Goal: Transaction & Acquisition: Purchase product/service

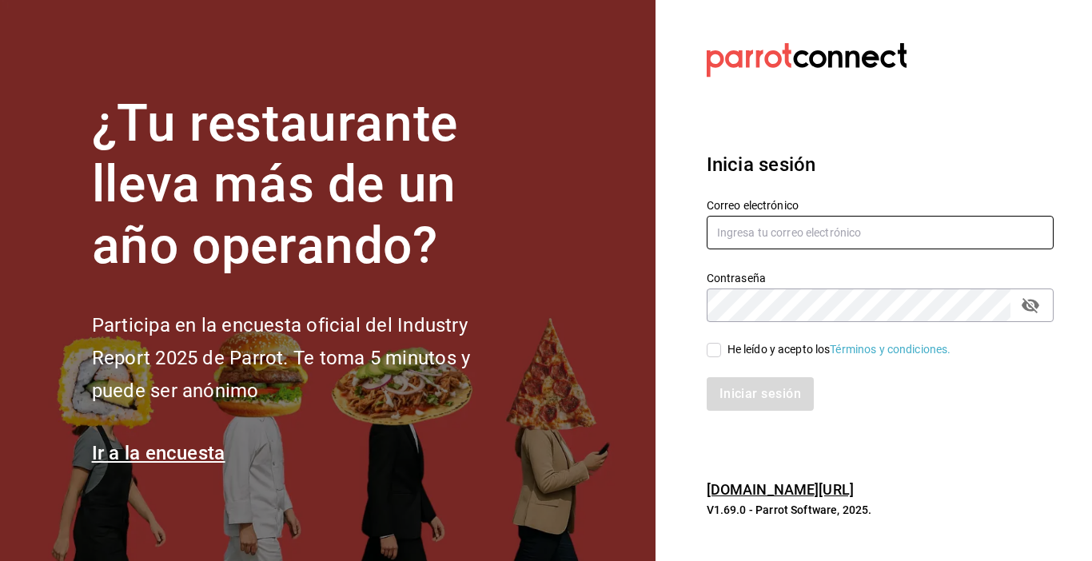
type input "[EMAIL_ADDRESS][DOMAIN_NAME]"
click at [713, 349] on input "He leído y acepto los Términos y condiciones." at bounding box center [714, 350] width 14 height 14
checkbox input "true"
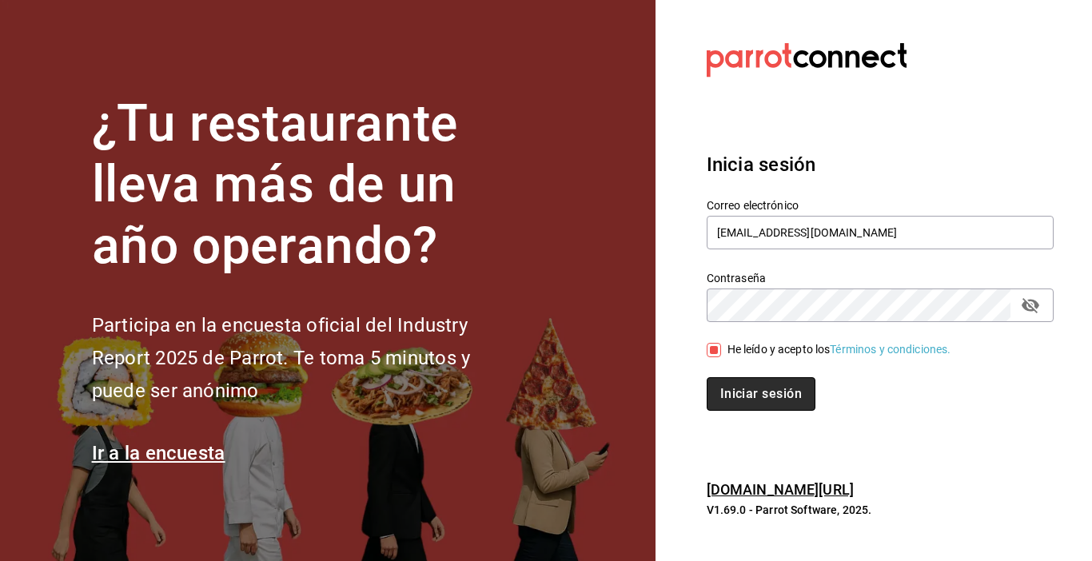
click at [739, 404] on button "Iniciar sesión" at bounding box center [761, 394] width 109 height 34
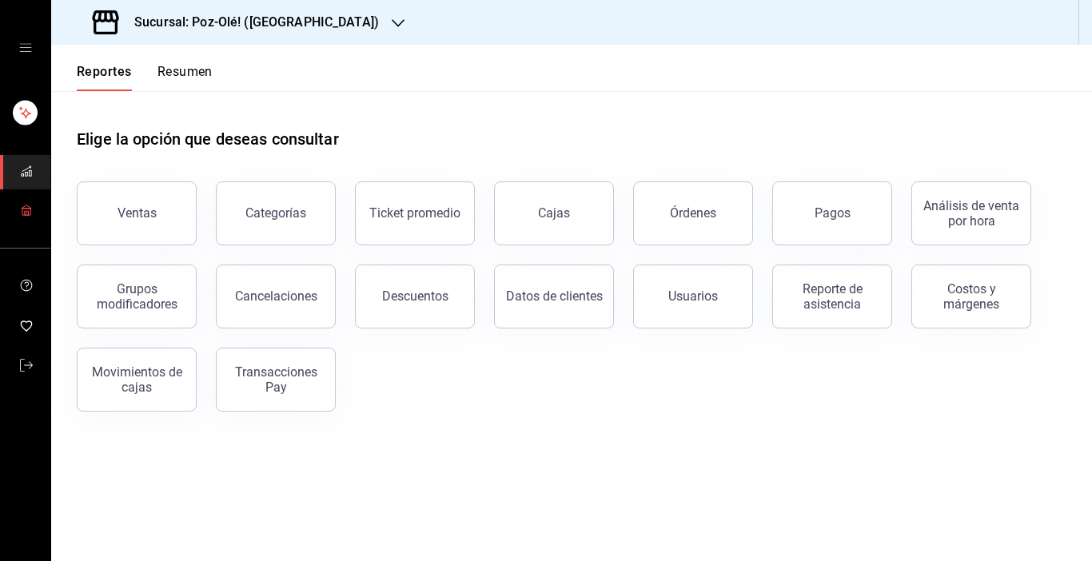
click at [33, 209] on link "mailbox folders" at bounding box center [25, 211] width 50 height 34
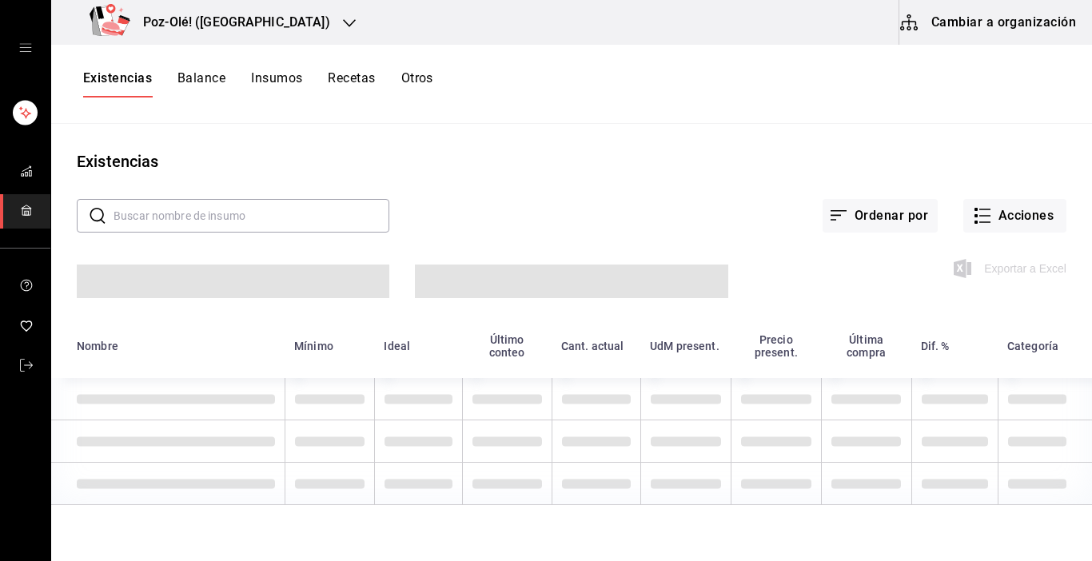
click at [973, 25] on button "Cambiar a organización" at bounding box center [990, 22] width 180 height 45
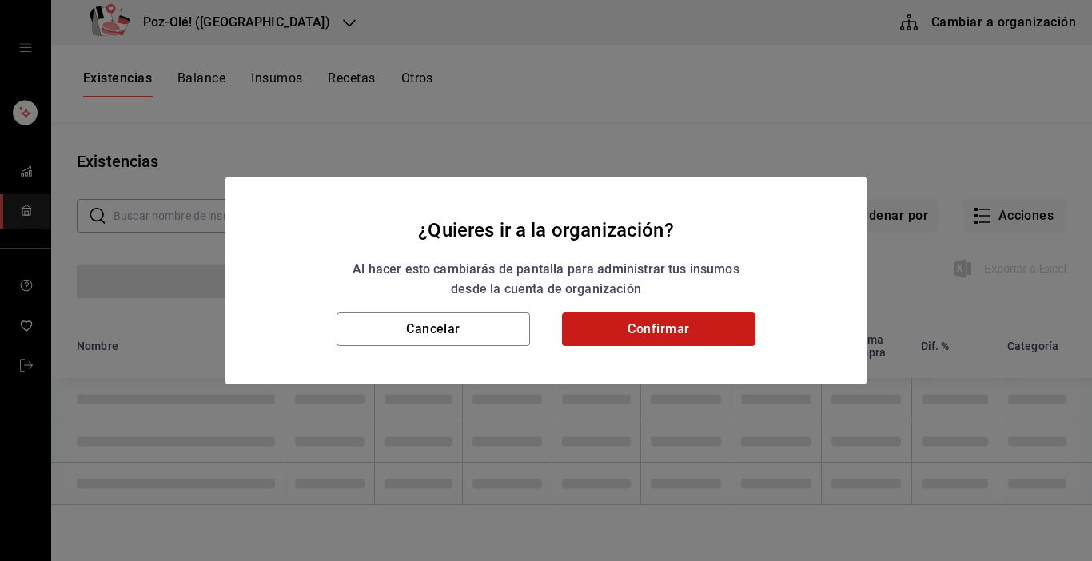
click at [685, 318] on button "Confirmar" at bounding box center [659, 330] width 194 height 34
click at [688, 325] on button "Confirmar" at bounding box center [659, 330] width 194 height 34
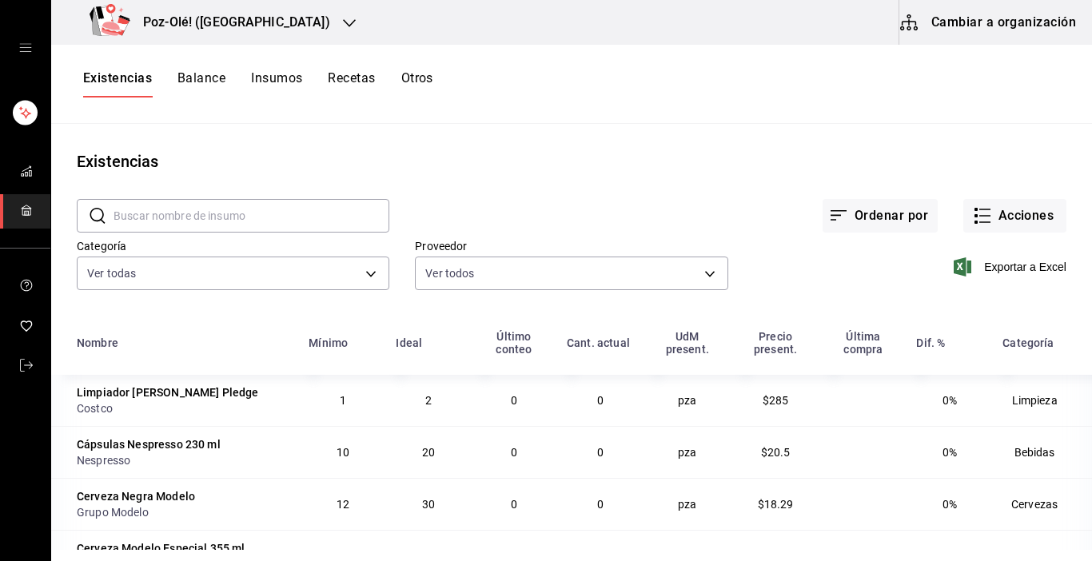
click at [425, 78] on div "¿Quieres ir a la organización? Al hacer esto cambiarás de pantalla para adminis…" at bounding box center [546, 280] width 1092 height 561
click at [413, 82] on div "¿Quieres ir a la organización? Al hacer esto cambiarás de pantalla para adminis…" at bounding box center [546, 280] width 1092 height 561
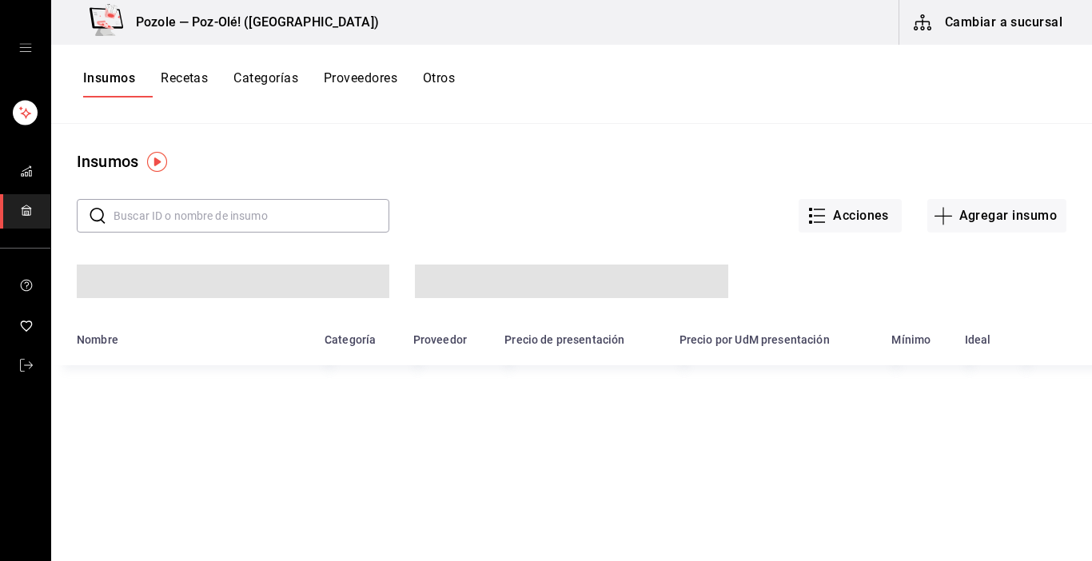
click at [418, 76] on div "Insumos Recetas Categorías Proveedores Otros" at bounding box center [269, 83] width 372 height 27
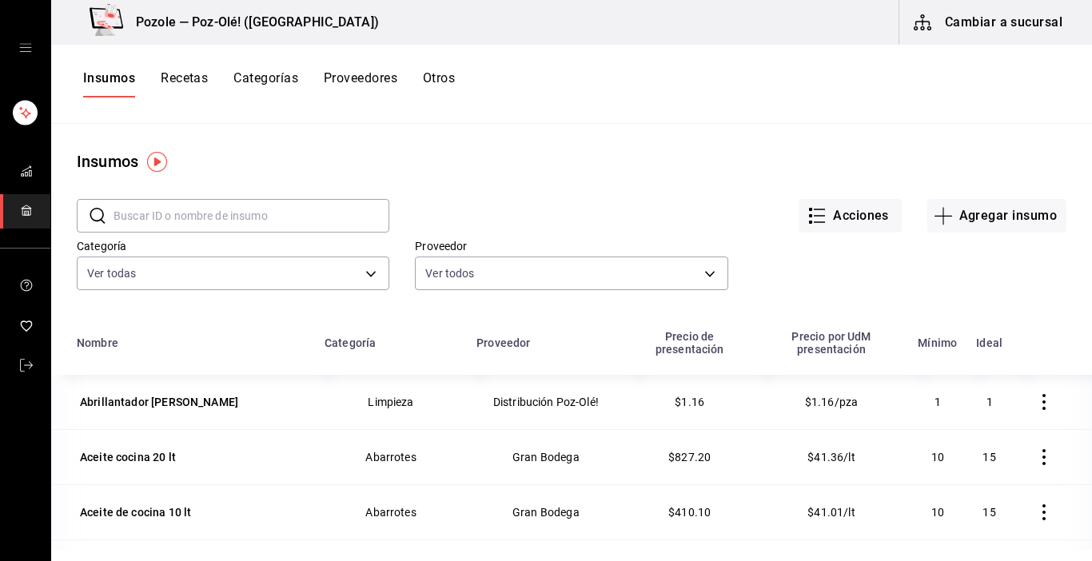
click at [444, 77] on button "Otros" at bounding box center [439, 83] width 32 height 27
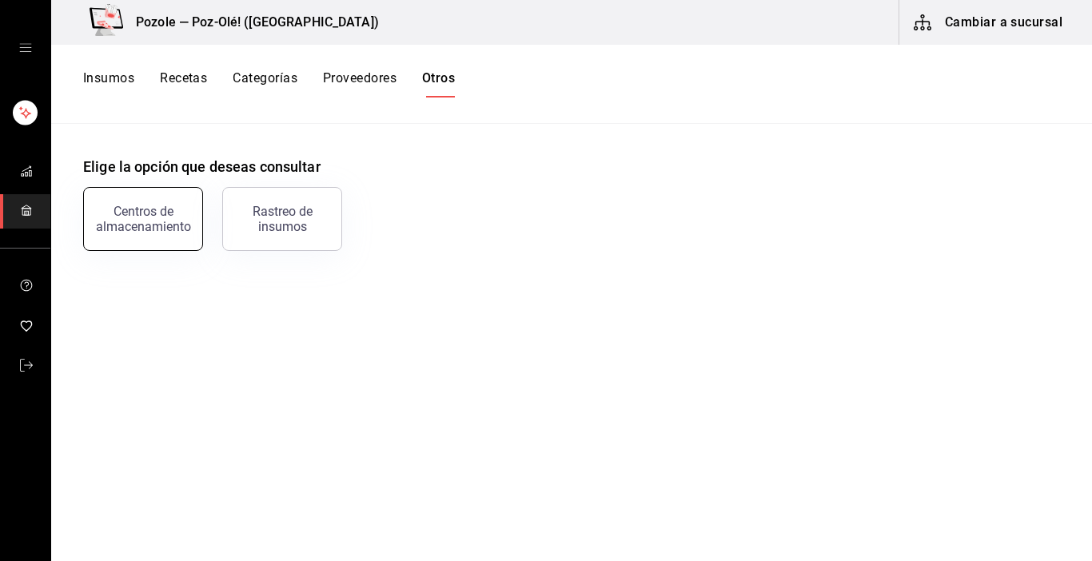
click at [170, 220] on div "Centros de almacenamiento" at bounding box center [143, 219] width 99 height 30
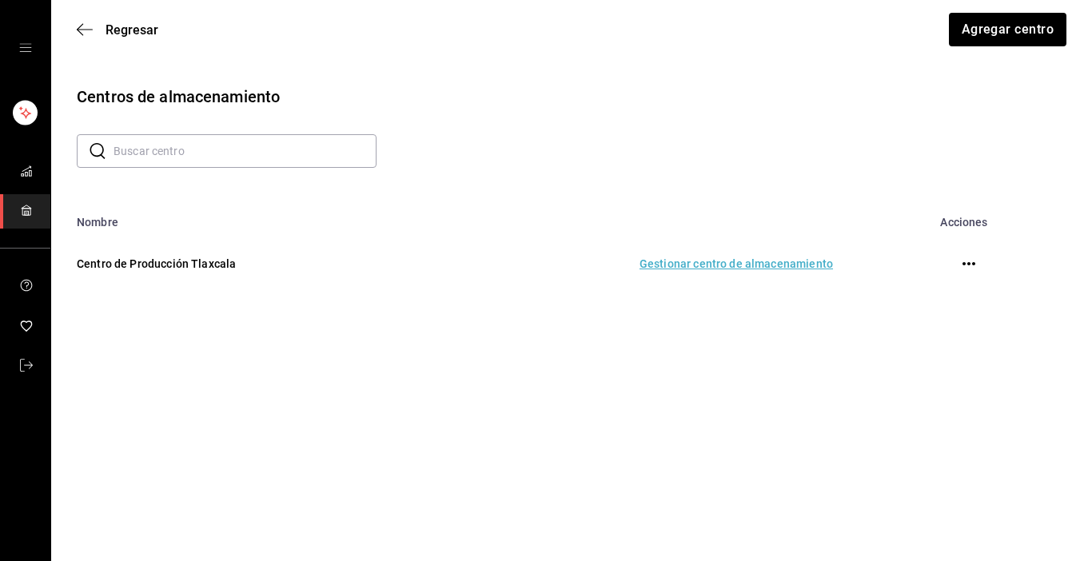
click at [656, 265] on td "Gestionar centro de almacenamiento" at bounding box center [639, 264] width 426 height 70
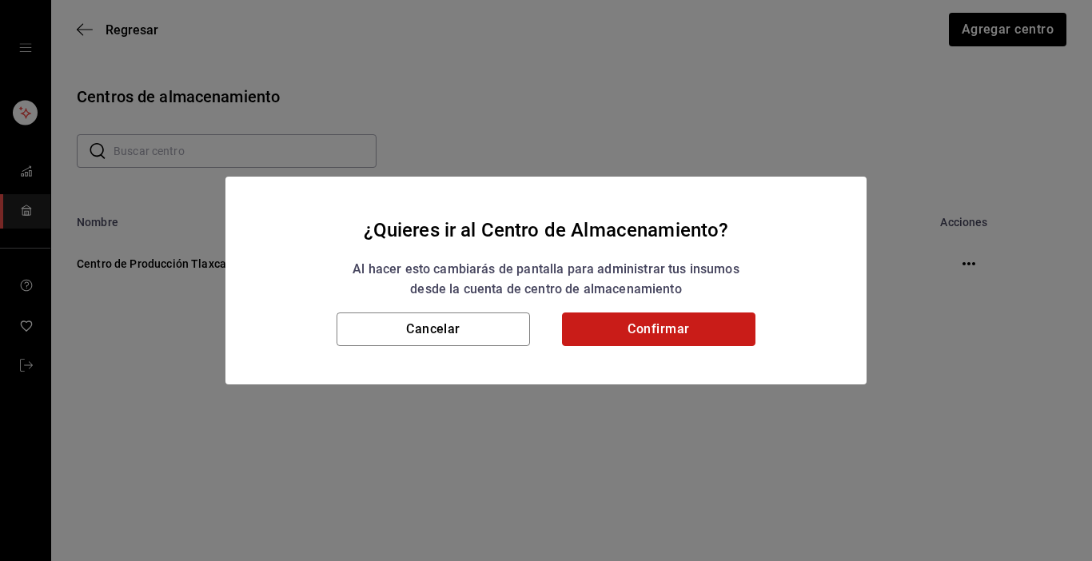
click at [687, 332] on button "Confirmar" at bounding box center [659, 330] width 194 height 34
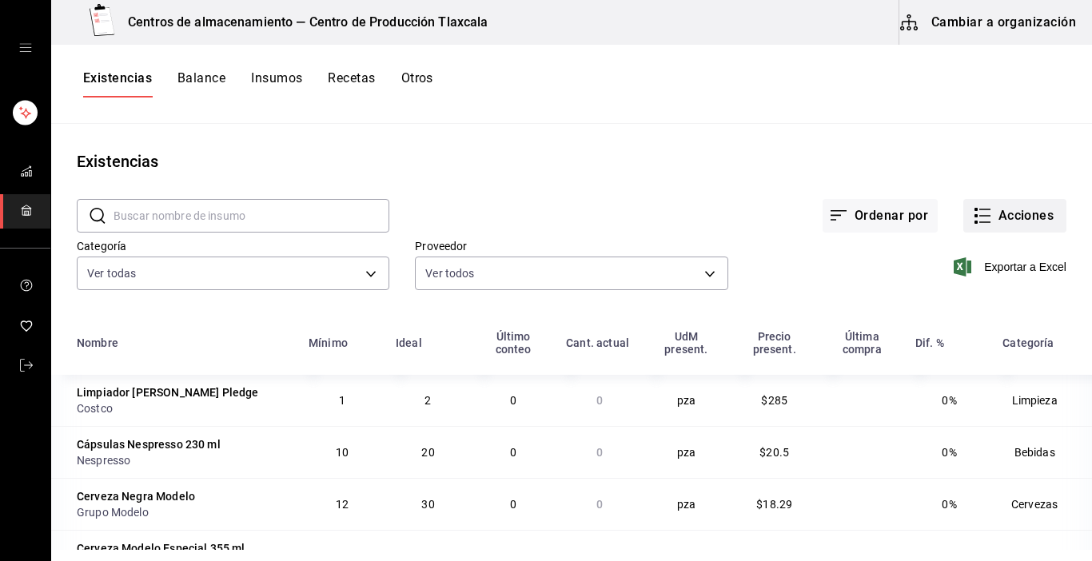
click at [978, 214] on icon "button" at bounding box center [982, 215] width 19 height 19
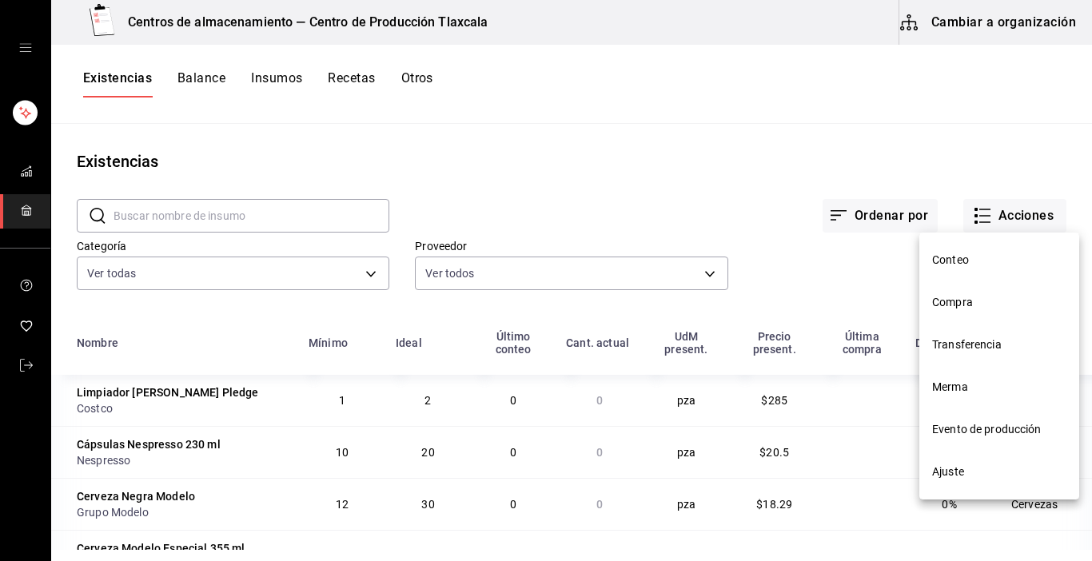
drag, startPoint x: 966, startPoint y: 258, endPoint x: 945, endPoint y: 86, distance: 174.1
click at [945, 86] on div at bounding box center [546, 280] width 1092 height 561
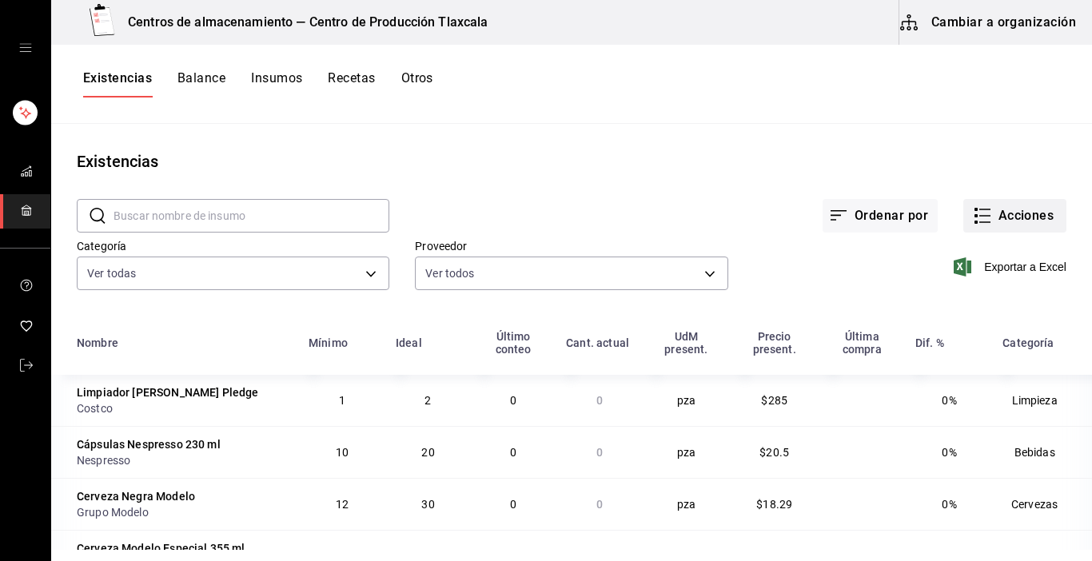
click at [969, 226] on button "Acciones" at bounding box center [1015, 216] width 103 height 34
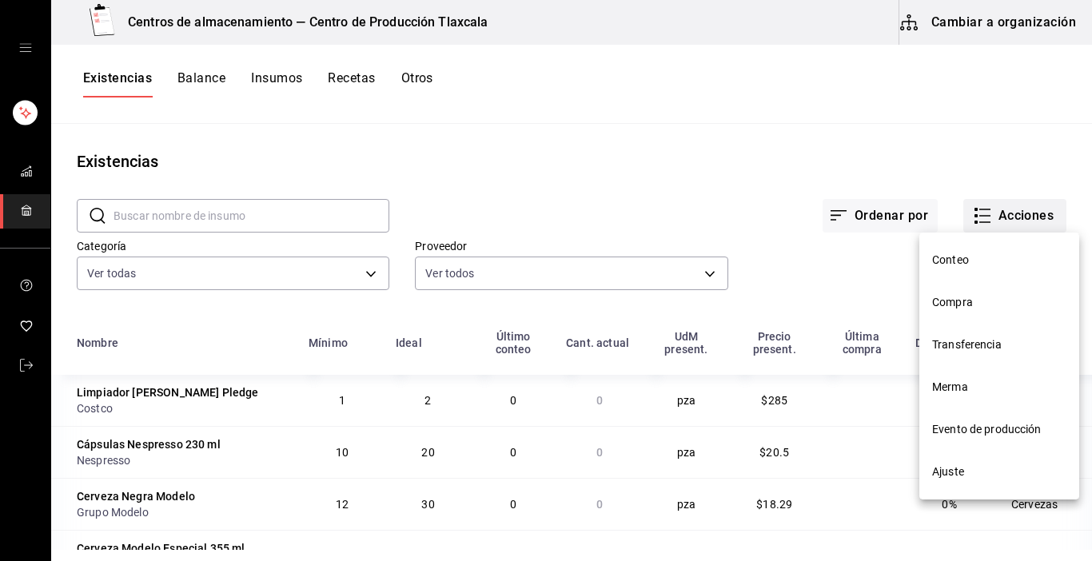
click at [969, 226] on div at bounding box center [546, 280] width 1092 height 561
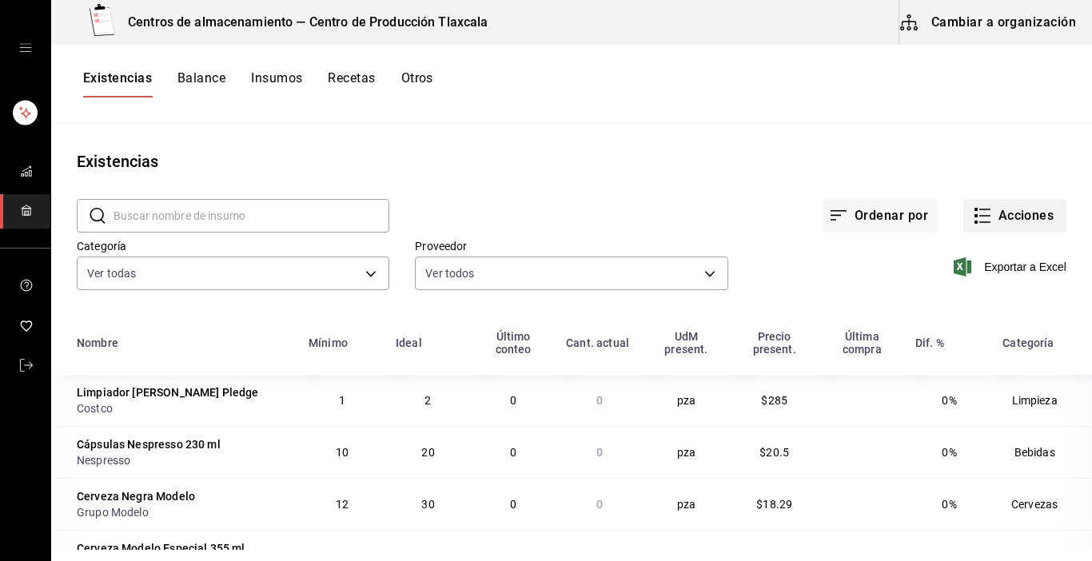
click at [973, 204] on button "Acciones" at bounding box center [1015, 216] width 103 height 34
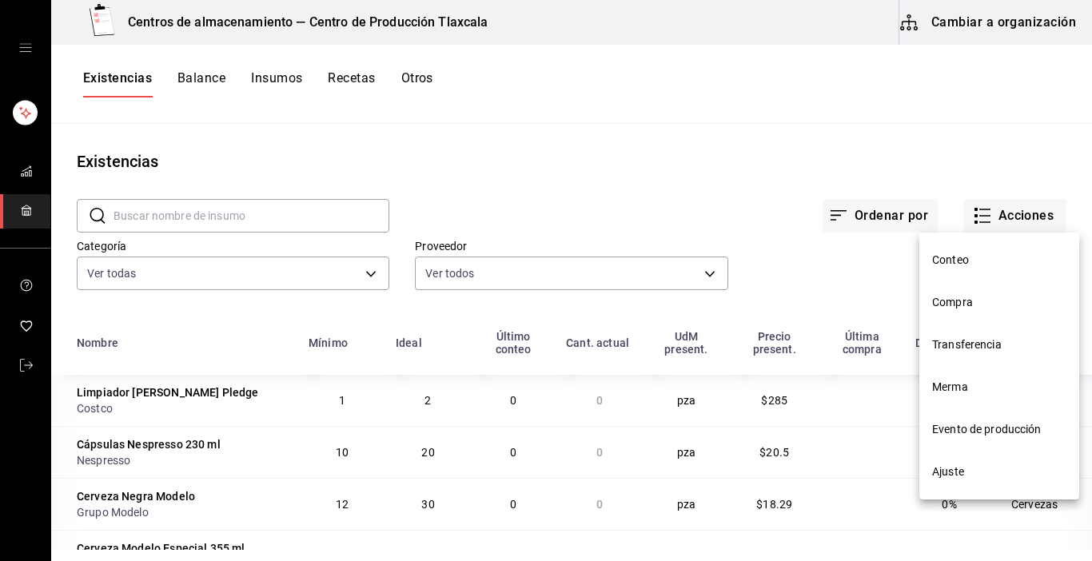
click at [987, 286] on li "Compra" at bounding box center [1000, 303] width 160 height 42
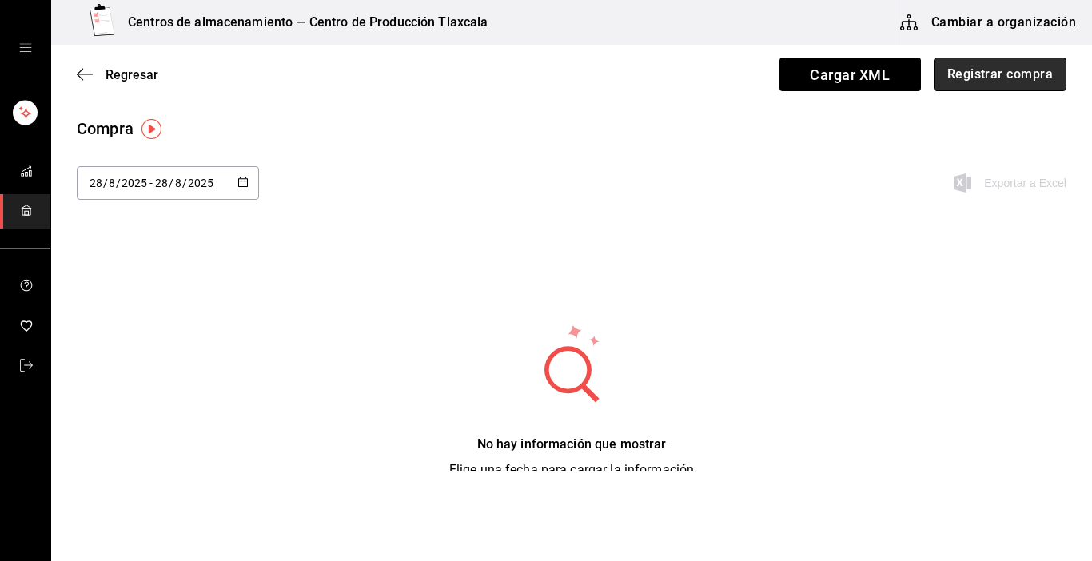
click at [1031, 74] on button "Registrar compra" at bounding box center [1000, 75] width 133 height 34
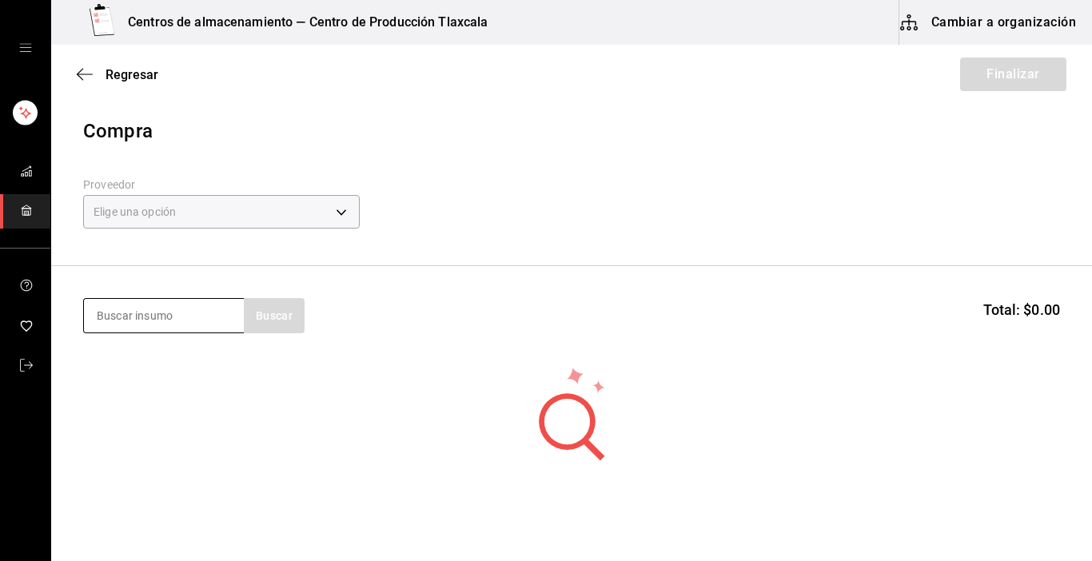
click at [174, 318] on input at bounding box center [164, 316] width 160 height 34
click at [140, 319] on input at bounding box center [164, 316] width 160 height 34
type input "vaso"
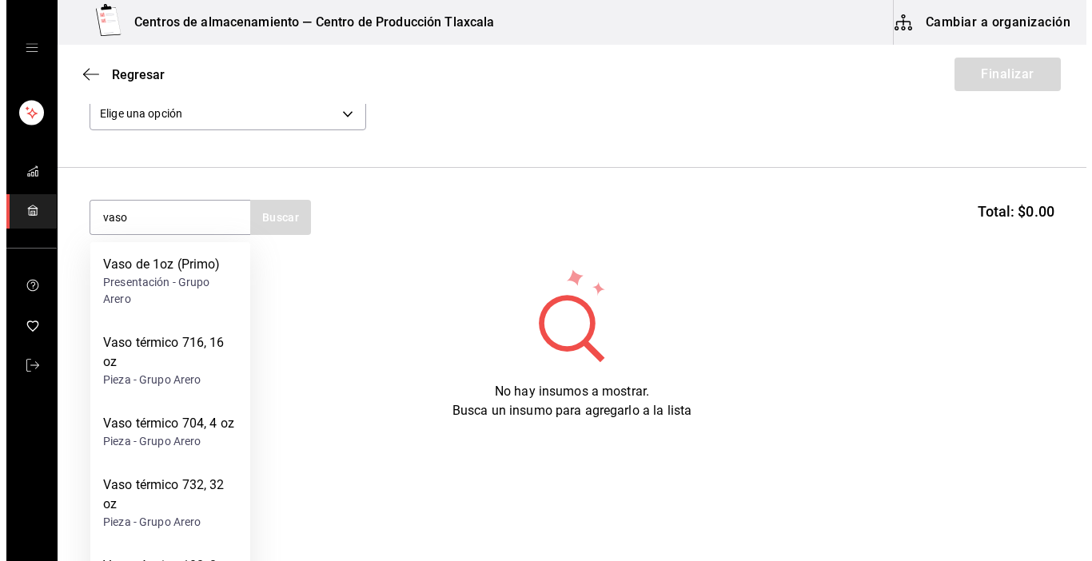
scroll to position [99, 0]
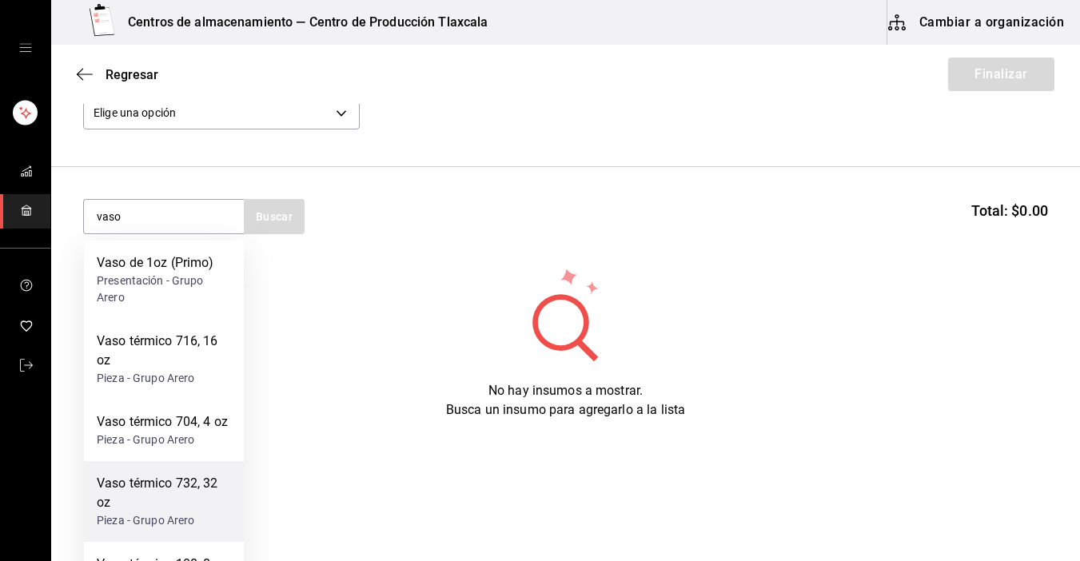
click at [143, 503] on div "Vaso térmico 732, 32 oz" at bounding box center [164, 493] width 134 height 38
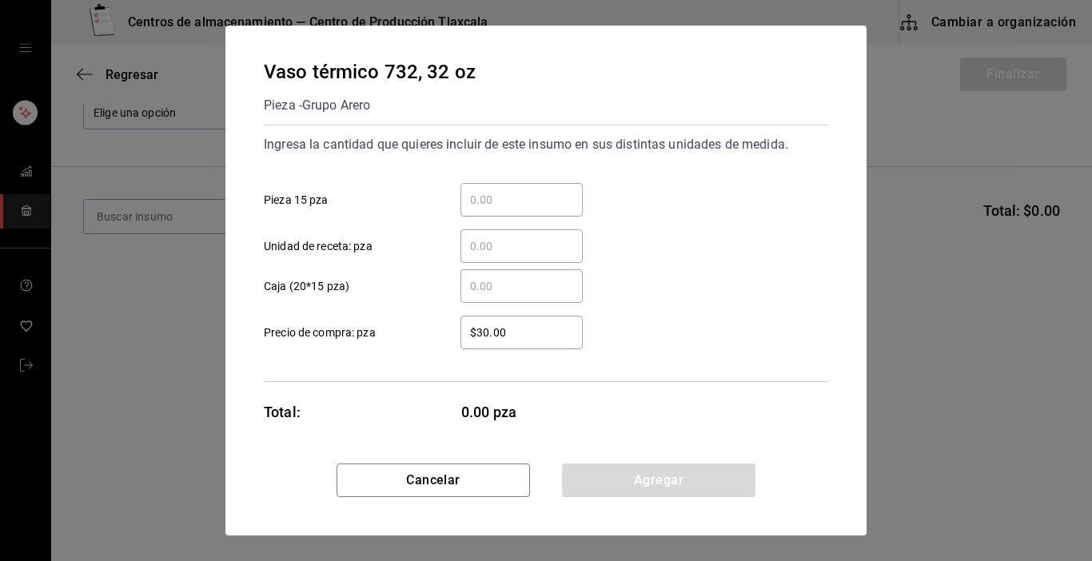
click at [509, 206] on input "​ Pieza 15 pza" at bounding box center [522, 199] width 122 height 19
click at [475, 286] on input "​ Caja (20*15 pza)" at bounding box center [522, 286] width 122 height 19
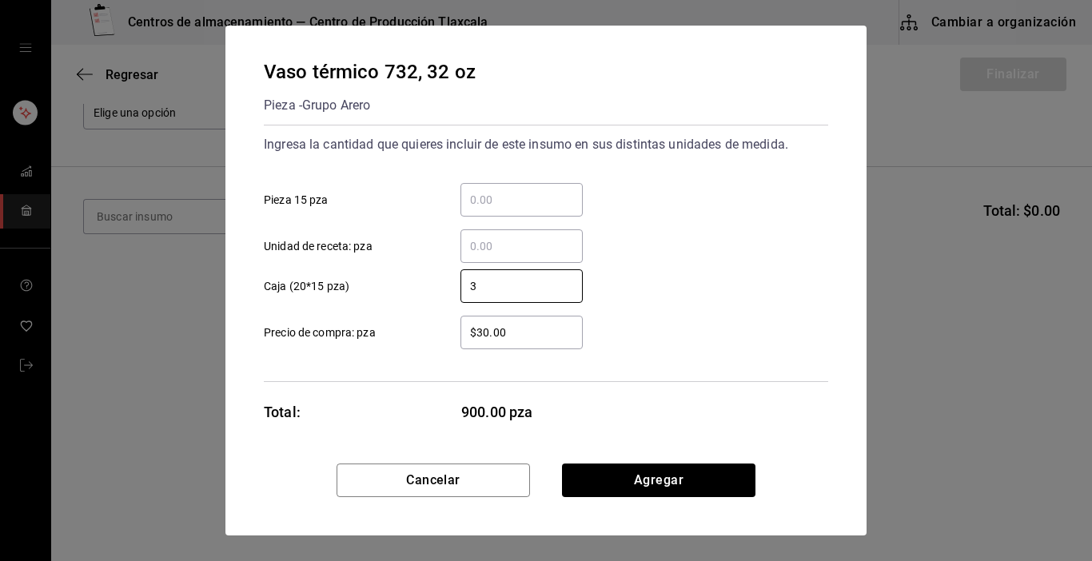
type input "3"
click at [552, 323] on input "$30.00" at bounding box center [522, 332] width 122 height 19
type input "$3"
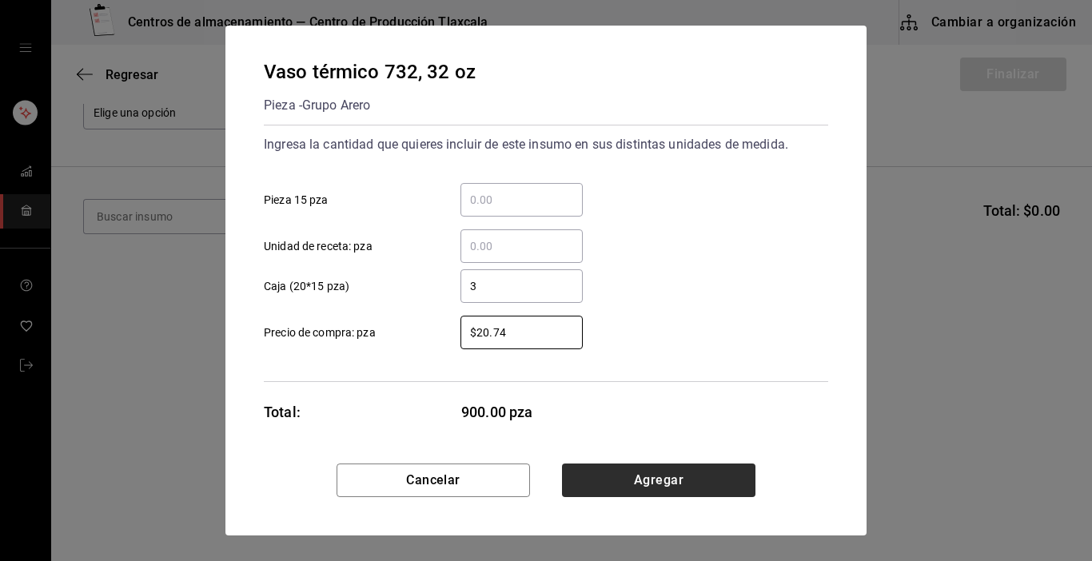
type input "$20.74"
click at [592, 482] on button "Agregar" at bounding box center [659, 481] width 194 height 34
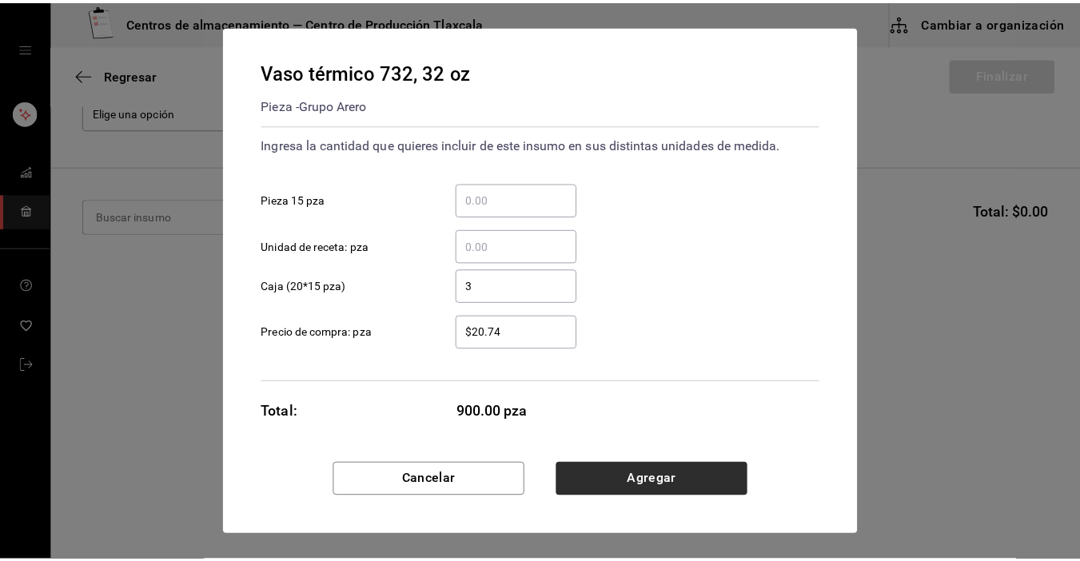
scroll to position [24, 0]
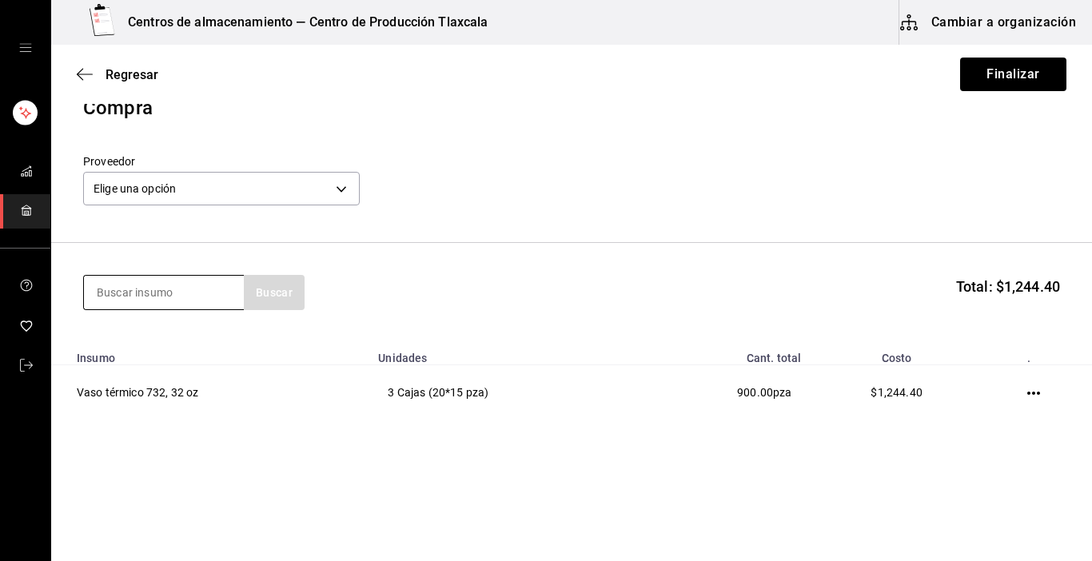
click at [198, 293] on input at bounding box center [164, 293] width 160 height 34
type input "tapa"
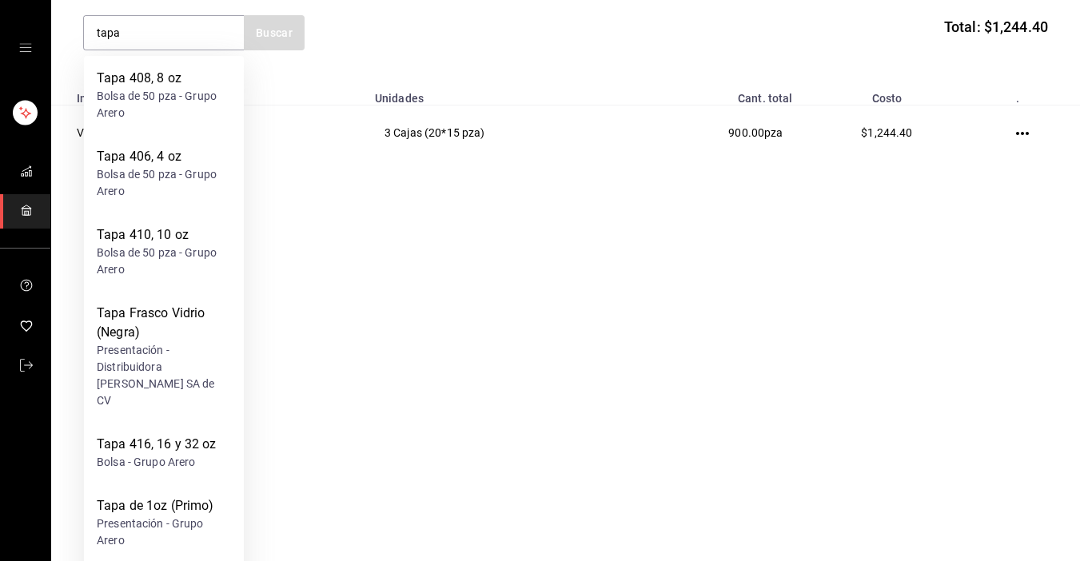
scroll to position [320, 0]
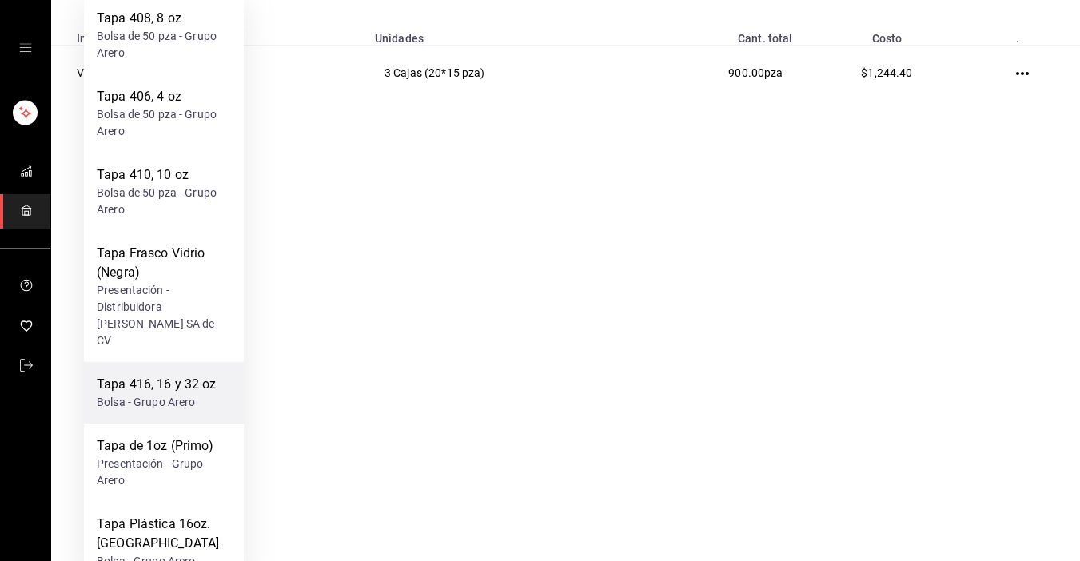
click at [146, 394] on div "Tapa 416, 16 y 32 oz Bolsa - Grupo Arero" at bounding box center [164, 393] width 160 height 62
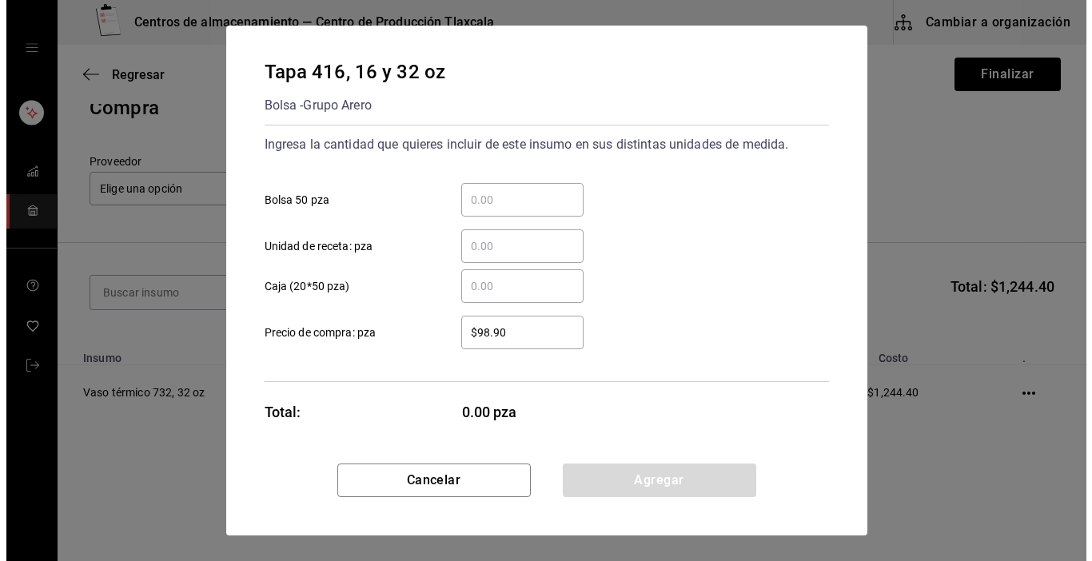
scroll to position [0, 0]
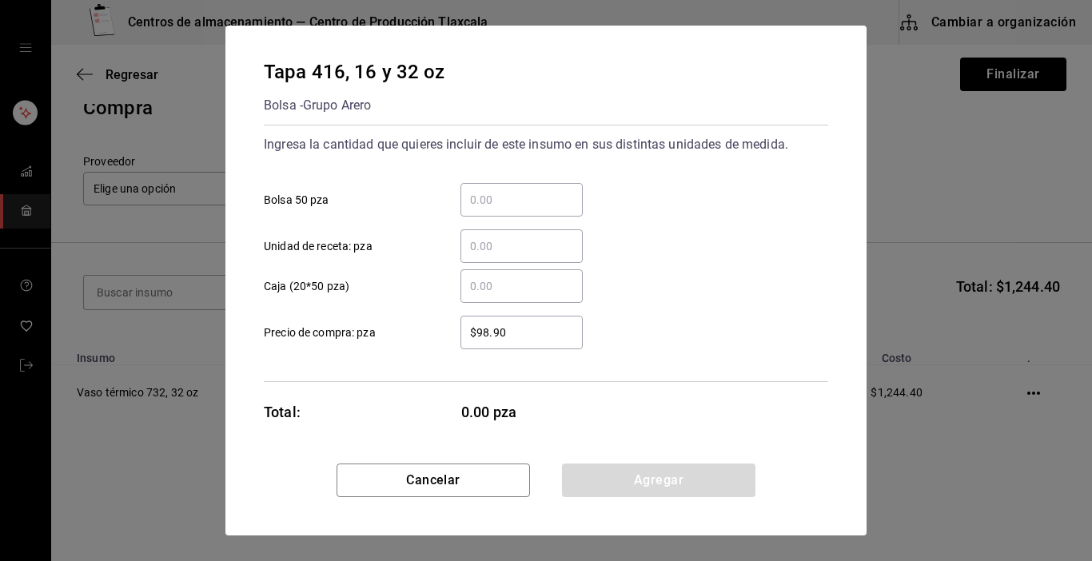
click at [491, 294] on input "​ Caja (20*50 pza)" at bounding box center [522, 286] width 122 height 19
type input "1"
click at [491, 279] on input "​ Caja (20*50 pza)" at bounding box center [522, 286] width 122 height 19
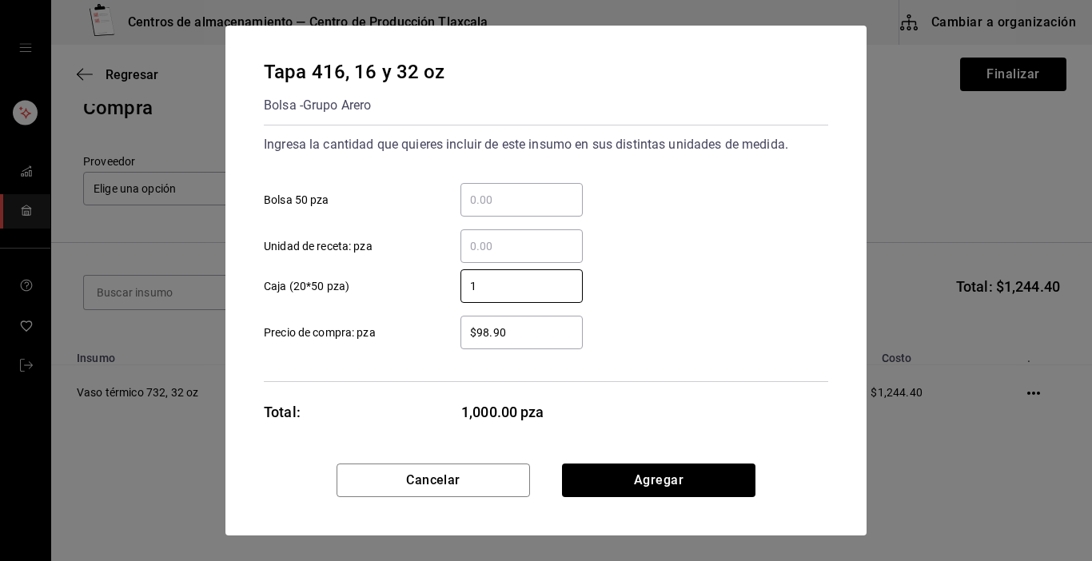
type input "1"
click at [541, 334] on input "$98.90" at bounding box center [522, 332] width 122 height 19
type input "$9"
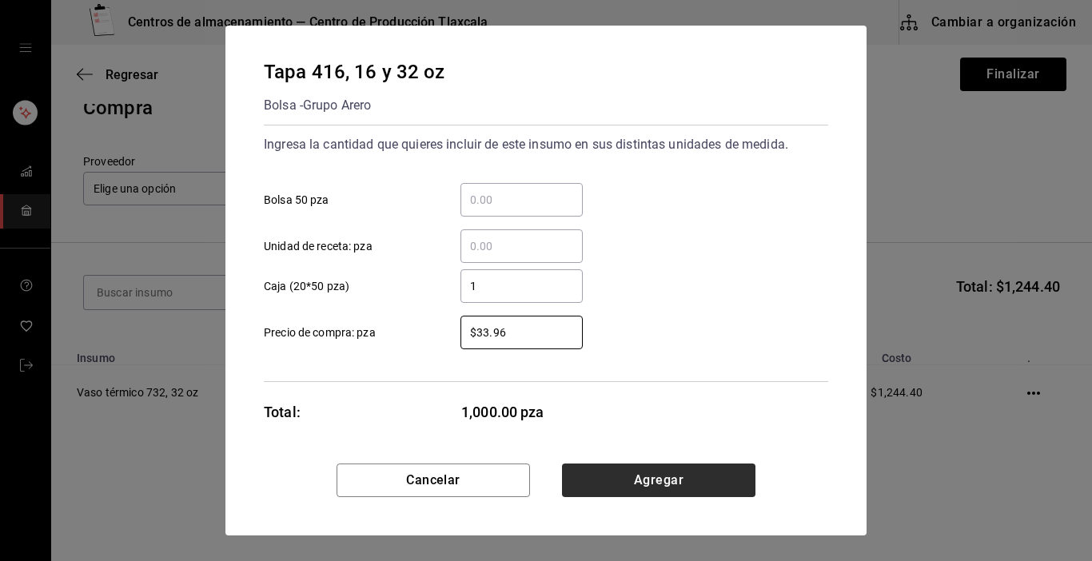
type input "$33.96"
click at [644, 478] on button "Agregar" at bounding box center [659, 481] width 194 height 34
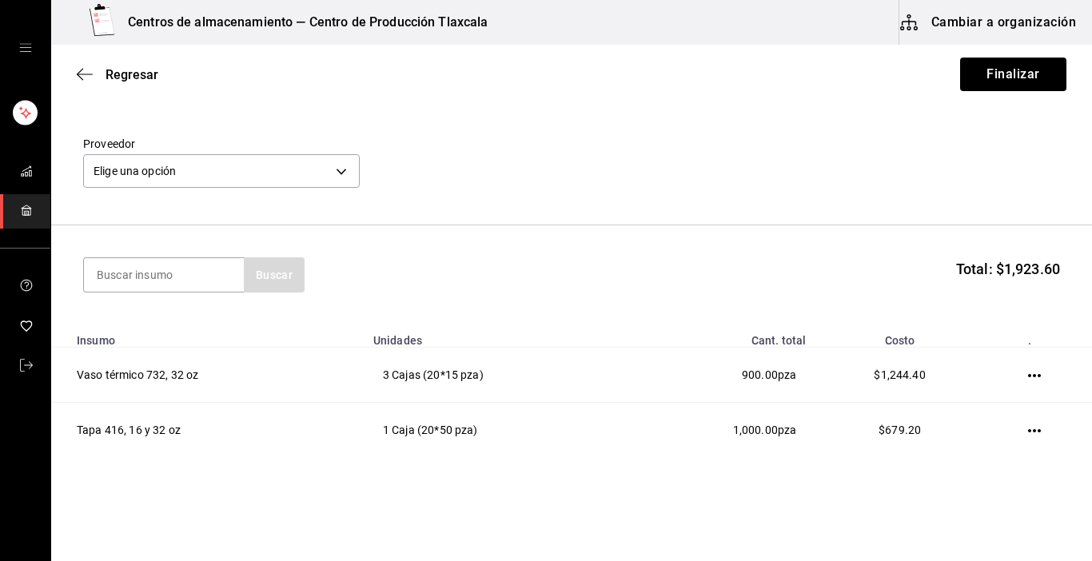
scroll to position [15, 0]
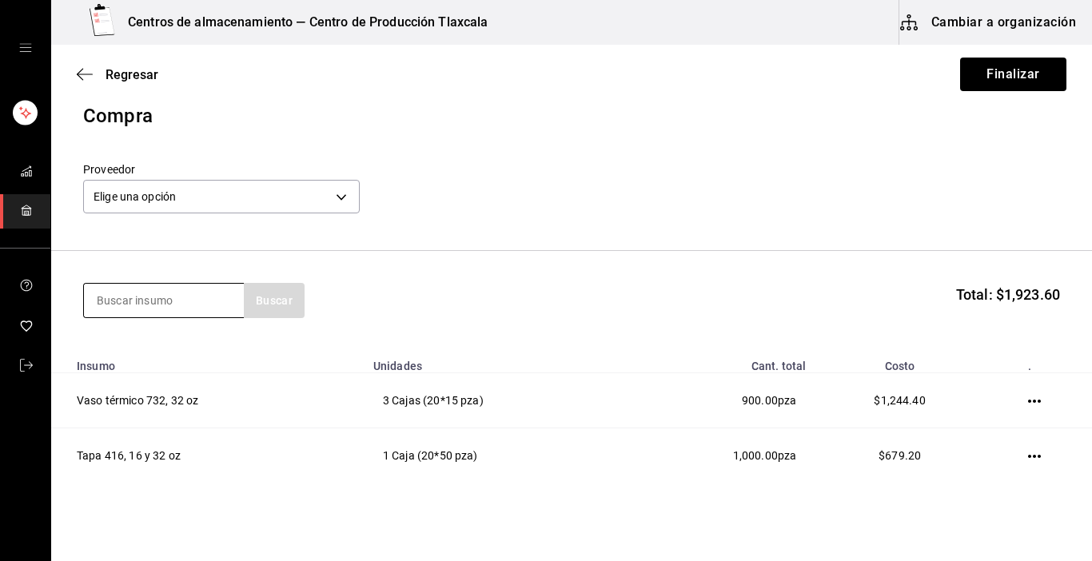
click at [187, 307] on input at bounding box center [164, 301] width 160 height 34
type input "servilleta"
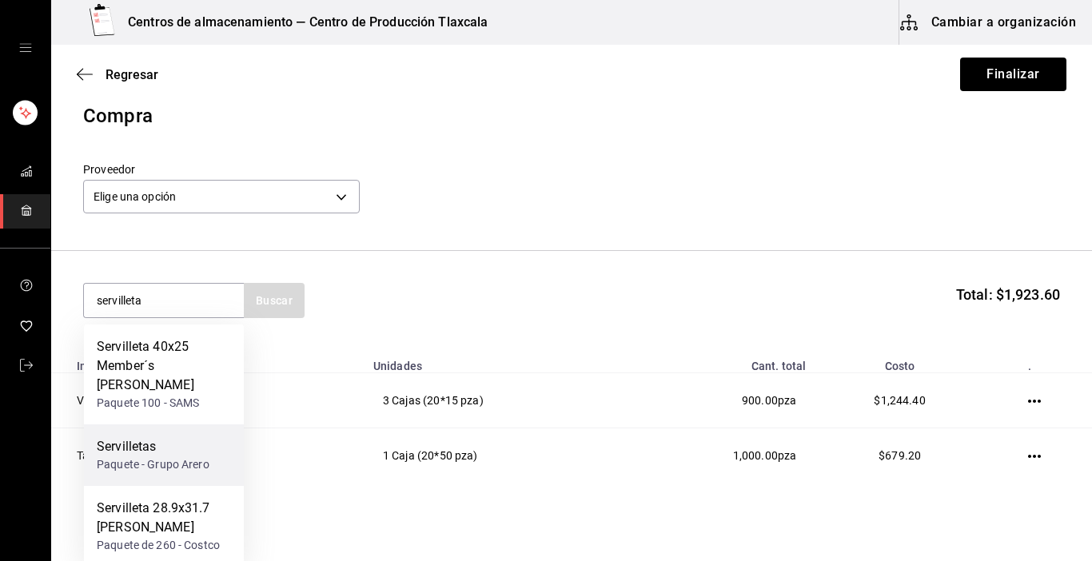
click at [166, 425] on div "Servilletas Paquete - Grupo Arero" at bounding box center [164, 456] width 160 height 62
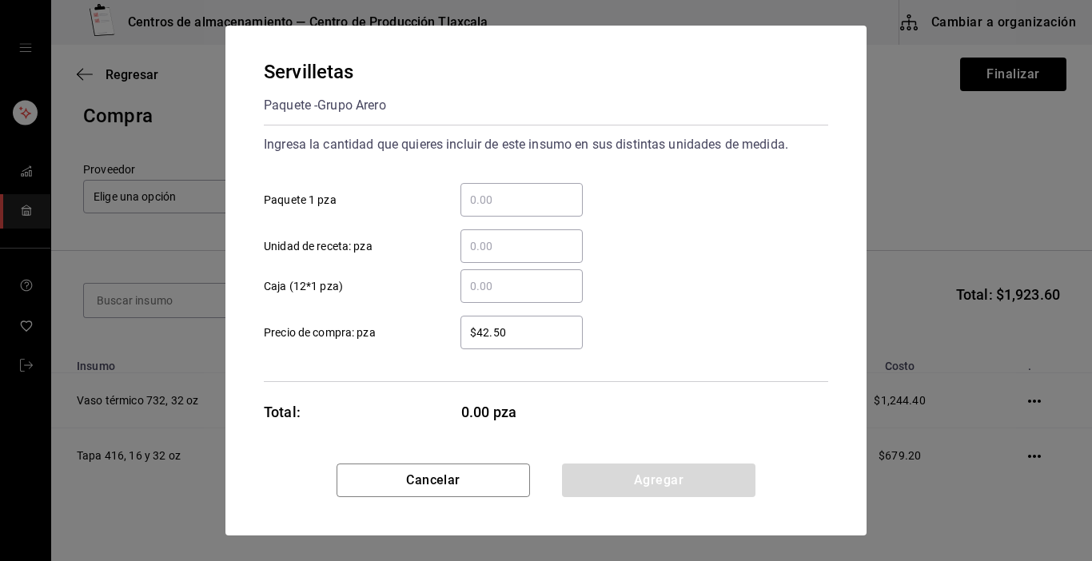
click at [502, 286] on input "​ Caja (12*1 pza)" at bounding box center [522, 286] width 122 height 19
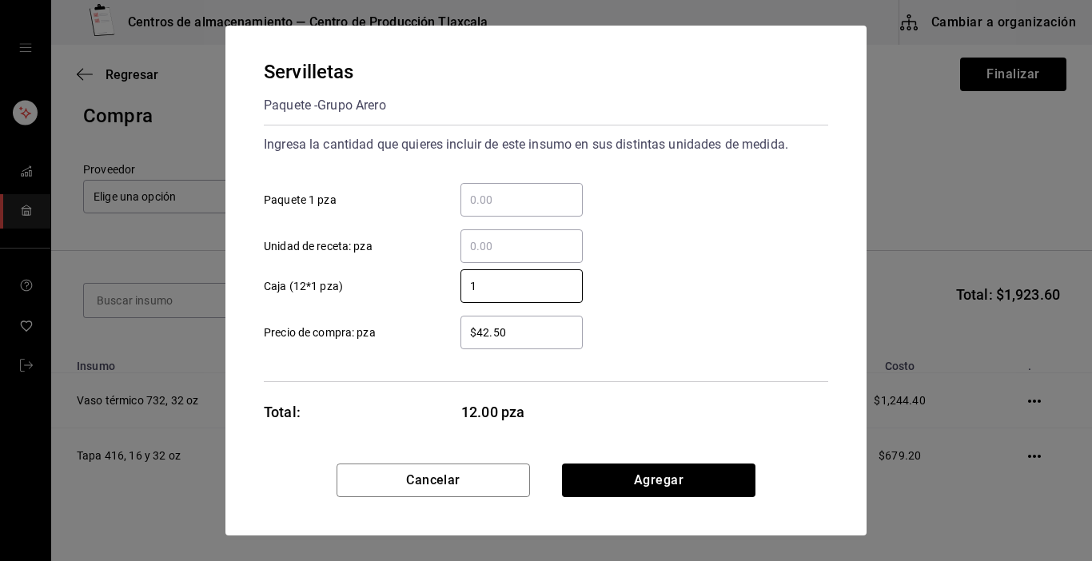
type input "1"
click at [525, 337] on input "$42.50" at bounding box center [522, 332] width 122 height 19
type input "$4"
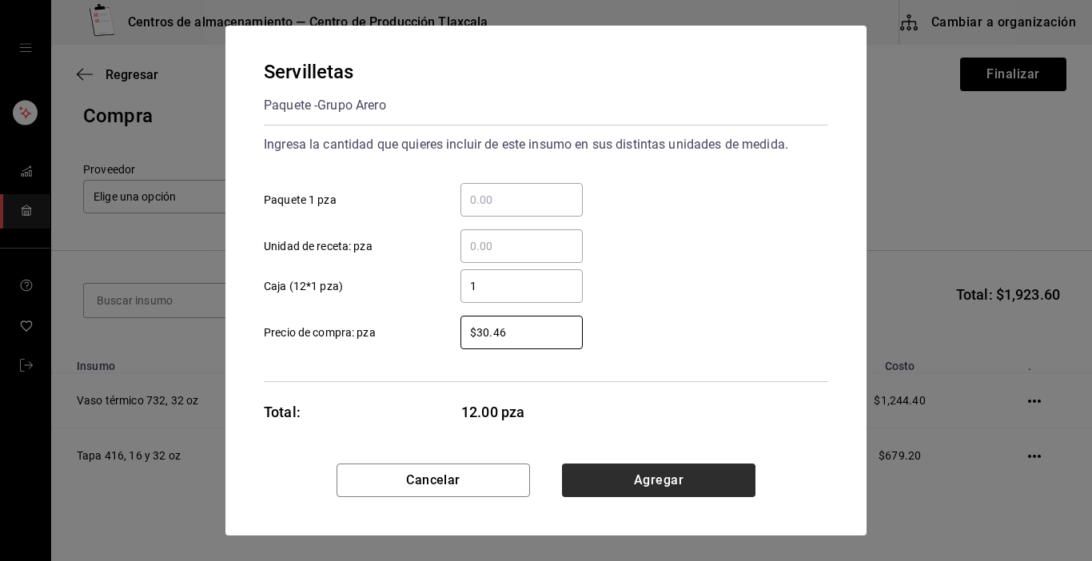
type input "$30.46"
click at [661, 480] on button "Agregar" at bounding box center [659, 481] width 194 height 34
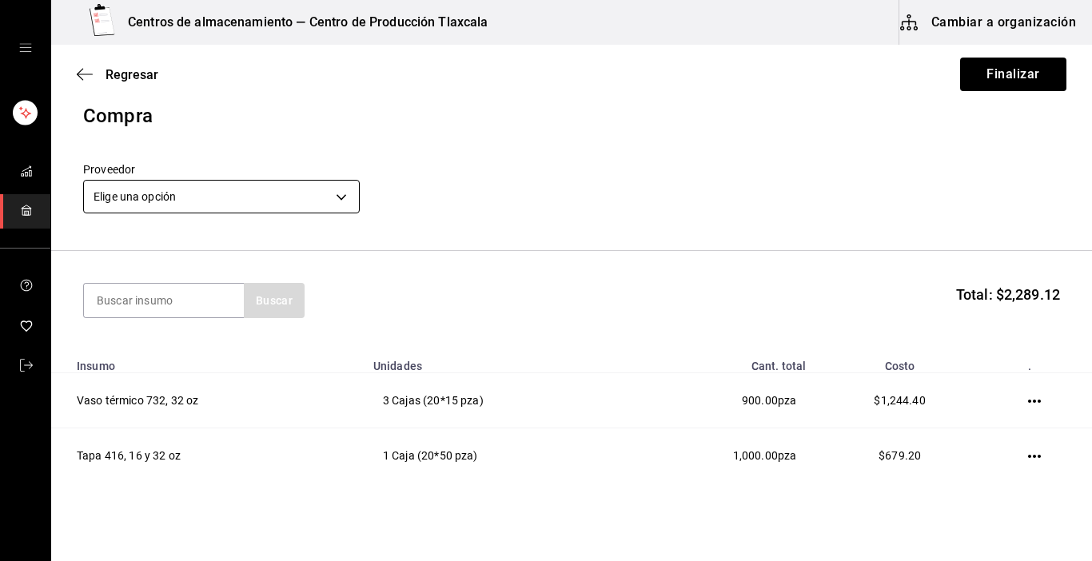
click at [348, 200] on body "Centros de almacenamiento — Centro de Producción Tlaxcala Cambiar a organizació…" at bounding box center [546, 235] width 1092 height 471
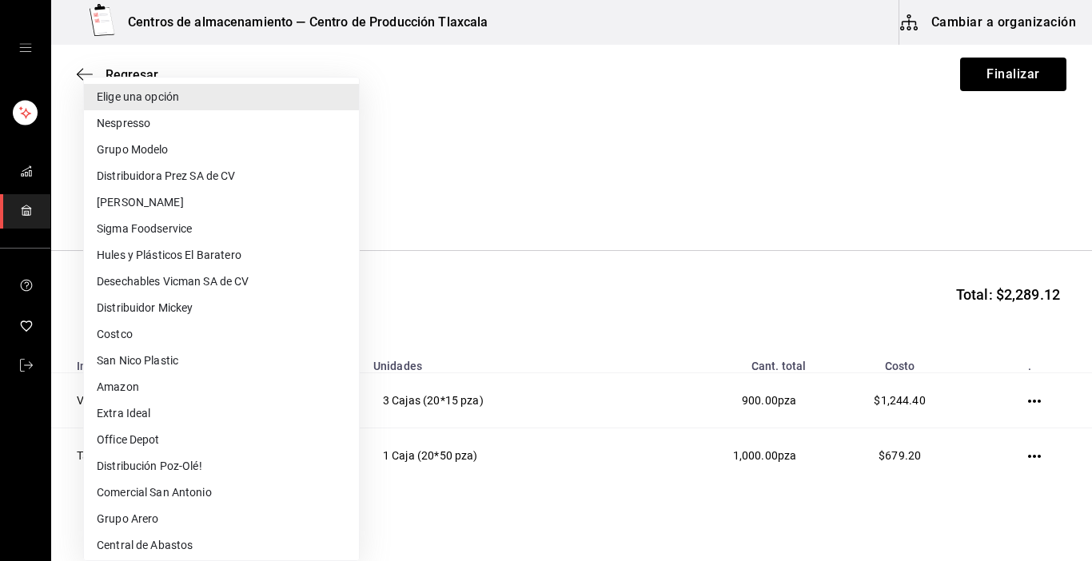
click at [348, 200] on div "Elige una opción Nespresso Grupo Modelo Distribuidora [PERSON_NAME] SA de CV Ca…" at bounding box center [546, 280] width 1092 height 561
click at [246, 278] on li "Desechables Vicman SA de CV" at bounding box center [221, 282] width 275 height 26
type input "6fc09c38-b187-4ee3-a3b5-13291895aac0"
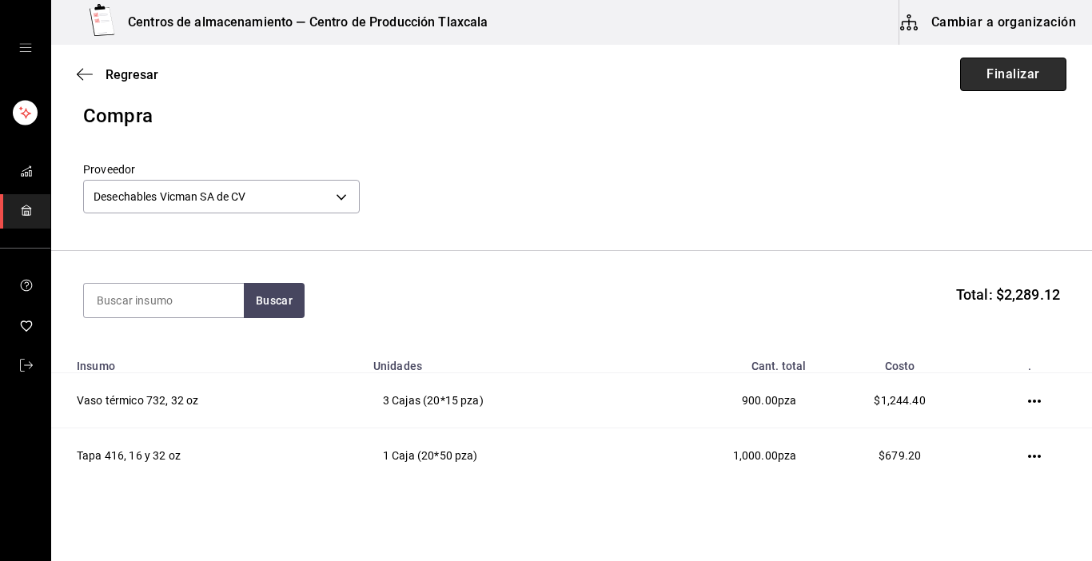
click at [1020, 76] on button "Finalizar" at bounding box center [1014, 75] width 106 height 34
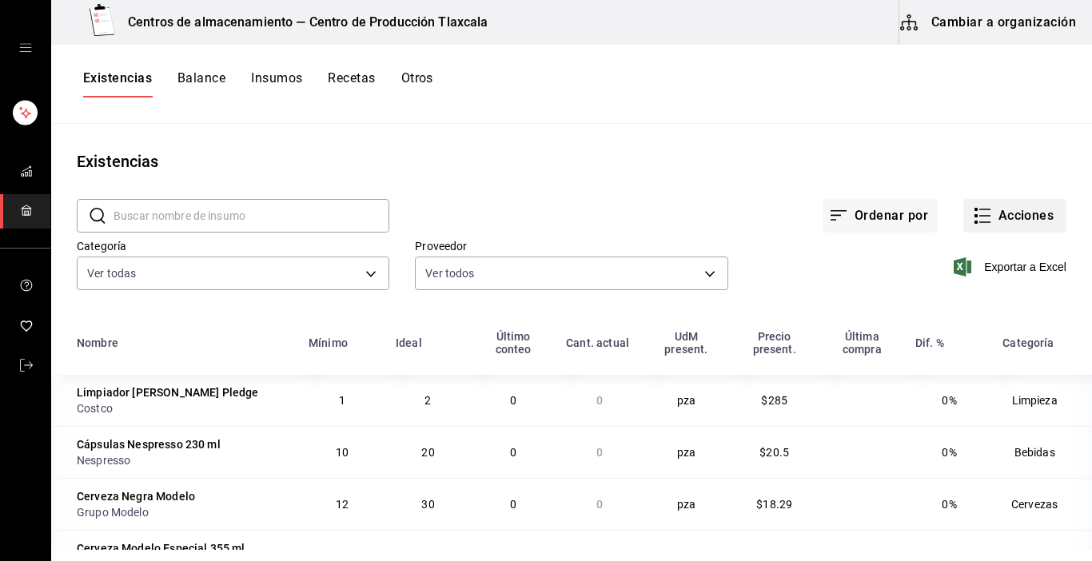
click at [988, 222] on button "Acciones" at bounding box center [1015, 216] width 103 height 34
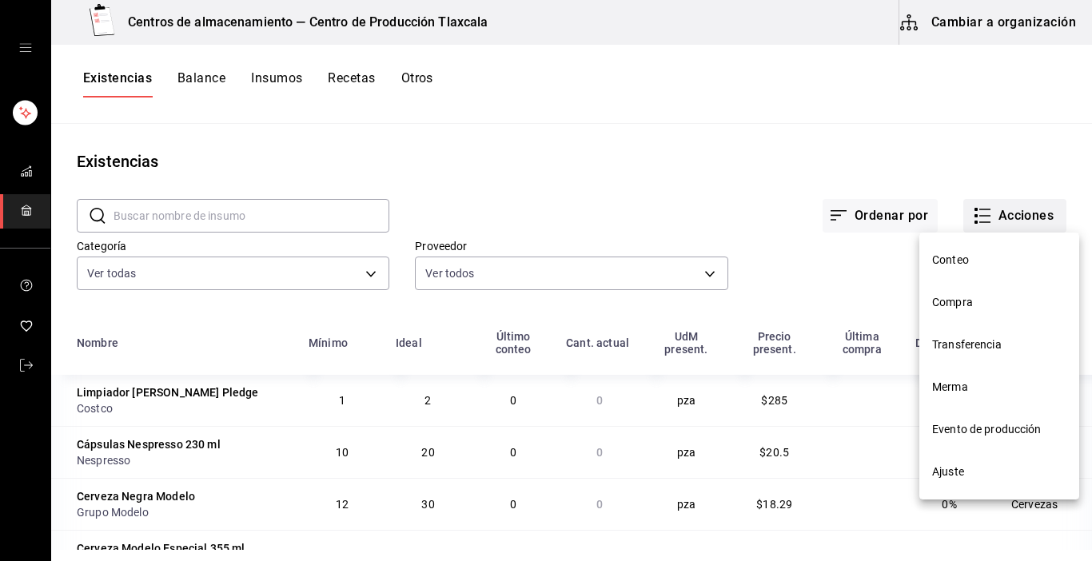
click at [988, 222] on div at bounding box center [546, 280] width 1092 height 561
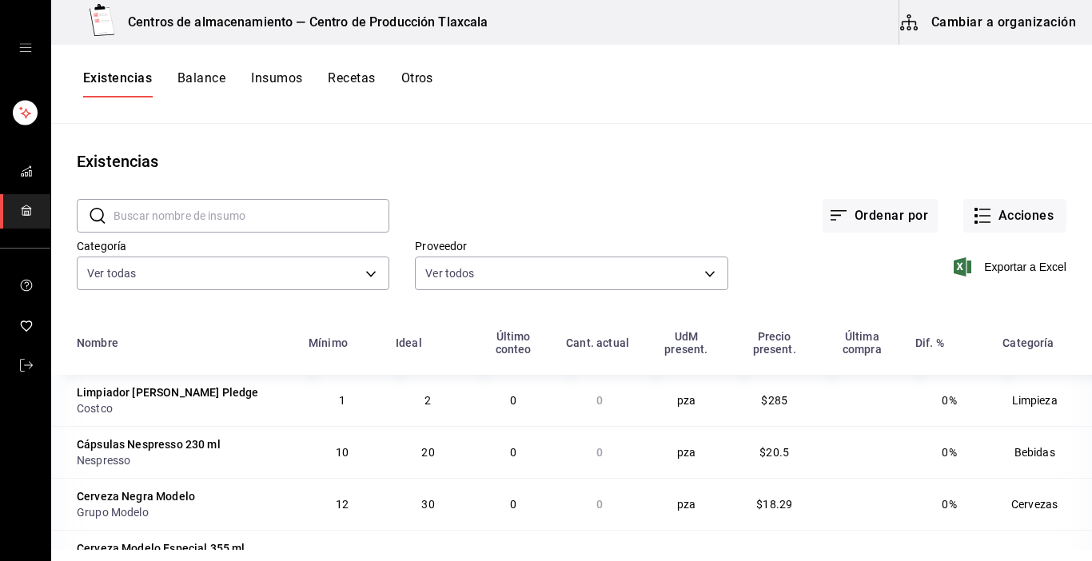
click at [961, 310] on div "​ ​ Ordenar por Acciones Categoría Ver todas d676893f-1eff-4afc-89d5-be79314053…" at bounding box center [571, 247] width 1041 height 147
click at [973, 217] on icon "button" at bounding box center [982, 215] width 19 height 19
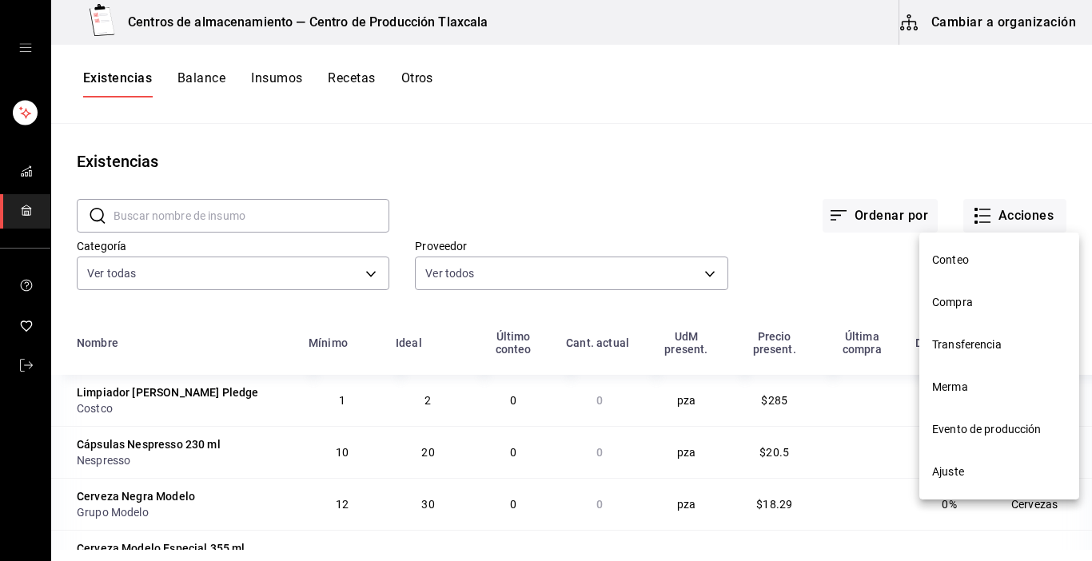
click at [977, 300] on span "Compra" at bounding box center [1000, 302] width 134 height 17
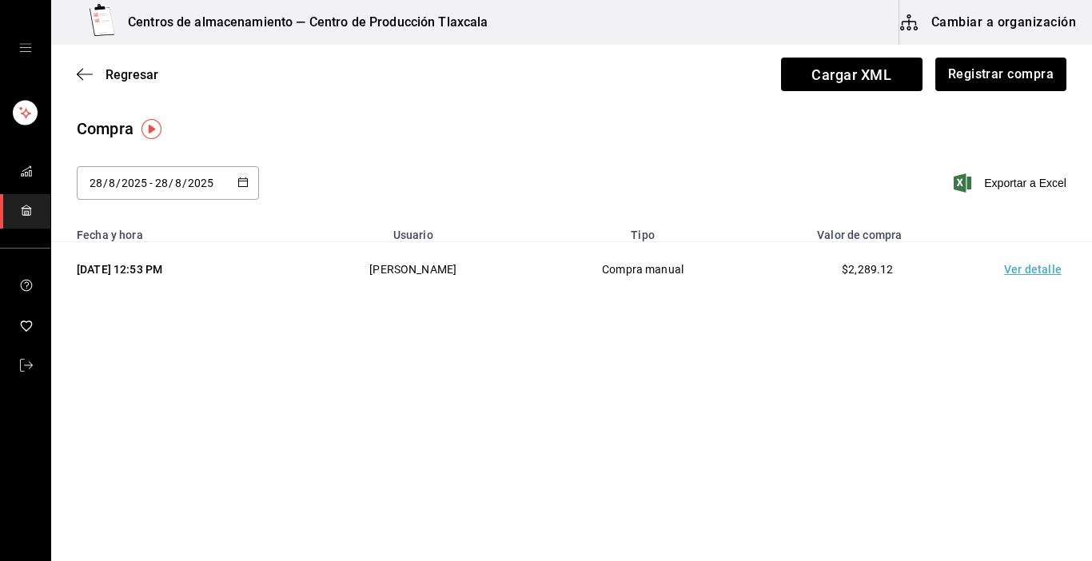
click at [977, 300] on div "Compra [DATE] [DATE] - [DATE] [DATE] Exportar a Excel Fecha y hora Usuario Tipo…" at bounding box center [571, 213] width 1041 height 193
click at [971, 70] on button "Registrar compra" at bounding box center [1000, 75] width 133 height 34
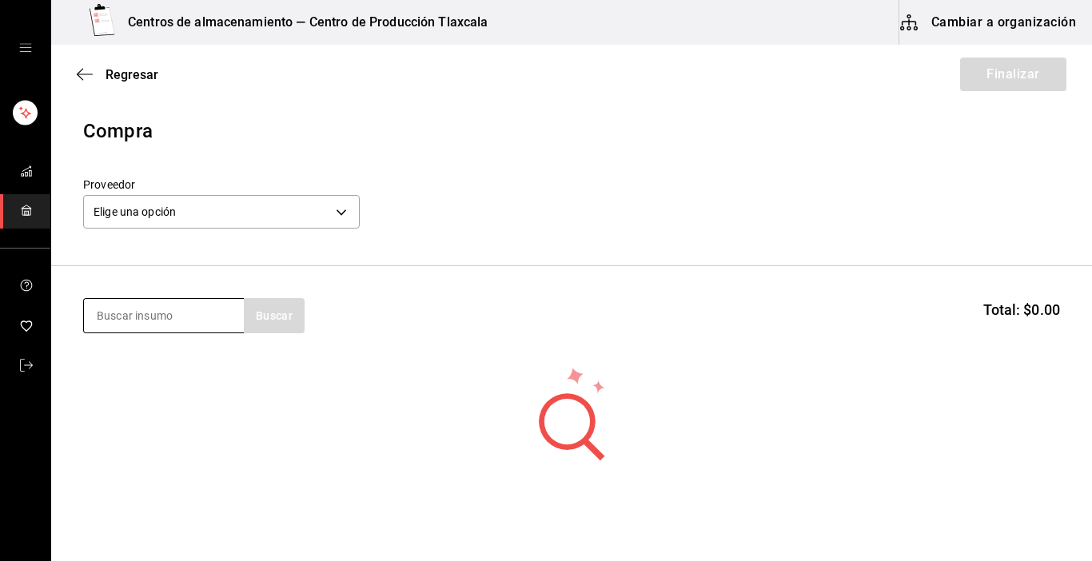
click at [146, 319] on input at bounding box center [164, 316] width 160 height 34
type input "costilla"
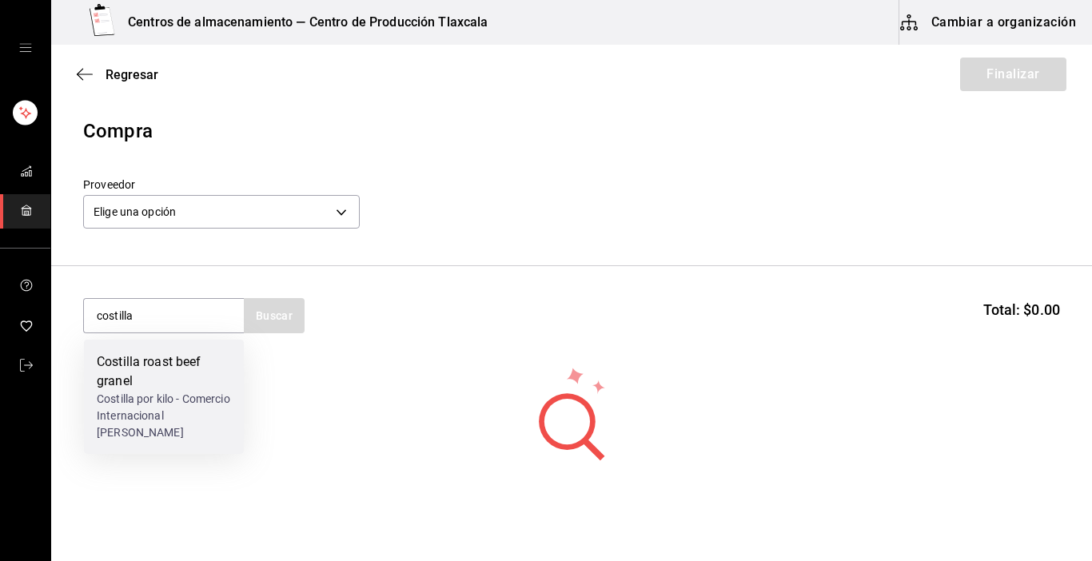
click at [147, 373] on div "Costilla roast beef granel" at bounding box center [164, 372] width 134 height 38
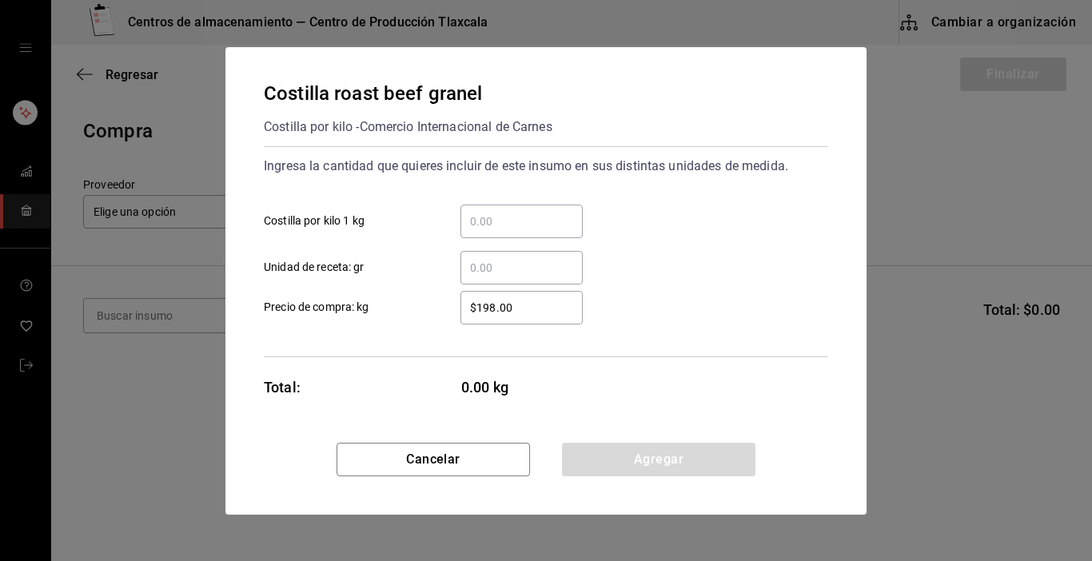
click at [540, 223] on input "​ Costilla por kilo 1 kg" at bounding box center [522, 221] width 122 height 19
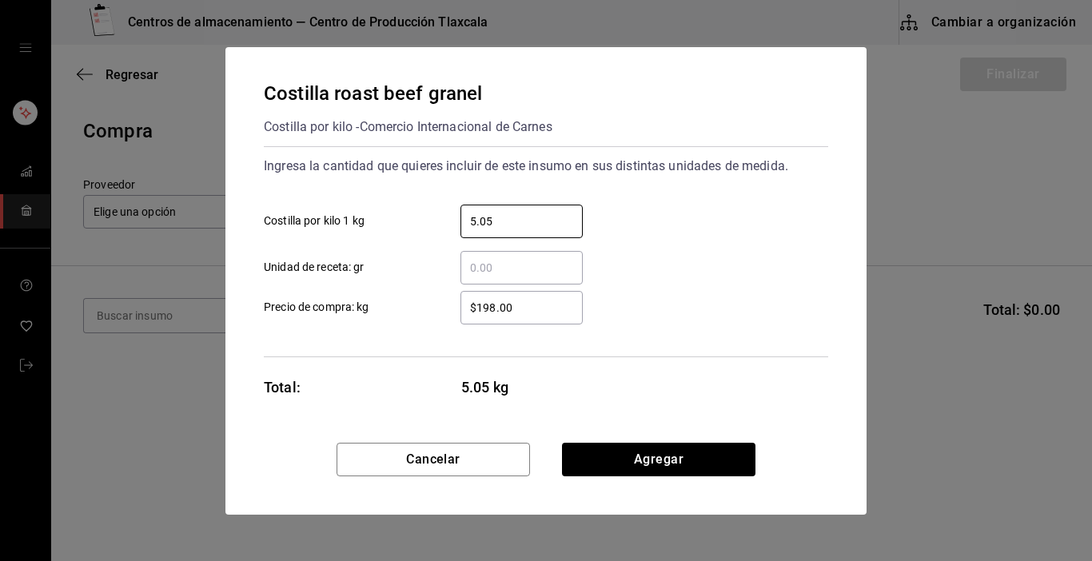
type input "5.05"
click at [552, 312] on input "$198.00" at bounding box center [522, 307] width 122 height 19
type input "$1"
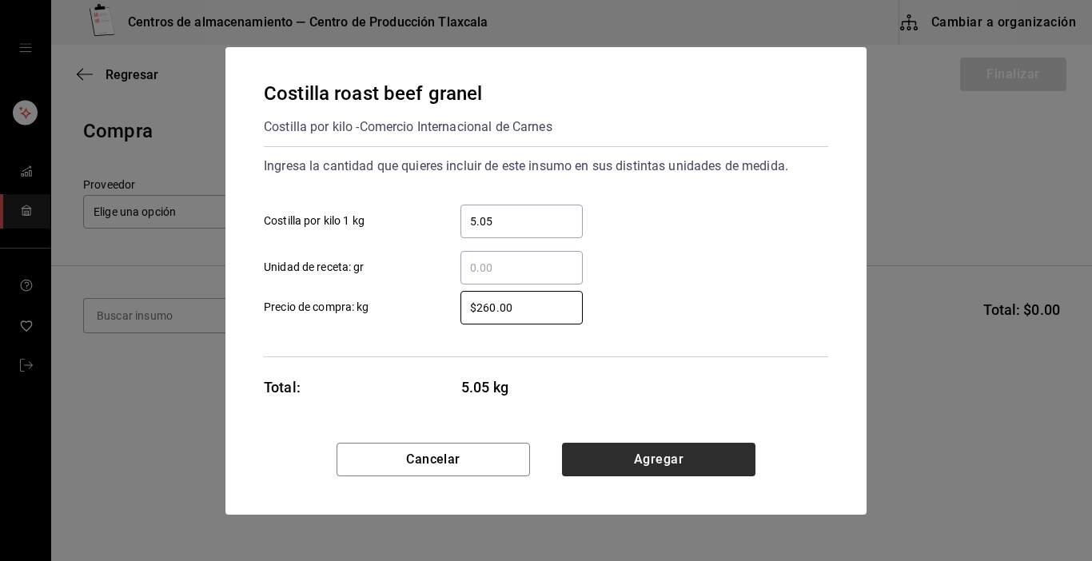
type input "$260.00"
click at [614, 450] on button "Agregar" at bounding box center [659, 460] width 194 height 34
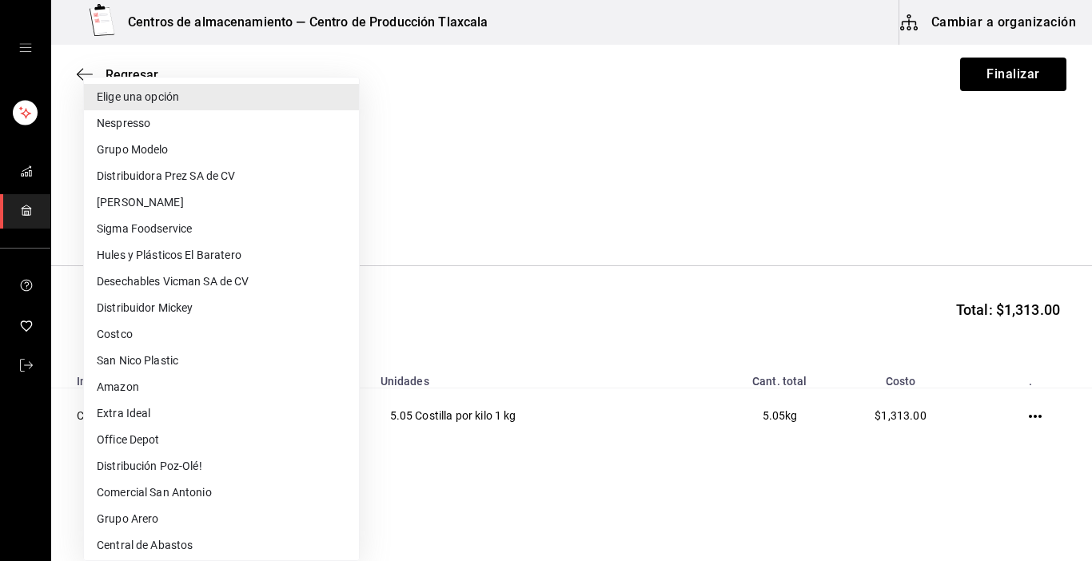
click at [341, 213] on body "Centros de almacenamiento — Centro de Producción Tlaxcala Cambiar a organizació…" at bounding box center [546, 235] width 1092 height 471
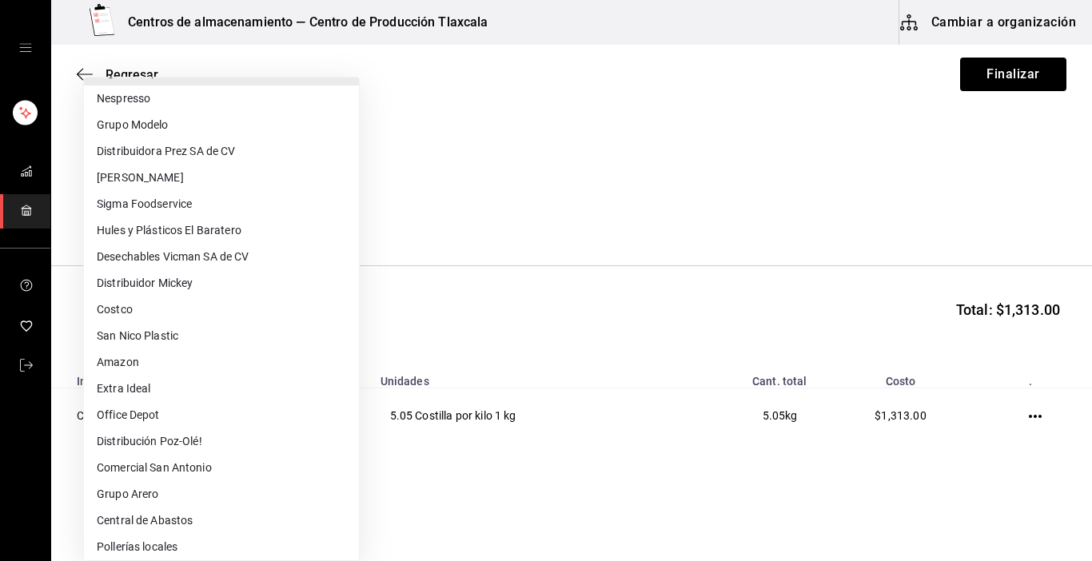
scroll to position [280, 0]
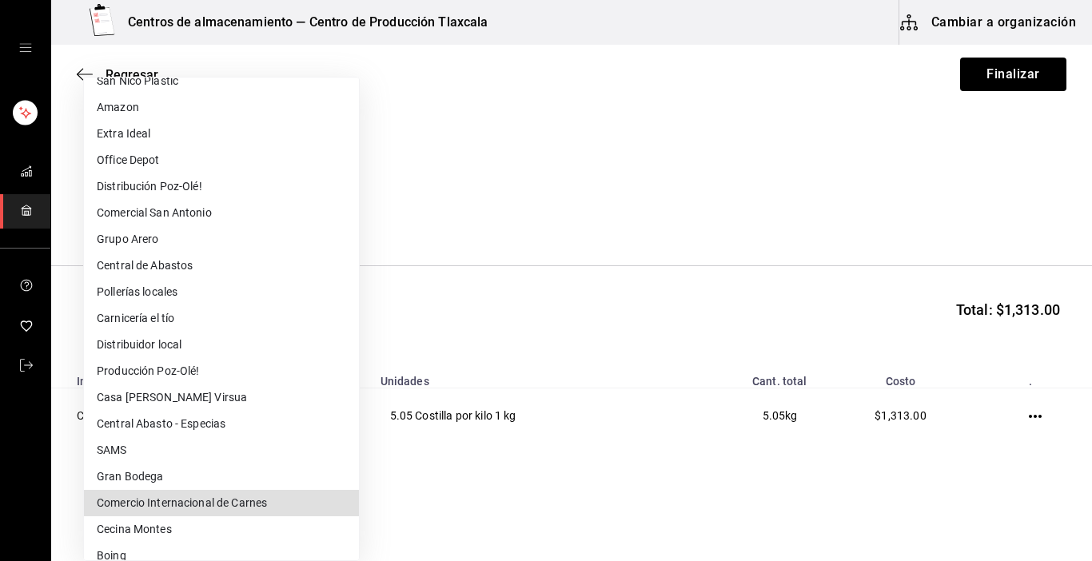
type input "293f9c21-ca2f-4d0a-b706-7b64c9246b15"
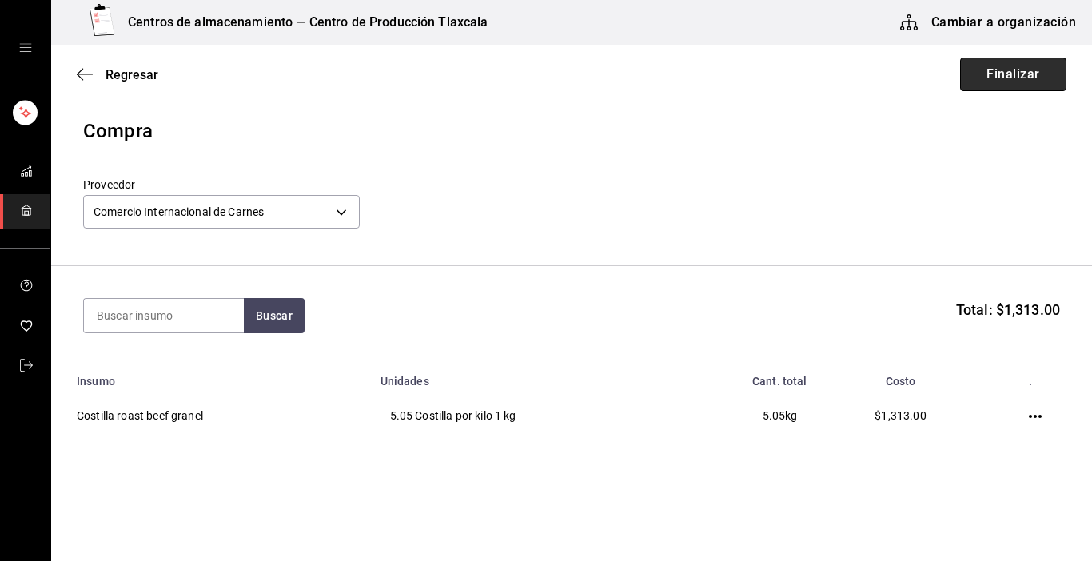
click at [1011, 84] on button "Finalizar" at bounding box center [1014, 75] width 106 height 34
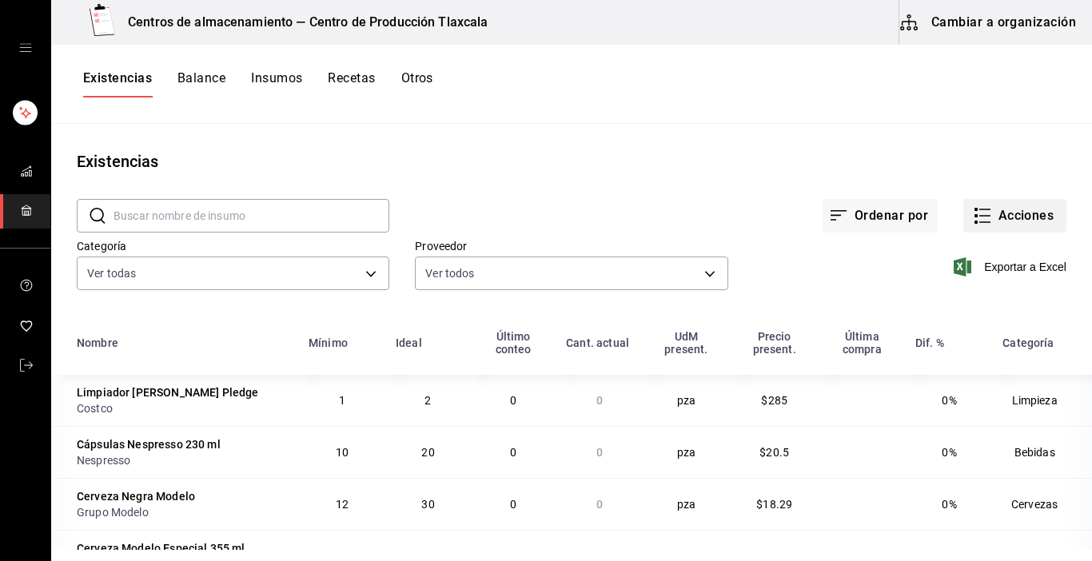
click at [980, 210] on icon "button" at bounding box center [985, 210] width 11 height 0
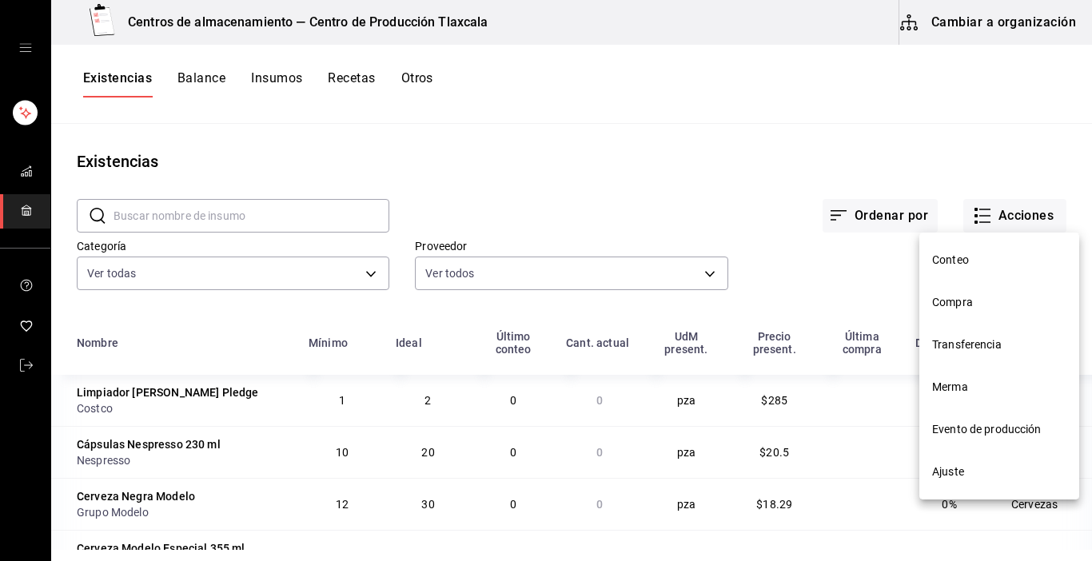
click at [1000, 429] on span "Evento de producción" at bounding box center [1000, 429] width 134 height 17
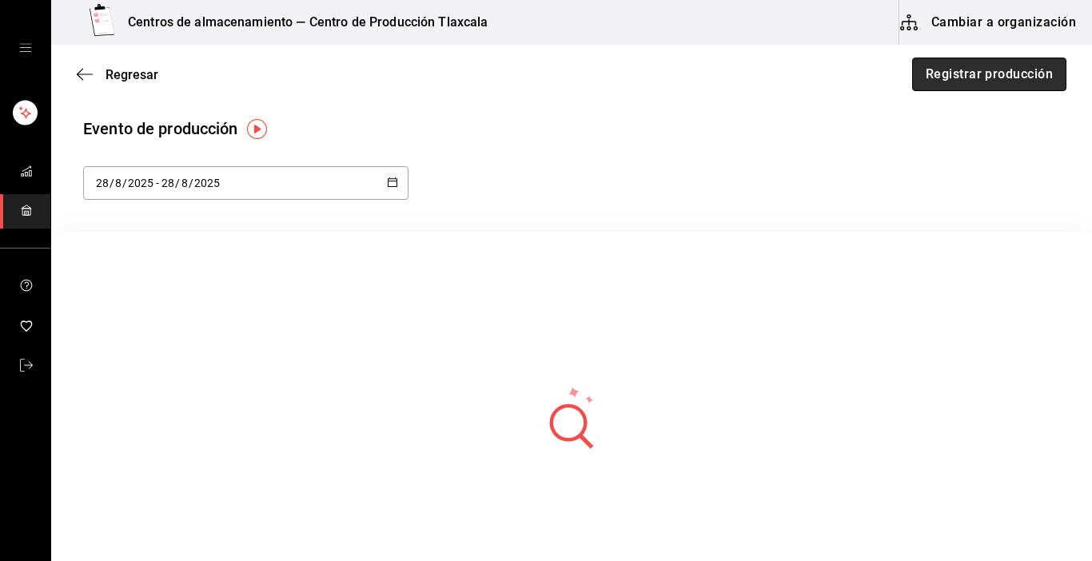
click at [963, 84] on button "Registrar producción" at bounding box center [990, 75] width 154 height 34
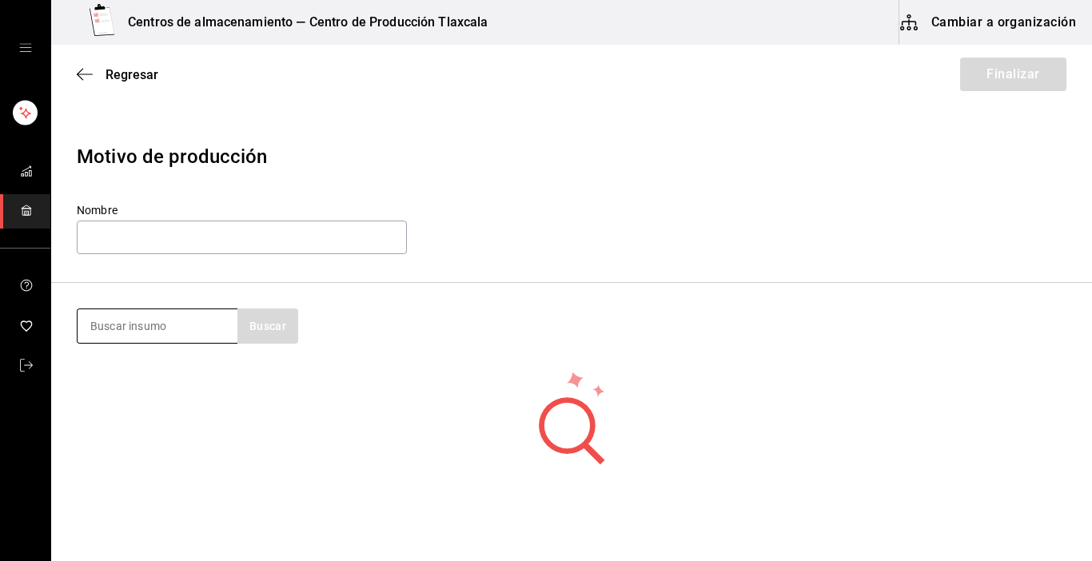
click at [138, 329] on input at bounding box center [158, 327] width 160 height 34
type input "costilla"
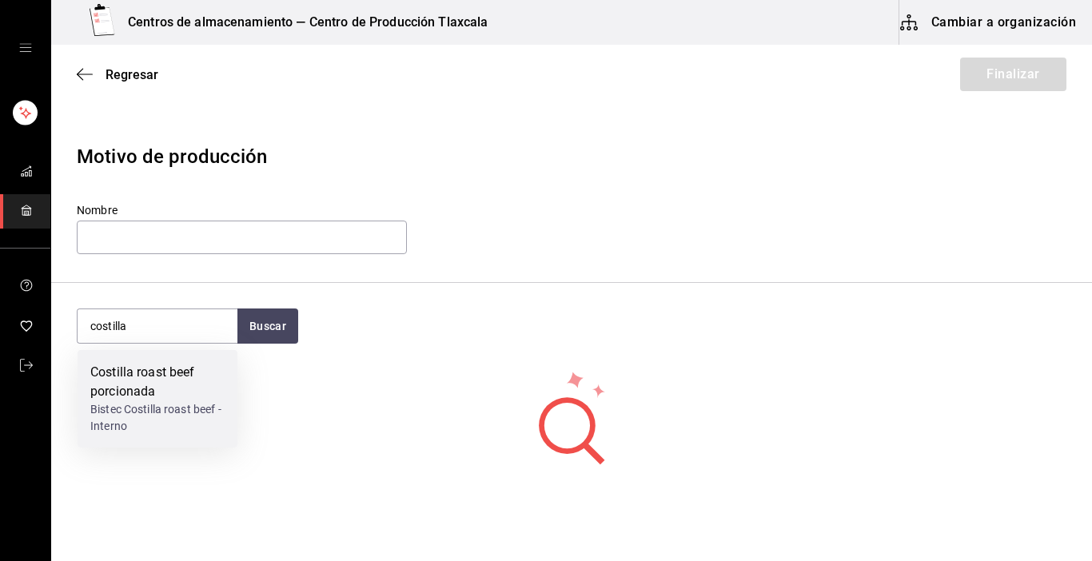
click at [146, 402] on div "Bistec Costilla roast beef - Interno" at bounding box center [157, 418] width 134 height 34
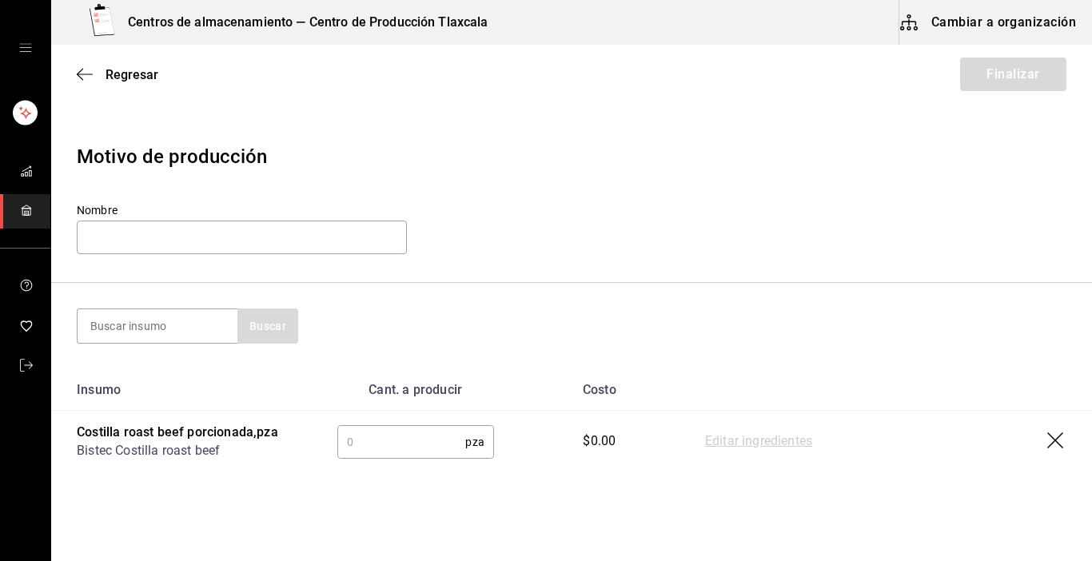
click at [398, 438] on input "text" at bounding box center [401, 442] width 129 height 32
type input "31"
click at [715, 440] on link "Editar ingredientes" at bounding box center [758, 442] width 107 height 19
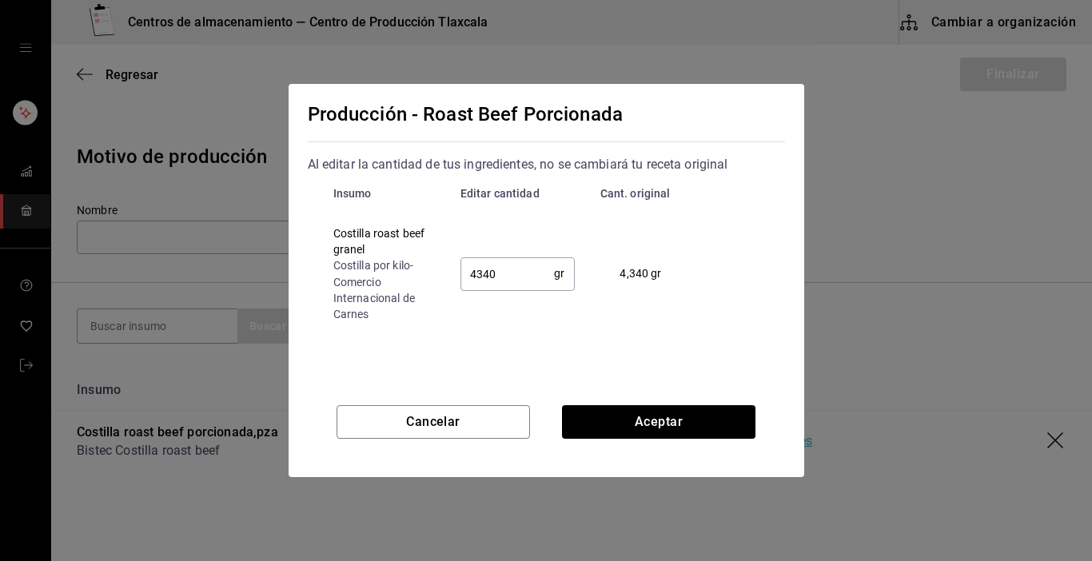
click at [517, 277] on input "4340" at bounding box center [508, 274] width 94 height 32
type input "4"
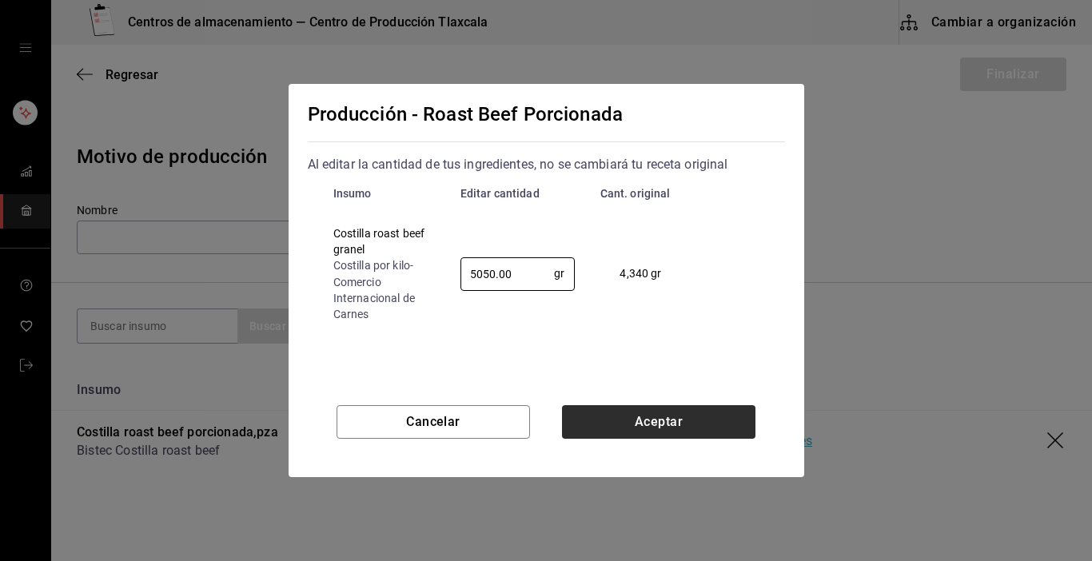
type input "5050.00"
click at [612, 410] on button "Aceptar" at bounding box center [659, 422] width 194 height 34
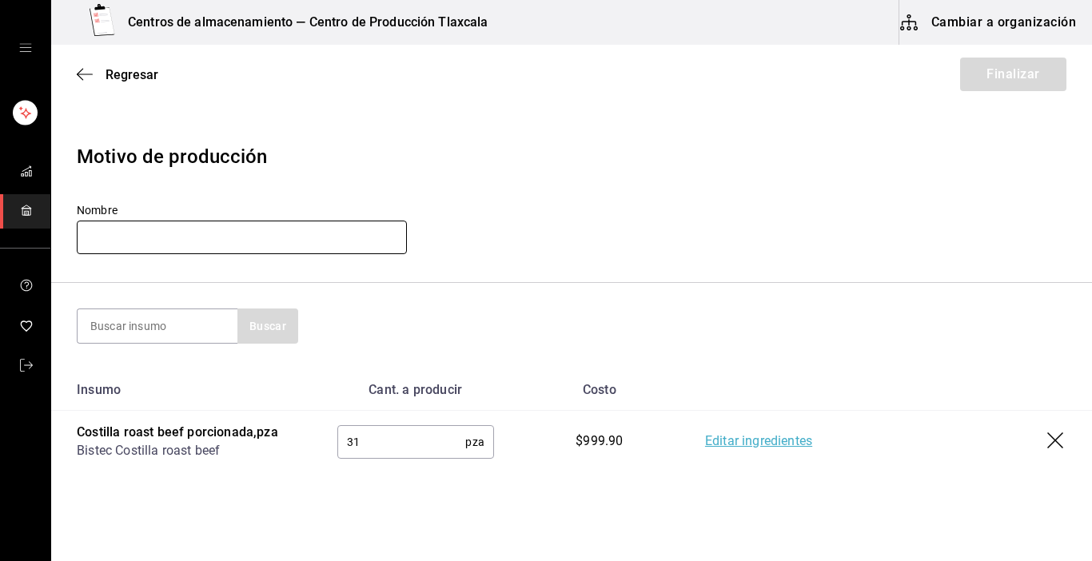
click at [184, 237] on input "text" at bounding box center [242, 238] width 330 height 34
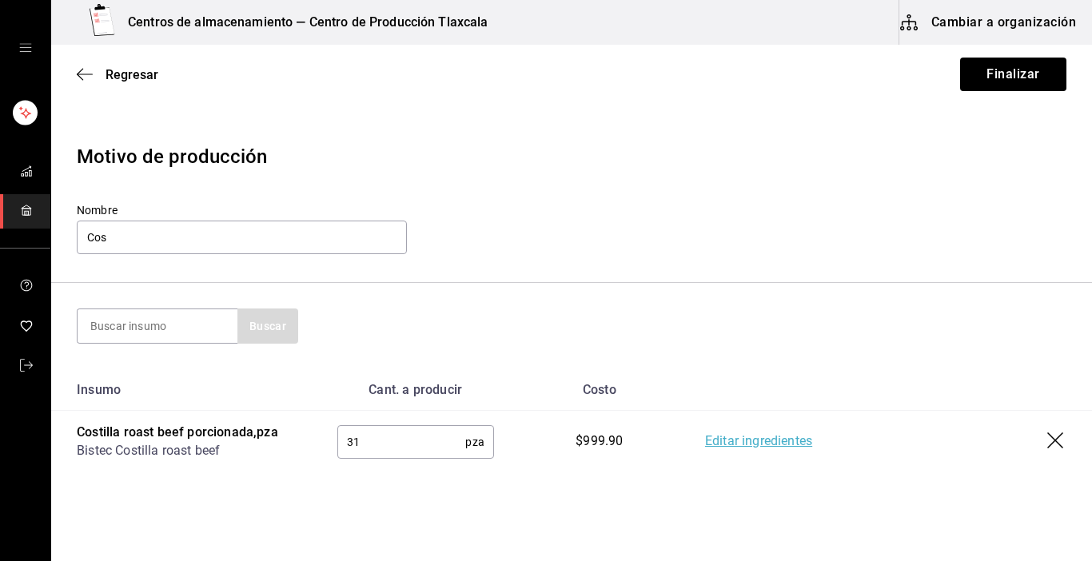
click at [430, 342] on div "Buscar" at bounding box center [572, 326] width 990 height 35
click at [145, 238] on input "Cos" at bounding box center [242, 238] width 330 height 34
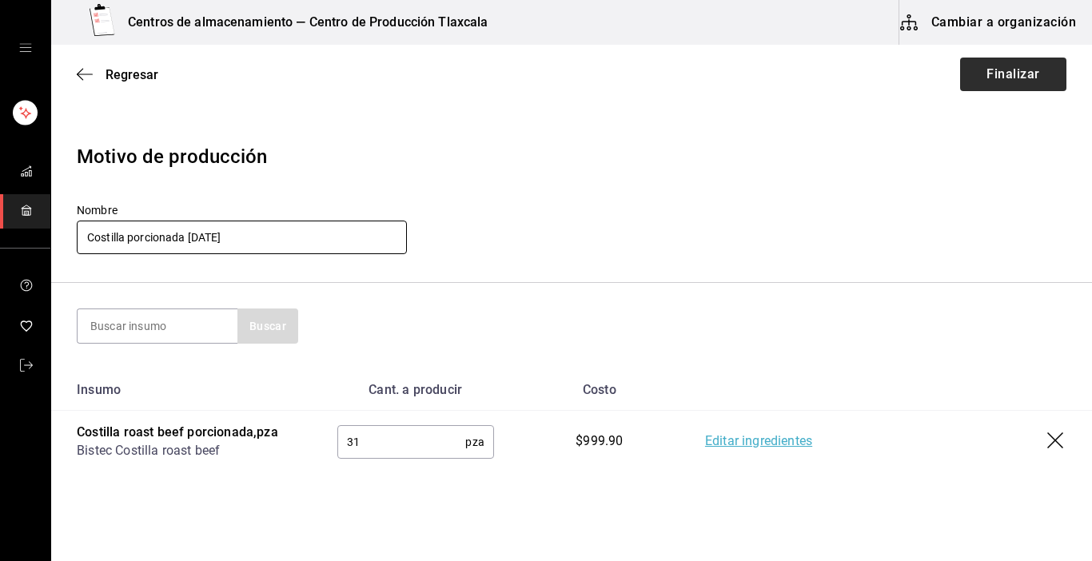
type input "Costilla porcionada [DATE]"
click at [992, 71] on button "Finalizar" at bounding box center [1014, 75] width 106 height 34
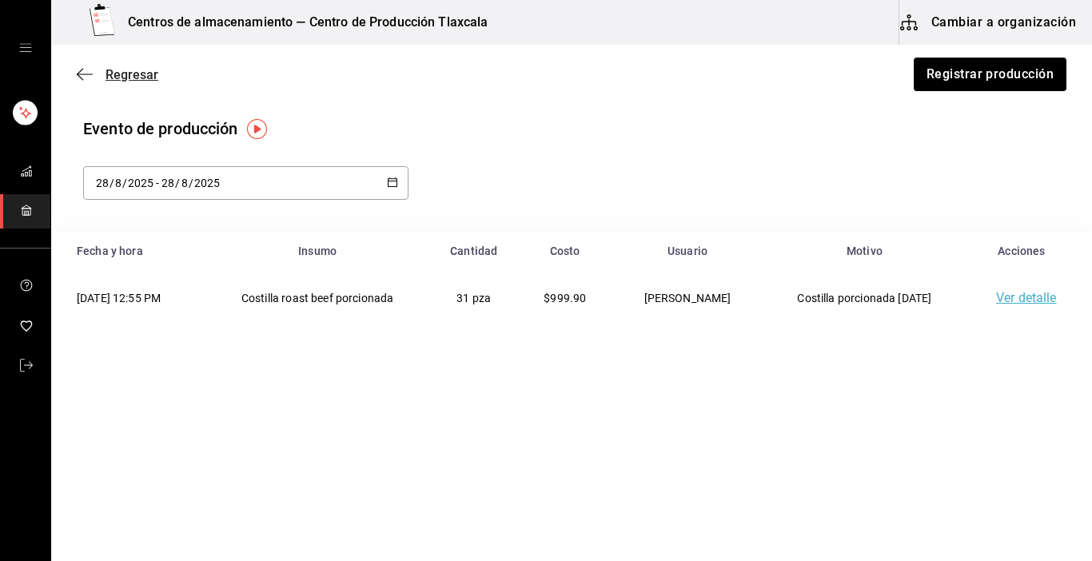
click at [85, 75] on icon "button" at bounding box center [85, 74] width 16 height 14
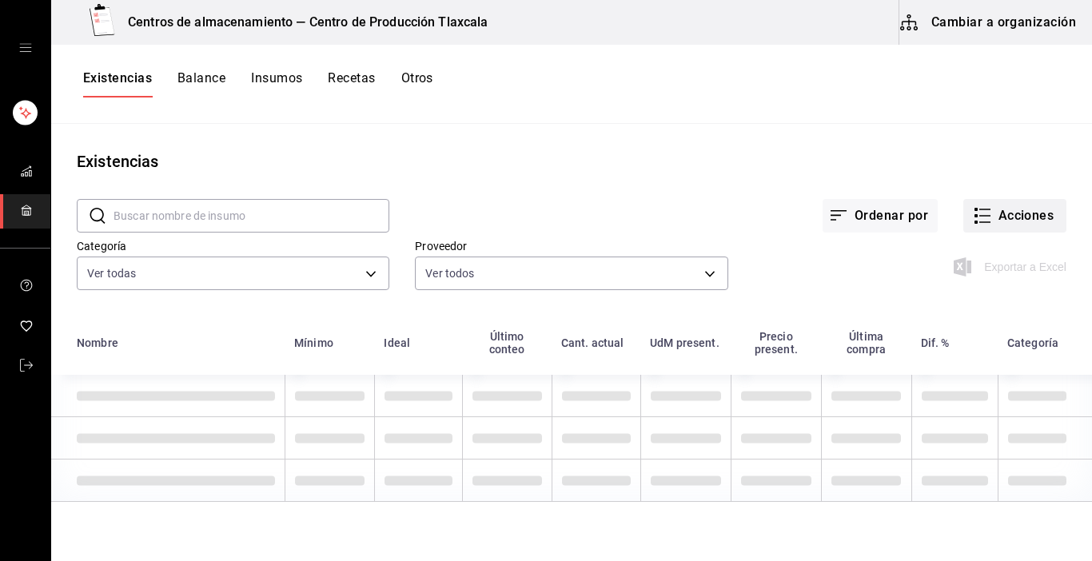
click at [984, 221] on button "Acciones" at bounding box center [1015, 216] width 103 height 34
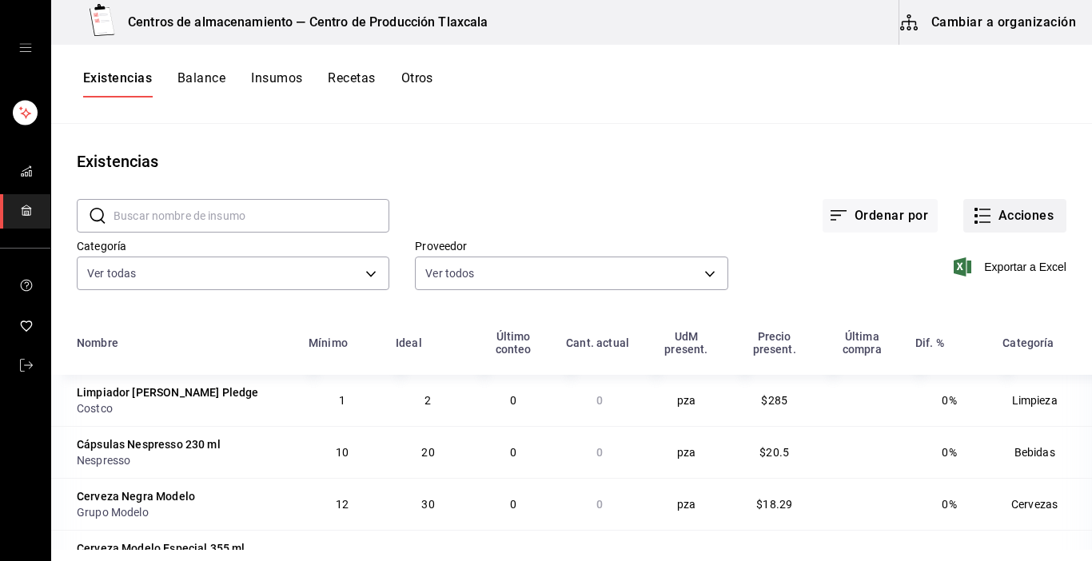
click at [973, 221] on icon "button" at bounding box center [982, 215] width 19 height 19
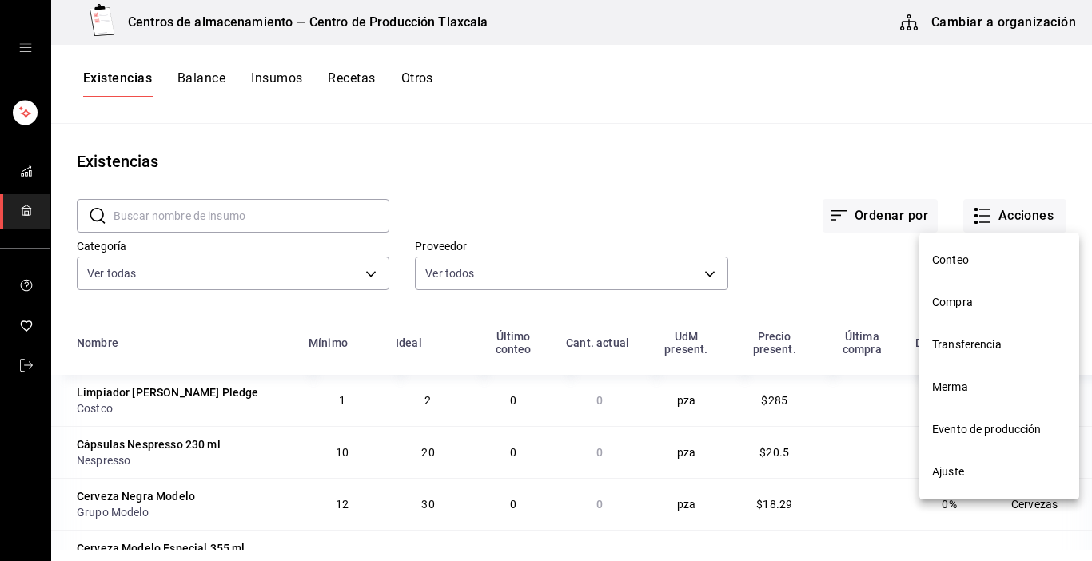
click at [991, 294] on li "Compra" at bounding box center [1000, 303] width 160 height 42
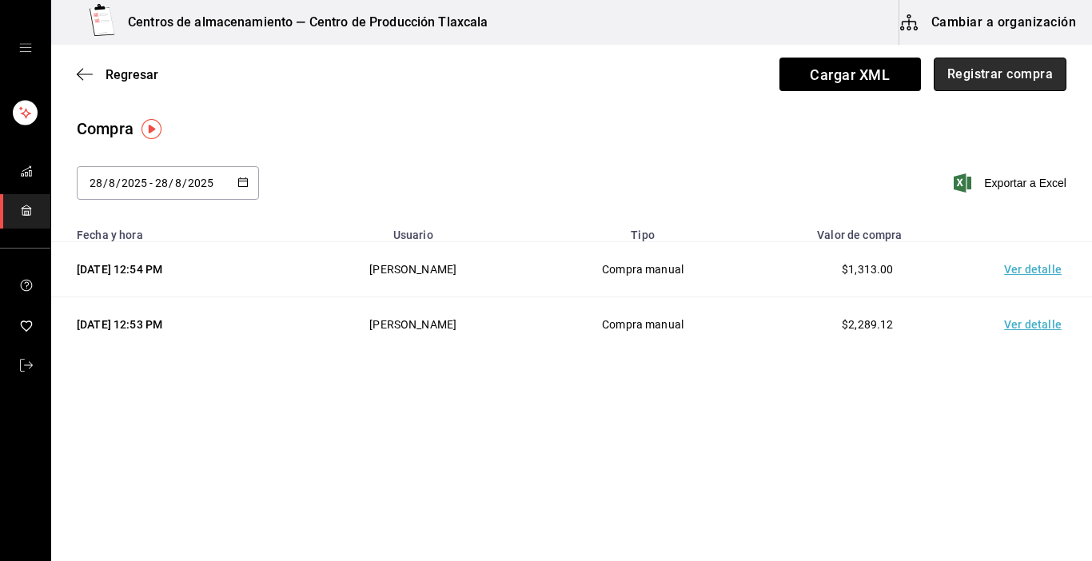
click at [978, 74] on button "Registrar compra" at bounding box center [1000, 75] width 133 height 34
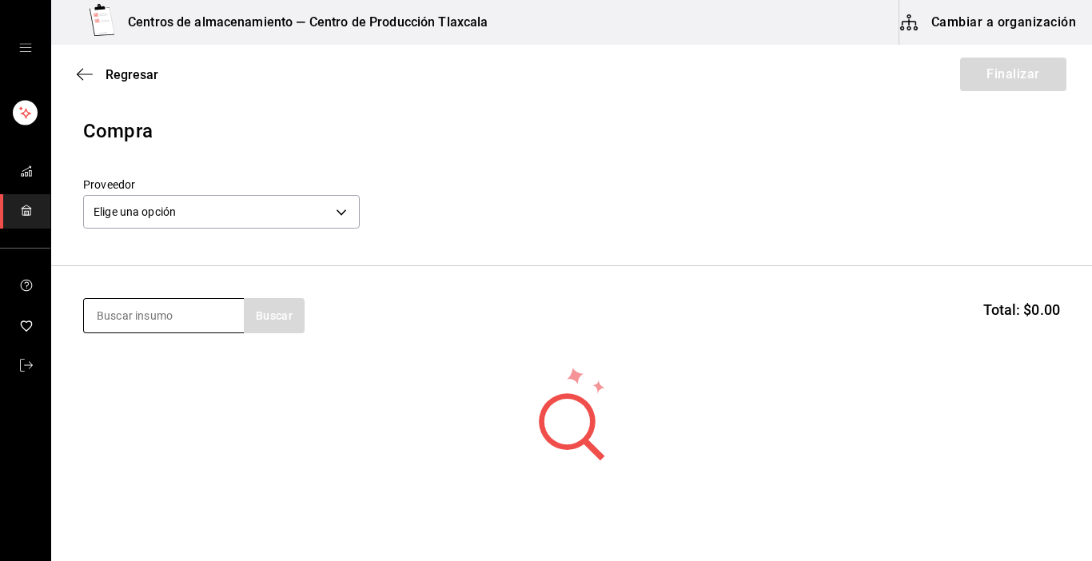
click at [176, 324] on input at bounding box center [164, 316] width 160 height 34
type input "maiz"
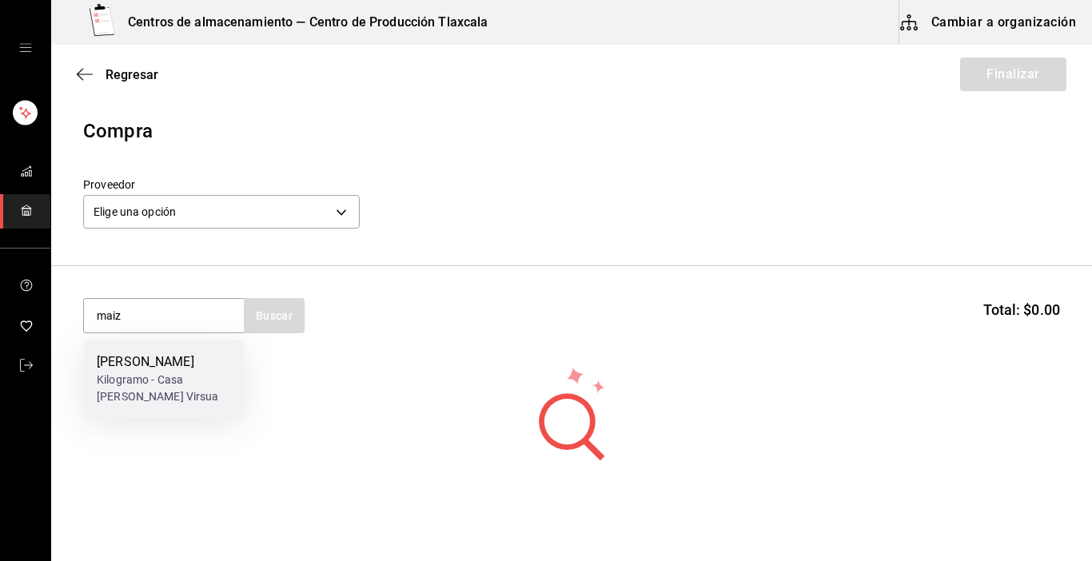
click at [163, 357] on div "[PERSON_NAME]" at bounding box center [164, 362] width 134 height 19
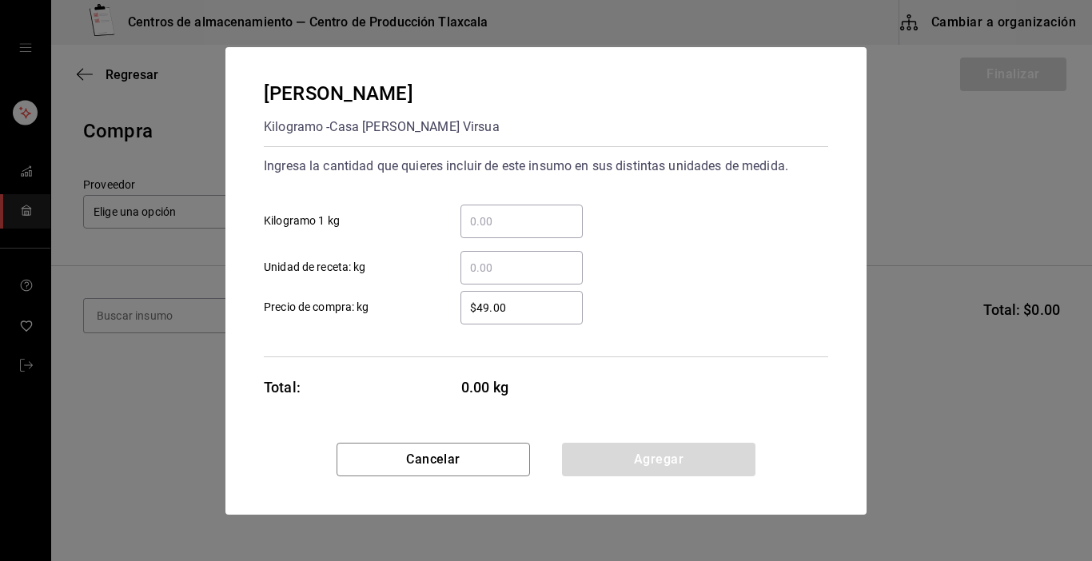
click at [517, 226] on input "​ Kilogramo 1 kg" at bounding box center [522, 221] width 122 height 19
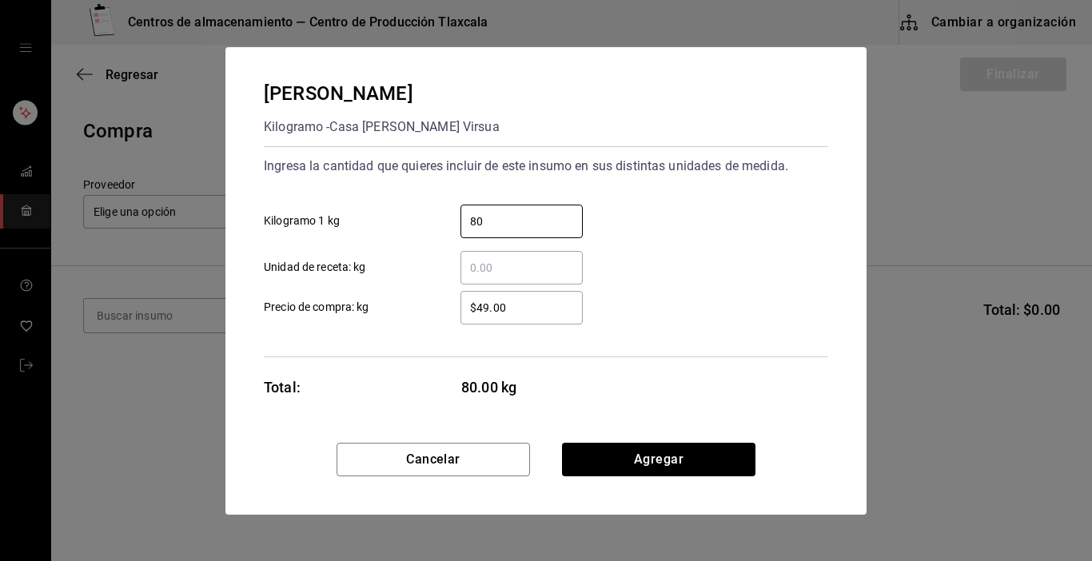
type input "80"
click at [556, 306] on input "$49.00" at bounding box center [522, 307] width 122 height 19
type input "$4"
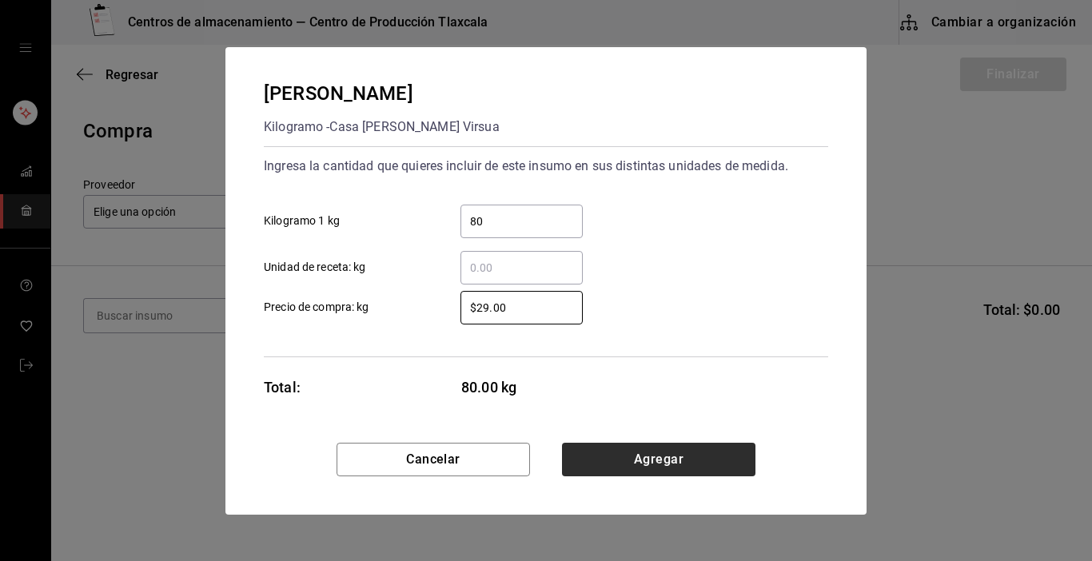
type input "$29.00"
click at [657, 459] on button "Agregar" at bounding box center [659, 460] width 194 height 34
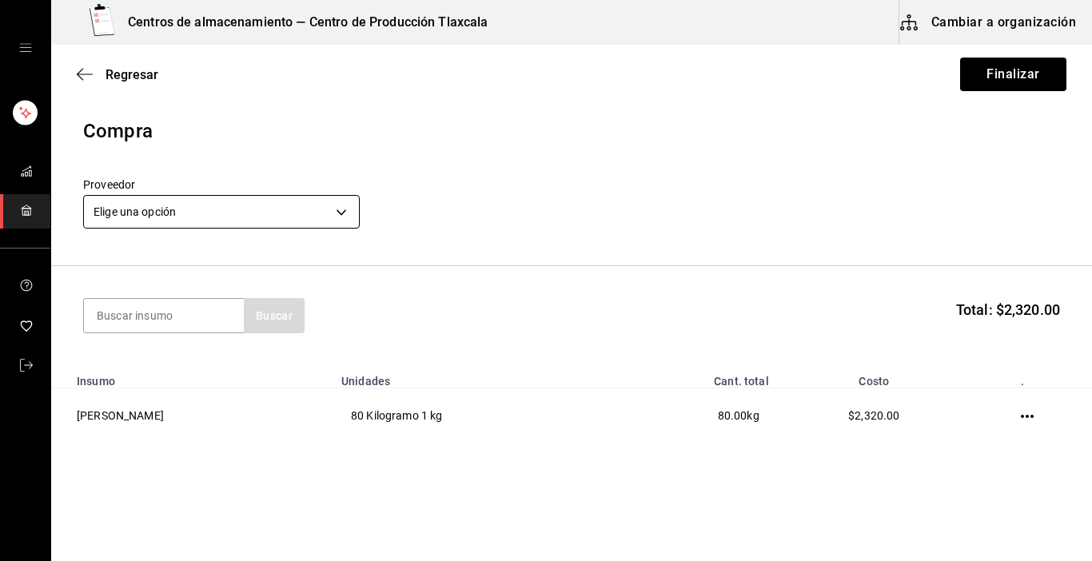
click at [351, 213] on body "Centros de almacenamiento — Centro de Producción Tlaxcala Cambiar a organizació…" at bounding box center [546, 235] width 1092 height 471
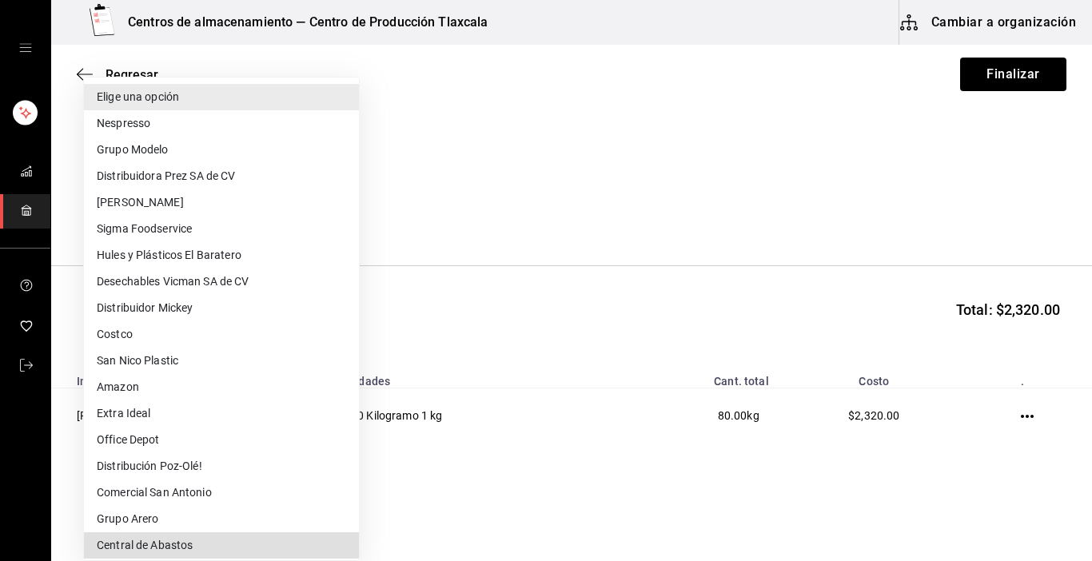
scroll to position [280, 0]
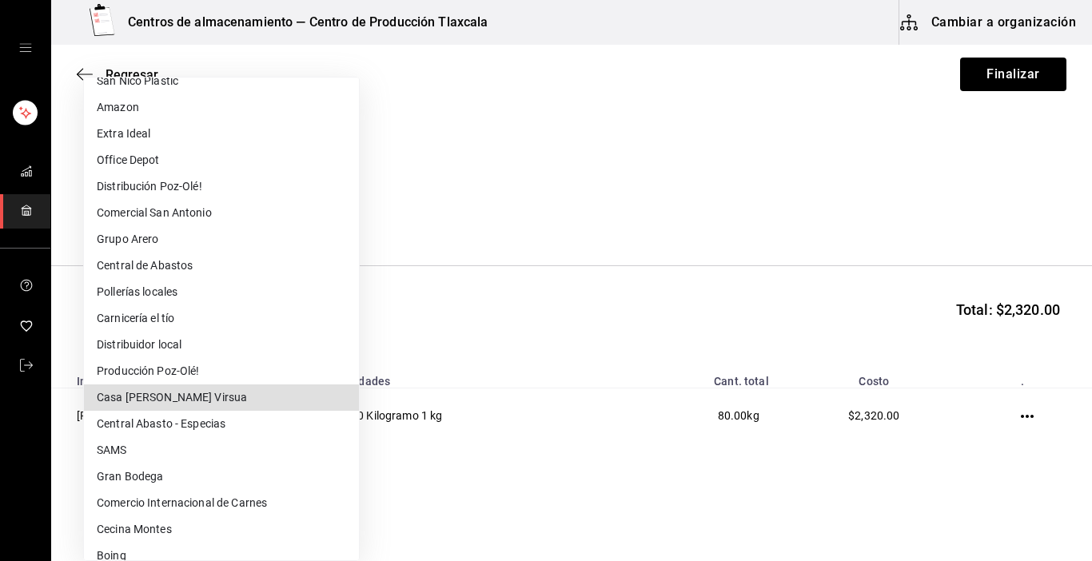
type input "0e214162-cd5a-42eb-b087-4c5b289f8a5a"
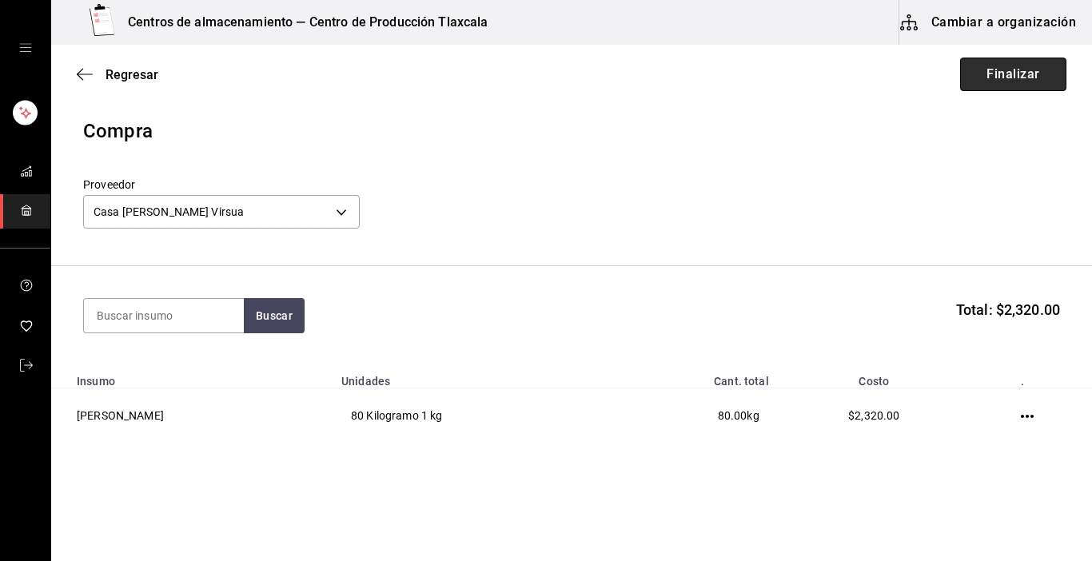
click at [1000, 66] on button "Finalizar" at bounding box center [1014, 75] width 106 height 34
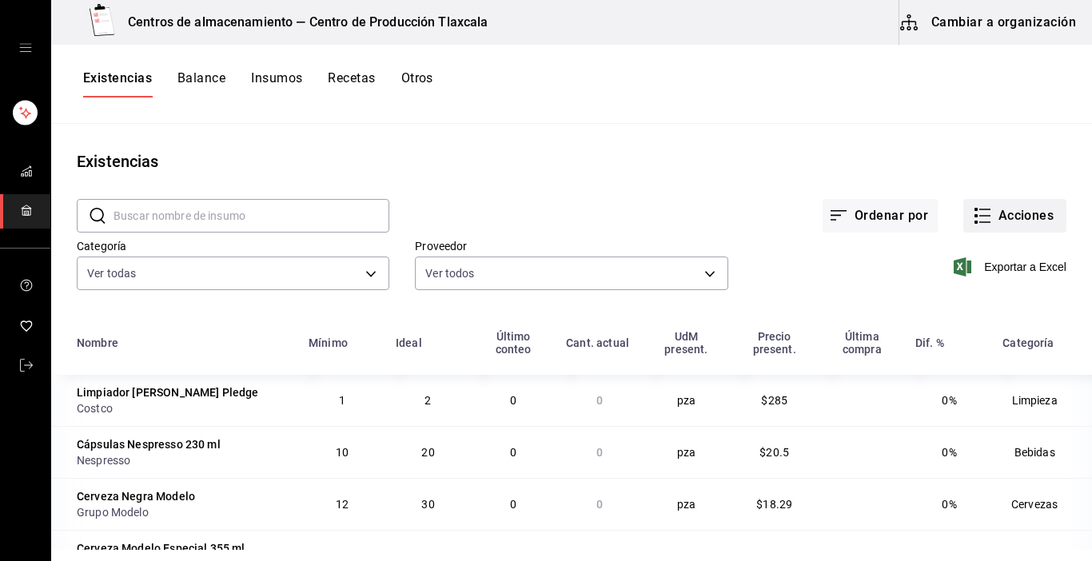
click at [964, 226] on button "Acciones" at bounding box center [1015, 216] width 103 height 34
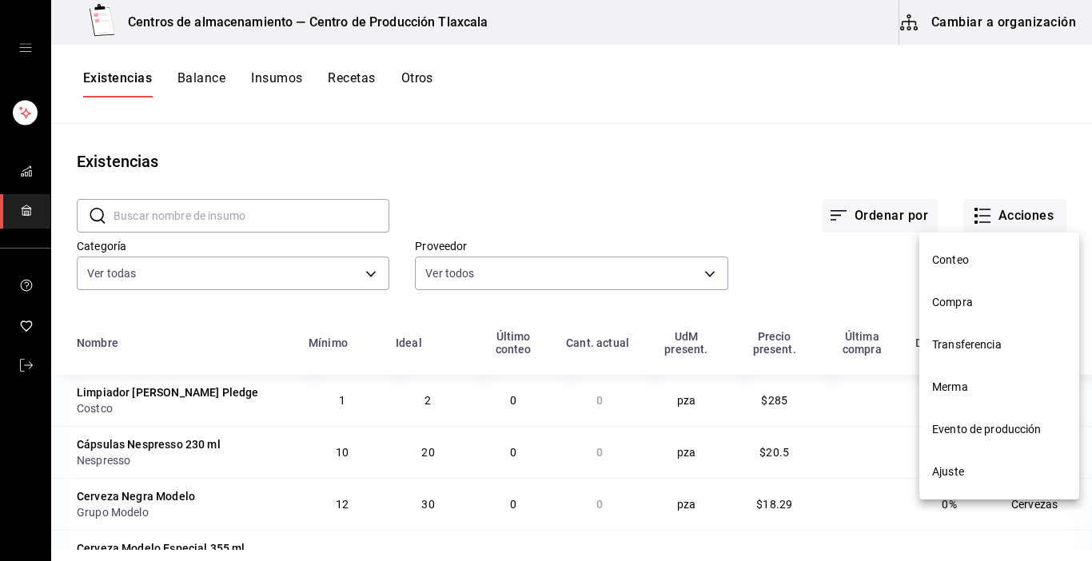
click at [979, 308] on span "Compra" at bounding box center [1000, 302] width 134 height 17
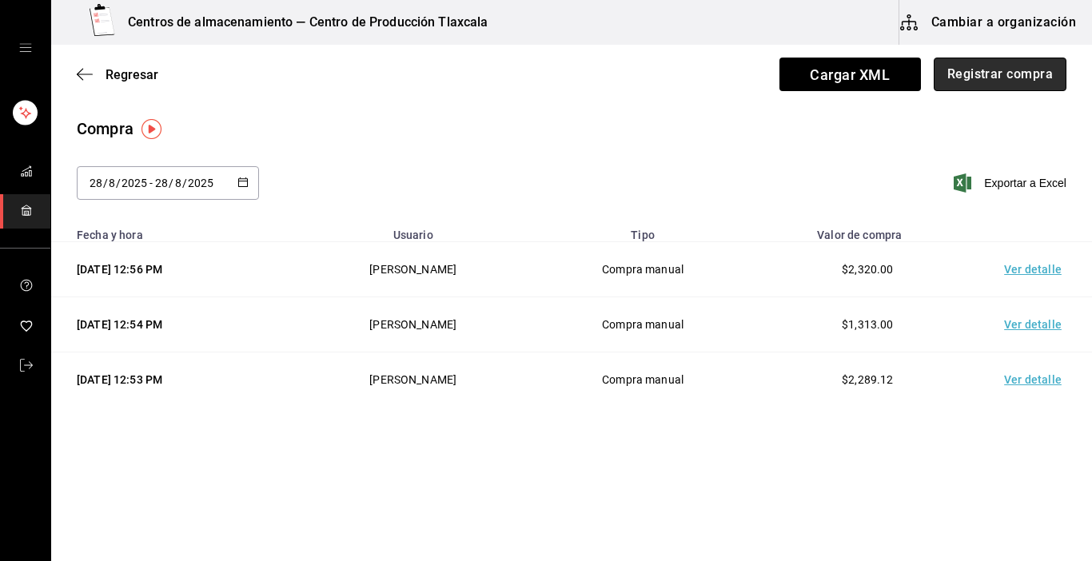
click at [978, 71] on button "Registrar compra" at bounding box center [1000, 75] width 133 height 34
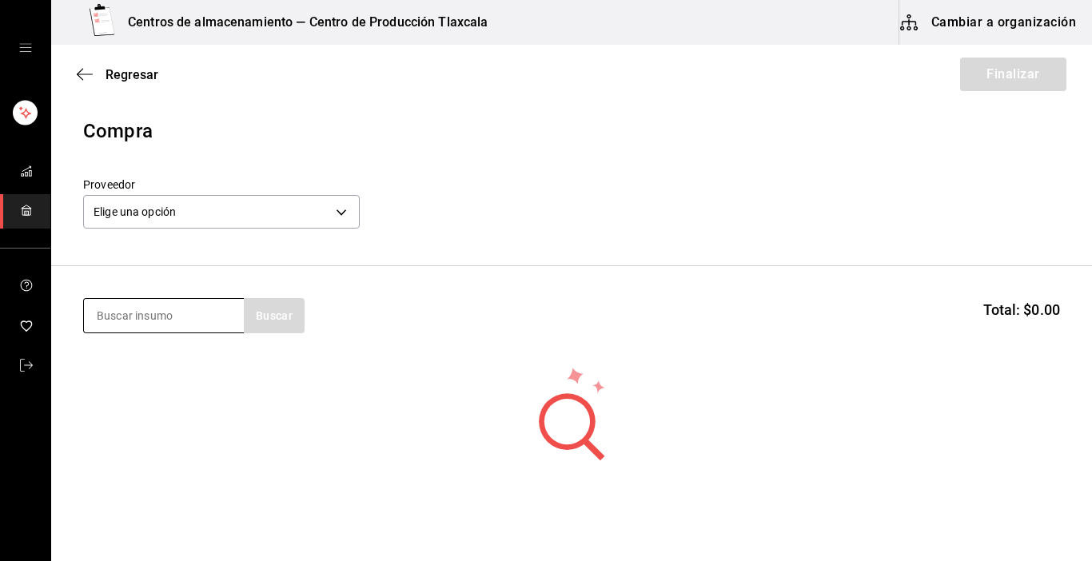
click at [172, 321] on input at bounding box center [164, 316] width 160 height 34
type input "charola"
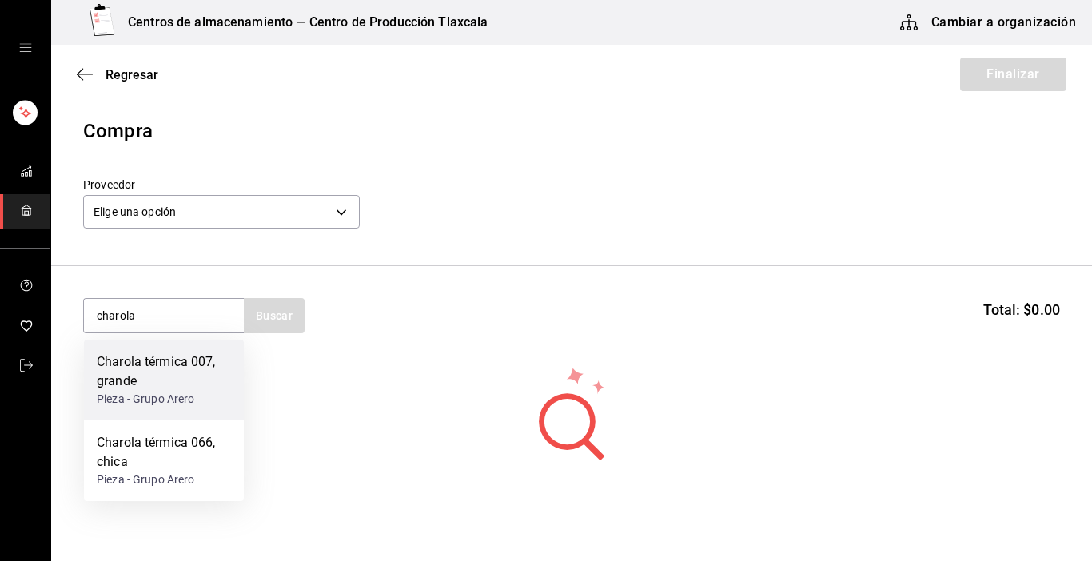
click at [163, 393] on div "Pieza - Grupo Arero" at bounding box center [164, 399] width 134 height 17
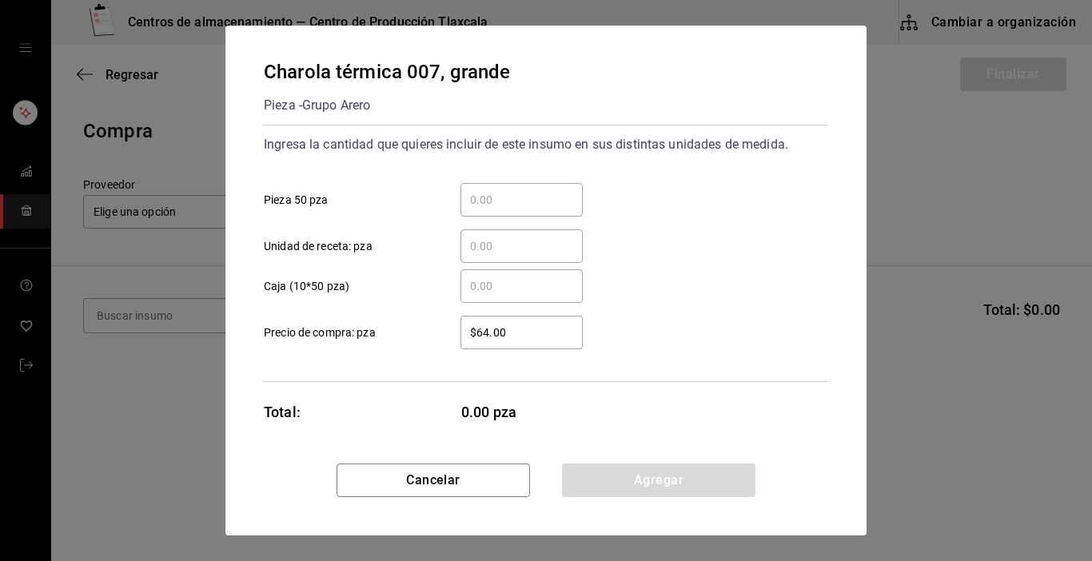
click at [469, 202] on input "​ Pieza 50 pza" at bounding box center [522, 199] width 122 height 19
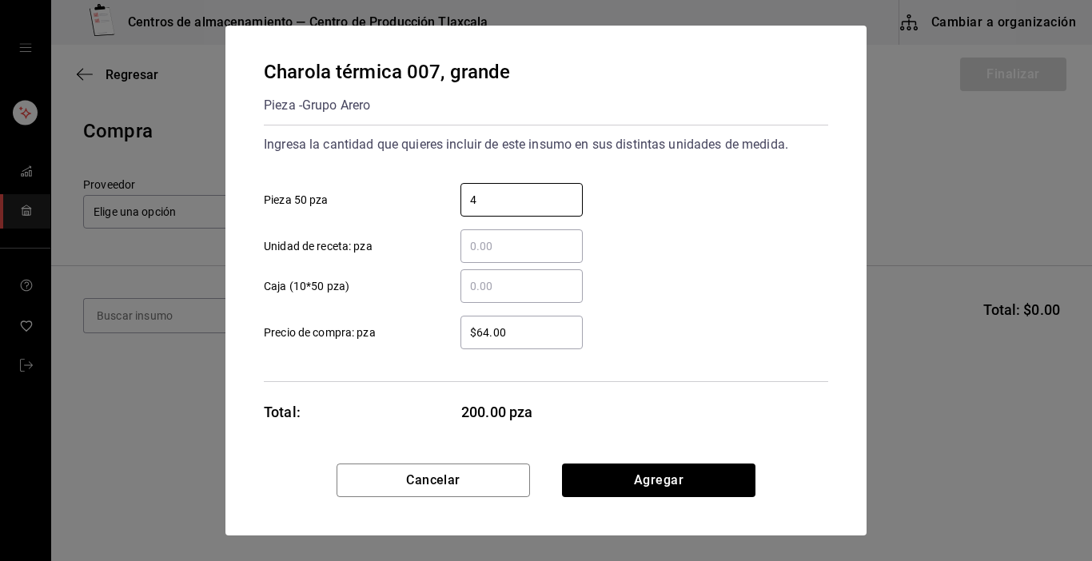
type input "4"
drag, startPoint x: 739, startPoint y: 296, endPoint x: 539, endPoint y: 322, distance: 201.7
click at [539, 322] on div "​ Caja (10*50 pza) $64.00 ​ Precio de compra: pza" at bounding box center [539, 303] width 577 height 93
click at [539, 322] on div "$64.00 ​" at bounding box center [522, 333] width 122 height 34
click at [539, 323] on input "$64.00" at bounding box center [522, 332] width 122 height 19
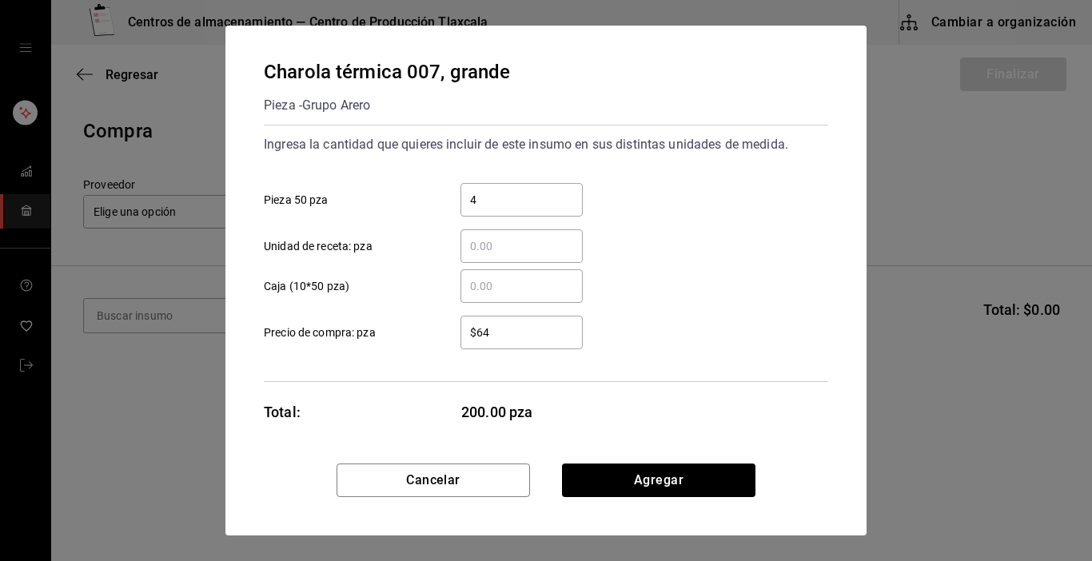
type input "$6"
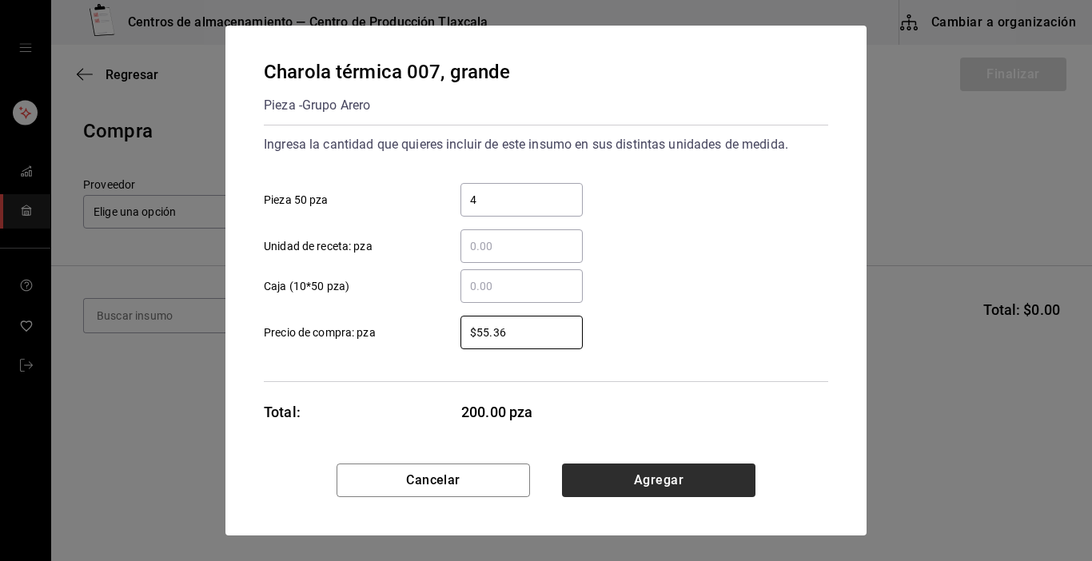
type input "$55.36"
click at [608, 485] on button "Agregar" at bounding box center [659, 481] width 194 height 34
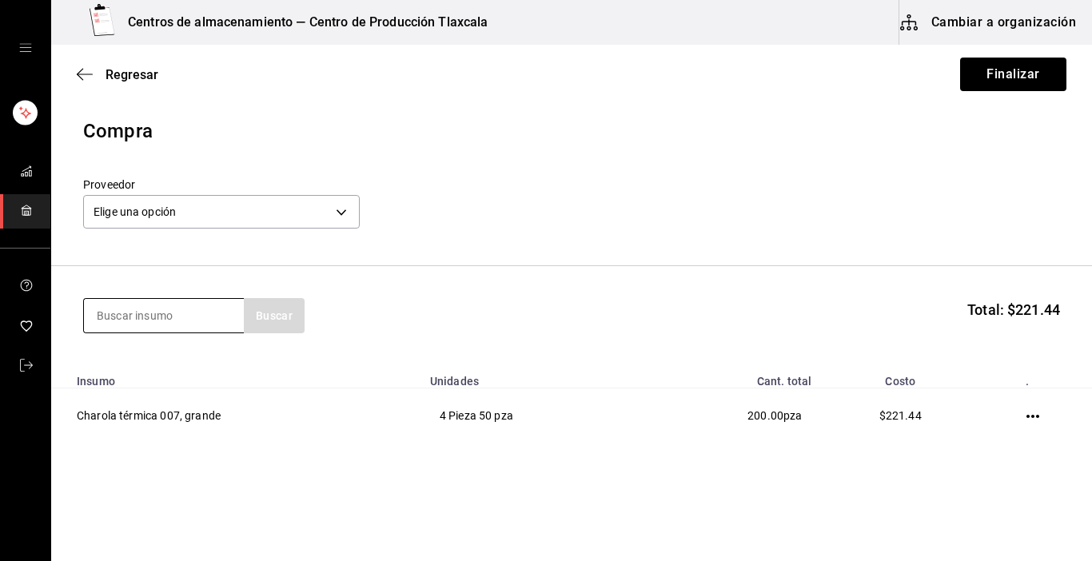
click at [160, 320] on input at bounding box center [164, 316] width 160 height 34
type input "charola"
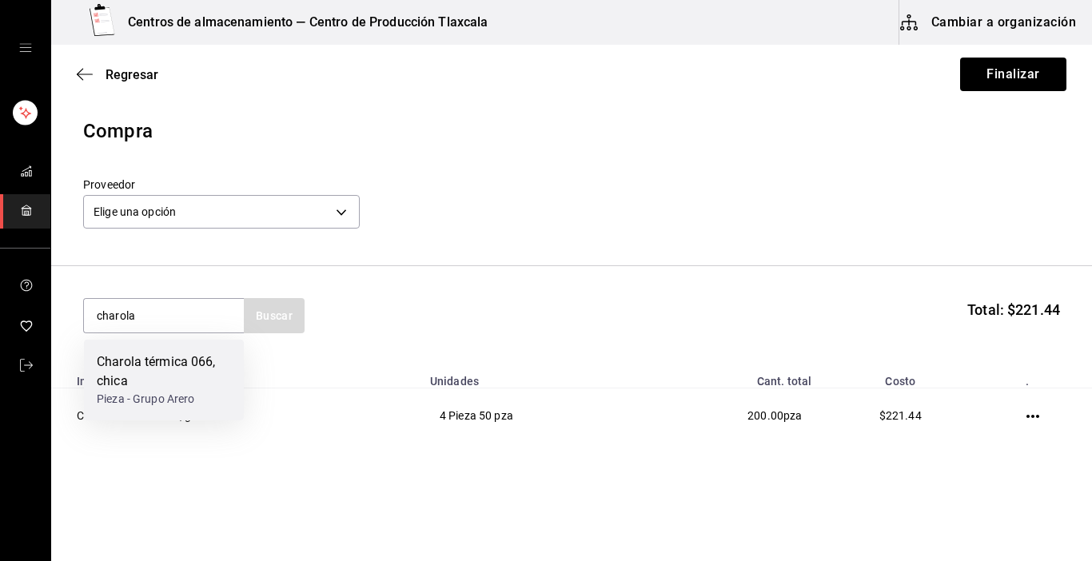
click at [166, 375] on div "Charola térmica 066, chica" at bounding box center [164, 372] width 134 height 38
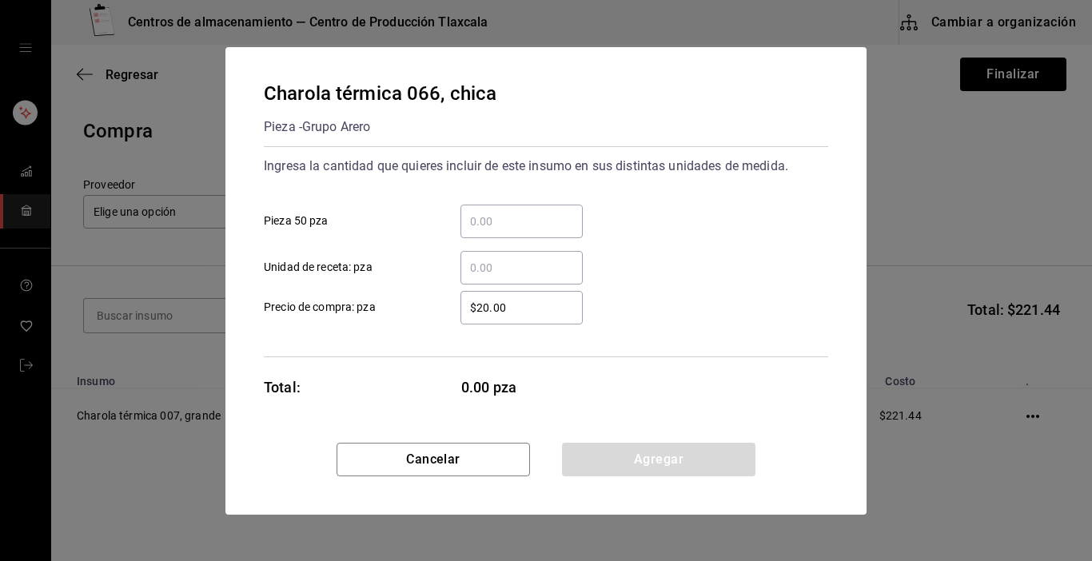
click at [517, 220] on input "​ Pieza 50 pza" at bounding box center [522, 221] width 122 height 19
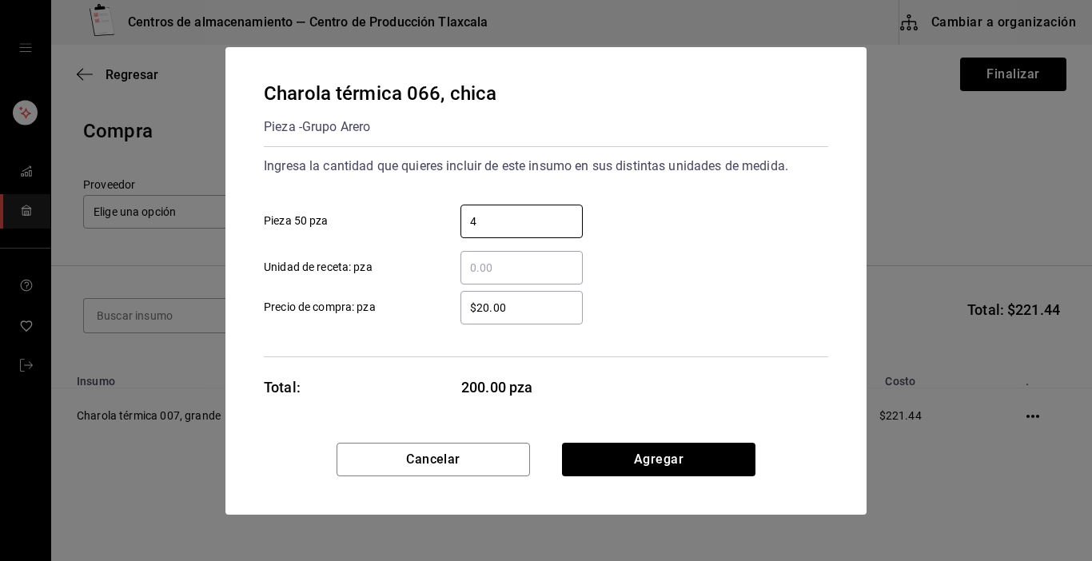
type input "4"
click at [763, 290] on div "$20.00 ​ Precio de compra: pza" at bounding box center [539, 301] width 577 height 46
click at [538, 311] on input "$20.00" at bounding box center [522, 307] width 122 height 19
type input "$2"
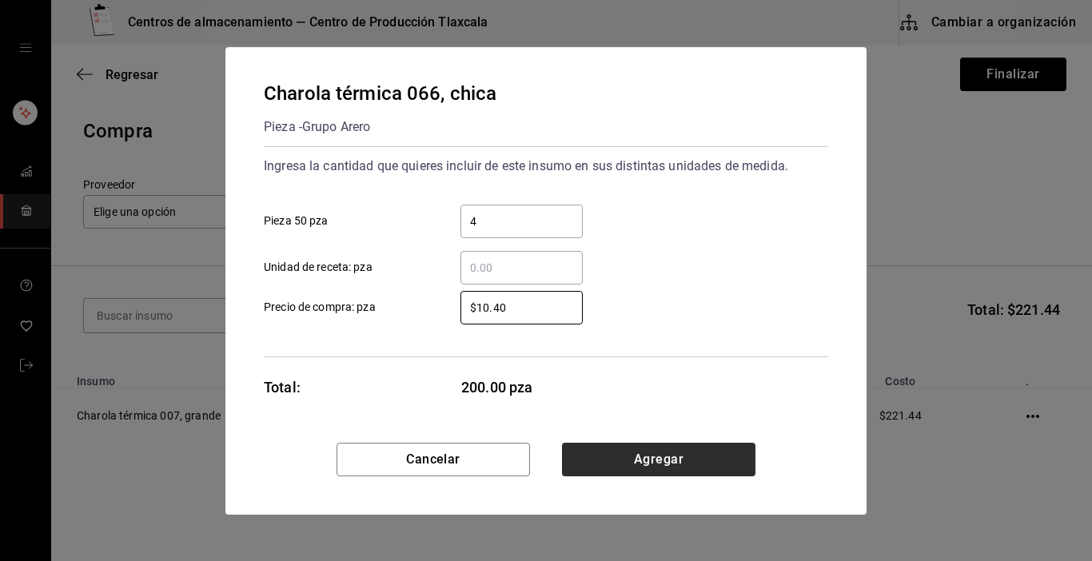
type input "$10.40"
click at [589, 451] on button "Agregar" at bounding box center [659, 460] width 194 height 34
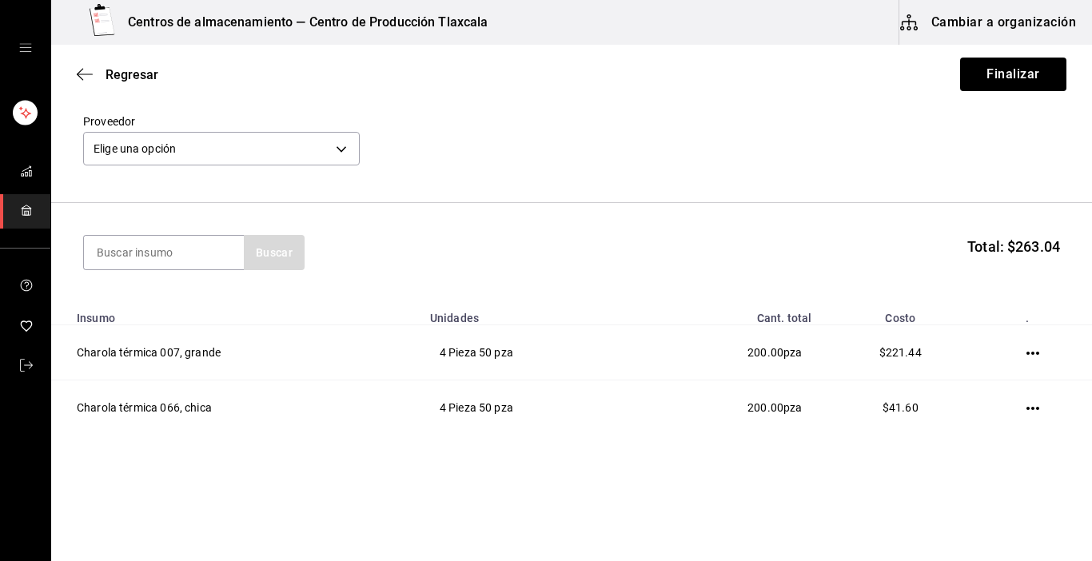
scroll to position [64, 0]
click at [163, 242] on input at bounding box center [164, 252] width 160 height 34
type input "contenedor"
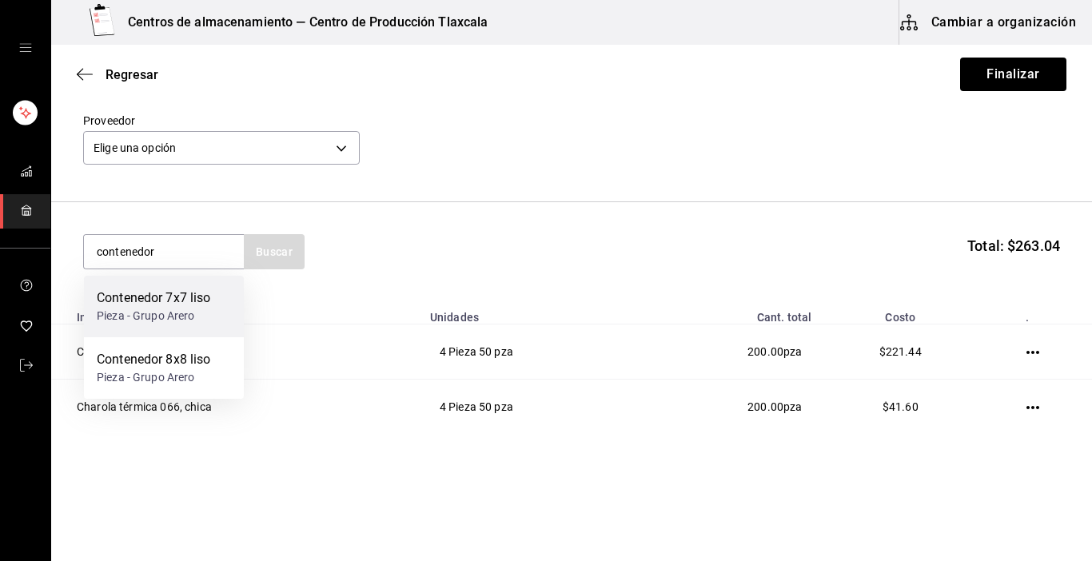
click at [167, 301] on div "Contenedor 7x7 liso" at bounding box center [154, 298] width 114 height 19
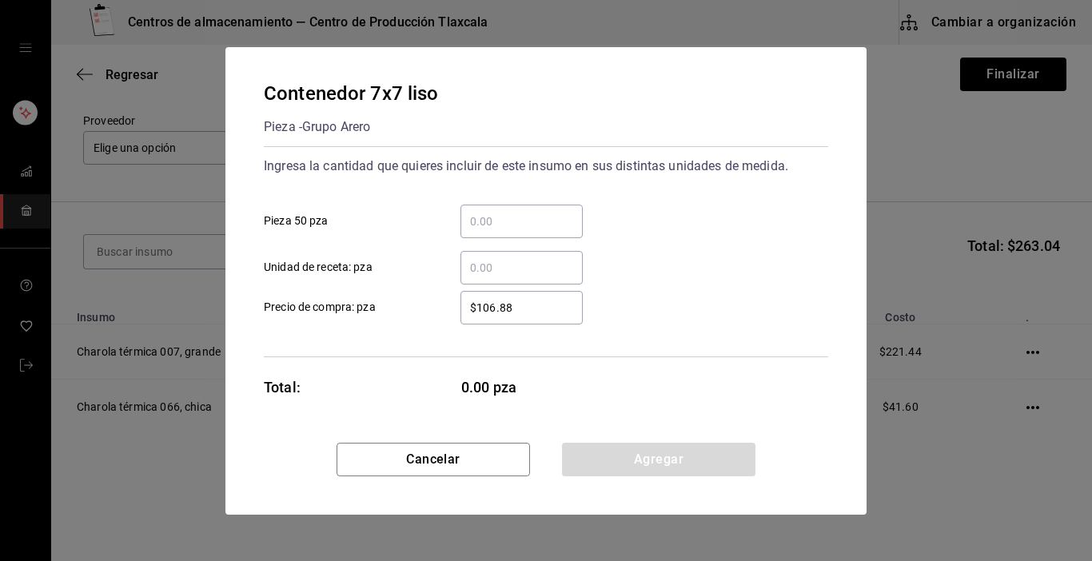
click at [501, 227] on input "​ Pieza 50 pza" at bounding box center [522, 221] width 122 height 19
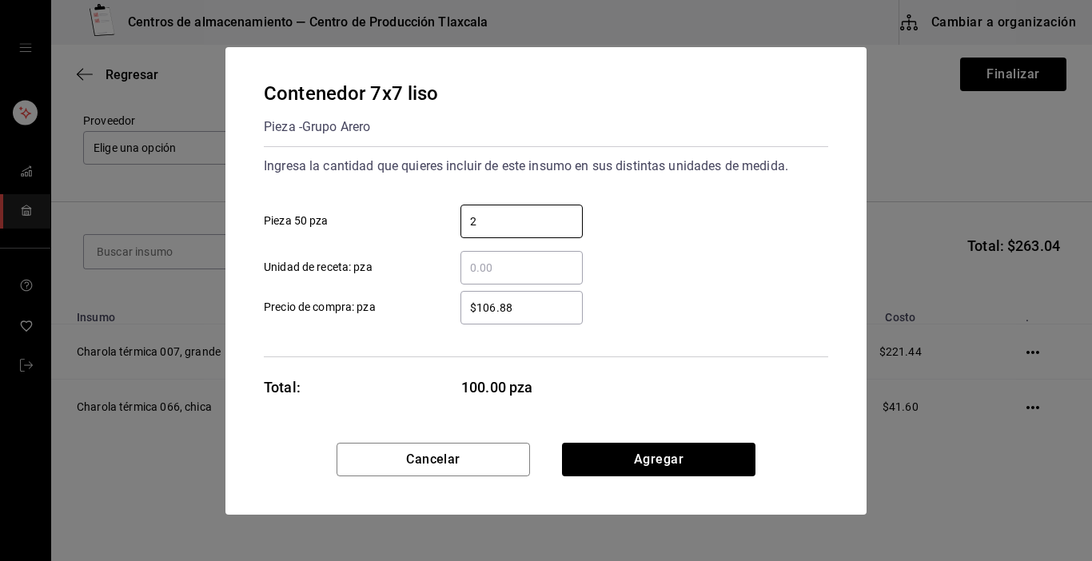
type input "2"
click at [671, 308] on div "$106.88 ​ Precio de compra: pza" at bounding box center [539, 301] width 577 height 46
click at [555, 310] on input "$106.88" at bounding box center [522, 307] width 122 height 19
type input "$1"
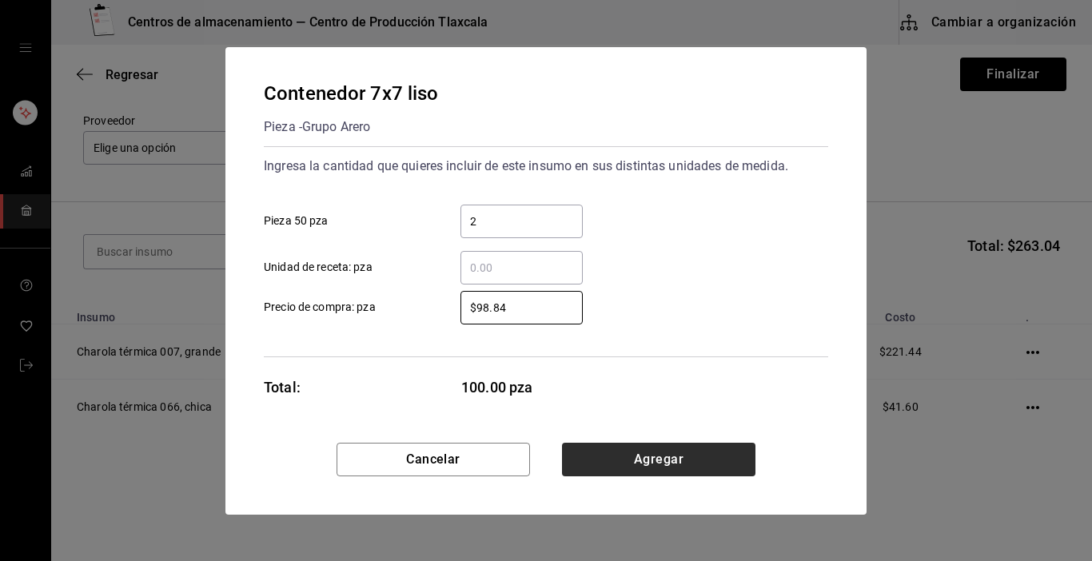
type input "$98.84"
click at [608, 464] on button "Agregar" at bounding box center [659, 460] width 194 height 34
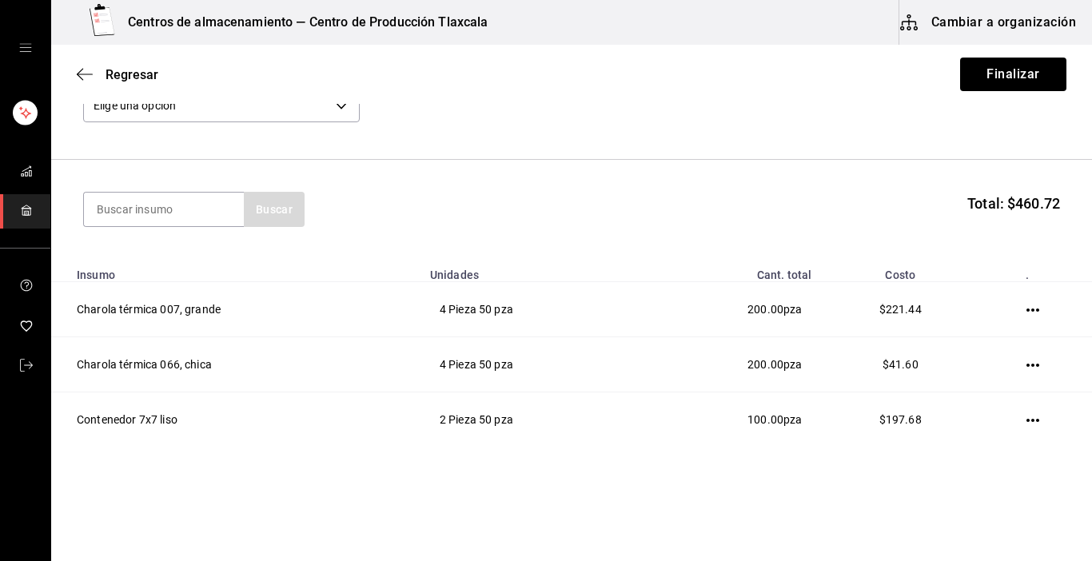
scroll to position [128, 0]
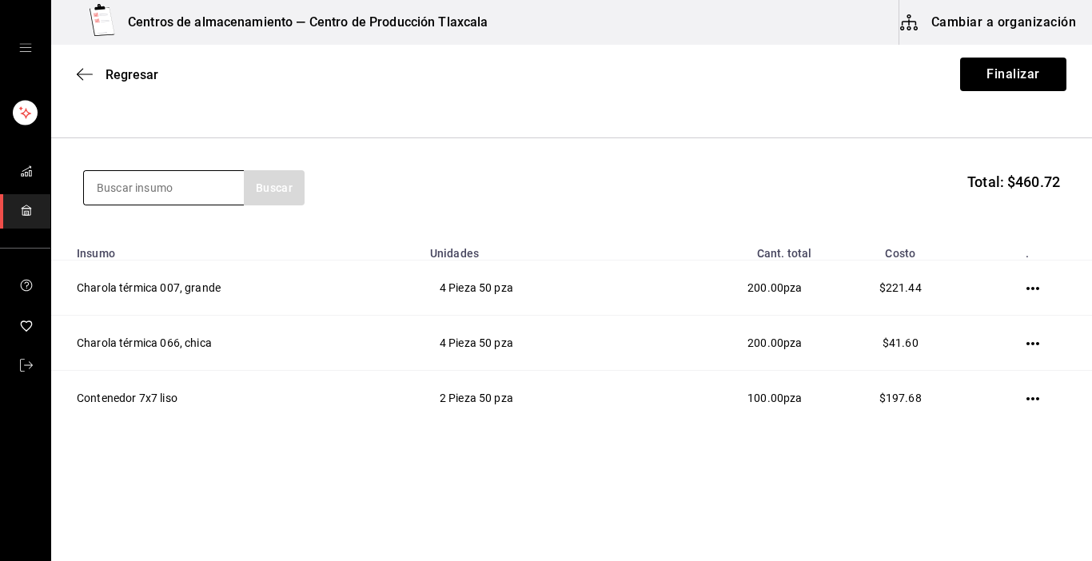
click at [193, 190] on input at bounding box center [164, 188] width 160 height 34
type input "contenedor"
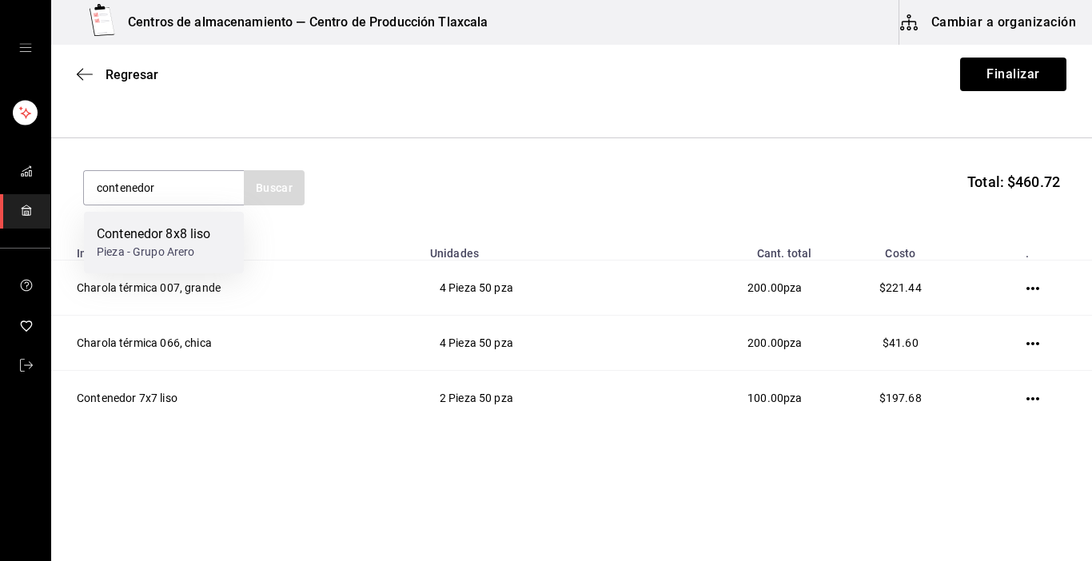
click at [189, 233] on div "Contenedor 8x8 liso" at bounding box center [154, 234] width 114 height 19
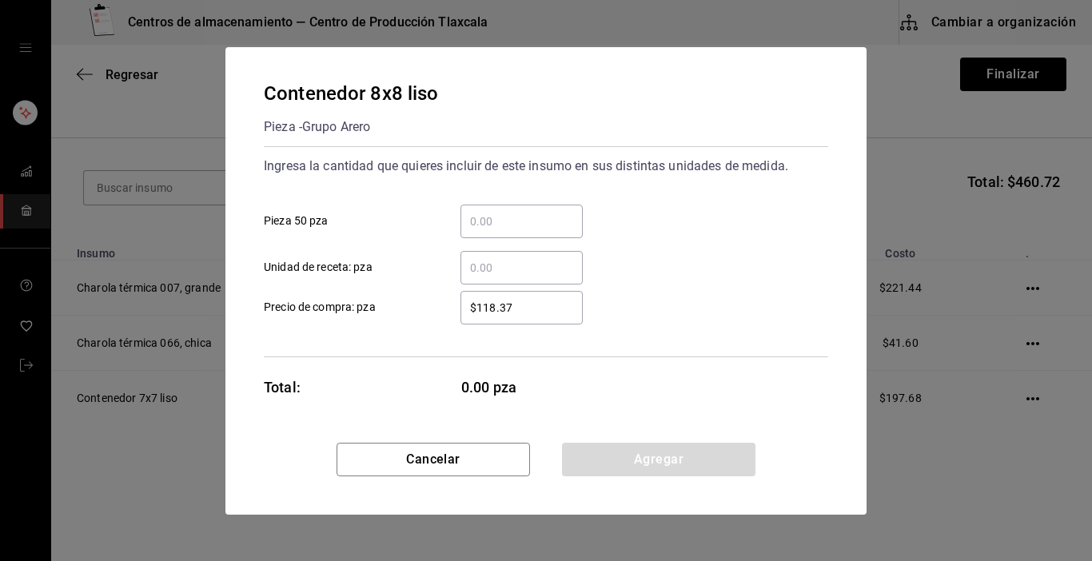
click at [487, 226] on input "​ Pieza 50 pza" at bounding box center [522, 221] width 122 height 19
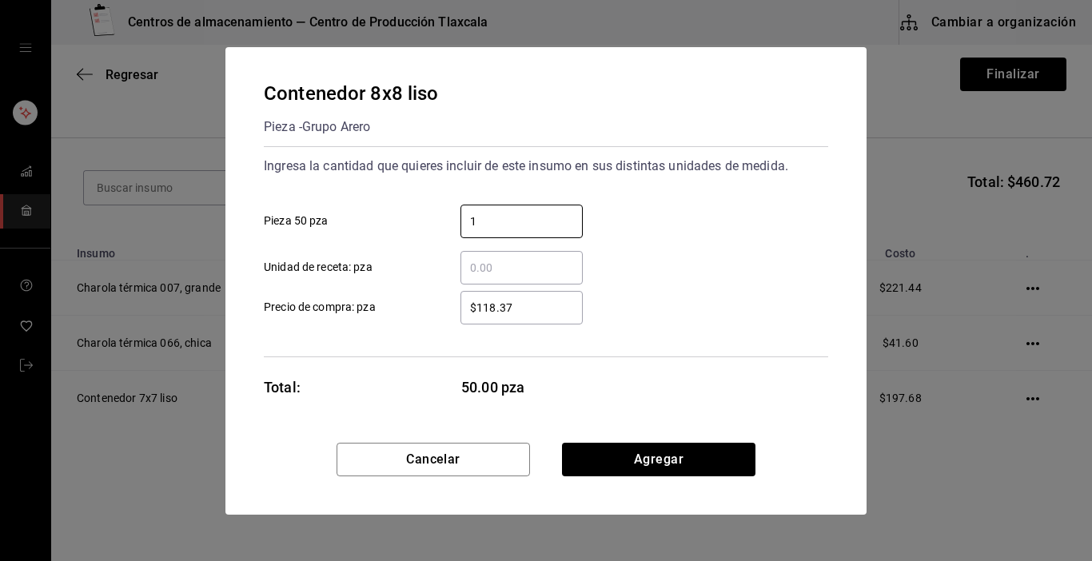
type input "1"
click at [700, 279] on div "$118.37 ​ Precio de compra: pza" at bounding box center [539, 301] width 577 height 46
click at [555, 319] on div "$118.37 ​" at bounding box center [522, 308] width 122 height 34
click at [555, 318] on input "$118.37" at bounding box center [522, 307] width 122 height 19
click at [555, 319] on div "$12,475 ​" at bounding box center [522, 308] width 122 height 34
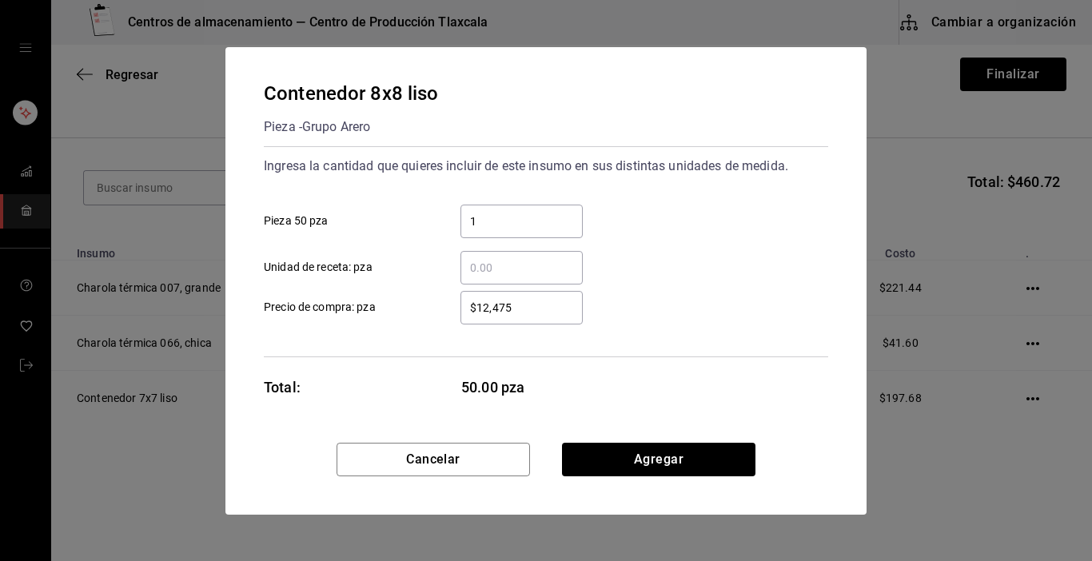
click at [555, 318] on input "$12,475" at bounding box center [522, 307] width 122 height 19
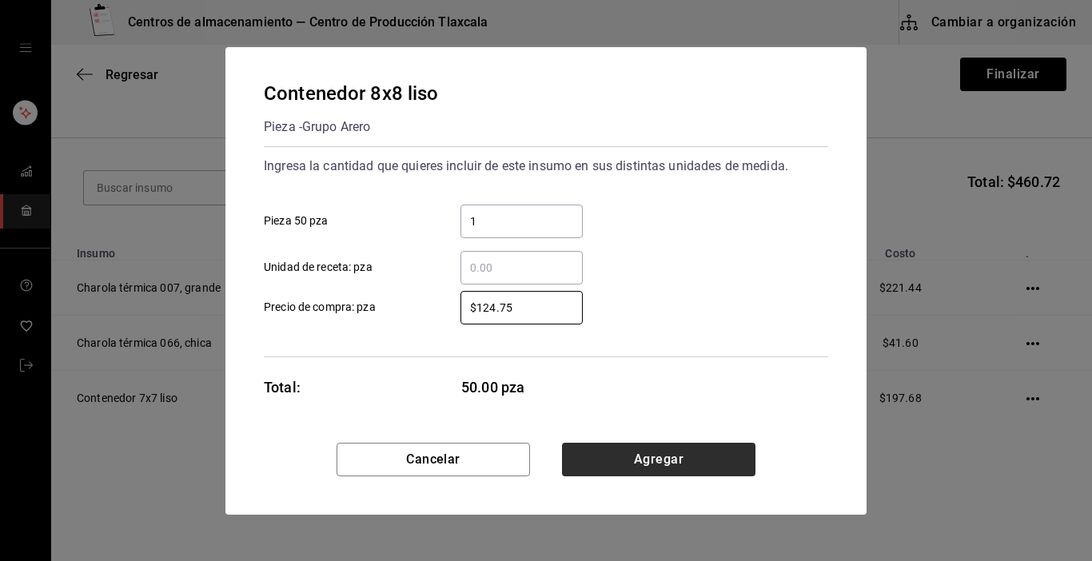
type input "$124.75"
click at [613, 461] on button "Agregar" at bounding box center [659, 460] width 194 height 34
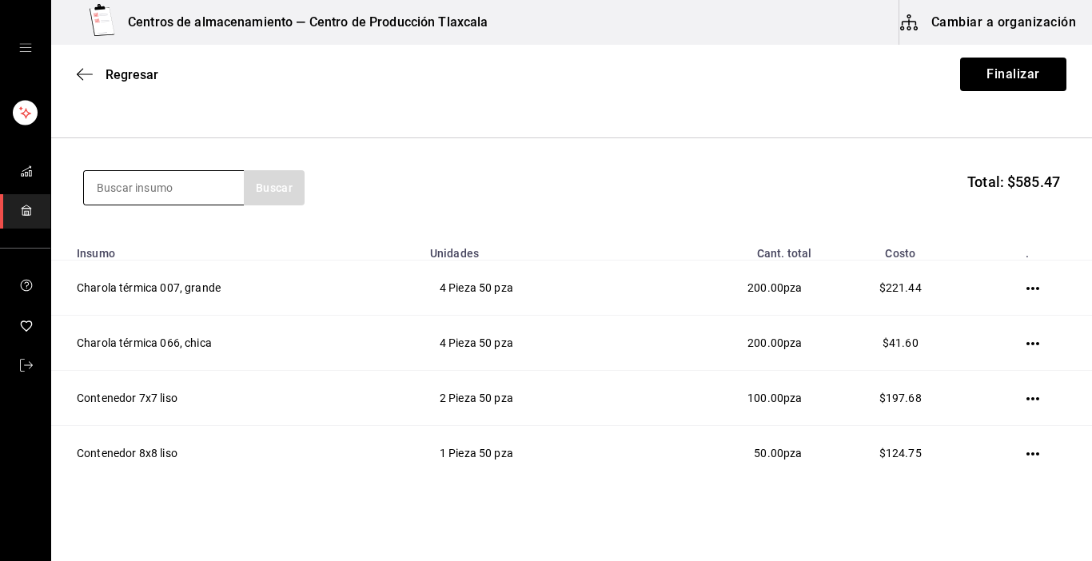
click at [134, 199] on input at bounding box center [164, 188] width 160 height 34
type input "vaso"
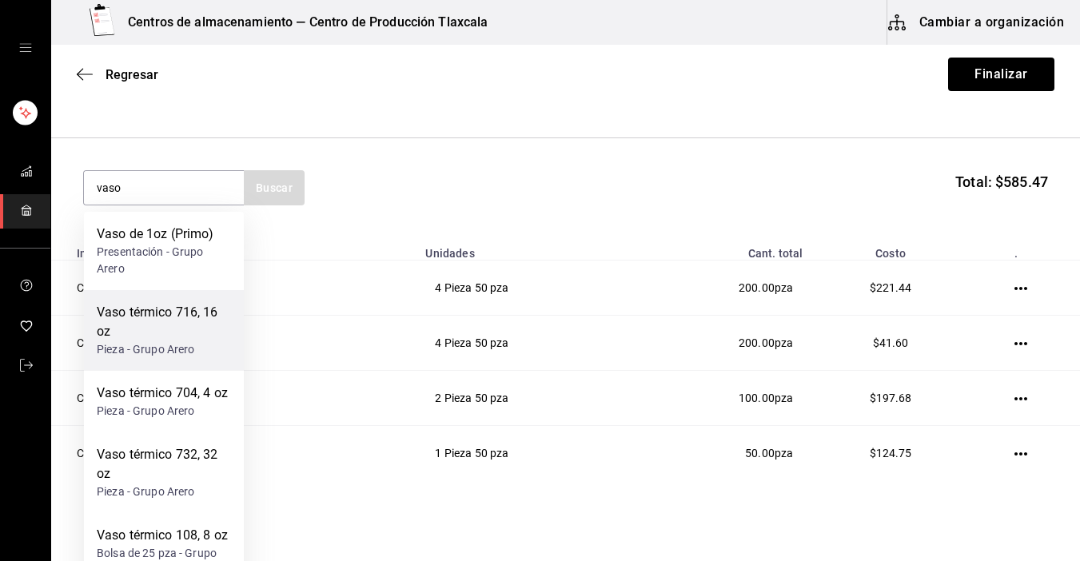
click at [186, 313] on div "Vaso térmico 716, 16 oz" at bounding box center [164, 322] width 134 height 38
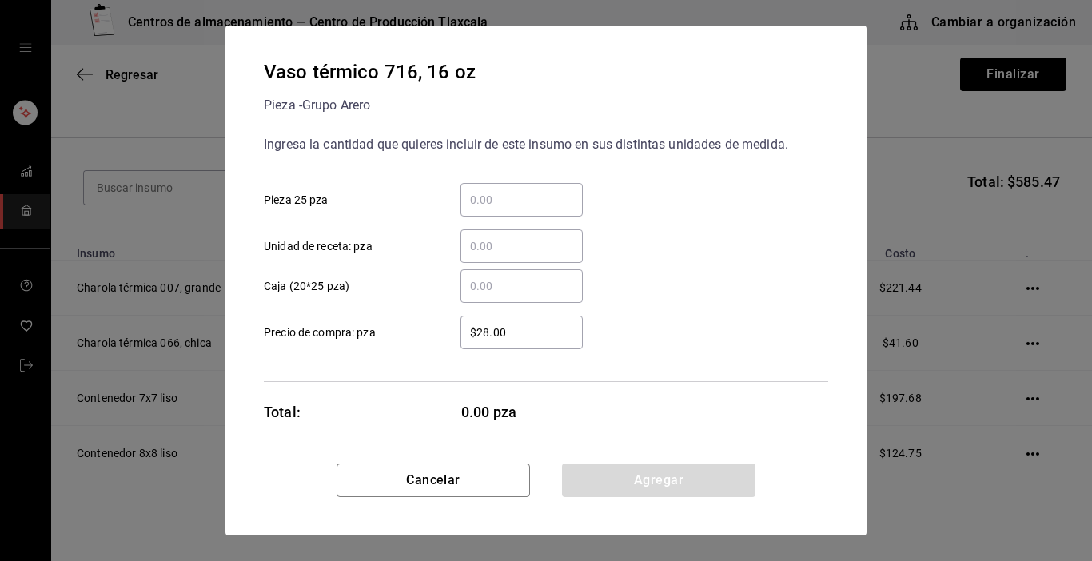
click at [470, 205] on input "​ Pieza 25 pza" at bounding box center [522, 199] width 122 height 19
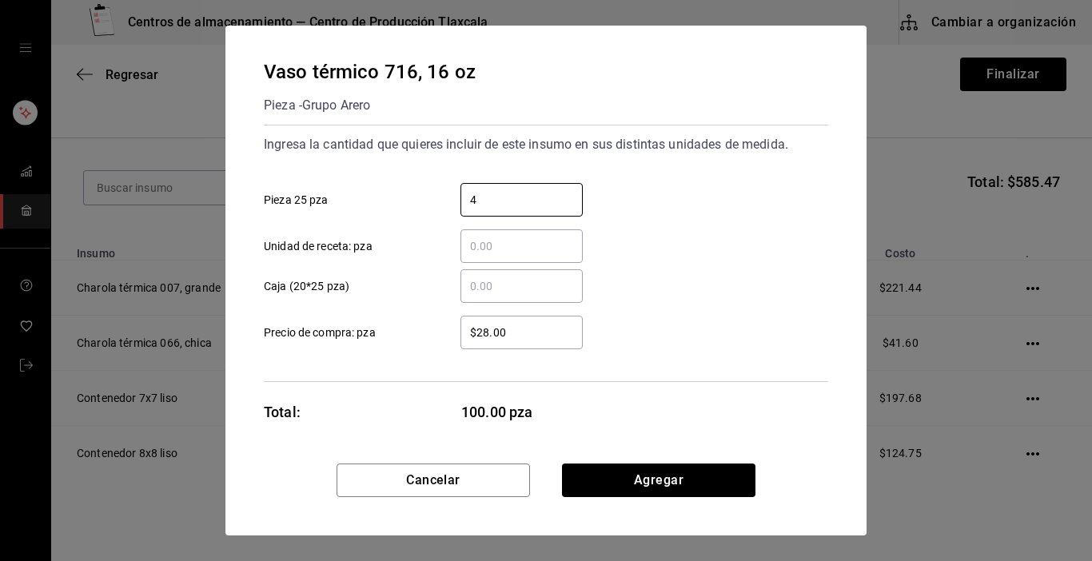
type input "4"
click at [777, 280] on div "​ Caja (20*25 pza)" at bounding box center [539, 280] width 577 height 46
click at [561, 331] on input "$28.00" at bounding box center [522, 332] width 122 height 19
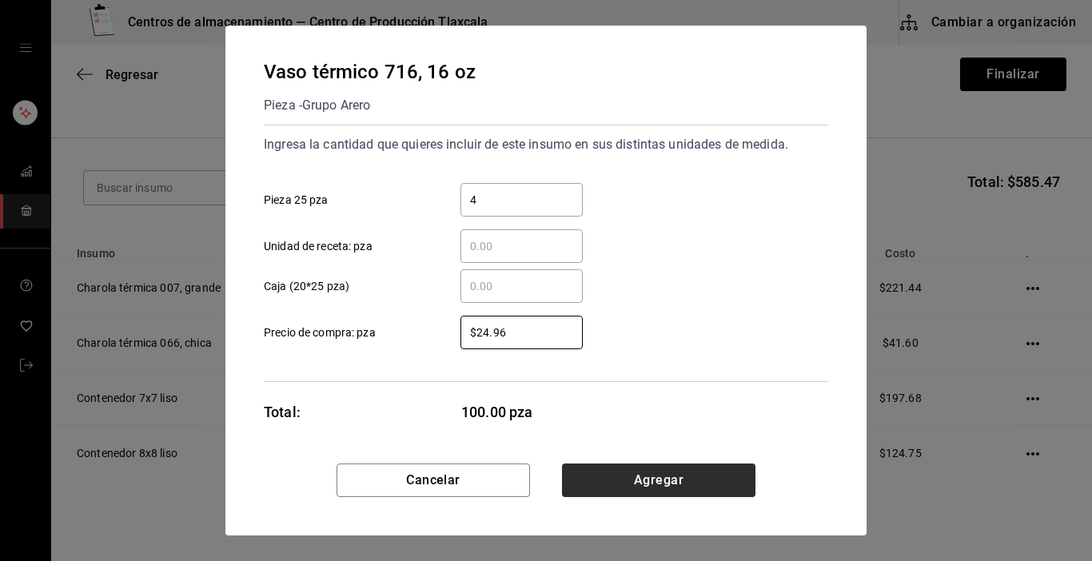
type input "$24.96"
click at [590, 472] on button "Agregar" at bounding box center [659, 481] width 194 height 34
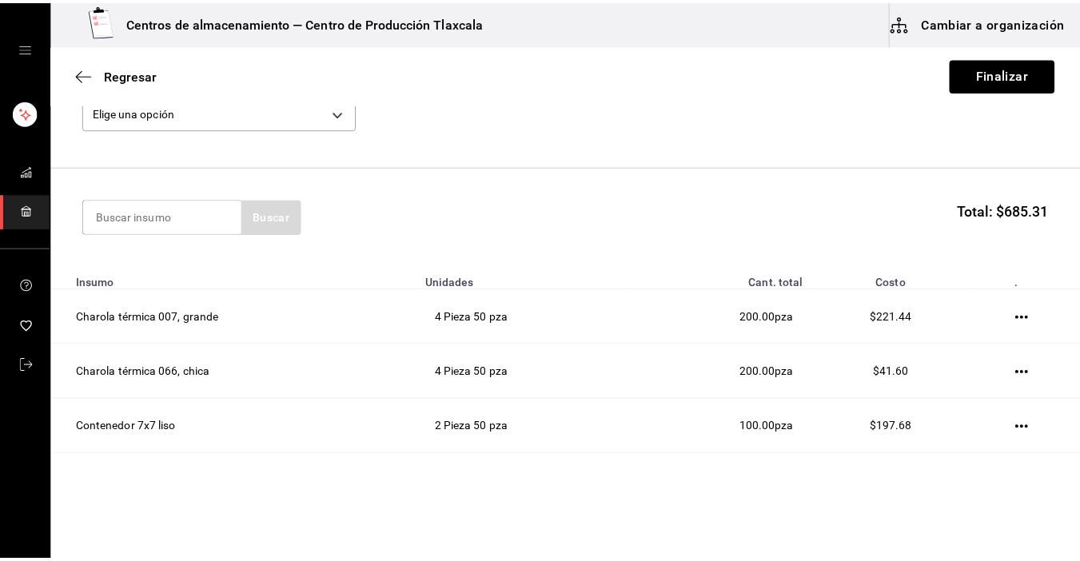
scroll to position [85, 0]
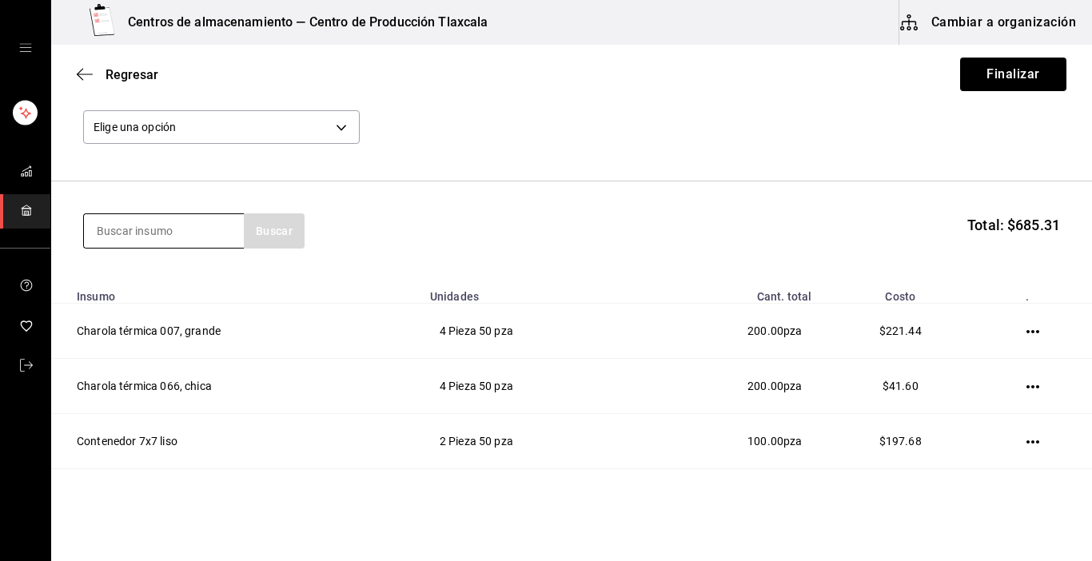
click at [221, 229] on input at bounding box center [164, 231] width 160 height 34
type input "vaso"
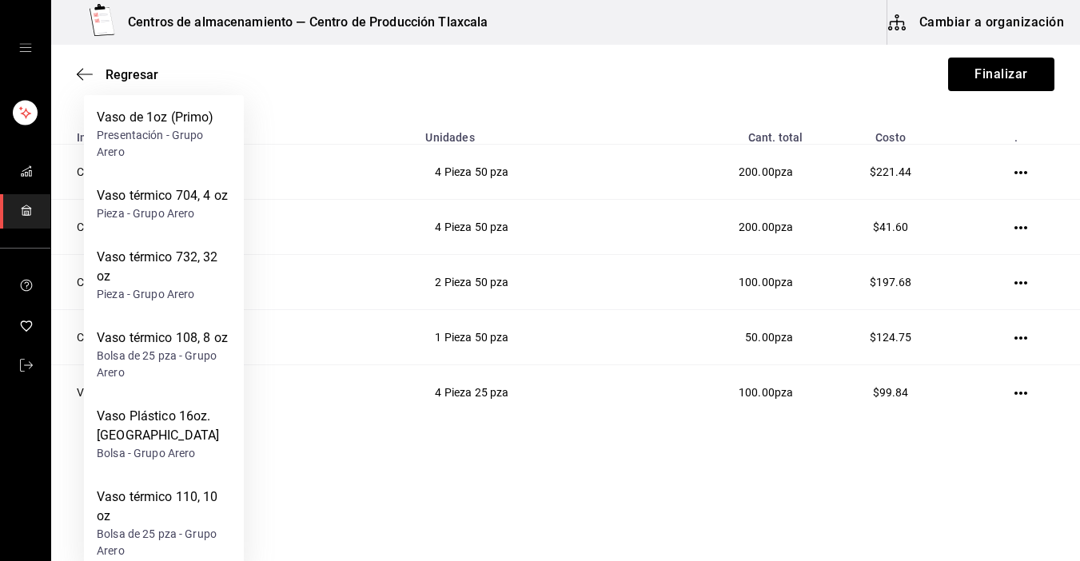
scroll to position [18, 0]
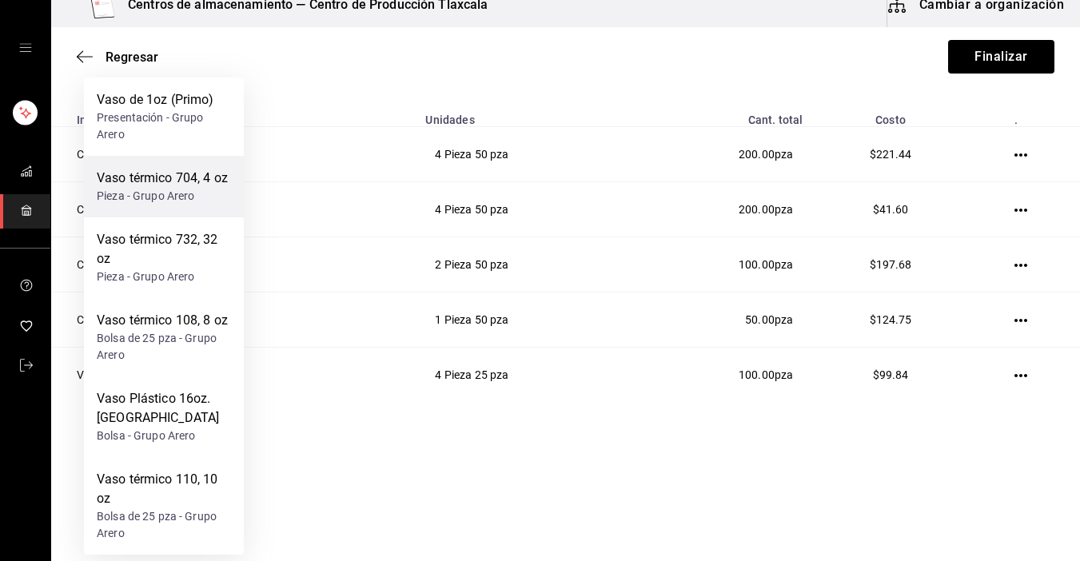
click at [168, 199] on div "Pieza - Grupo Arero" at bounding box center [162, 196] width 131 height 17
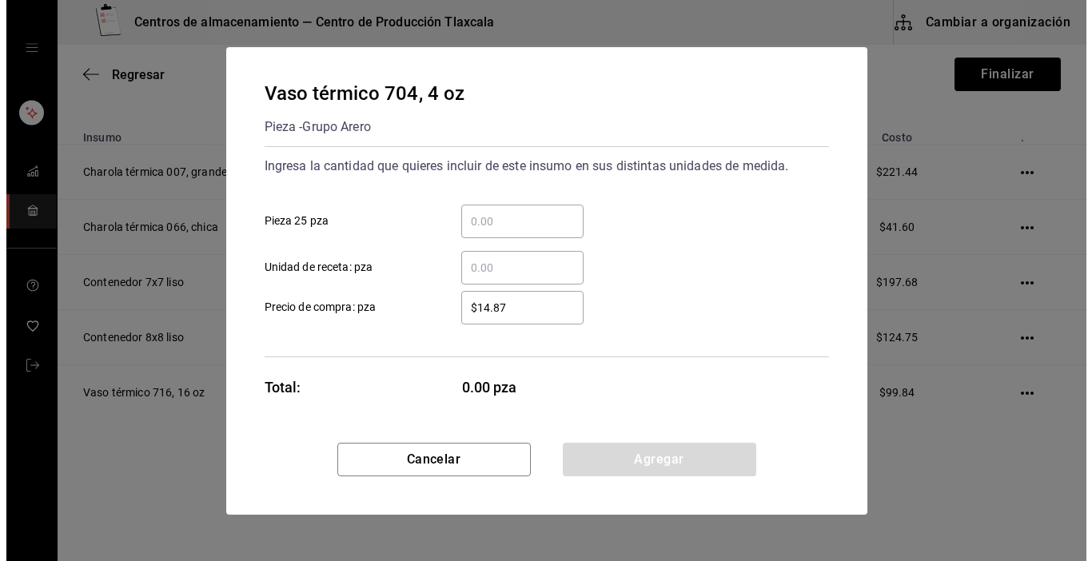
scroll to position [0, 0]
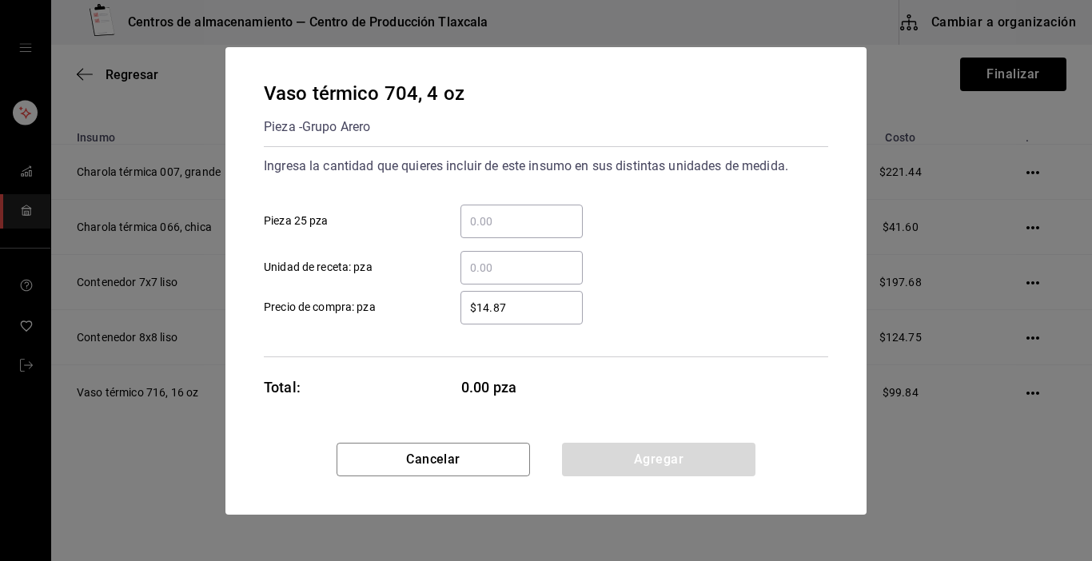
click at [539, 221] on input "​ Pieza 25 pza" at bounding box center [522, 221] width 122 height 19
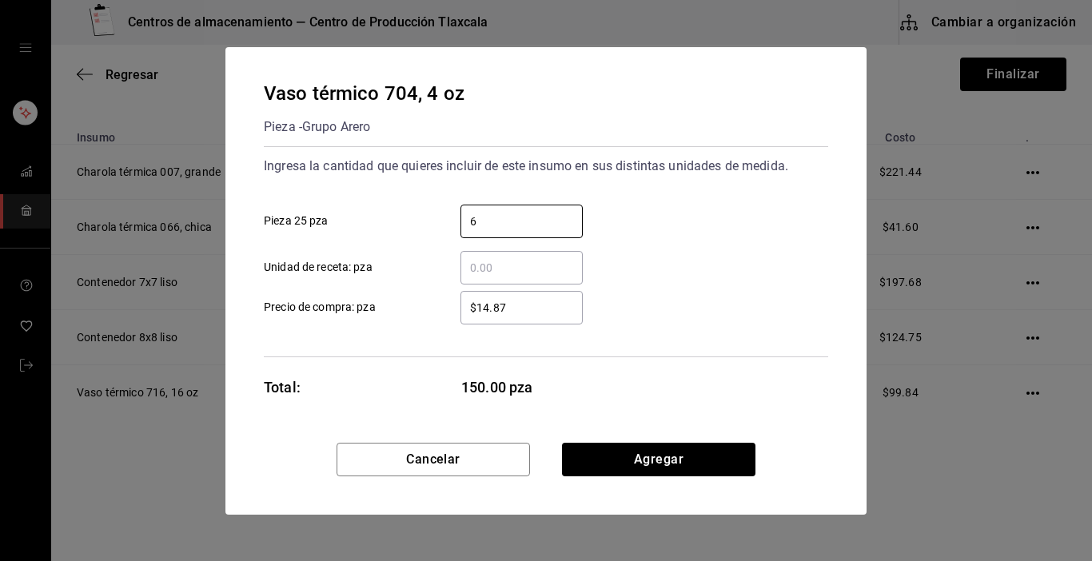
type input "6"
click at [943, 261] on div "Vaso térmico 704, 4 oz Pieza - Grupo Arero Ingresa la cantidad que quieres incl…" at bounding box center [546, 280] width 1092 height 561
click at [571, 315] on input "$14.87" at bounding box center [522, 307] width 122 height 19
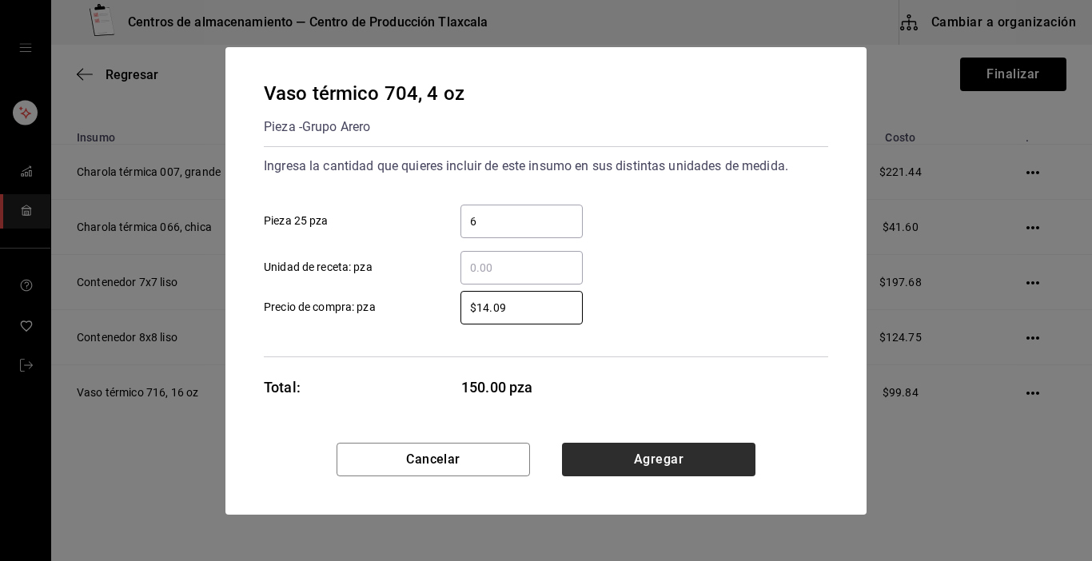
type input "$14.09"
click at [666, 460] on button "Agregar" at bounding box center [659, 460] width 194 height 34
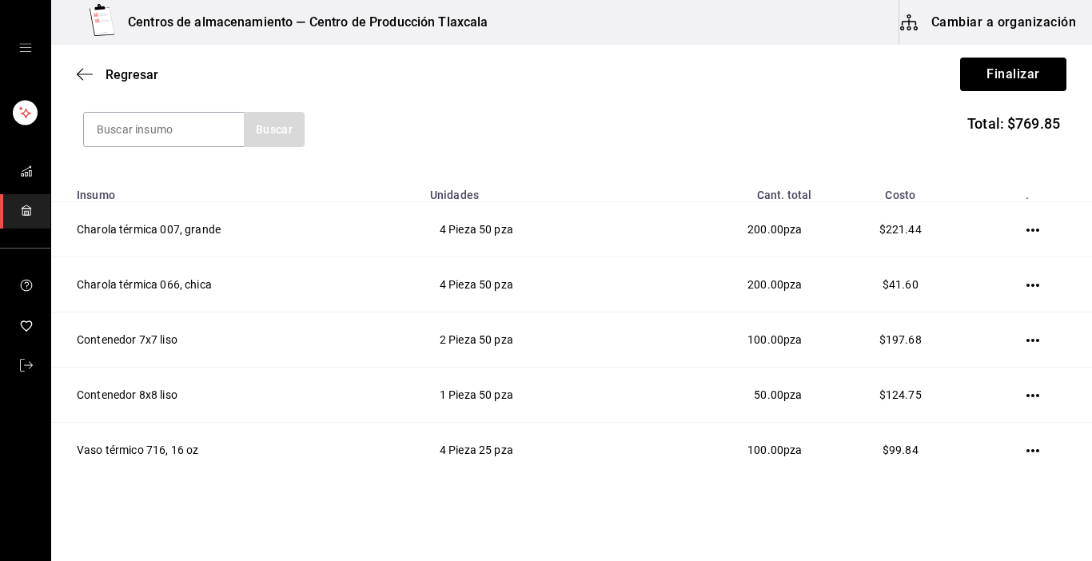
scroll to position [181, 0]
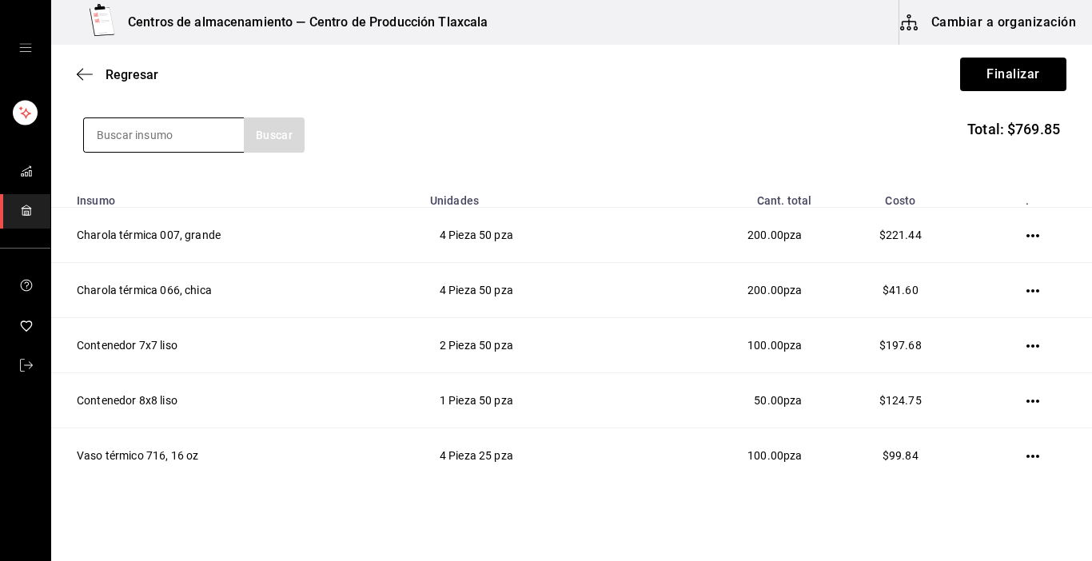
click at [161, 134] on input at bounding box center [164, 135] width 160 height 34
type input "tapa"
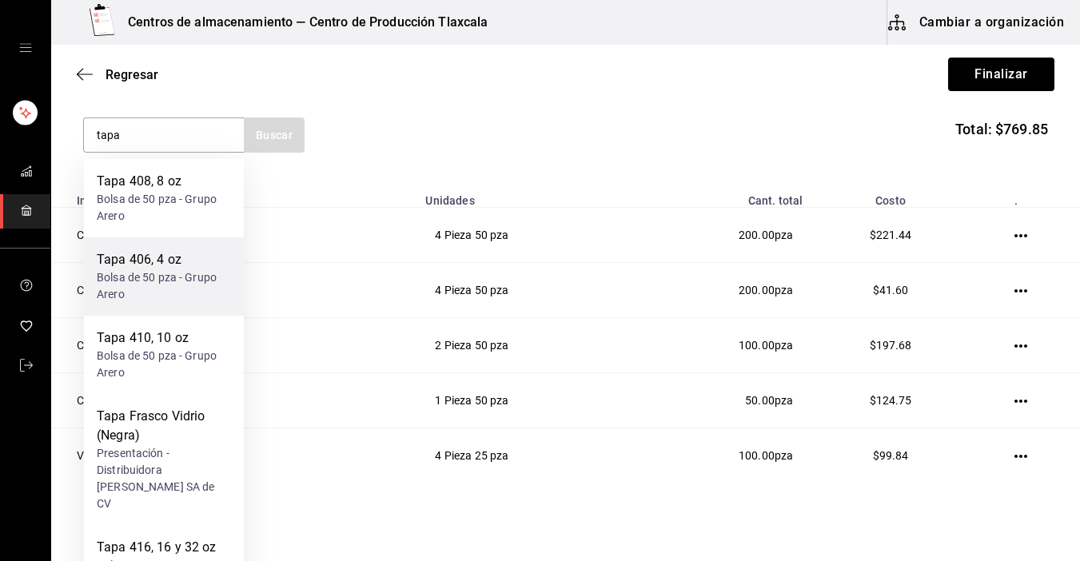
click at [154, 265] on div "Tapa 406, 4 oz" at bounding box center [164, 259] width 134 height 19
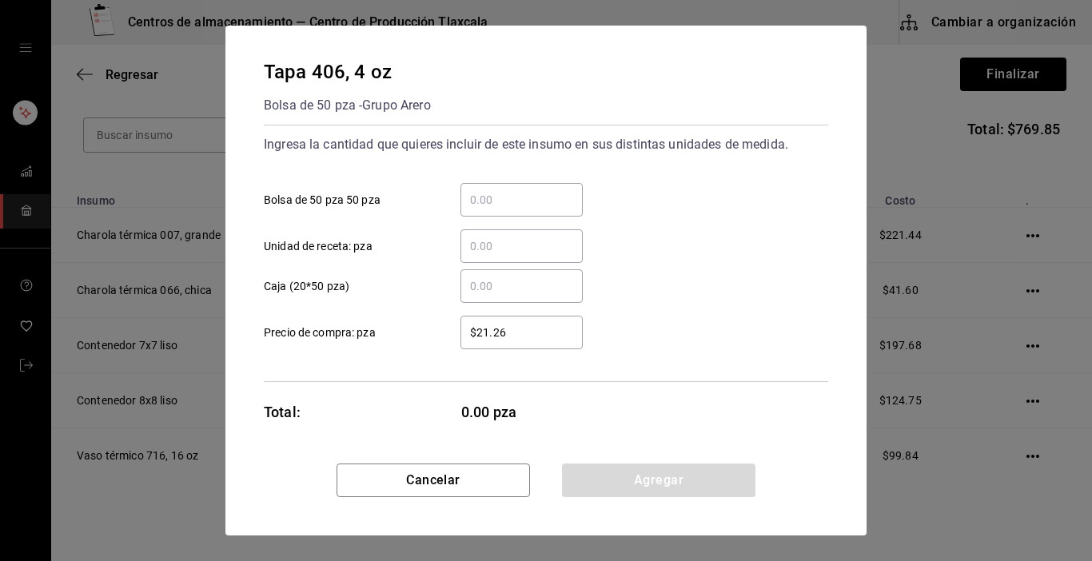
click at [518, 188] on div "​" at bounding box center [522, 200] width 122 height 34
click at [518, 190] on input "​ Bolsa de 50 pza 50 pza" at bounding box center [522, 199] width 122 height 19
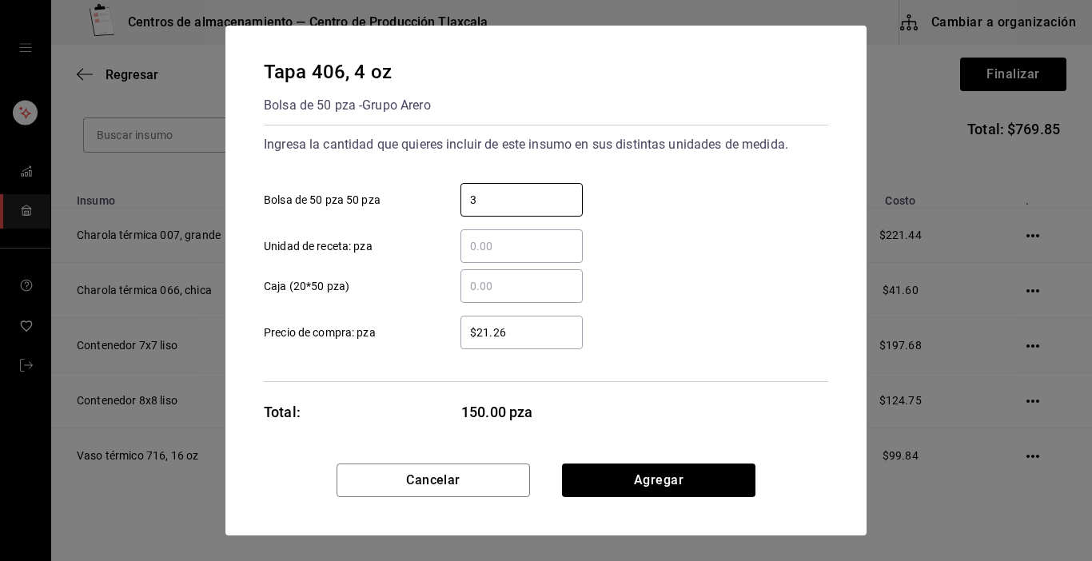
type input "3"
click at [693, 294] on div "​ Caja (20*50 pza)" at bounding box center [539, 280] width 577 height 46
click at [535, 333] on input "$21.26" at bounding box center [522, 332] width 122 height 19
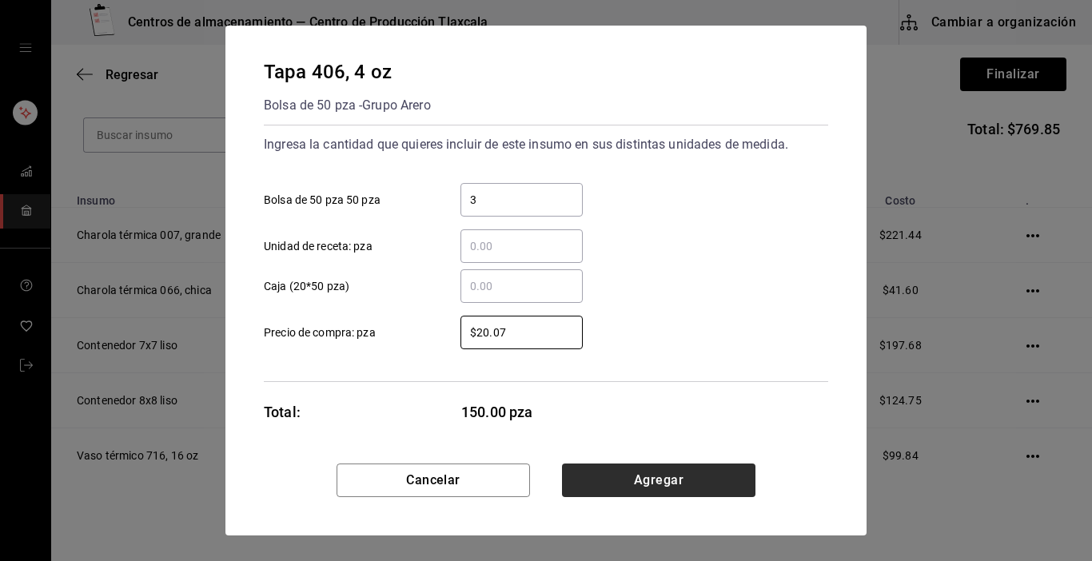
type input "$20.07"
click at [617, 483] on button "Agregar" at bounding box center [659, 481] width 194 height 34
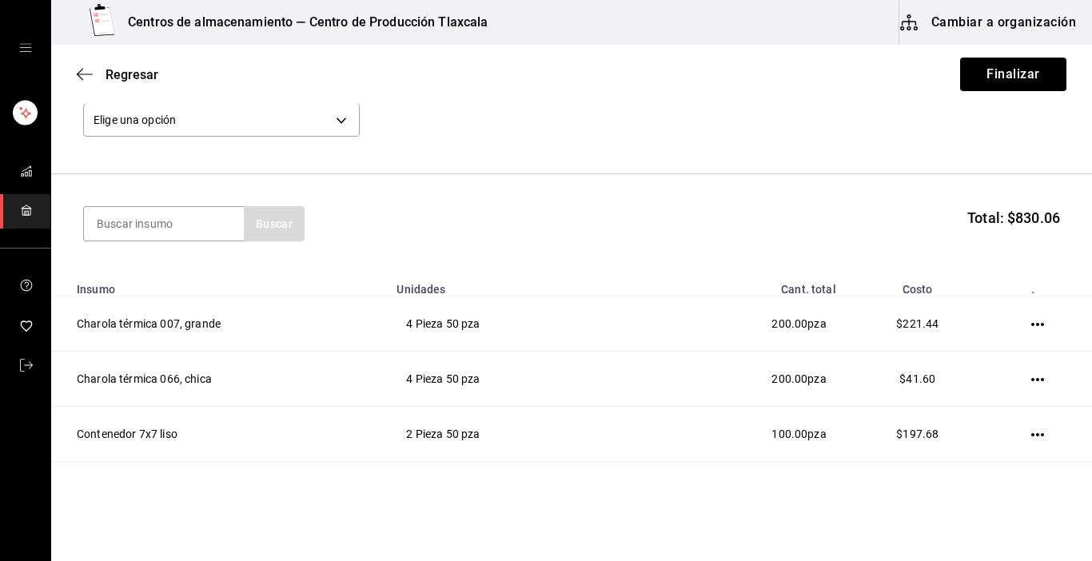
scroll to position [67, 0]
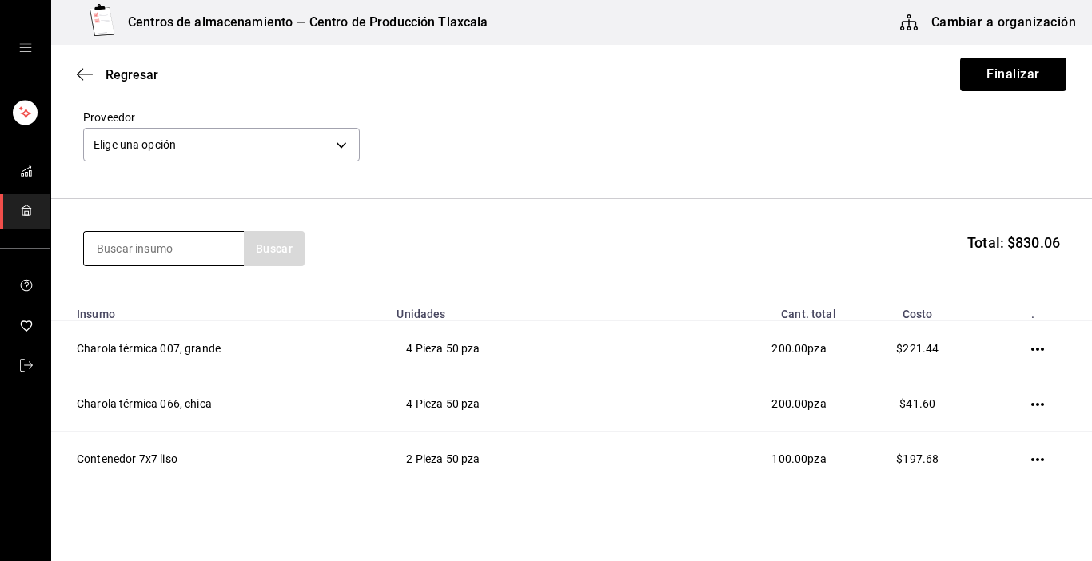
click at [197, 250] on input at bounding box center [164, 249] width 160 height 34
type input "vaso"
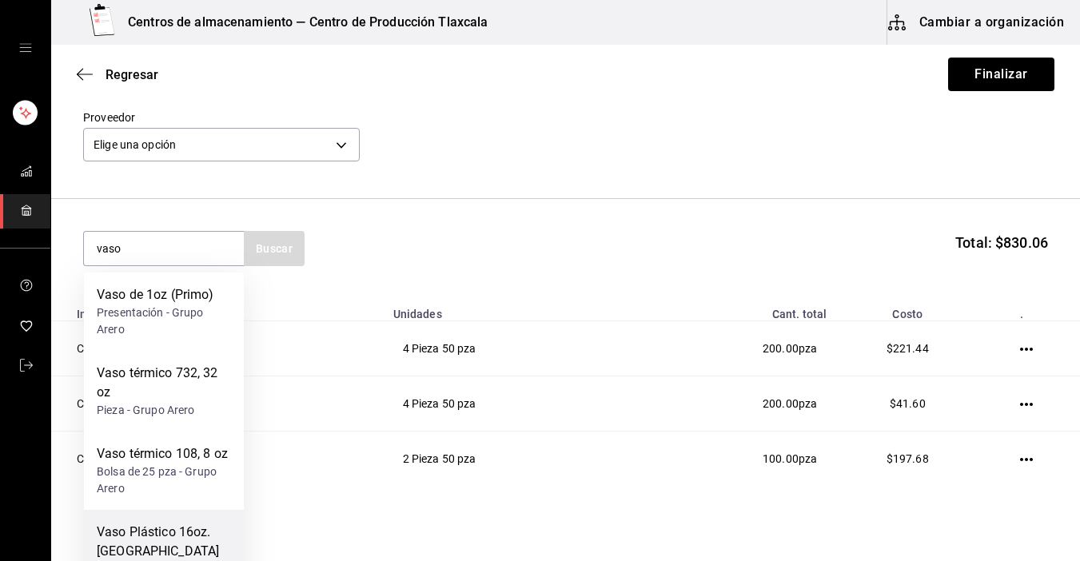
click at [137, 554] on div "Vaso Plástico 16oz. [GEOGRAPHIC_DATA]" at bounding box center [164, 542] width 134 height 38
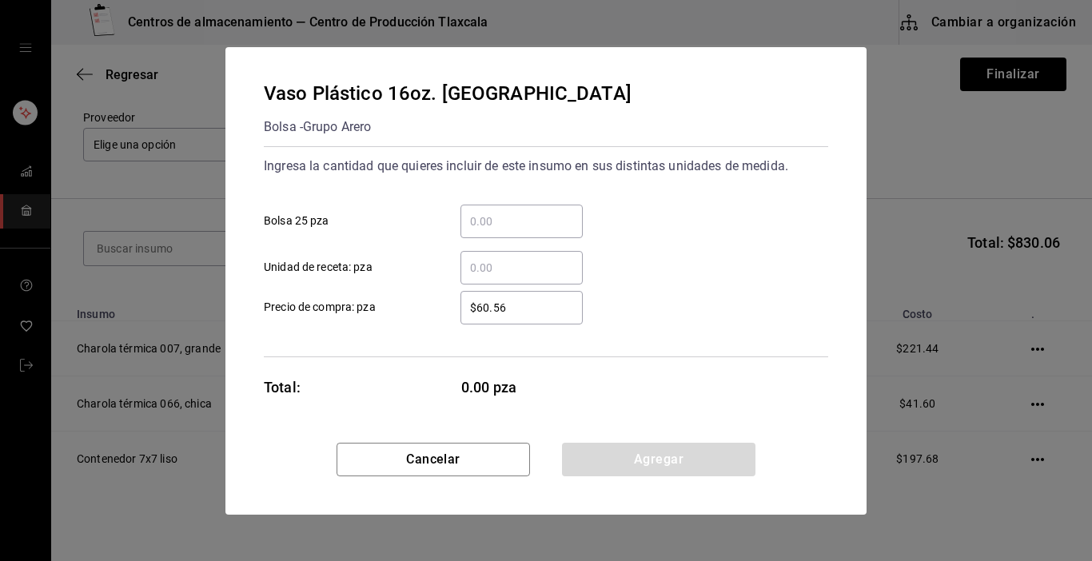
click at [512, 218] on input "​ Bolsa 25 pza" at bounding box center [522, 221] width 122 height 19
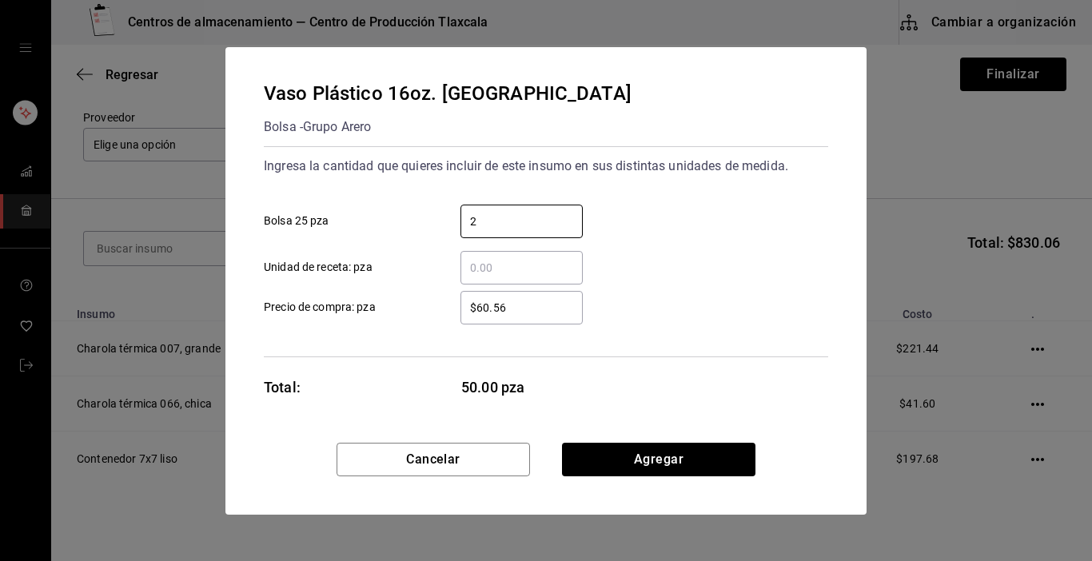
type input "2"
click at [799, 265] on div "​ Unidad de receta: pza" at bounding box center [539, 261] width 577 height 46
click at [551, 297] on div "$60.56 ​" at bounding box center [522, 308] width 122 height 34
click at [551, 298] on input "$60.56" at bounding box center [522, 307] width 122 height 19
type input "$6"
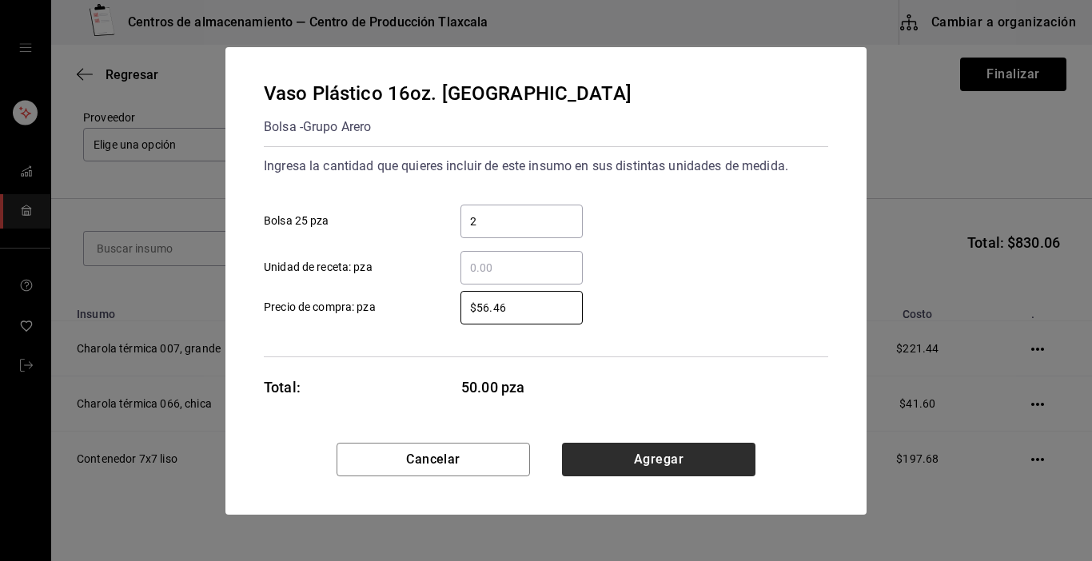
type input "$56.46"
click at [720, 444] on button "Agregar" at bounding box center [659, 460] width 194 height 34
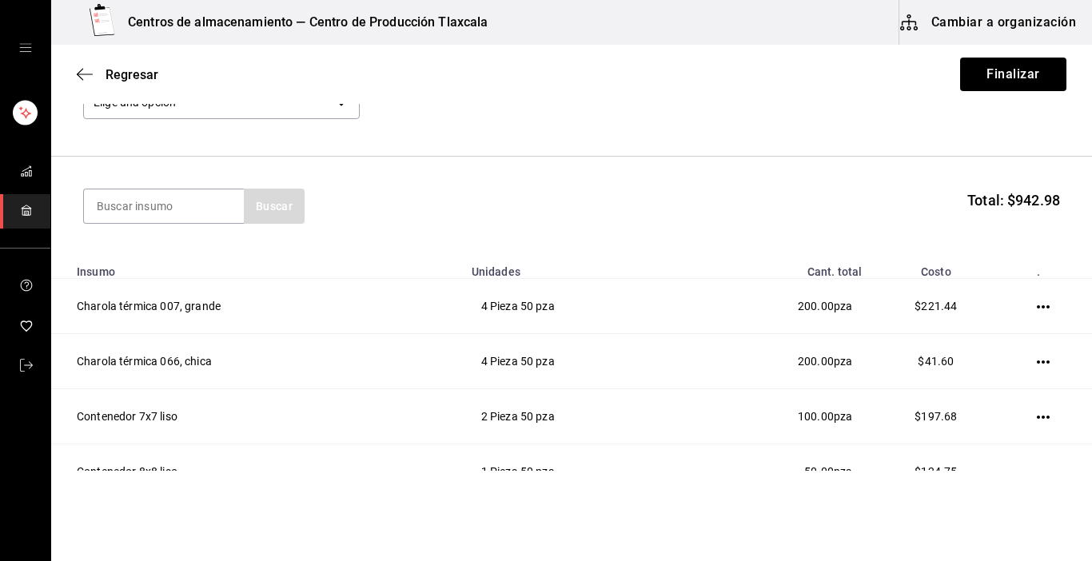
scroll to position [90, 0]
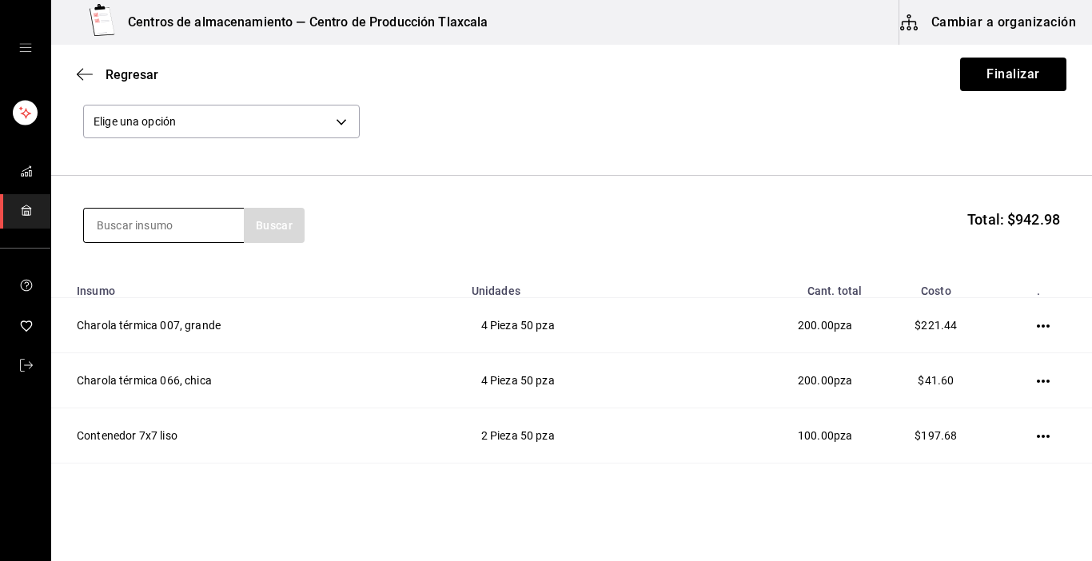
click at [124, 224] on input at bounding box center [164, 226] width 160 height 34
type input "tapa"
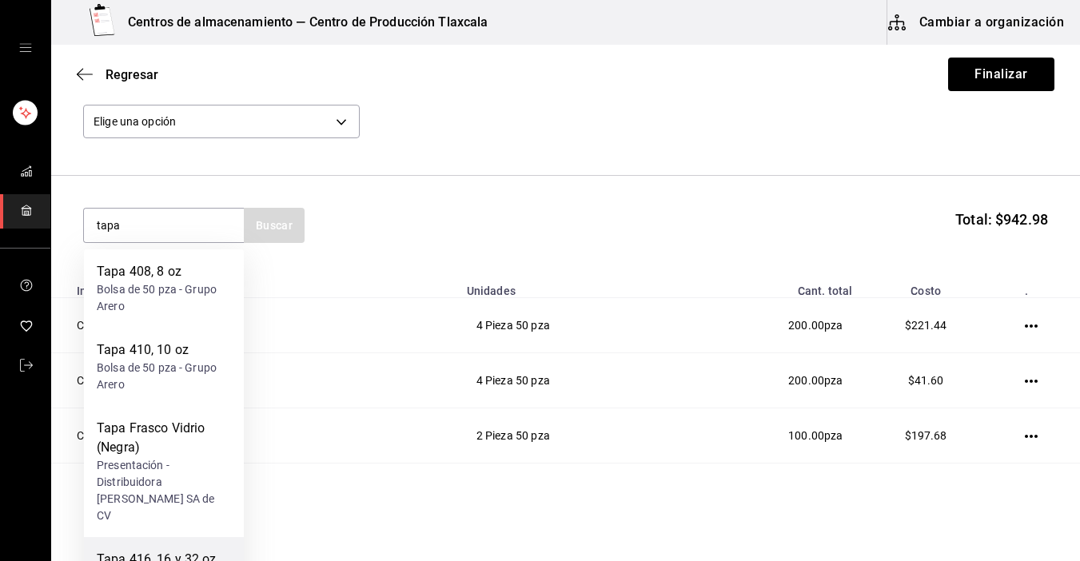
click at [176, 552] on div "Tapa 416, 16 y 32 oz" at bounding box center [157, 559] width 120 height 19
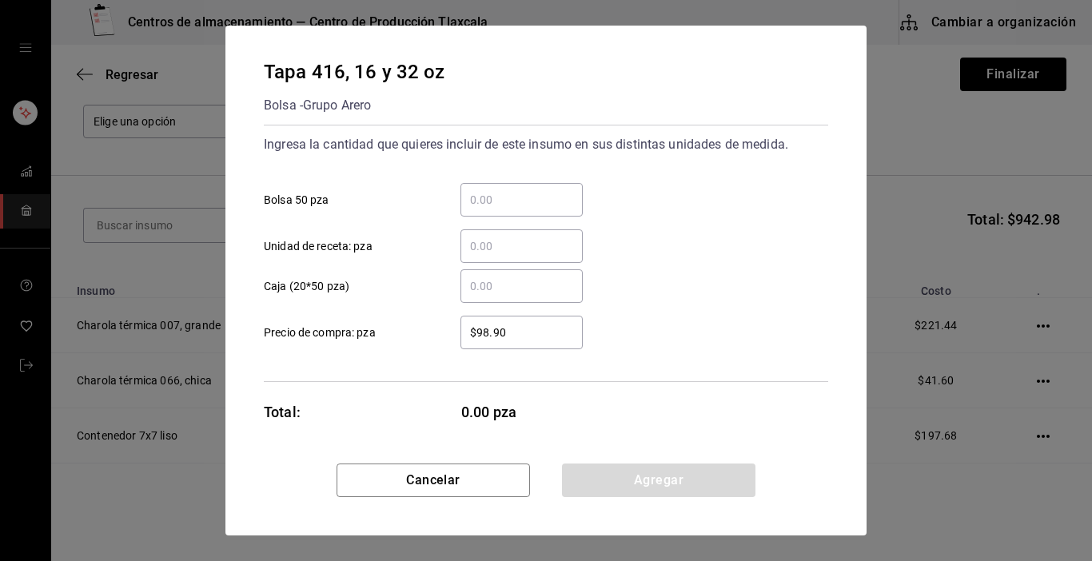
click at [508, 194] on input "​ Bolsa 50 pza" at bounding box center [522, 199] width 122 height 19
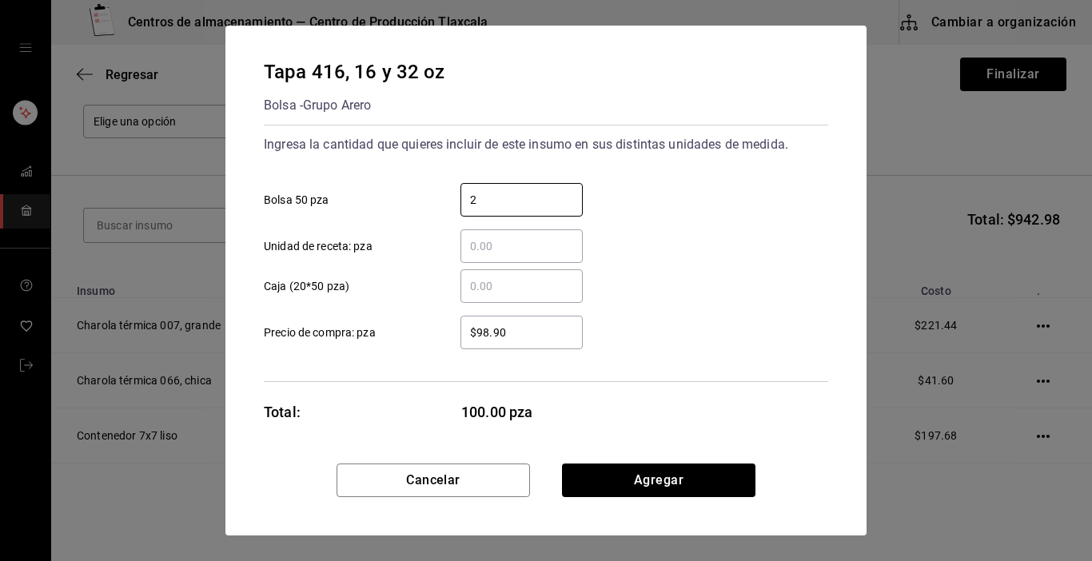
type input "2"
click at [699, 233] on div "​ Unidad de receta: pza" at bounding box center [539, 240] width 577 height 46
click at [549, 340] on input "$98.90" at bounding box center [522, 332] width 122 height 19
type input "$9"
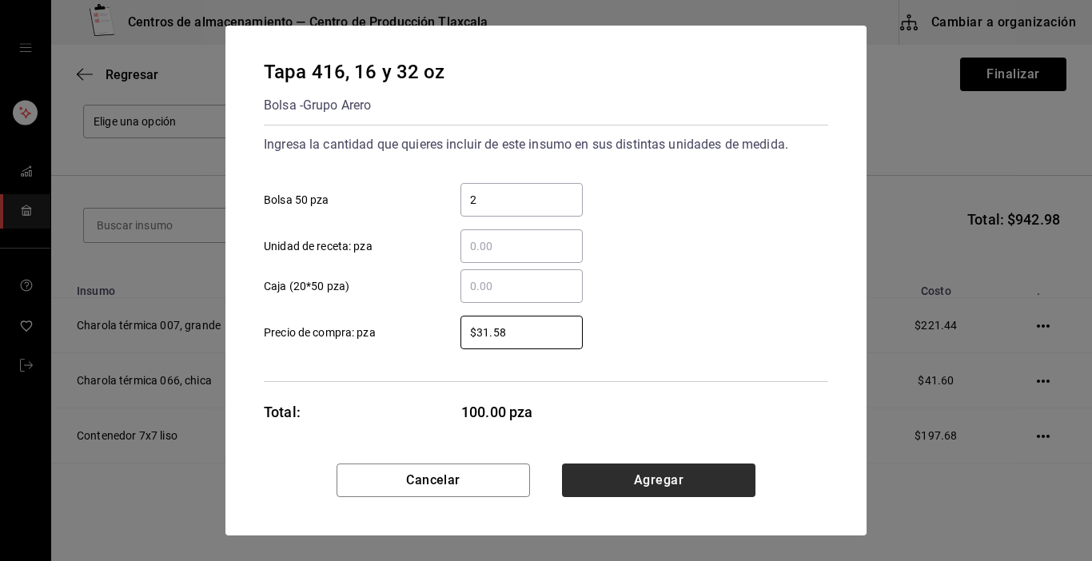
type input "$31.58"
click at [616, 478] on button "Agregar" at bounding box center [659, 481] width 194 height 34
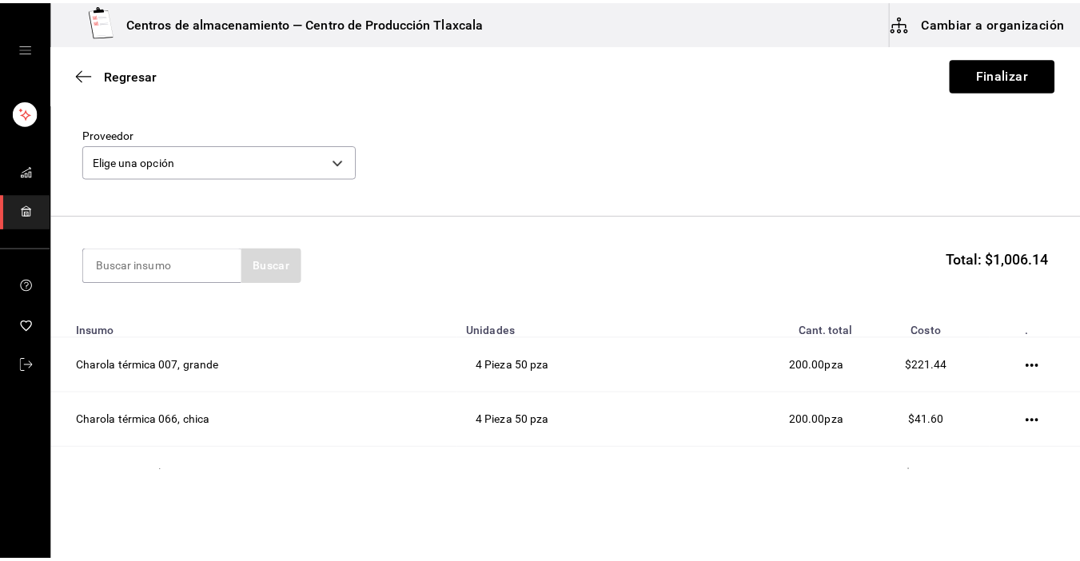
scroll to position [50, 0]
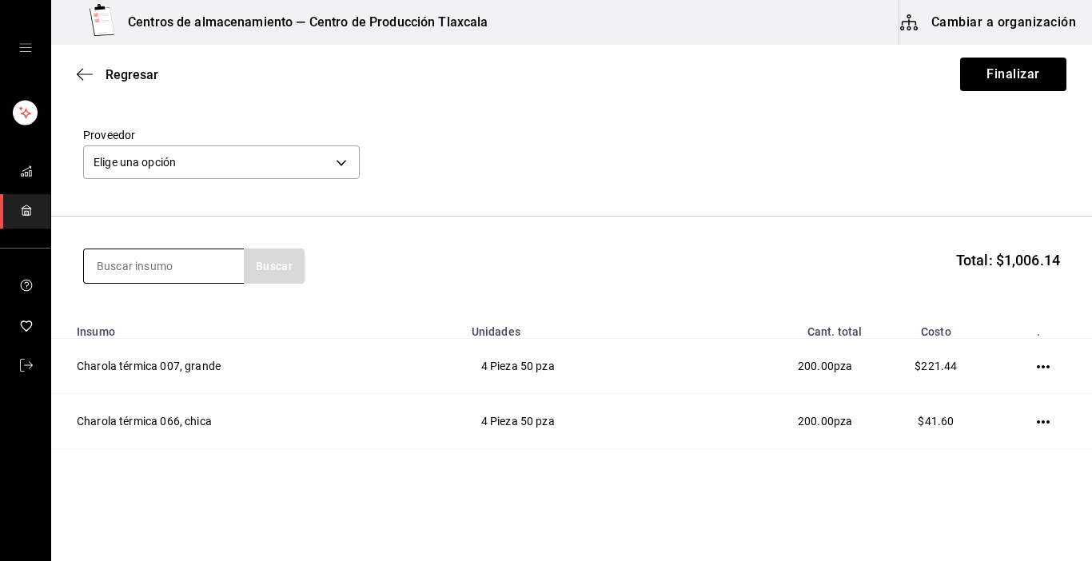
click at [215, 264] on input at bounding box center [164, 267] width 160 height 34
type input "papel"
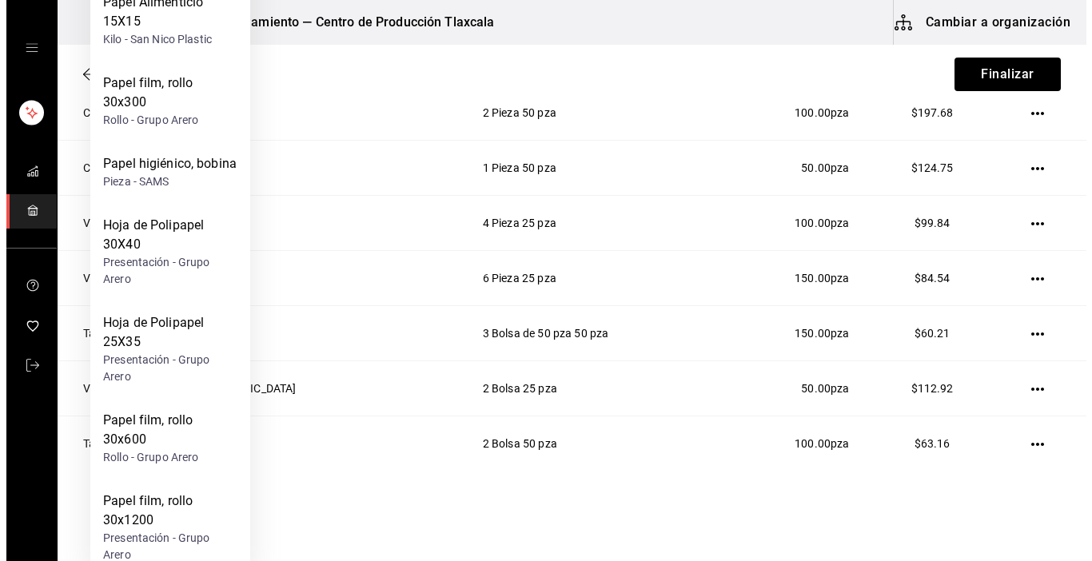
scroll to position [433, 0]
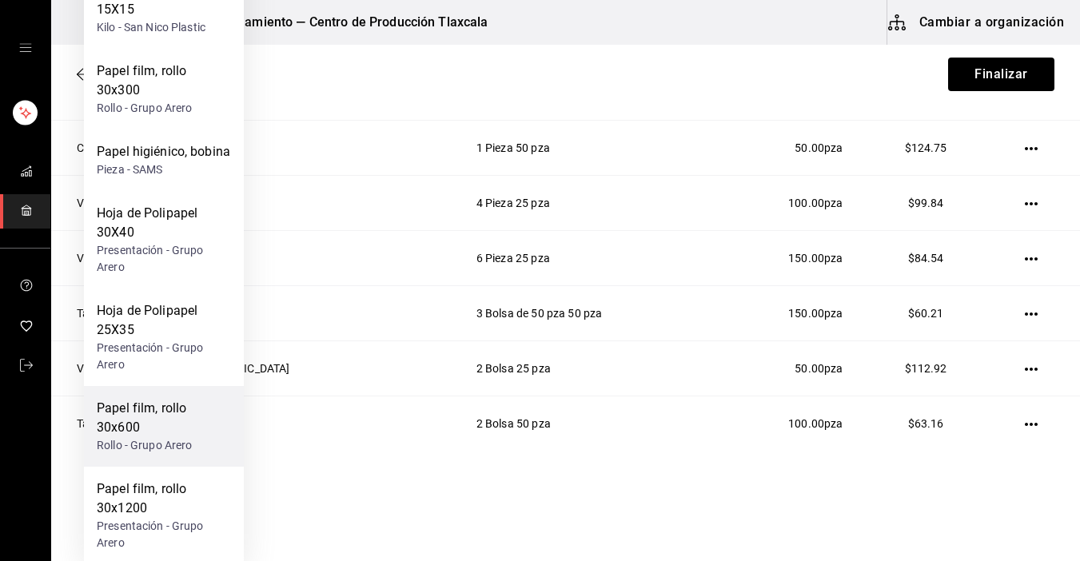
click at [146, 429] on div "Papel film, rollo 30x600" at bounding box center [164, 418] width 134 height 38
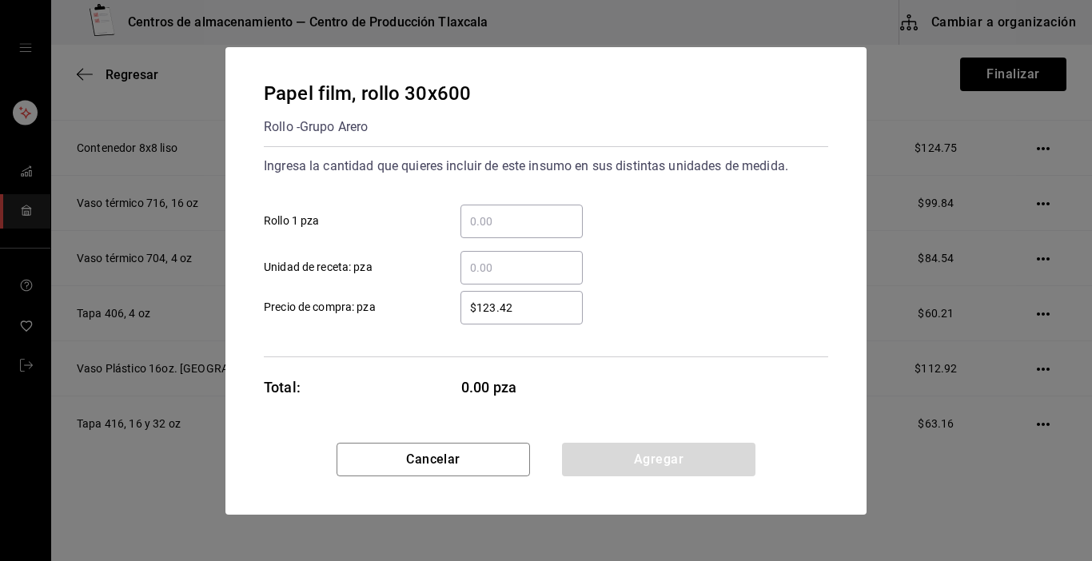
click at [489, 223] on input "​ Rollo 1 pza" at bounding box center [522, 221] width 122 height 19
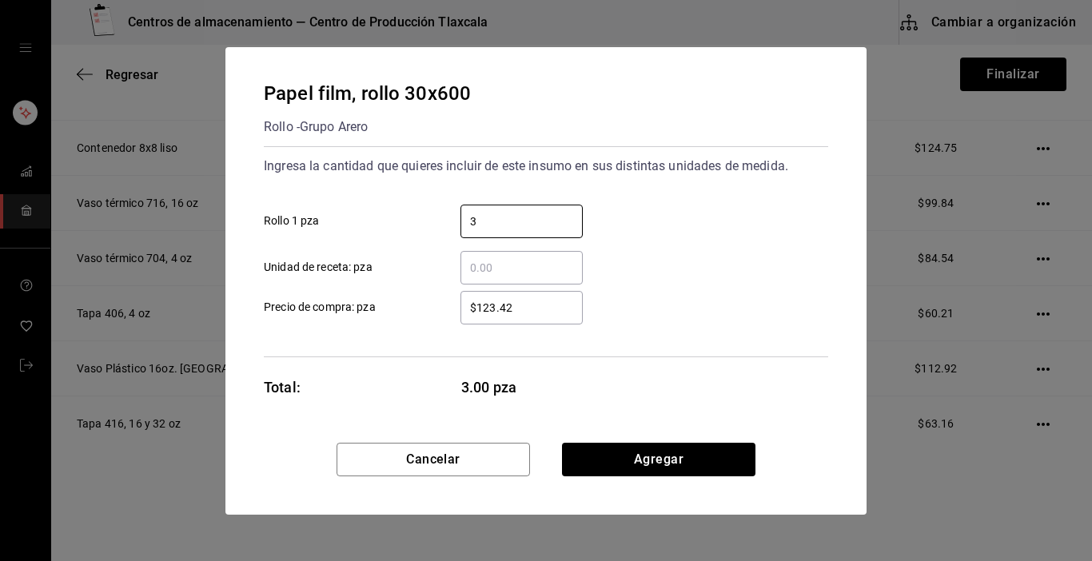
type input "3"
click at [761, 286] on div "$123.42 ​ Precio de compra: pza" at bounding box center [539, 301] width 577 height 46
click at [548, 306] on input "$123.42" at bounding box center [522, 307] width 122 height 19
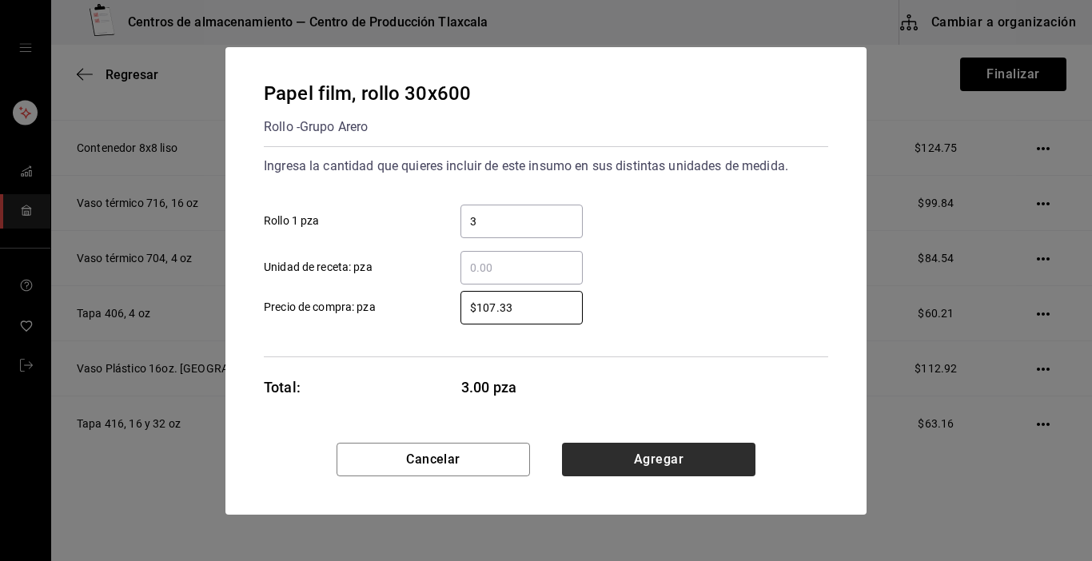
type input "$107.33"
click at [656, 460] on button "Agregar" at bounding box center [659, 460] width 194 height 34
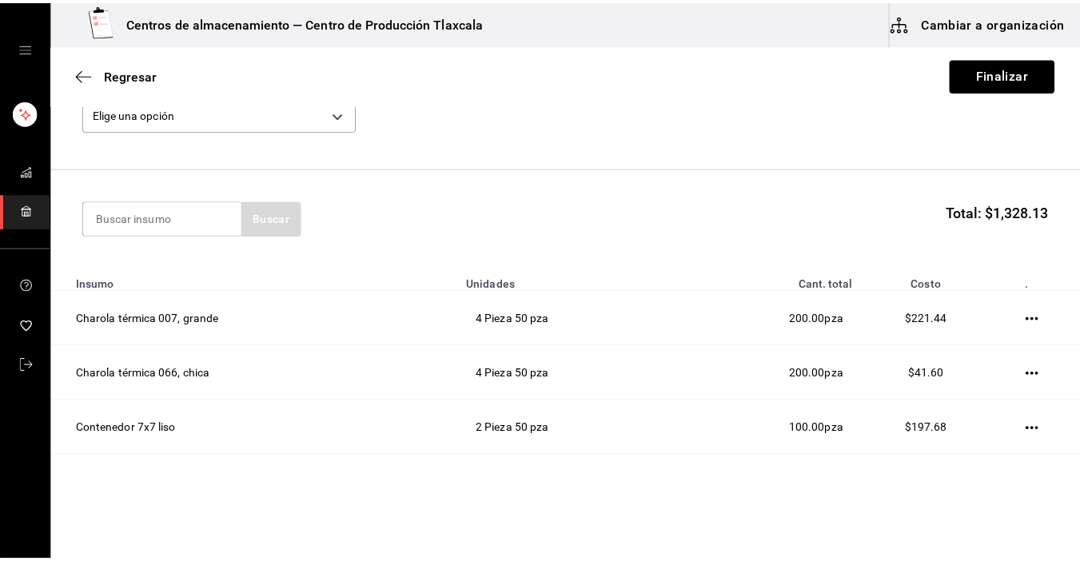
scroll to position [73, 0]
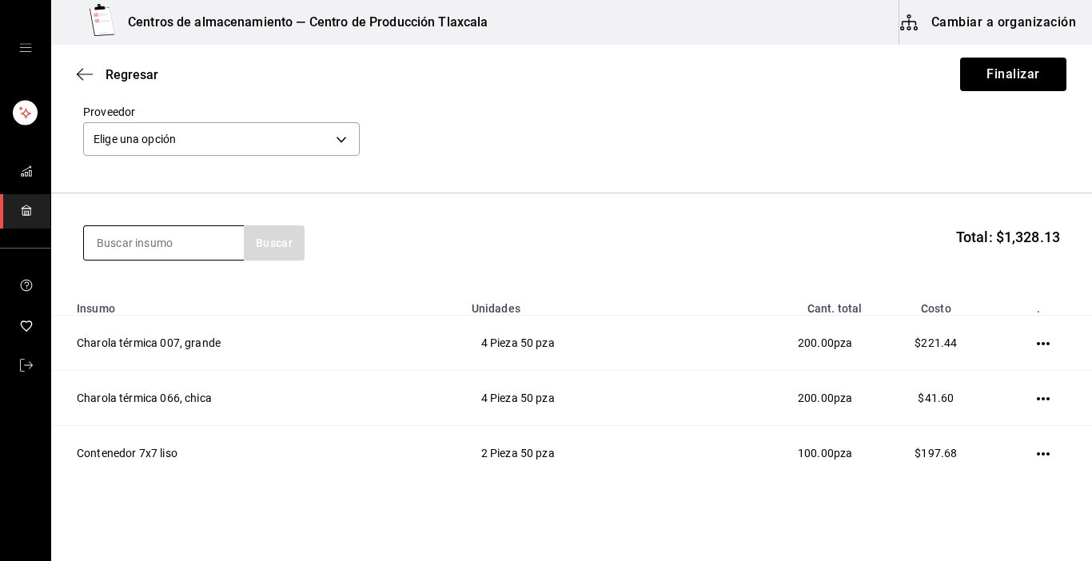
click at [212, 244] on input at bounding box center [164, 243] width 160 height 34
click at [107, 249] on input at bounding box center [164, 243] width 160 height 34
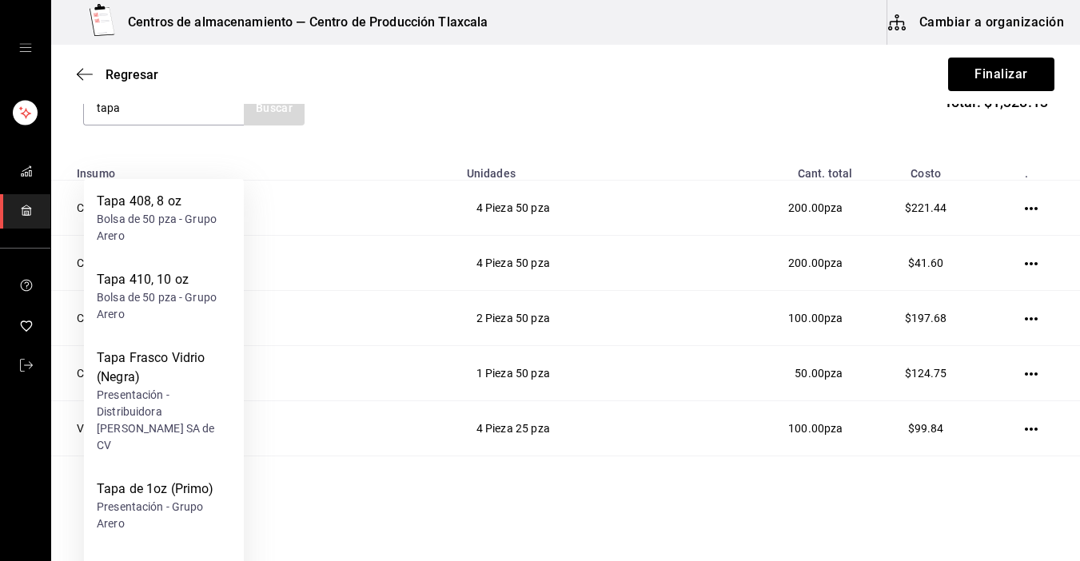
type input "tapa"
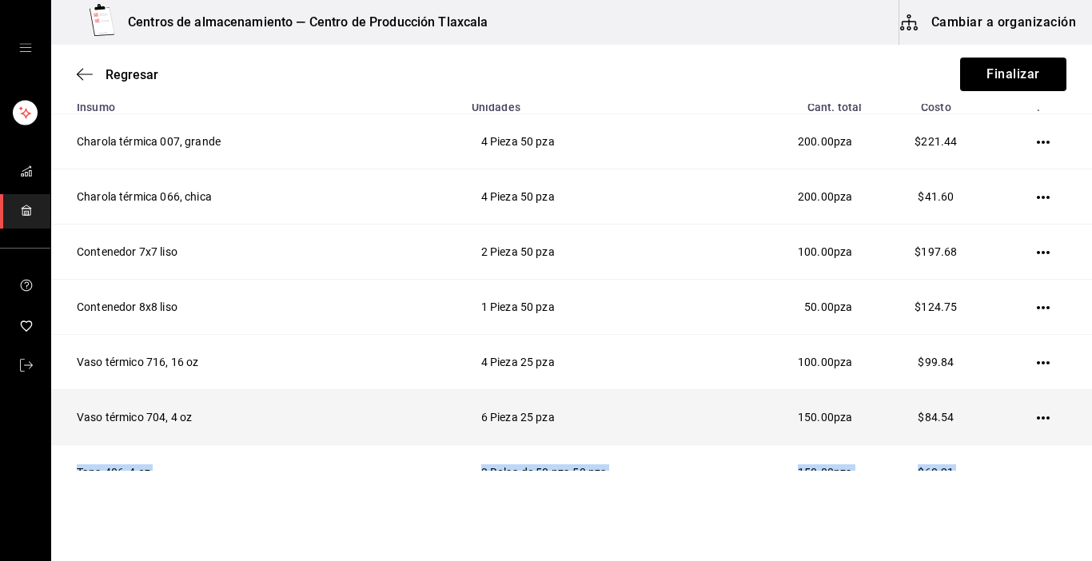
click at [1071, 465] on tbody "Charola térmica 007, grande 4 Pieza 50 pza 200.00 pza $221.44 Charola térmica 0…" at bounding box center [571, 390] width 1041 height 552
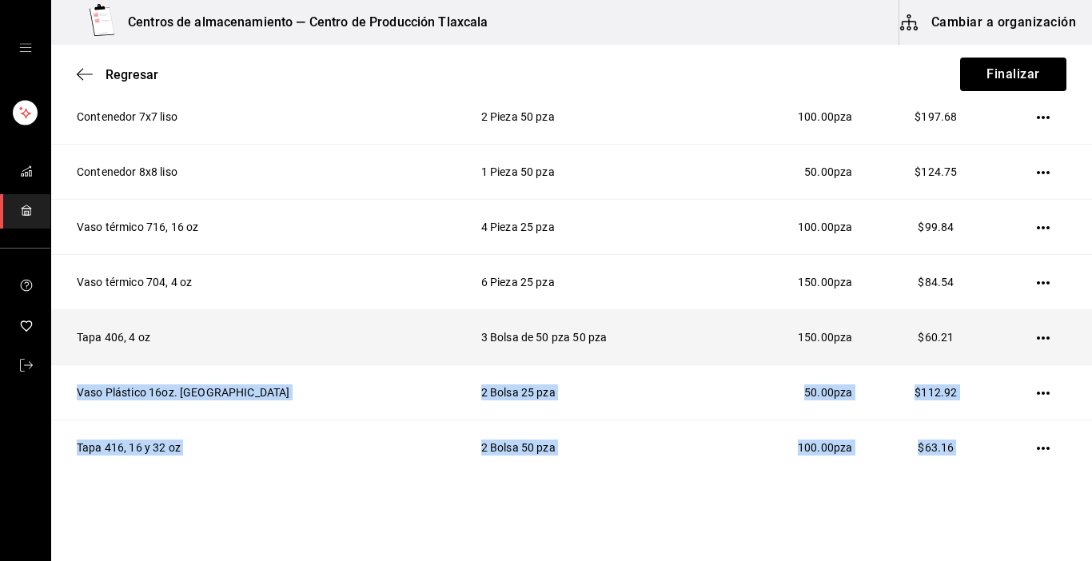
click at [1071, 465] on tbody "Charola térmica 007, grande 4 Pieza 50 pza 200.00 pza $221.44 Charola térmica 0…" at bounding box center [571, 255] width 1041 height 552
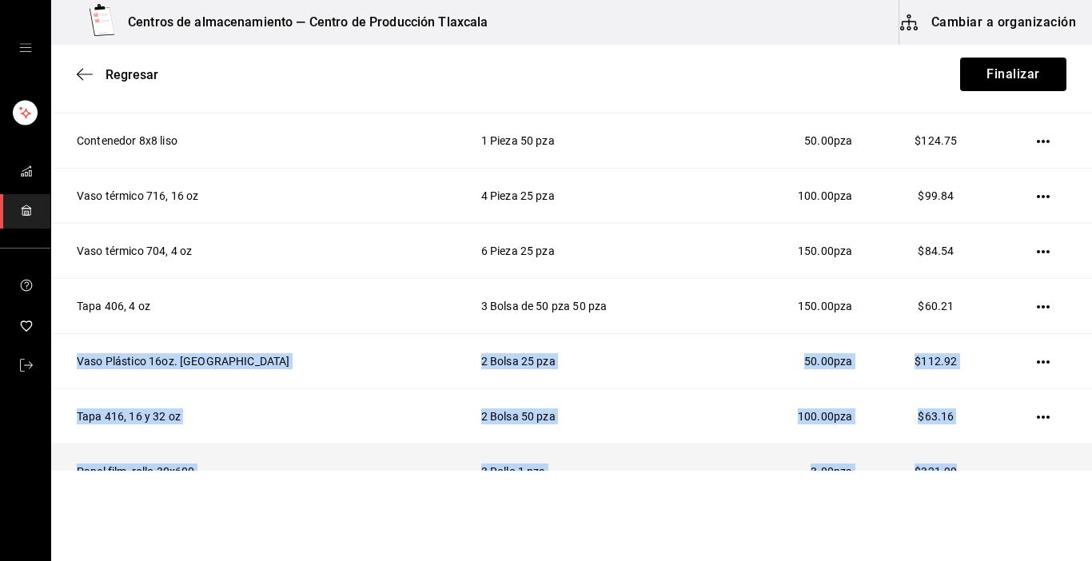
click at [724, 453] on td "3.00 pza" at bounding box center [798, 472] width 148 height 55
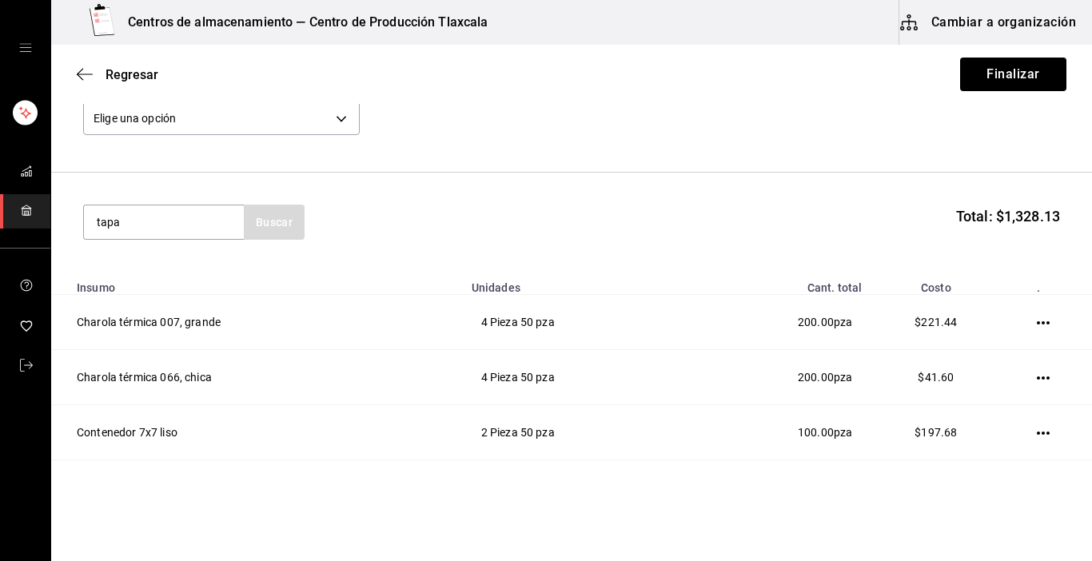
scroll to position [89, 0]
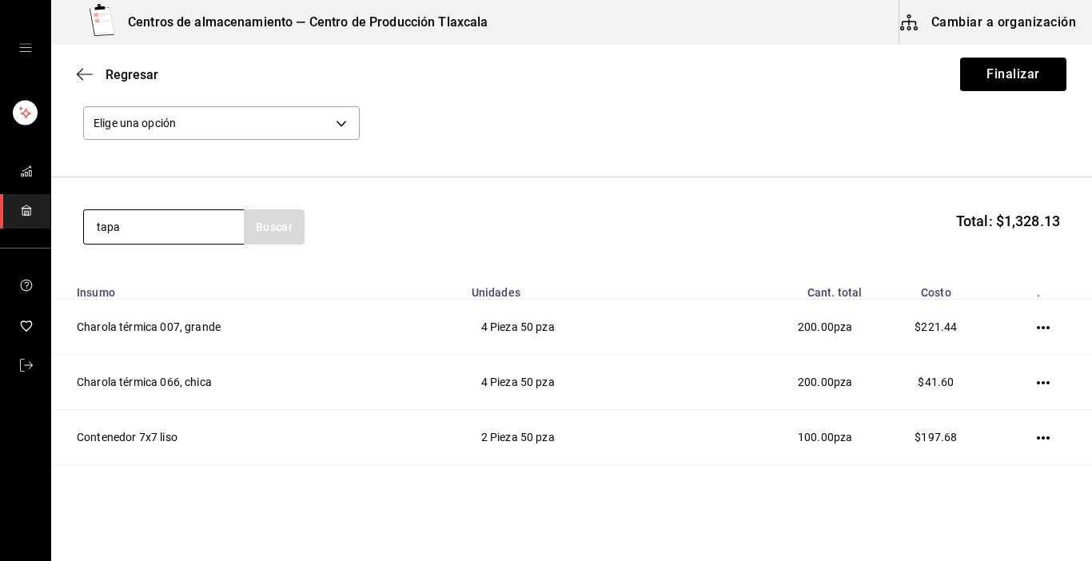
click at [180, 225] on input "tapa" at bounding box center [164, 227] width 160 height 34
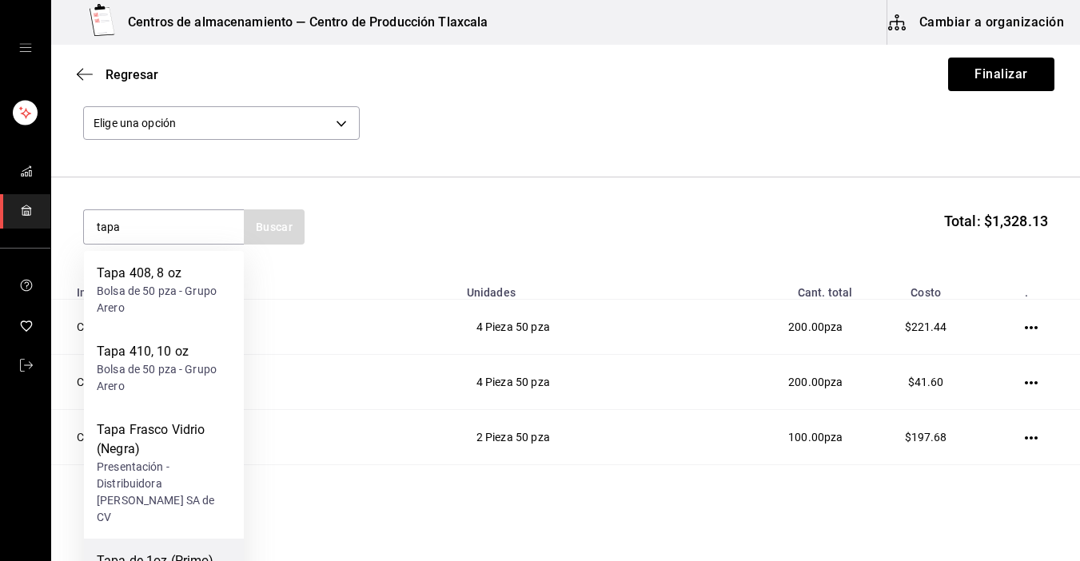
click at [110, 552] on div "Tapa de 1oz (Primo)" at bounding box center [164, 561] width 134 height 19
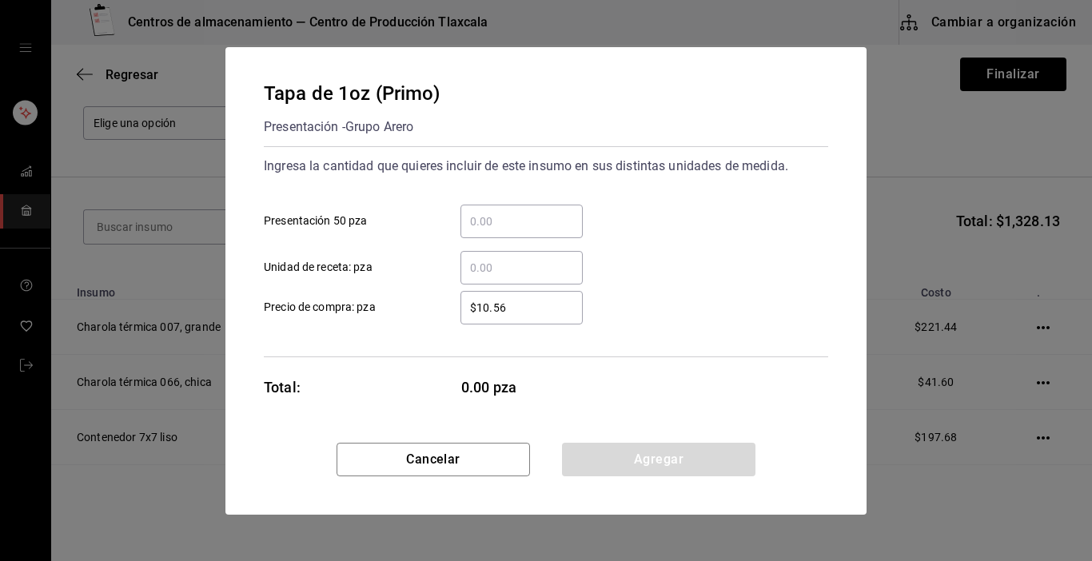
click at [496, 226] on input "​ Presentación 50 pza" at bounding box center [522, 221] width 122 height 19
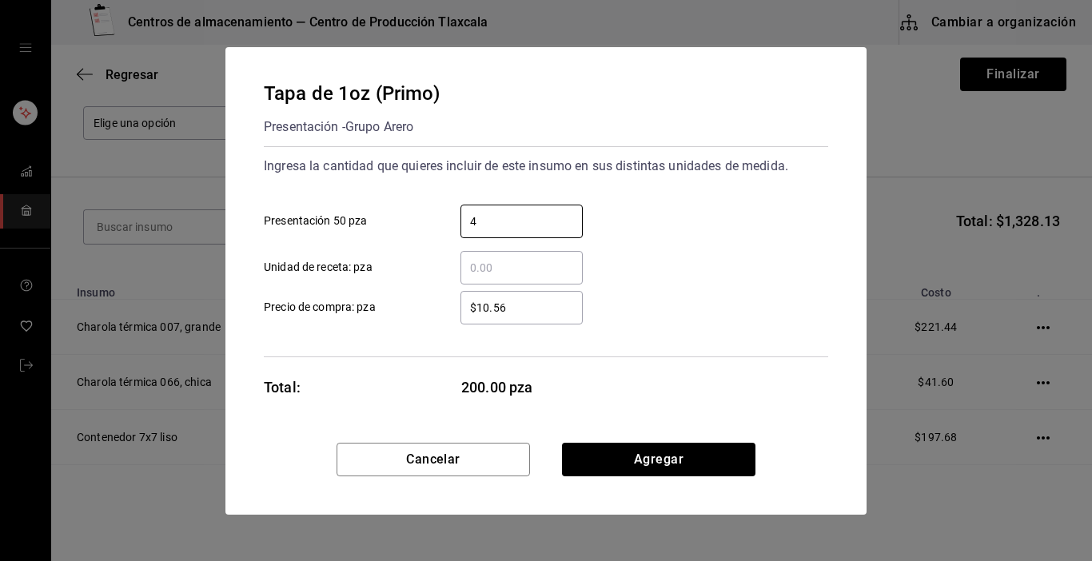
type input "4"
click at [667, 313] on div "$10.56 ​ Precio de compra: pza" at bounding box center [539, 301] width 577 height 46
click at [540, 310] on input "$10.56" at bounding box center [522, 307] width 122 height 19
type input "$1"
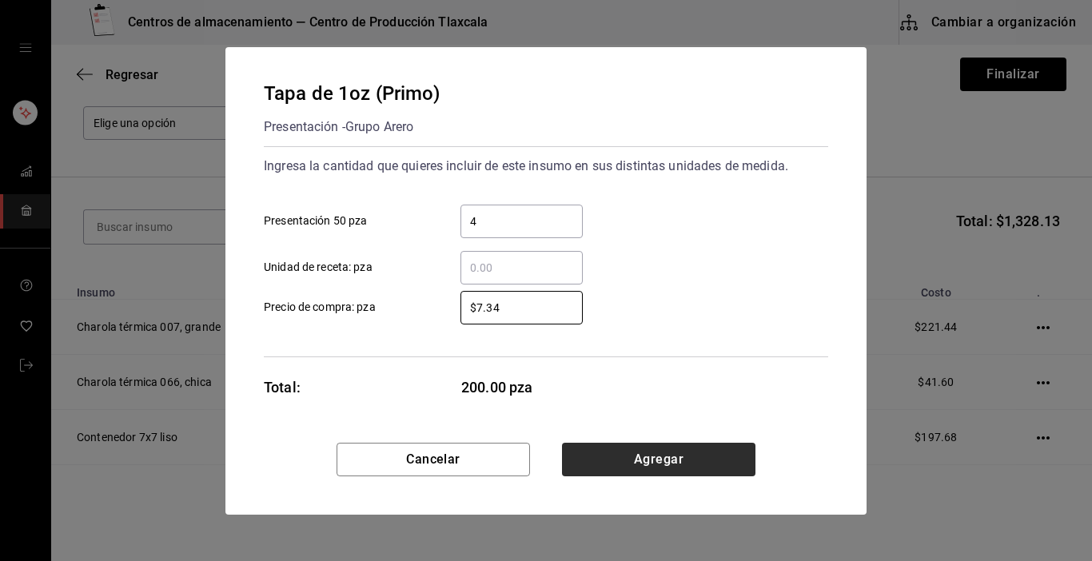
type input "$7.34"
click at [656, 463] on button "Agregar" at bounding box center [659, 460] width 194 height 34
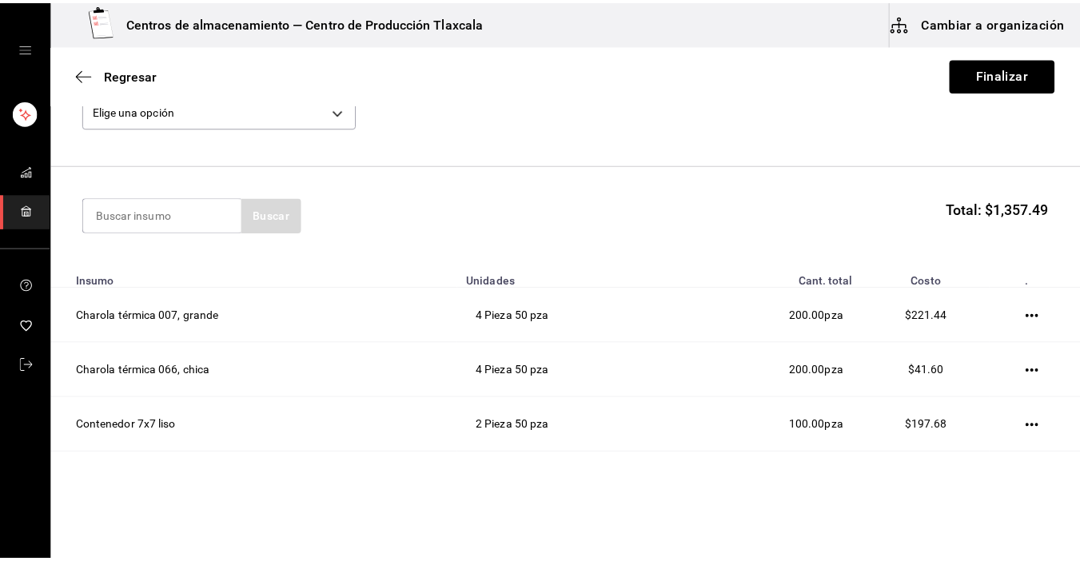
scroll to position [96, 0]
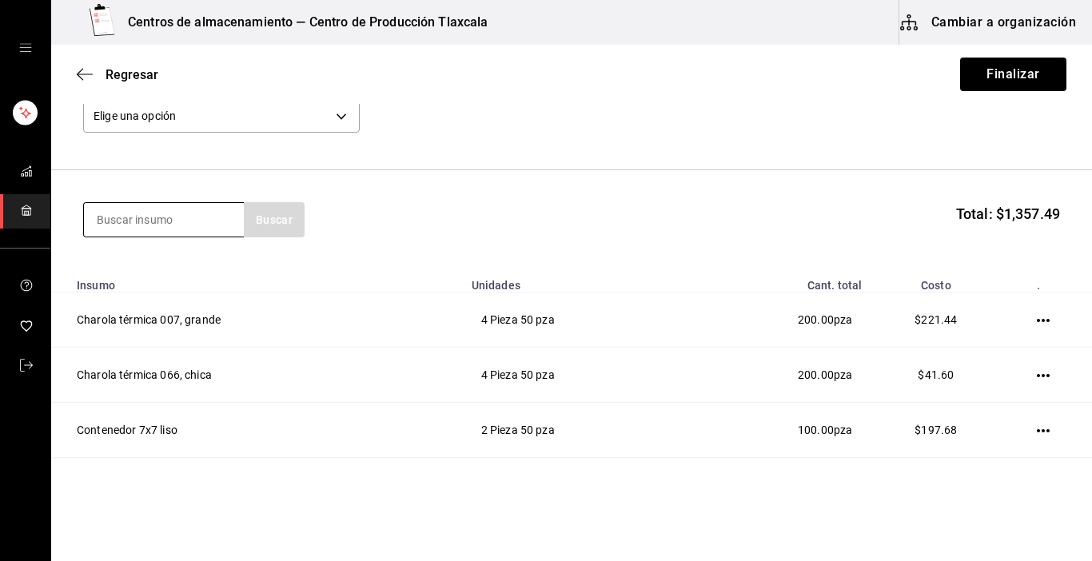
click at [198, 216] on input at bounding box center [164, 220] width 160 height 34
type input "vaso"
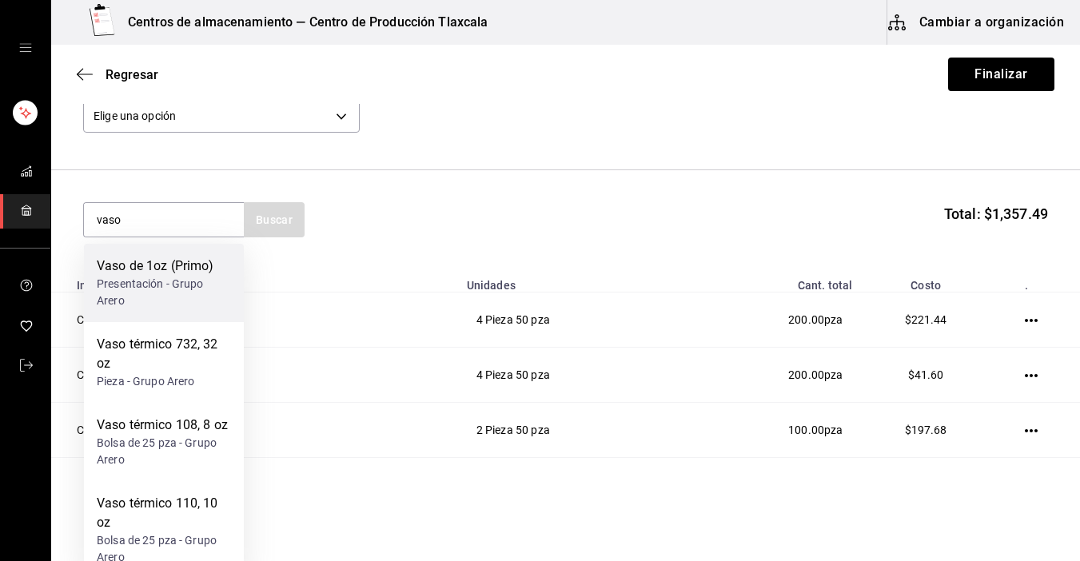
click at [167, 274] on div "Vaso de 1oz (Primo)" at bounding box center [164, 266] width 134 height 19
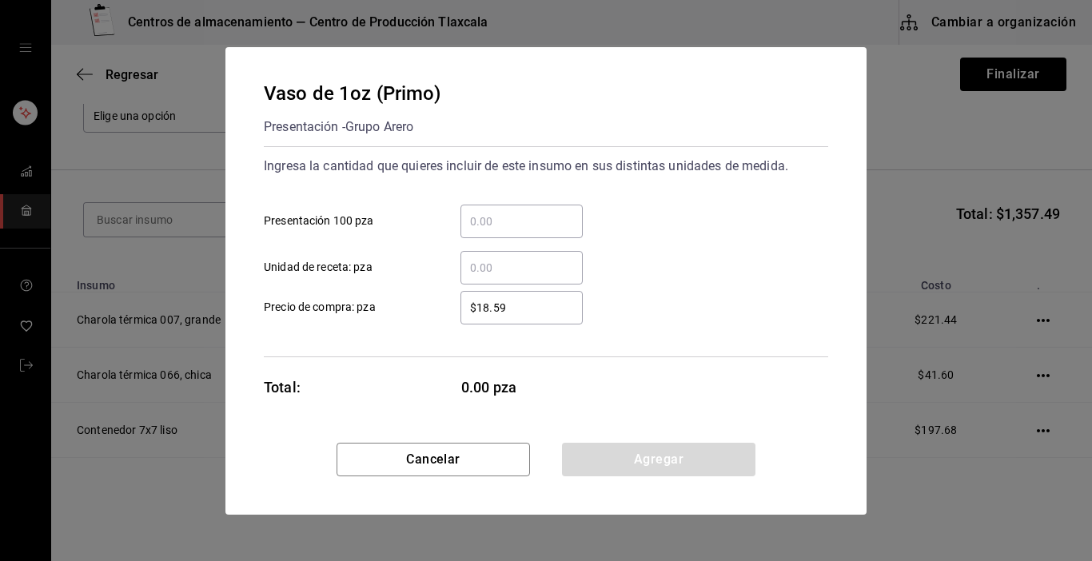
click at [485, 219] on input "​ Presentación 100 pza" at bounding box center [522, 221] width 122 height 19
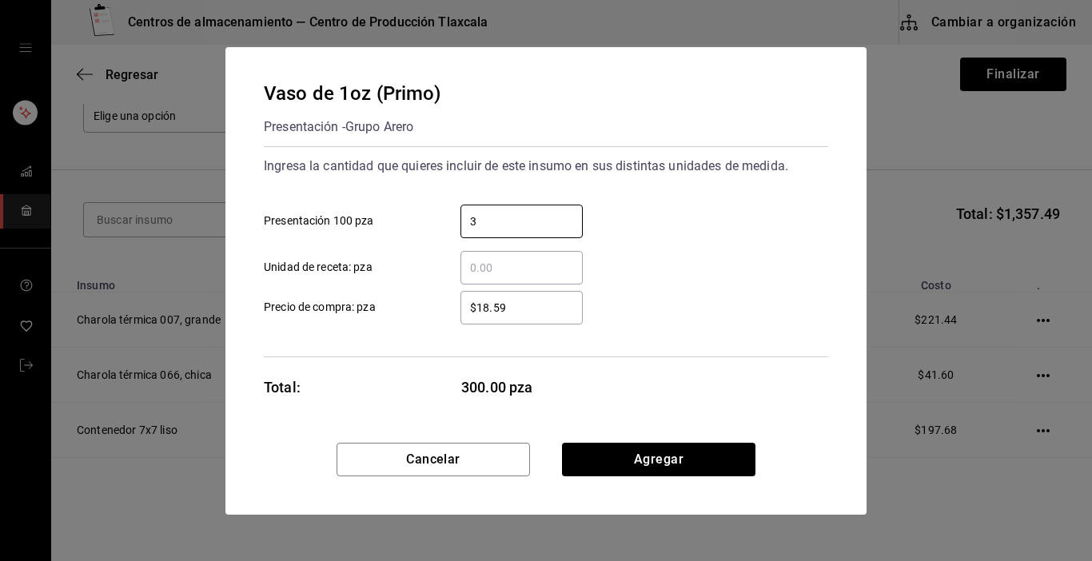
type input "3"
drag, startPoint x: 765, startPoint y: 292, endPoint x: 552, endPoint y: 312, distance: 213.7
click at [552, 312] on div "$18.59 ​ Precio de compra: pza" at bounding box center [539, 301] width 577 height 46
click at [552, 312] on input "$18.59" at bounding box center [522, 307] width 122 height 19
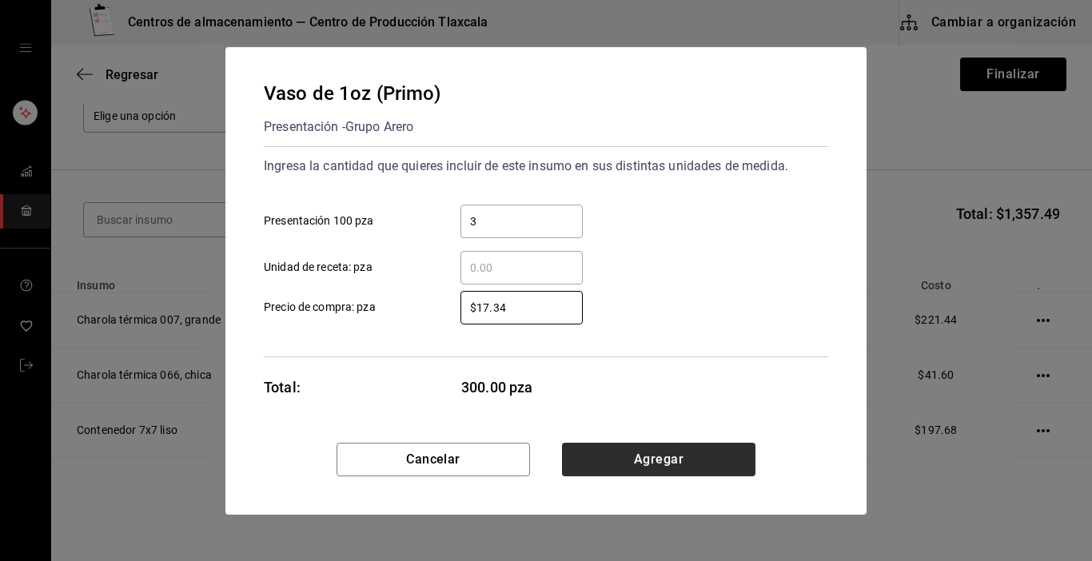
type input "$17.34"
click at [621, 451] on button "Agregar" at bounding box center [659, 460] width 194 height 34
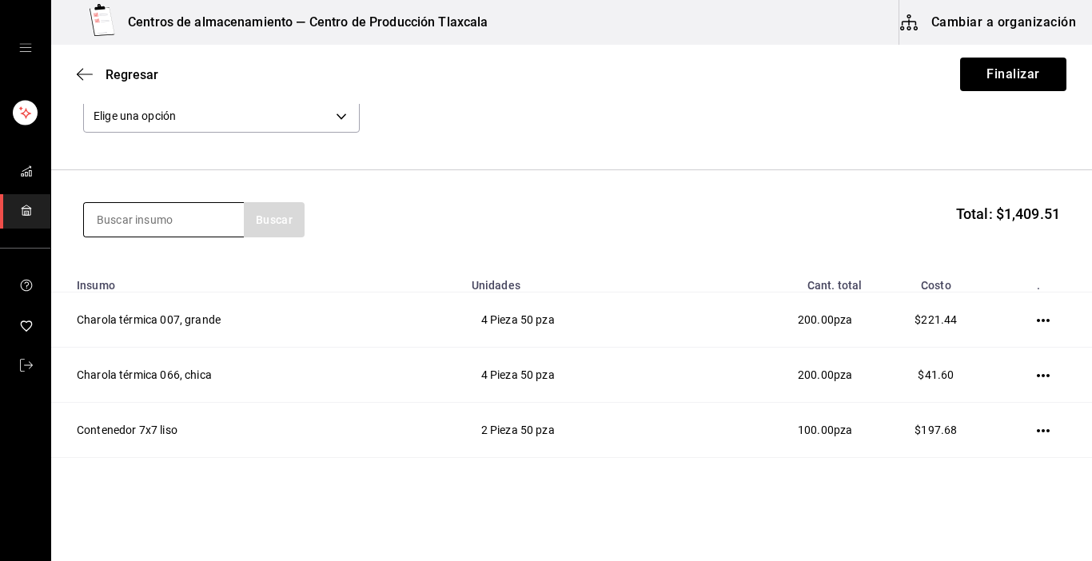
click at [205, 229] on input at bounding box center [164, 220] width 160 height 34
type input "bolsa"
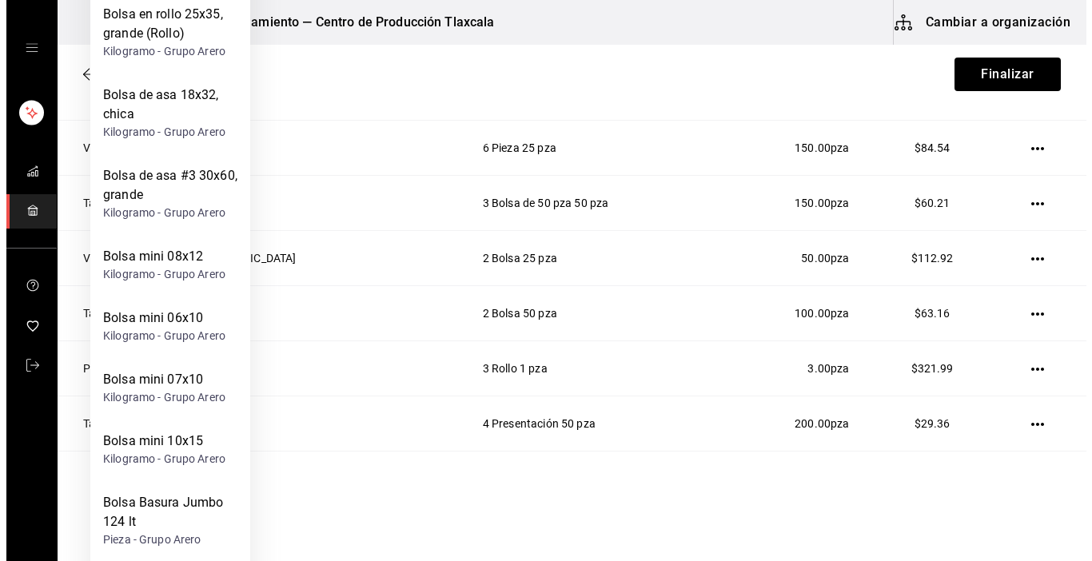
scroll to position [576, 0]
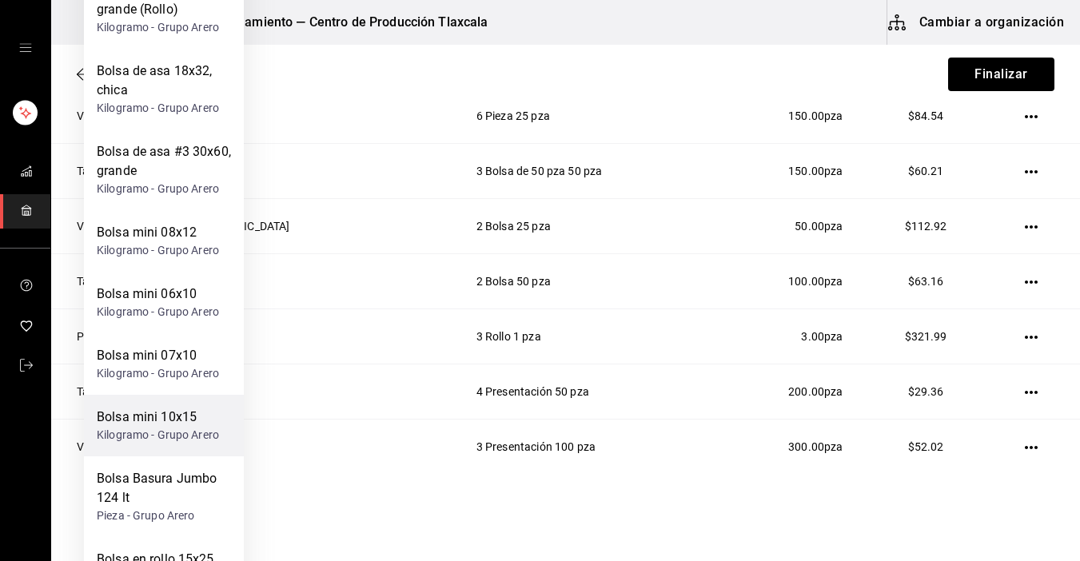
click at [167, 425] on div "Bolsa mini 10x15" at bounding box center [158, 417] width 122 height 19
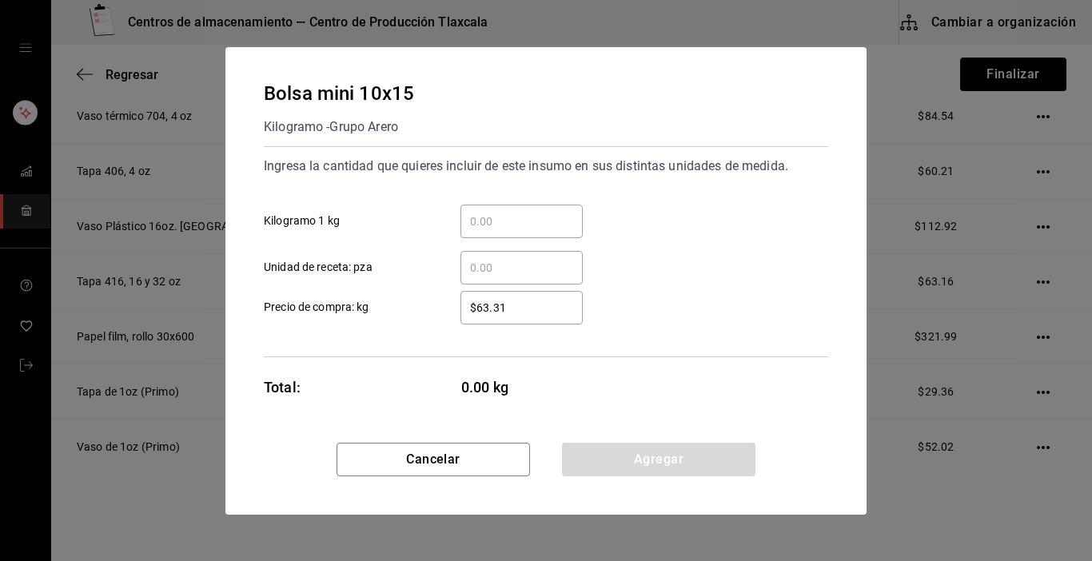
click at [494, 218] on input "​ Kilogramo 1 kg" at bounding box center [522, 221] width 122 height 19
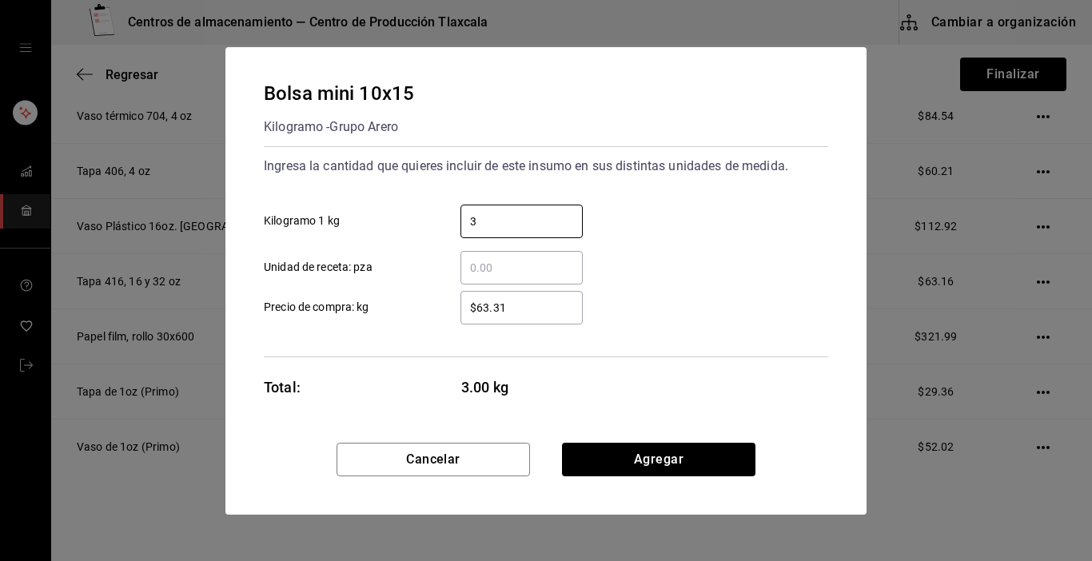
type input "3"
click at [653, 276] on div "​ Unidad de receta: pza" at bounding box center [539, 261] width 577 height 46
click at [542, 314] on input "$63.31" at bounding box center [522, 307] width 122 height 19
type input "$6"
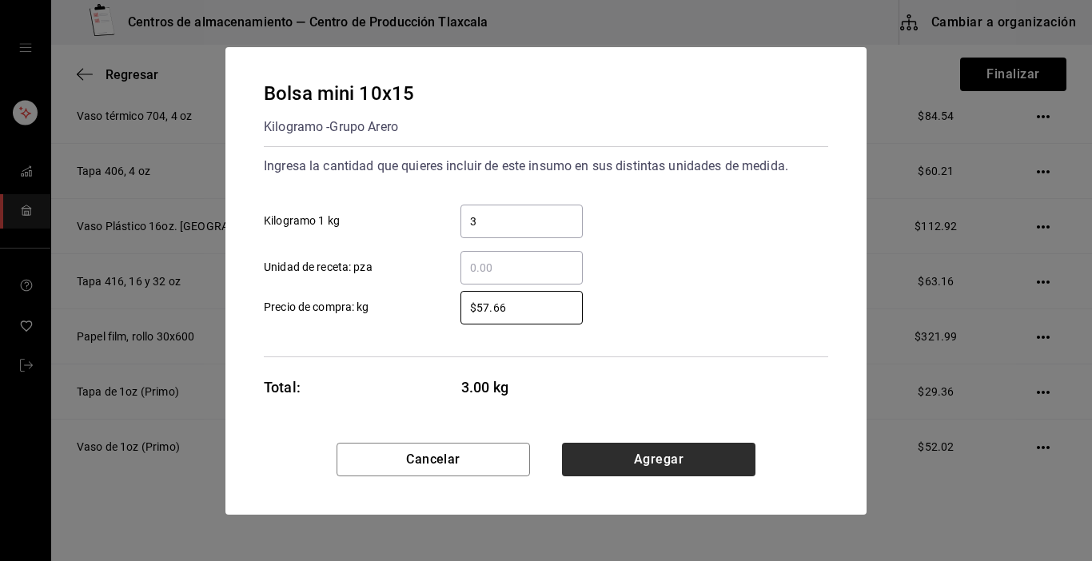
type input "$57.66"
click at [625, 457] on button "Agregar" at bounding box center [659, 460] width 194 height 34
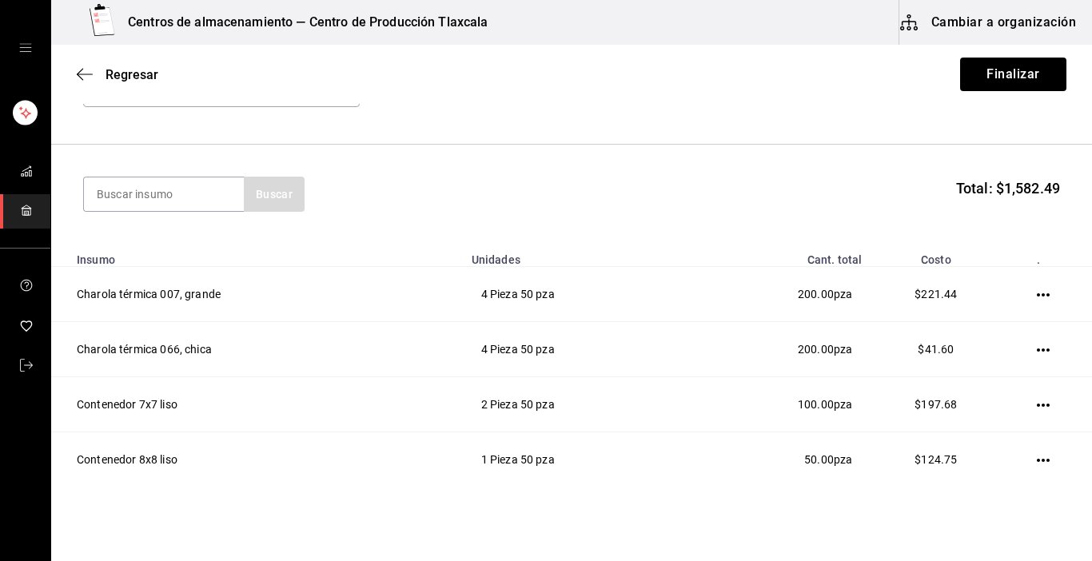
scroll to position [110, 0]
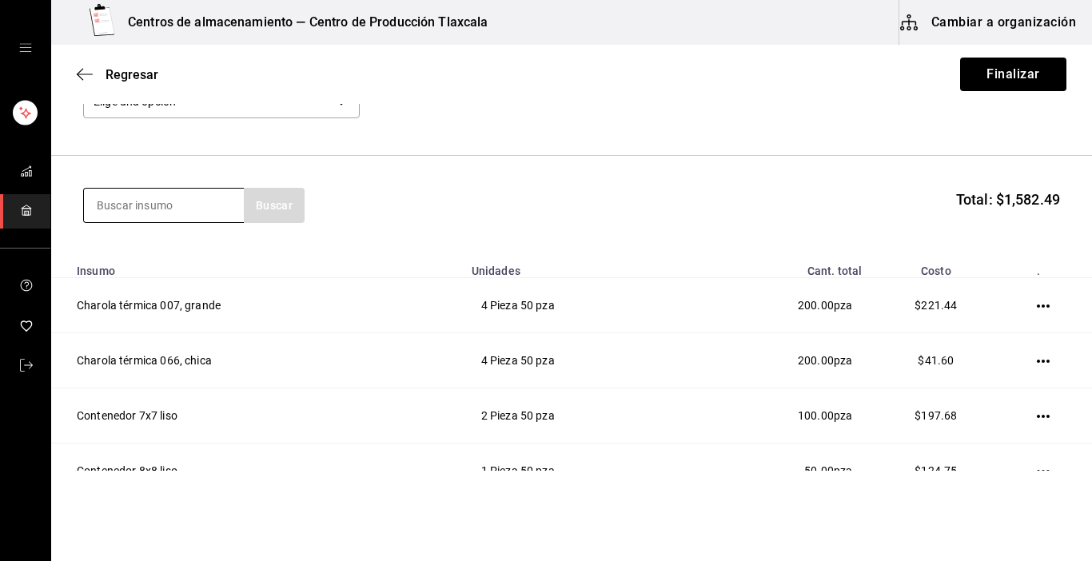
click at [149, 202] on input at bounding box center [164, 206] width 160 height 34
type input "cuchara"
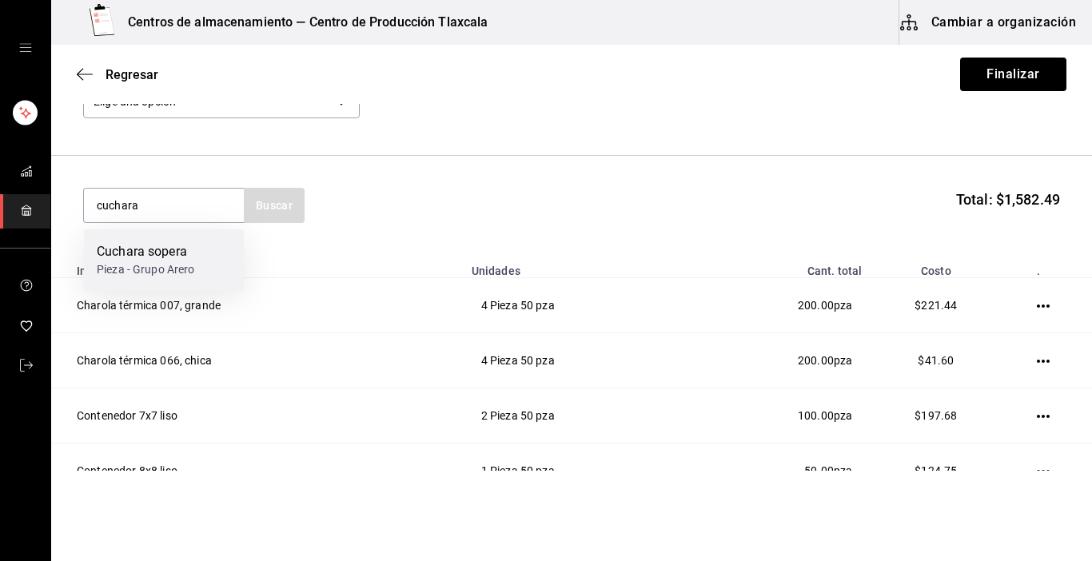
click at [146, 258] on div "Cuchara sopera" at bounding box center [146, 251] width 98 height 19
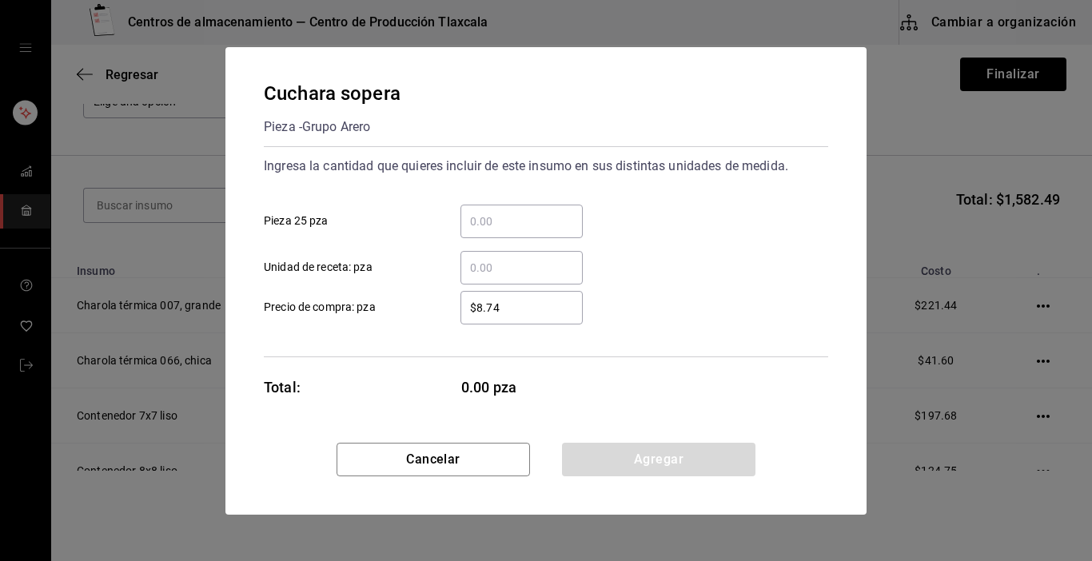
click at [525, 216] on input "​ Pieza 25 pza" at bounding box center [522, 221] width 122 height 19
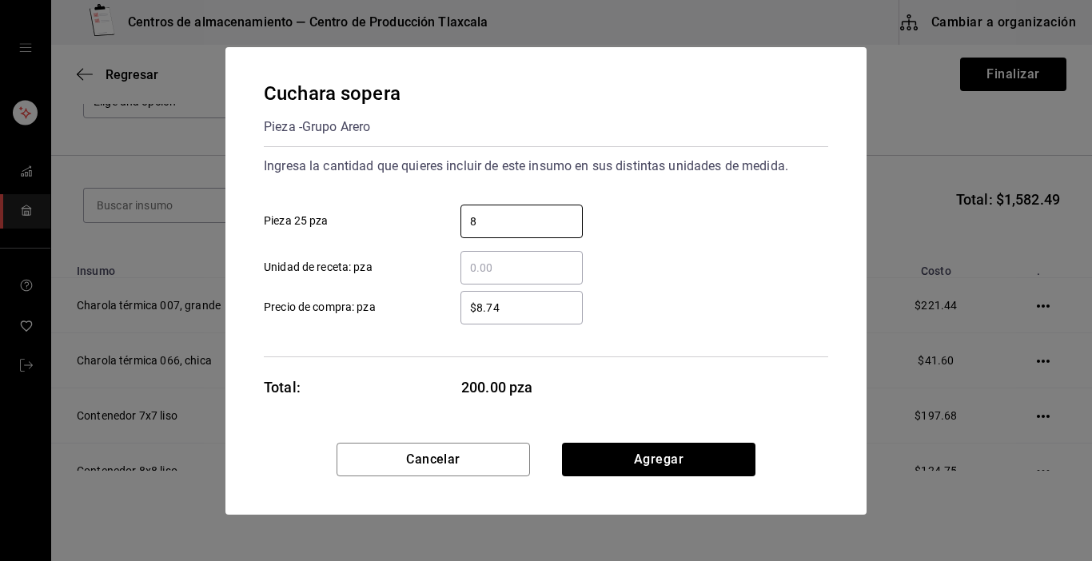
type input "8"
click at [728, 304] on div "$8.74 ​ Precio de compra: pza" at bounding box center [539, 301] width 577 height 46
click at [553, 309] on input "$8.74" at bounding box center [522, 307] width 122 height 19
type input "$8"
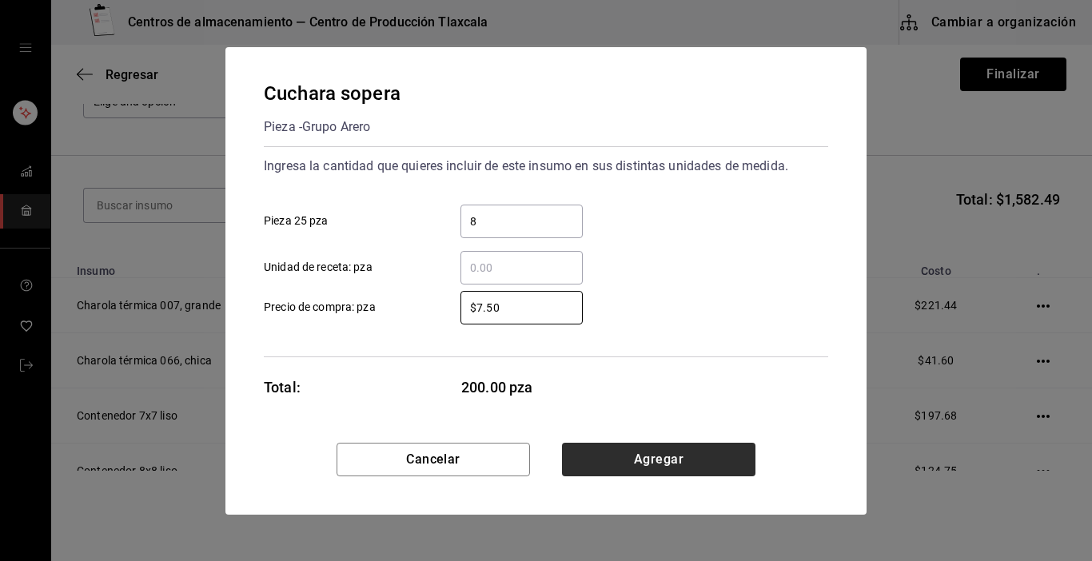
type input "$7.50"
click at [613, 446] on button "Agregar" at bounding box center [659, 460] width 194 height 34
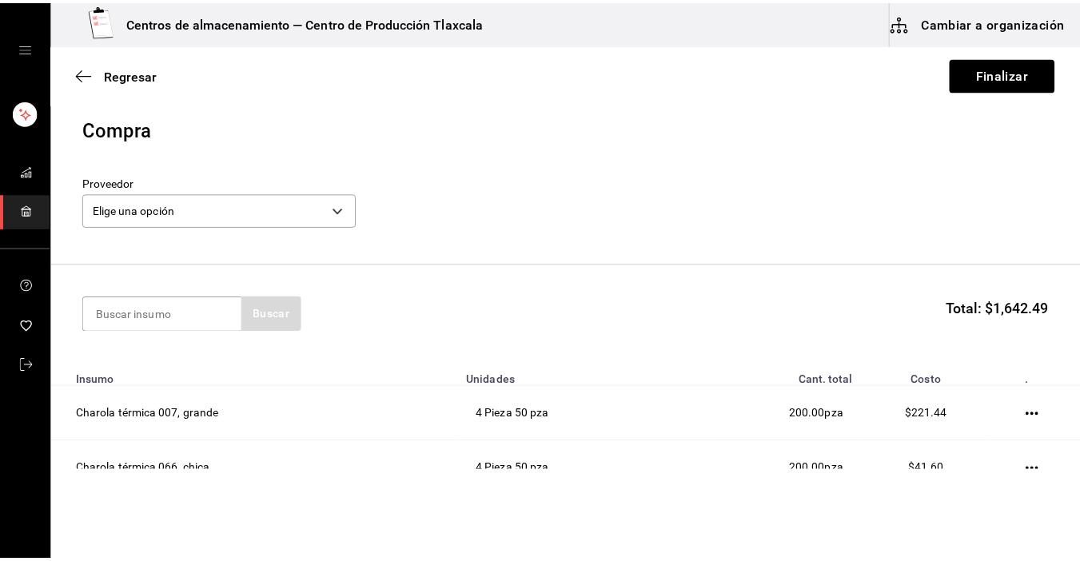
scroll to position [0, 0]
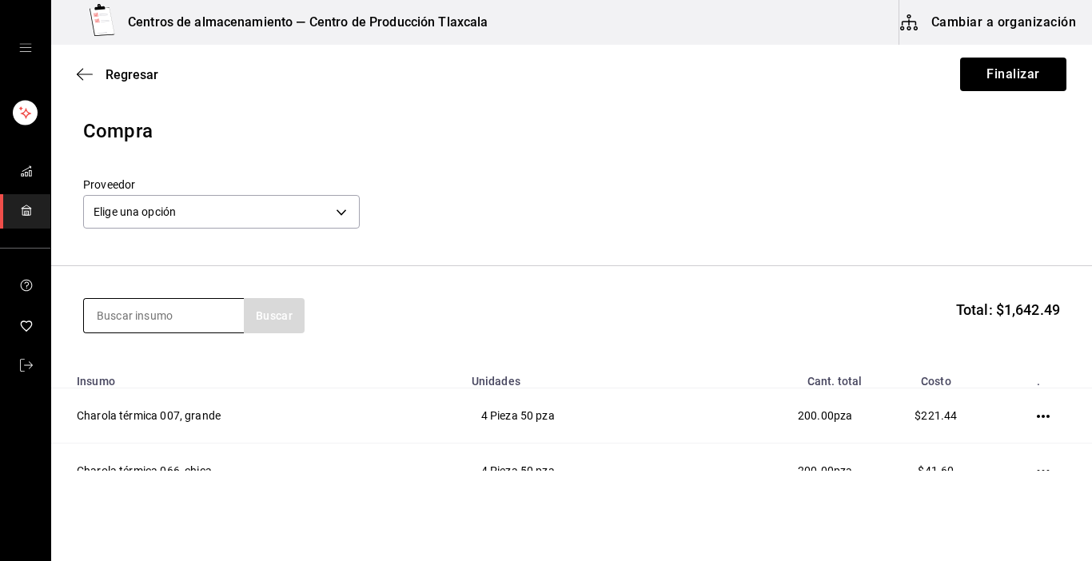
click at [189, 323] on input at bounding box center [164, 316] width 160 height 34
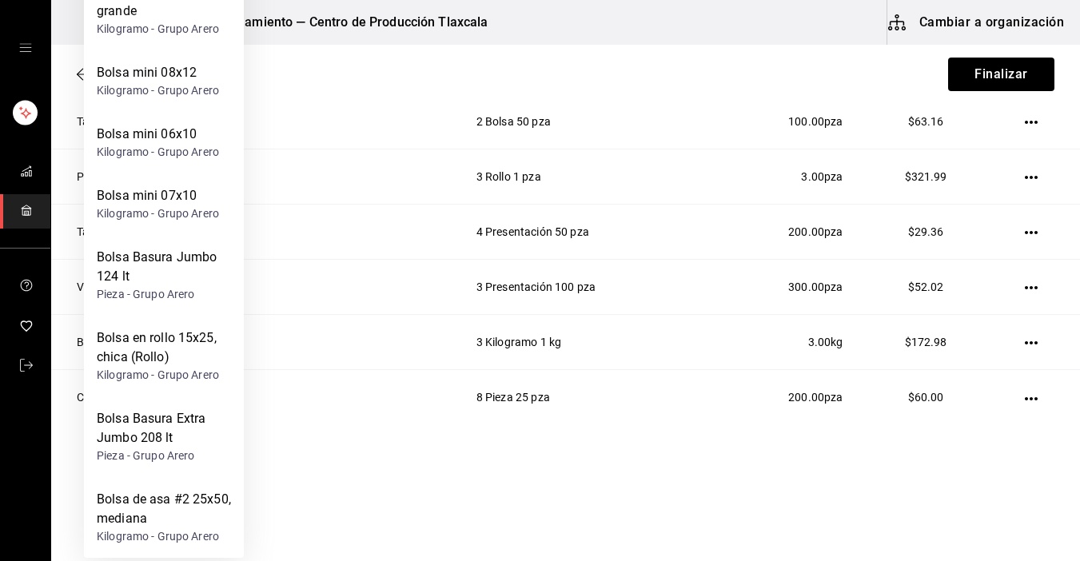
type input "bolsa"
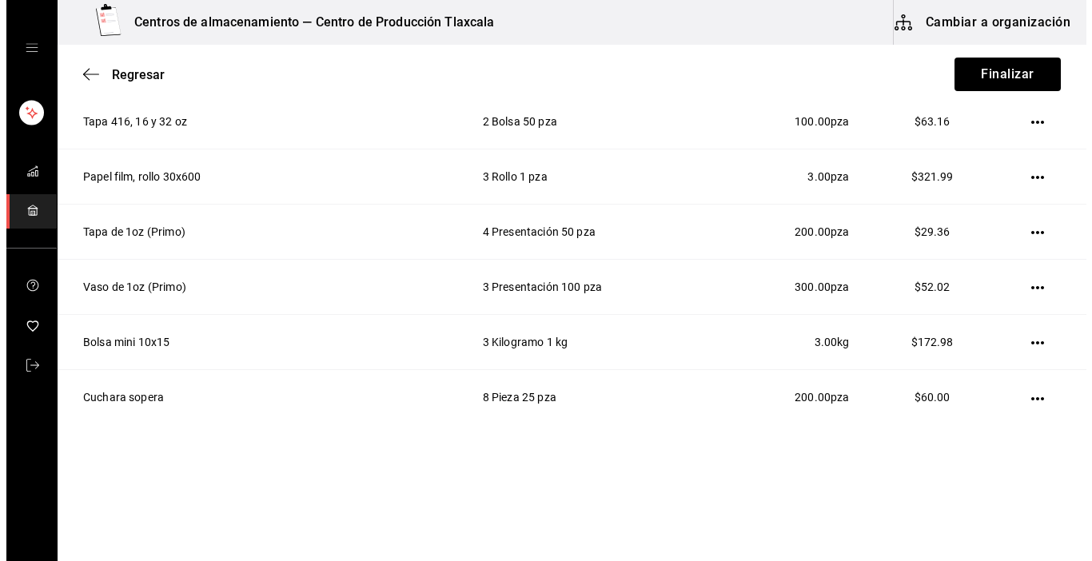
scroll to position [741, 0]
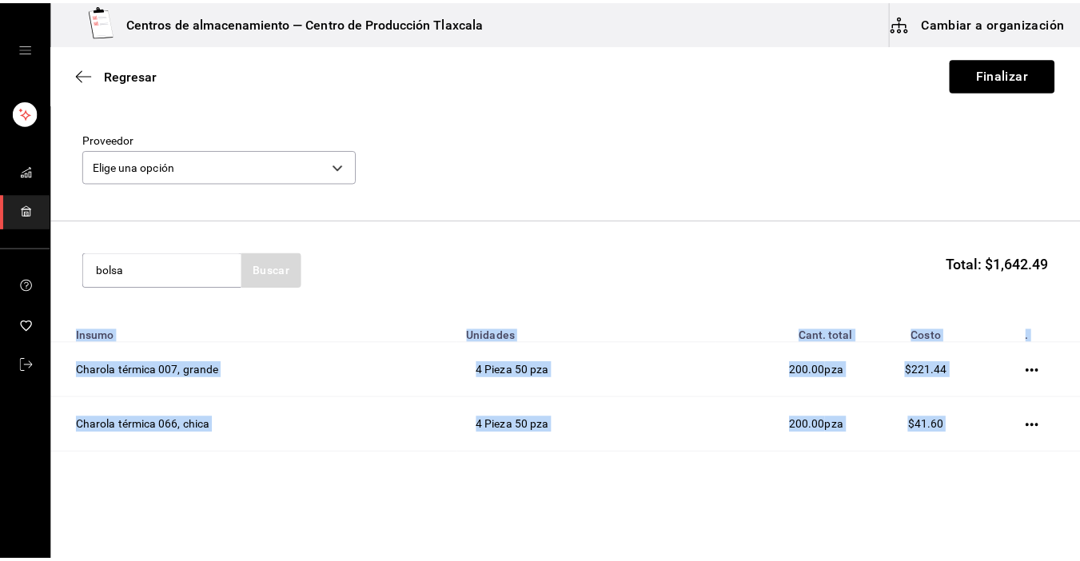
scroll to position [0, 0]
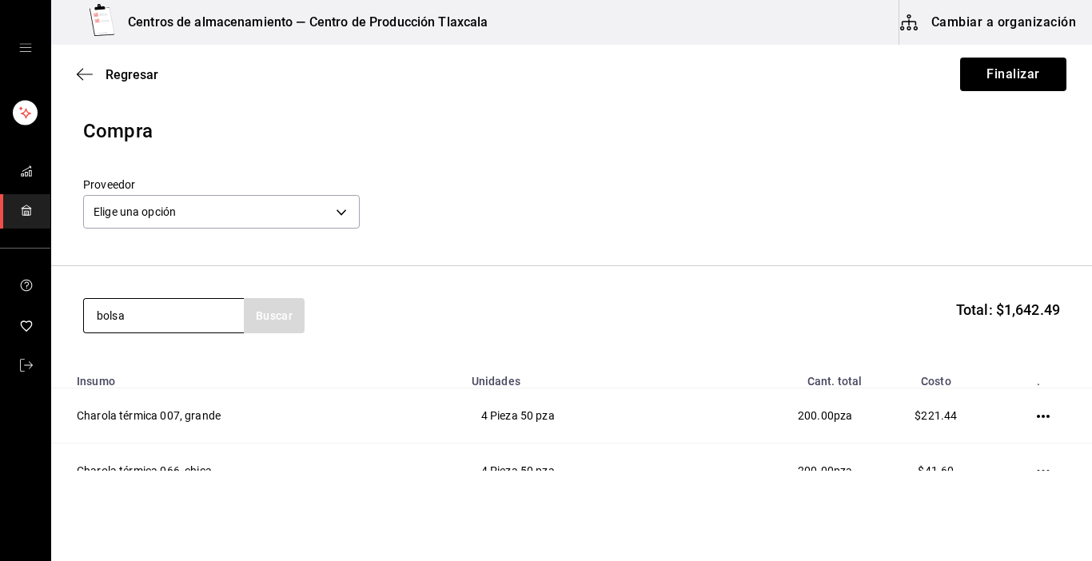
click at [226, 314] on input "bolsa" at bounding box center [164, 316] width 160 height 34
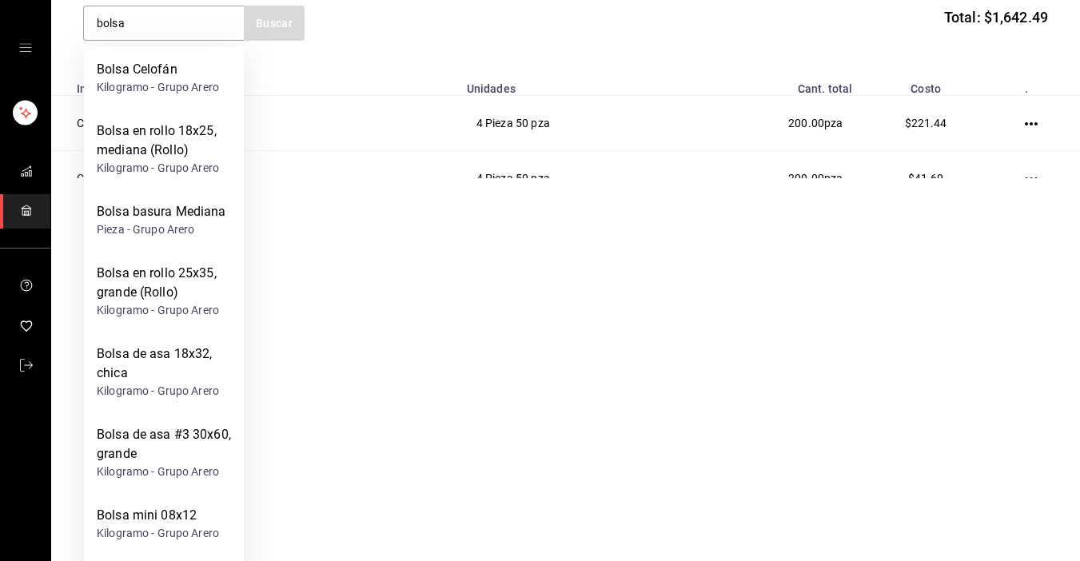
scroll to position [227, 0]
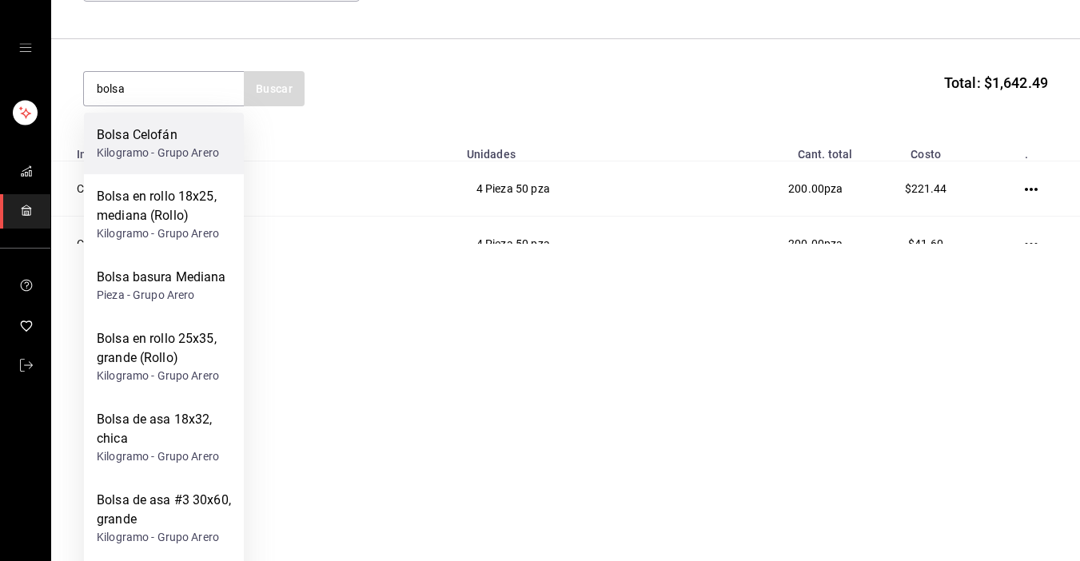
click at [206, 118] on div "Bolsa [PERSON_NAME] - Grupo Arero" at bounding box center [164, 144] width 160 height 62
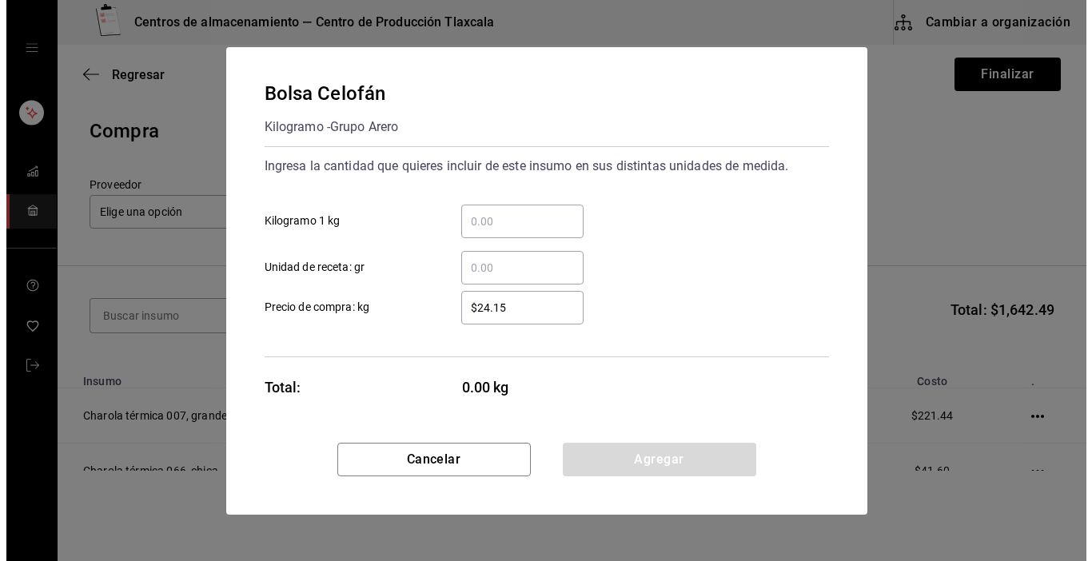
scroll to position [0, 0]
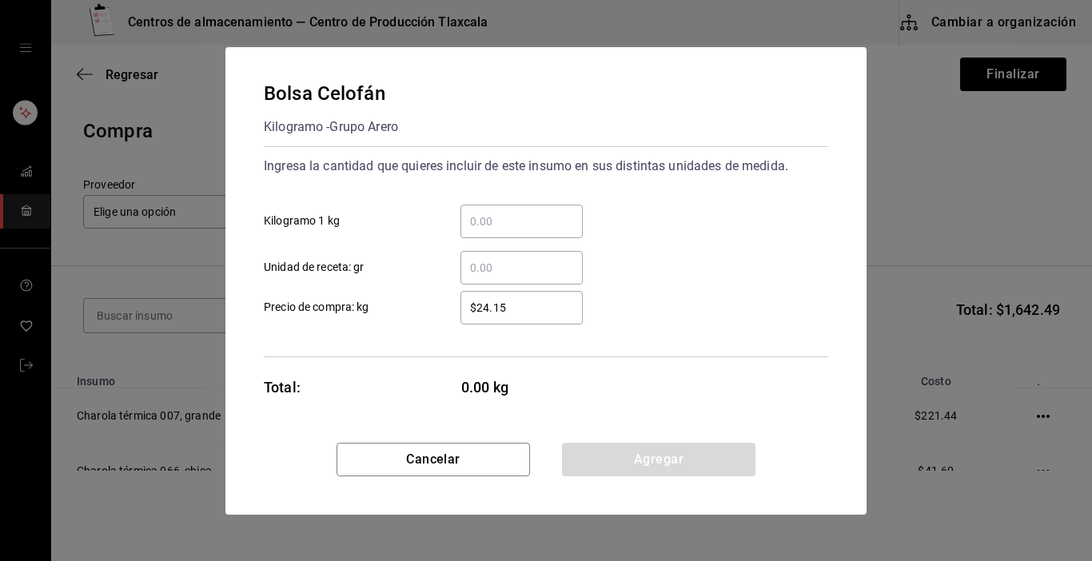
click at [520, 226] on input "​ Kilogramo 1 kg" at bounding box center [522, 221] width 122 height 19
type input "2"
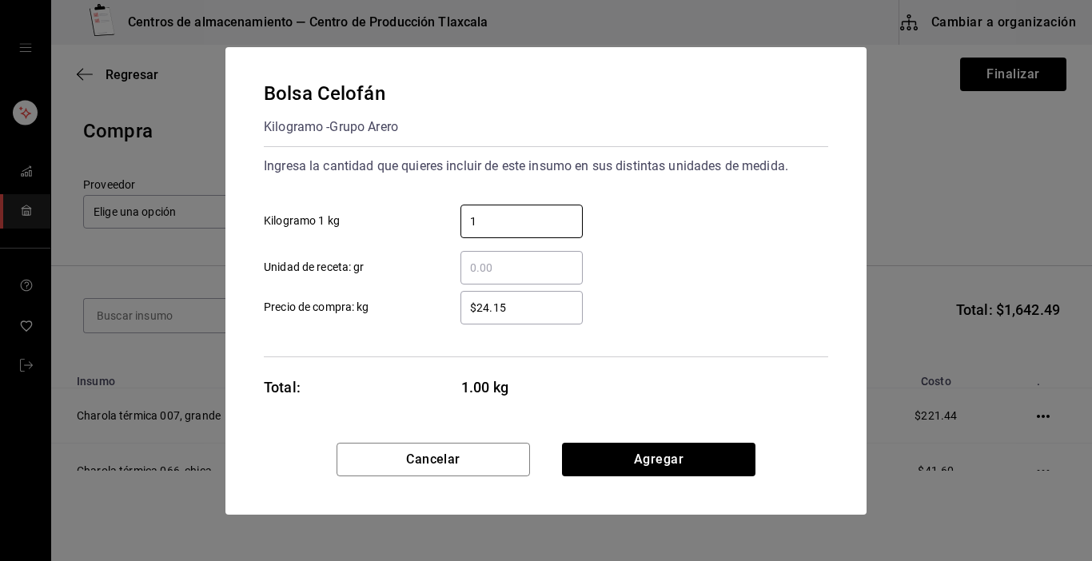
type input "1"
drag, startPoint x: 705, startPoint y: 322, endPoint x: 529, endPoint y: 314, distance: 176.1
click at [529, 314] on div "$24.15 ​ Precio de compra: kg" at bounding box center [539, 301] width 577 height 46
click at [529, 314] on input "$24.15" at bounding box center [522, 307] width 122 height 19
type input "$2"
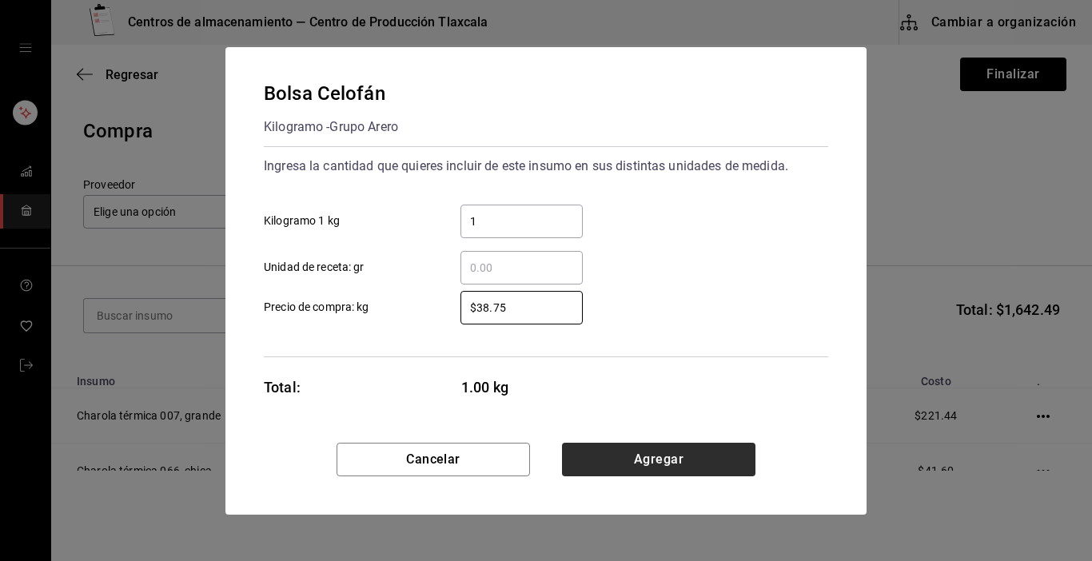
type input "$38.75"
click at [621, 461] on button "Agregar" at bounding box center [659, 460] width 194 height 34
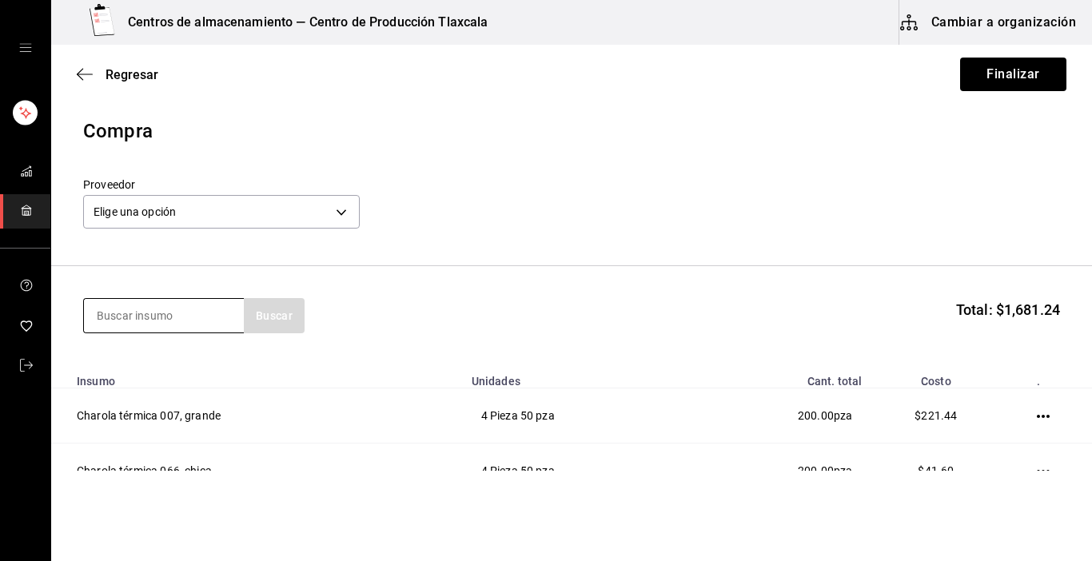
click at [161, 310] on input at bounding box center [164, 316] width 160 height 34
type input "hoja"
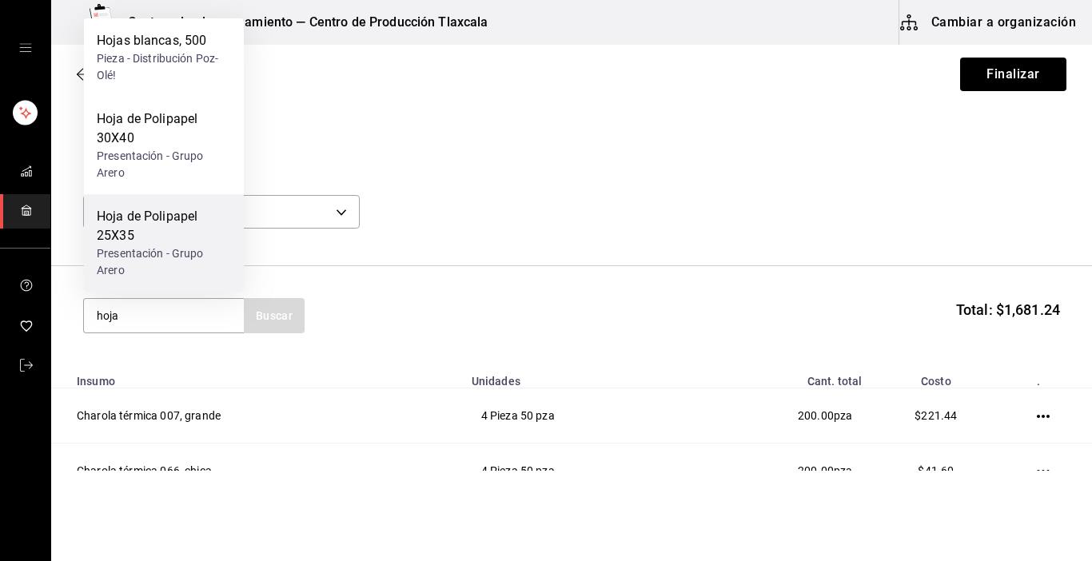
click at [118, 242] on div "Hoja de Polipapel 25X35" at bounding box center [164, 226] width 134 height 38
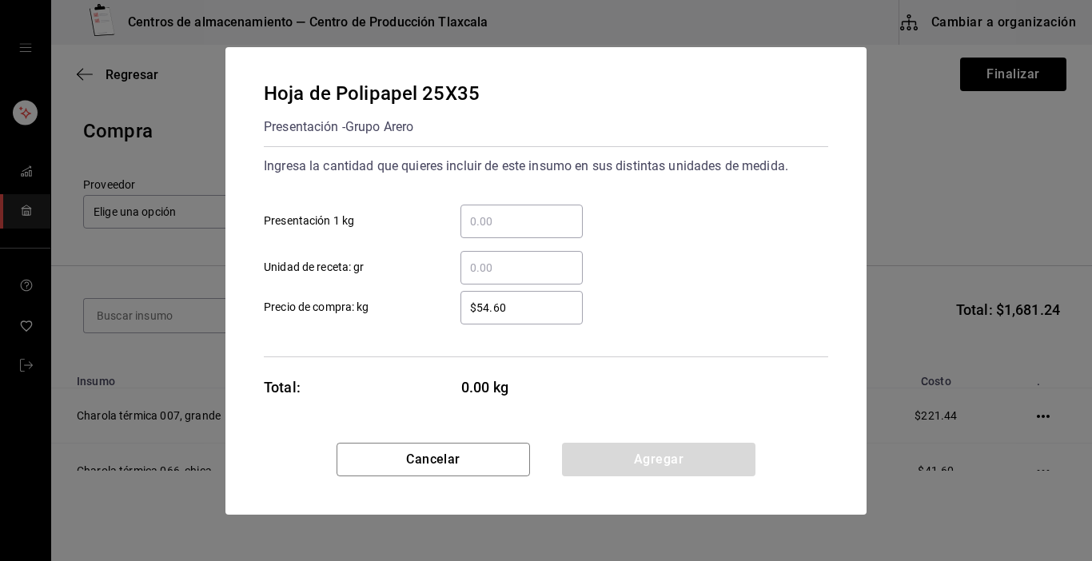
click at [525, 221] on input "​ Presentación 1 kg" at bounding box center [522, 221] width 122 height 19
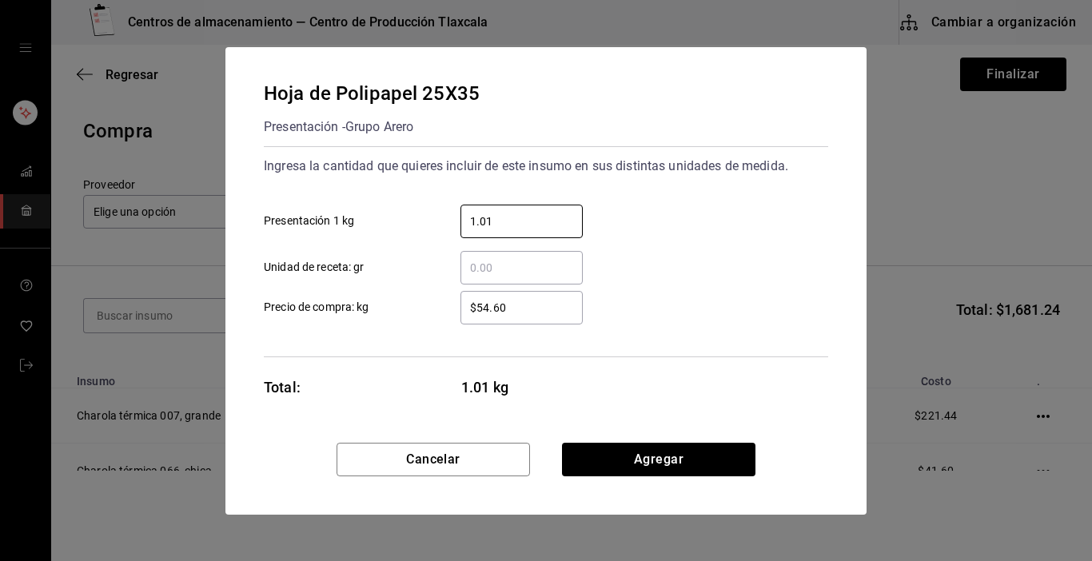
type input "1.01"
drag, startPoint x: 661, startPoint y: 322, endPoint x: 550, endPoint y: 307, distance: 112.2
click at [550, 307] on div "$54.60 ​ Precio de compra: kg" at bounding box center [539, 301] width 577 height 46
click at [550, 307] on input "$54.60" at bounding box center [522, 307] width 122 height 19
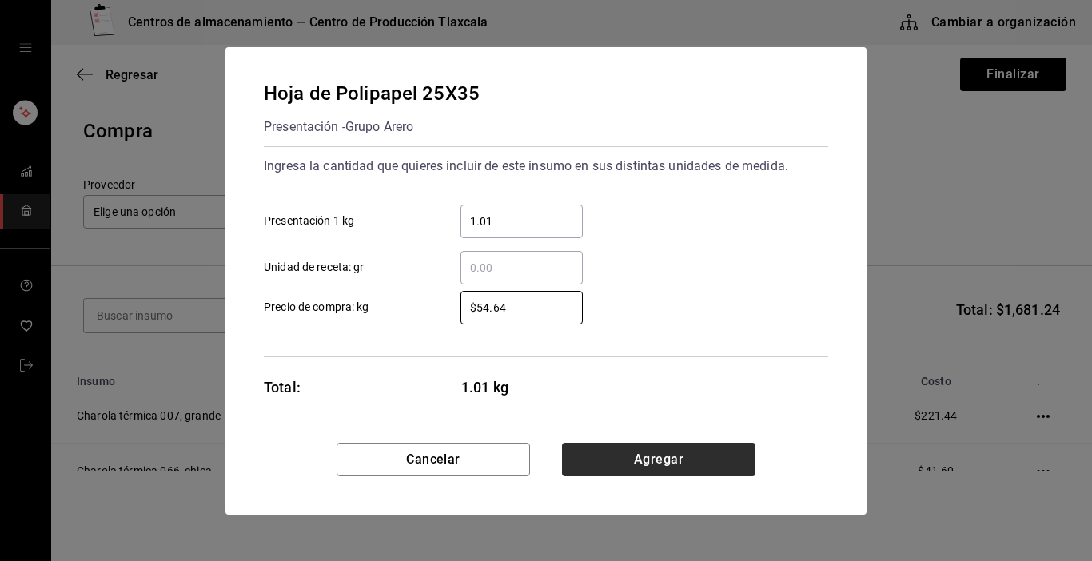
type input "$54.64"
click at [594, 465] on button "Agregar" at bounding box center [659, 460] width 194 height 34
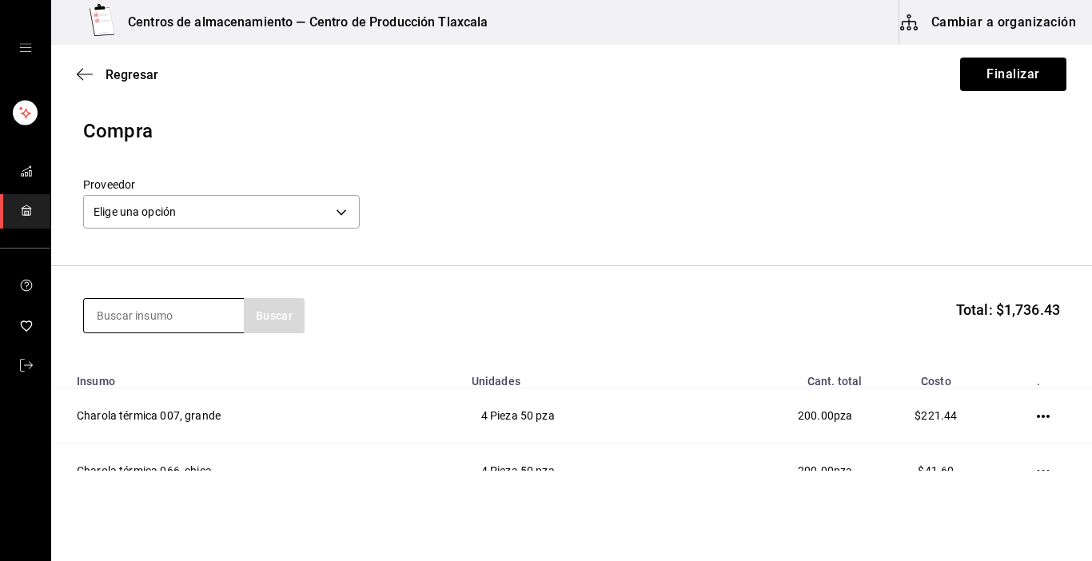
click at [194, 318] on input at bounding box center [164, 316] width 160 height 34
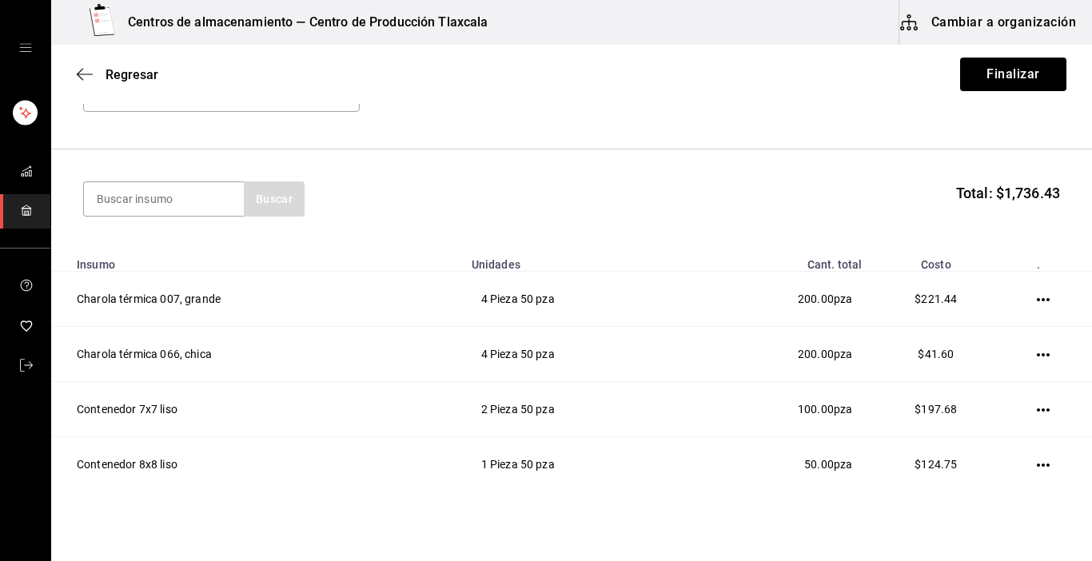
scroll to position [116, 0]
click at [123, 194] on input at bounding box center [164, 200] width 160 height 34
type input "hoja"
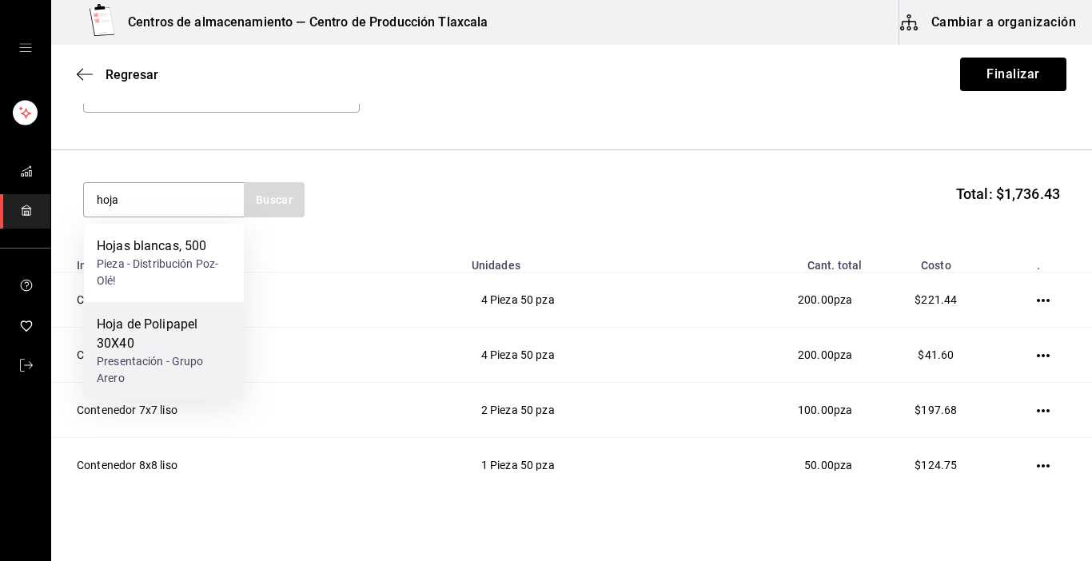
click at [128, 334] on div "Hoja de Polipapel 30X40" at bounding box center [164, 334] width 134 height 38
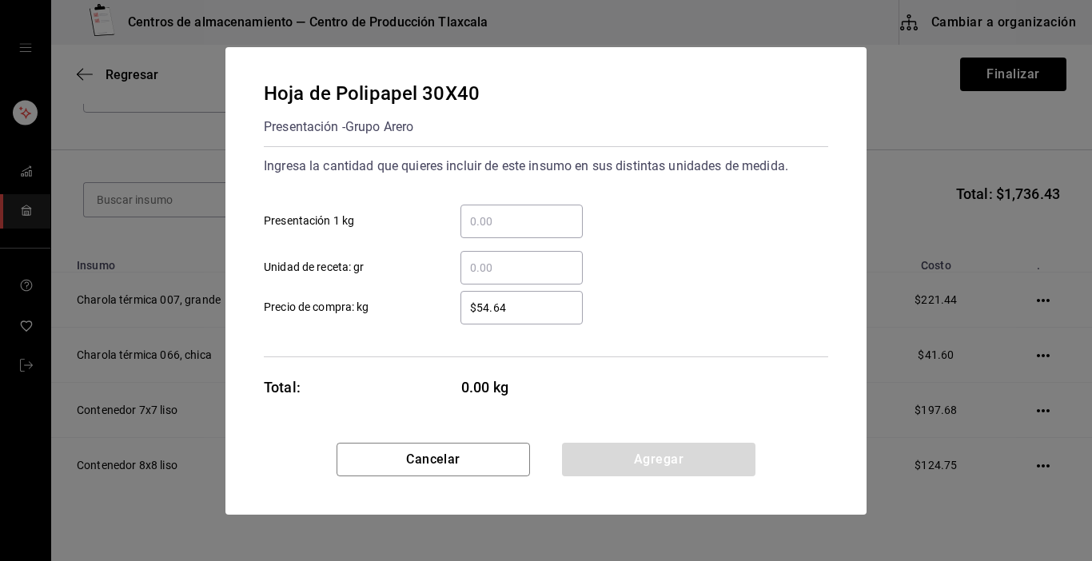
click at [483, 221] on input "​ Presentación 1 kg" at bounding box center [522, 221] width 122 height 19
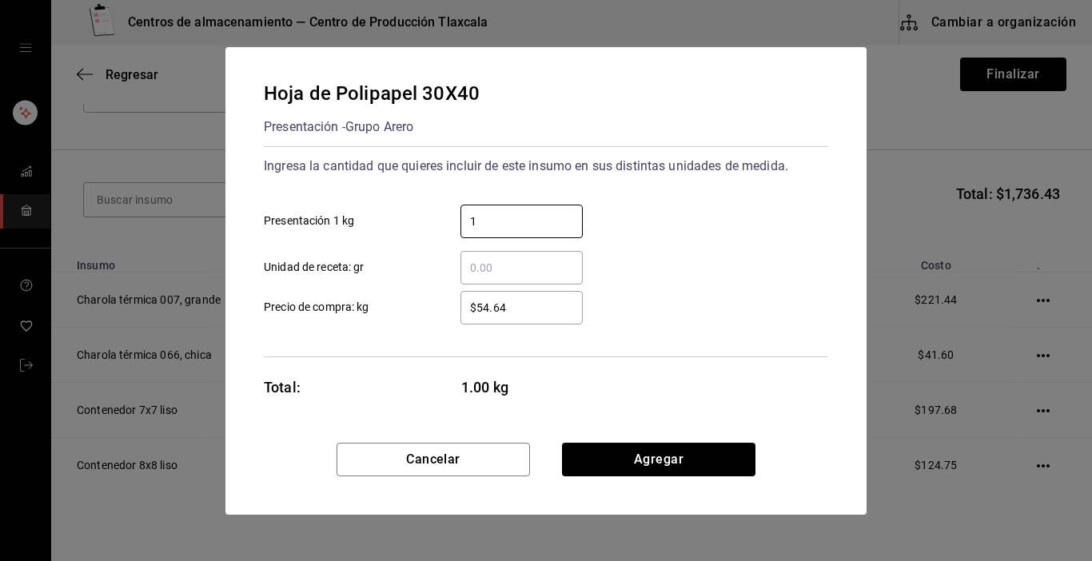
type input "1"
click at [685, 294] on div "$54.64 ​ Precio de compra: kg" at bounding box center [539, 301] width 577 height 46
click at [536, 312] on input "$54.64" at bounding box center [522, 307] width 122 height 19
type input "$5"
type input "$54.64"
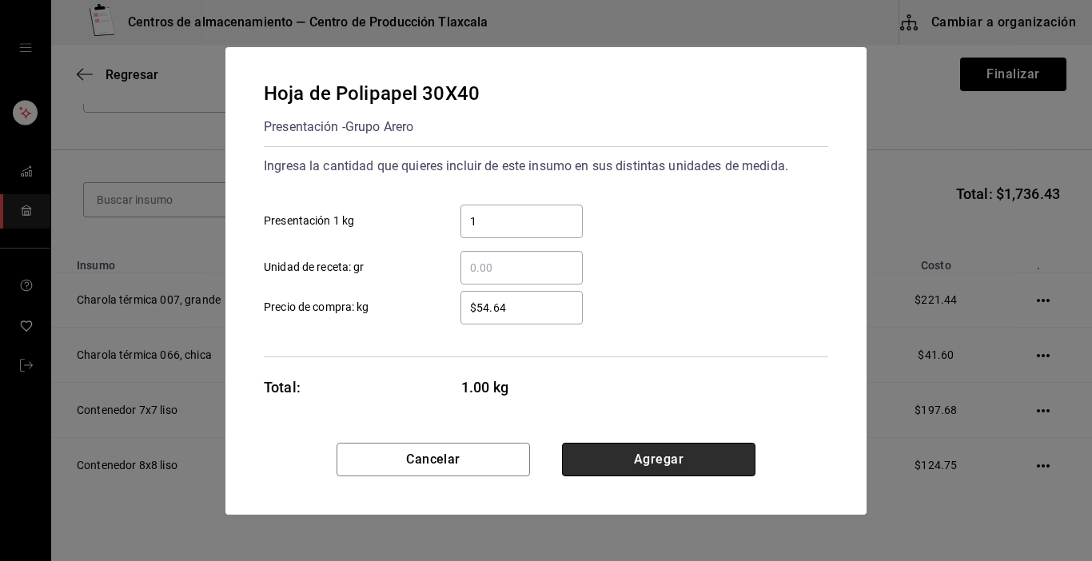
click at [618, 457] on button "Agregar" at bounding box center [659, 460] width 194 height 34
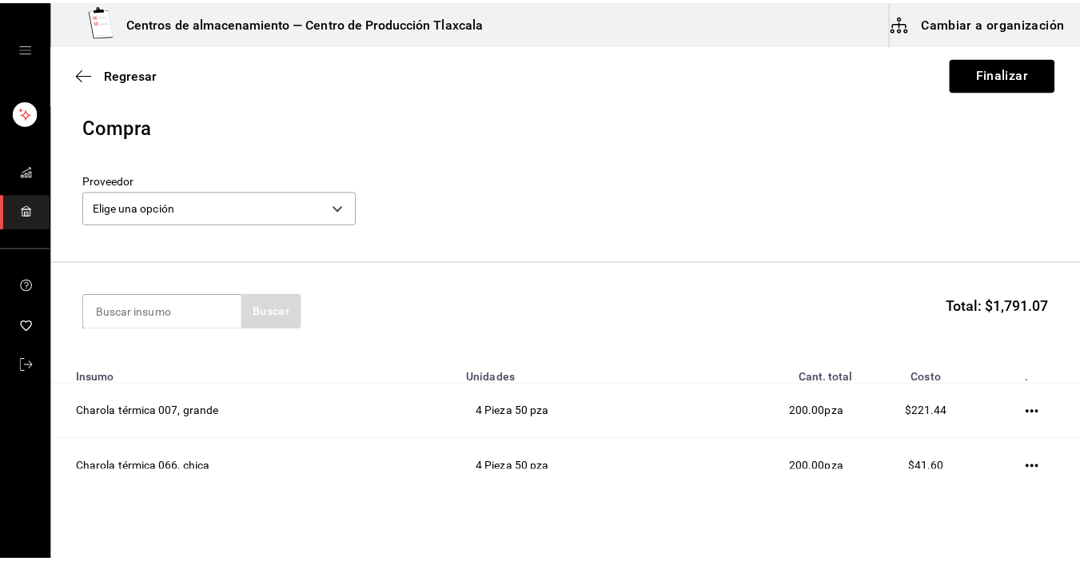
scroll to position [0, 0]
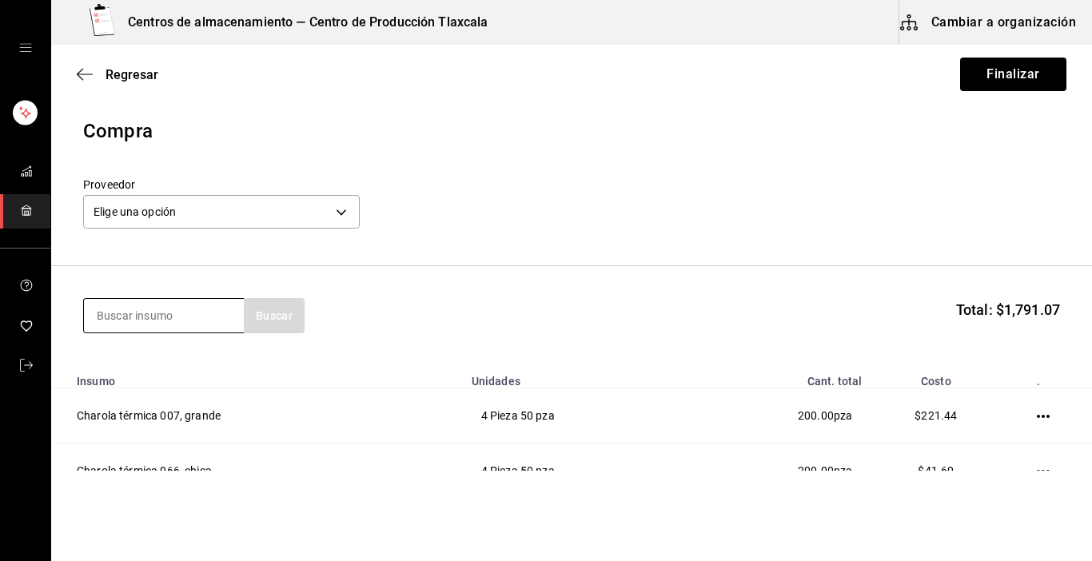
click at [148, 320] on input at bounding box center [164, 316] width 160 height 34
type input "bolsa"
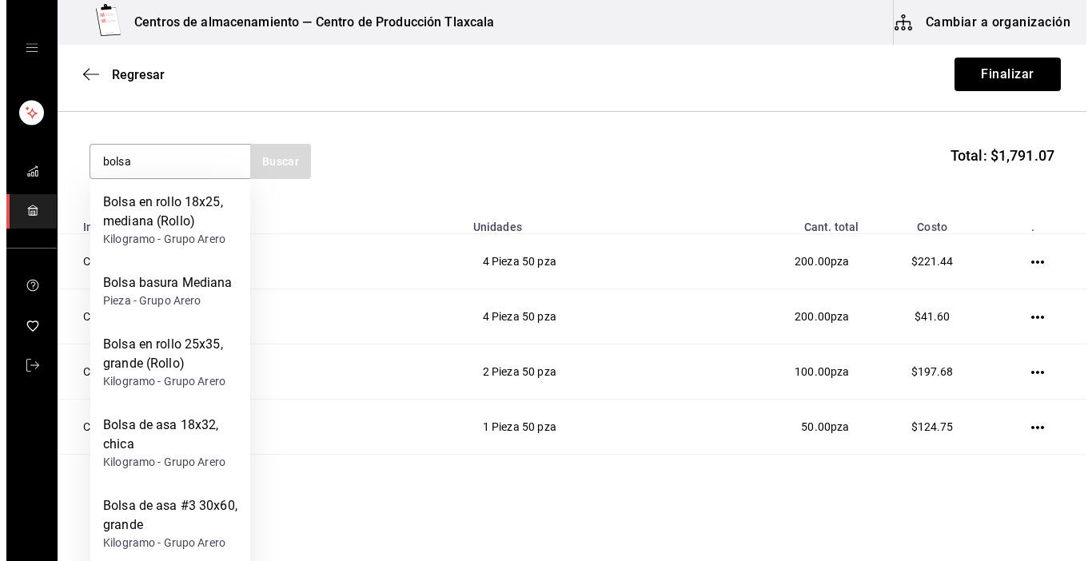
scroll to position [160, 0]
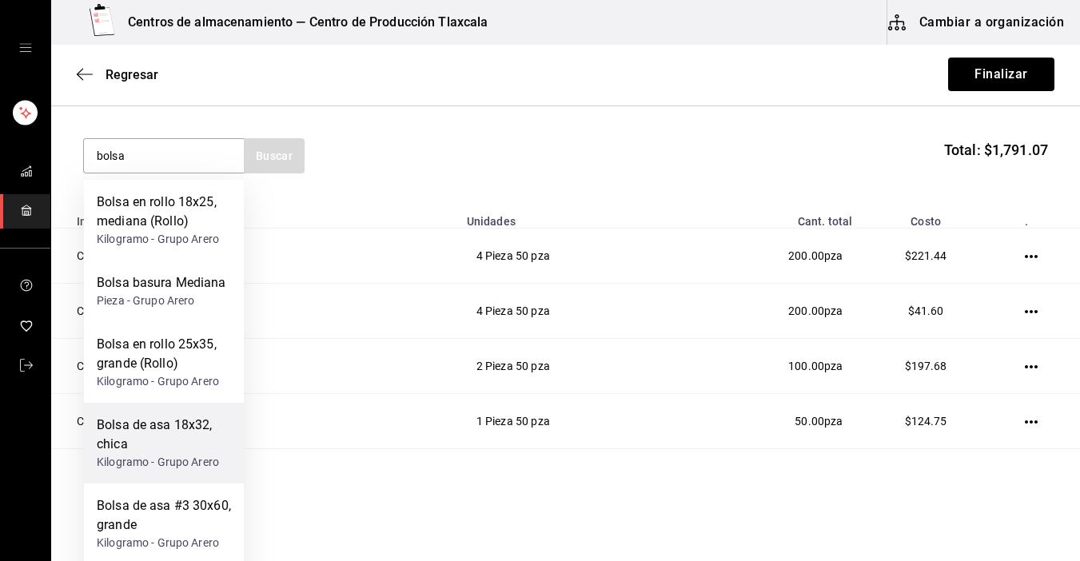
click at [86, 451] on div "Bolsa de asa 18x32, chica Kilogramo - Grupo Arero" at bounding box center [164, 443] width 160 height 81
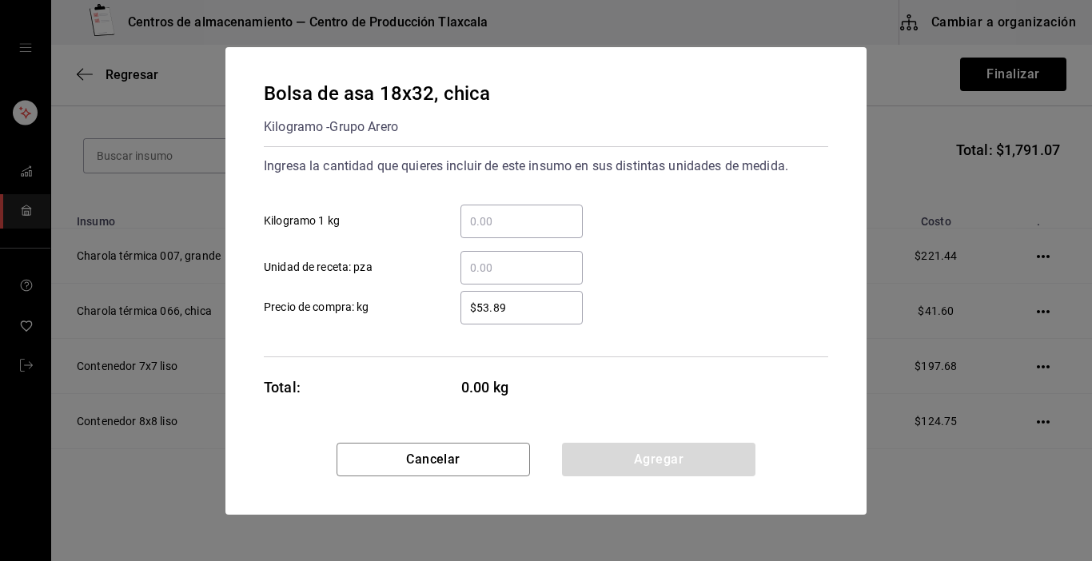
click at [481, 223] on input "​ Kilogramo 1 kg" at bounding box center [522, 221] width 122 height 19
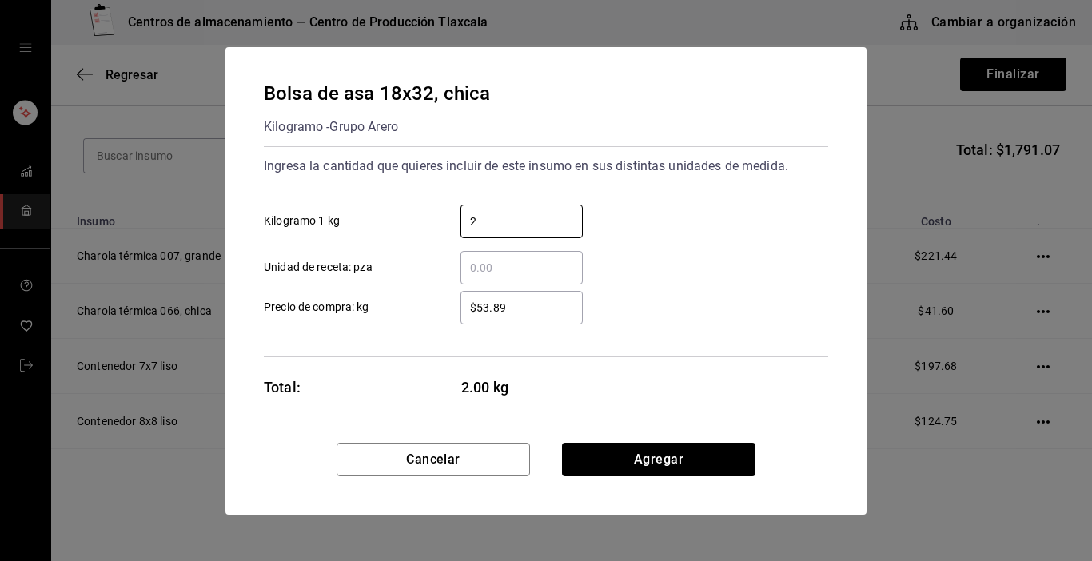
type input "2"
click at [685, 298] on div "$53.89 ​ Precio de compra: kg" at bounding box center [539, 301] width 577 height 46
click at [557, 302] on input "$53.89" at bounding box center [522, 307] width 122 height 19
type input "$5"
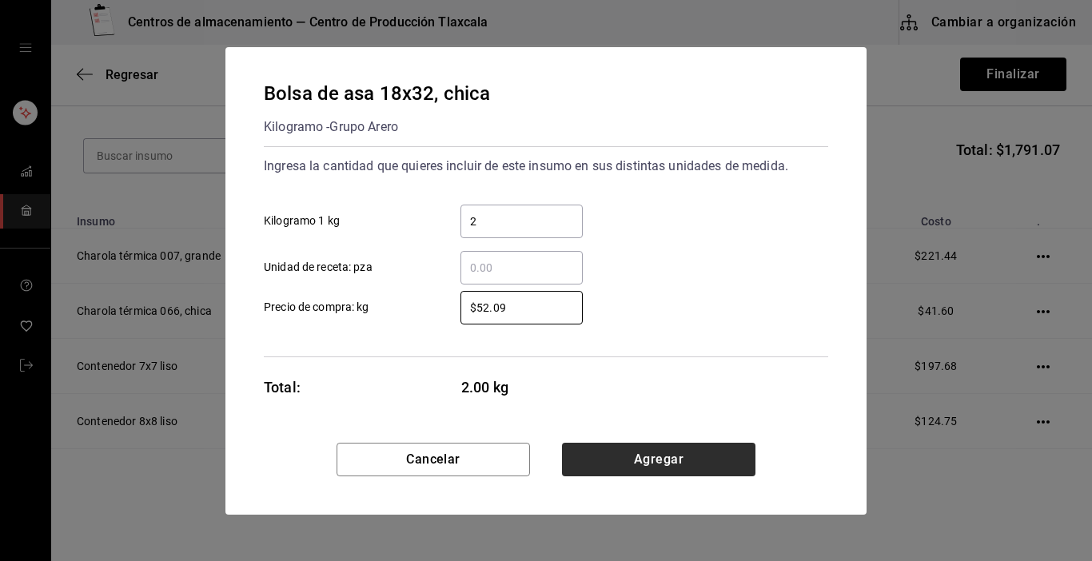
type input "$52.09"
click at [617, 460] on button "Agregar" at bounding box center [659, 460] width 194 height 34
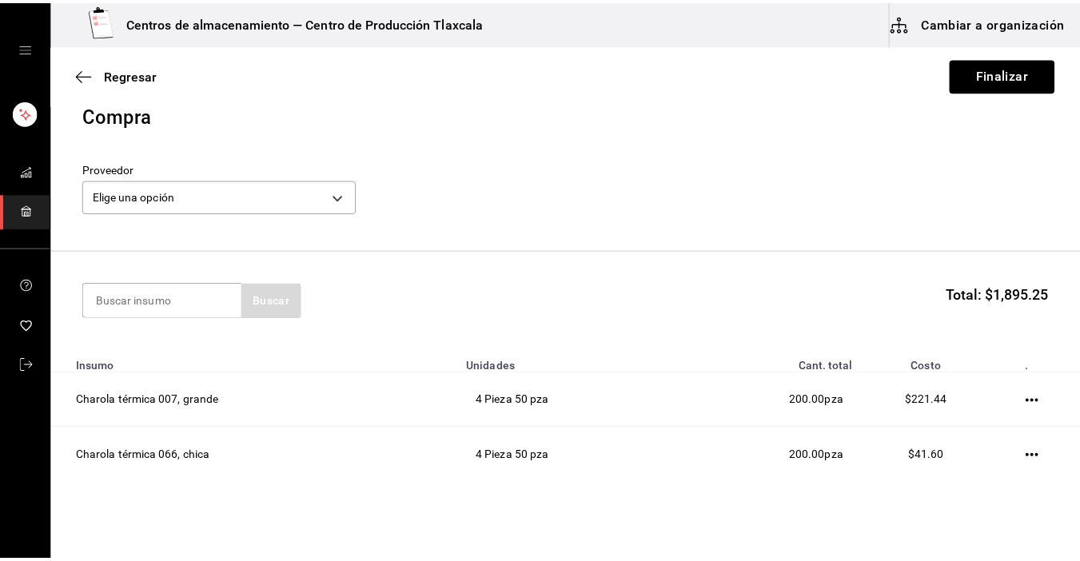
scroll to position [0, 0]
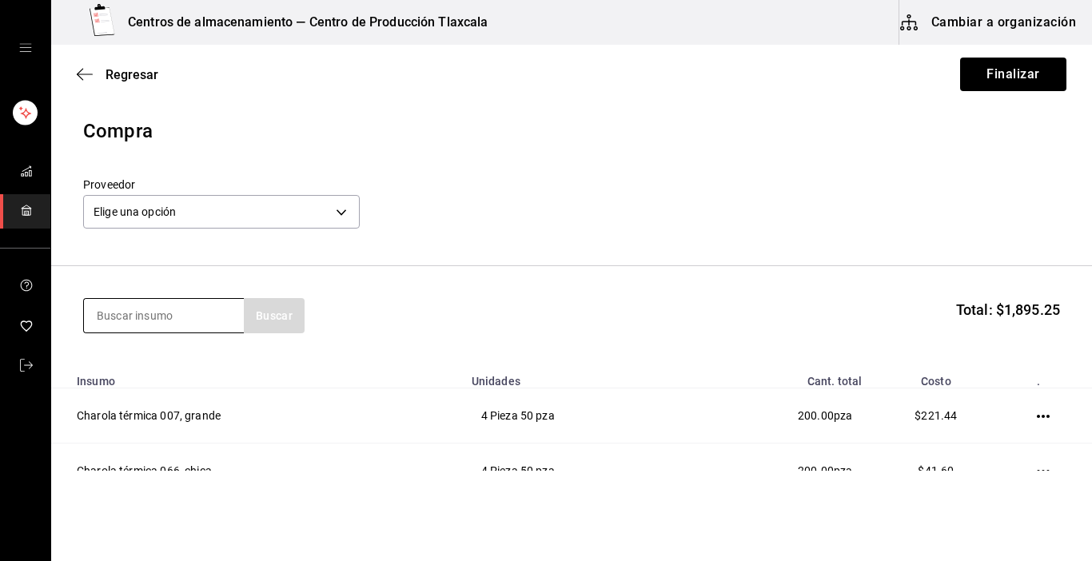
click at [166, 317] on input at bounding box center [164, 316] width 160 height 34
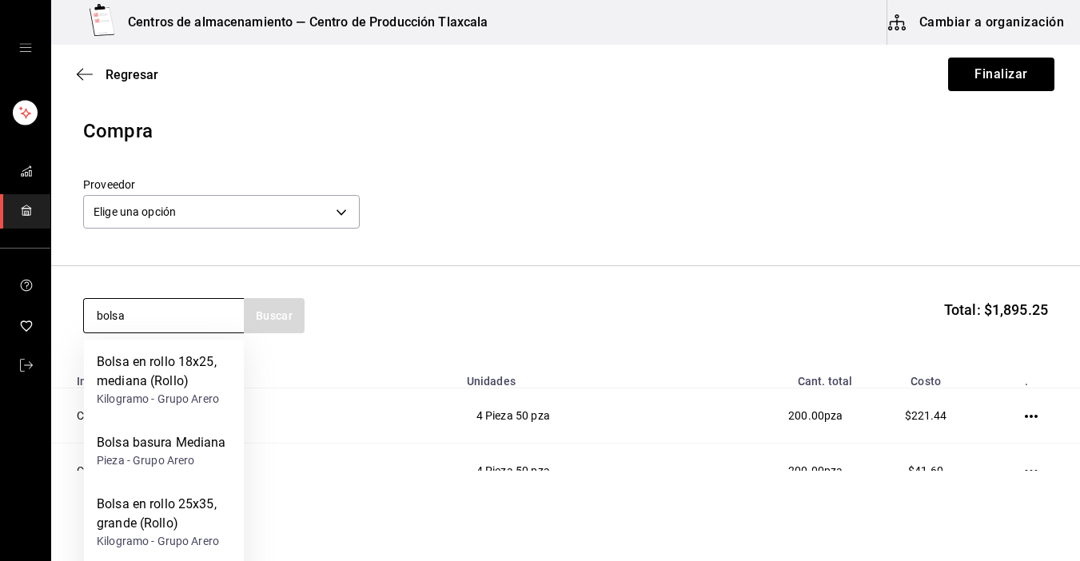
type input "bolsa"
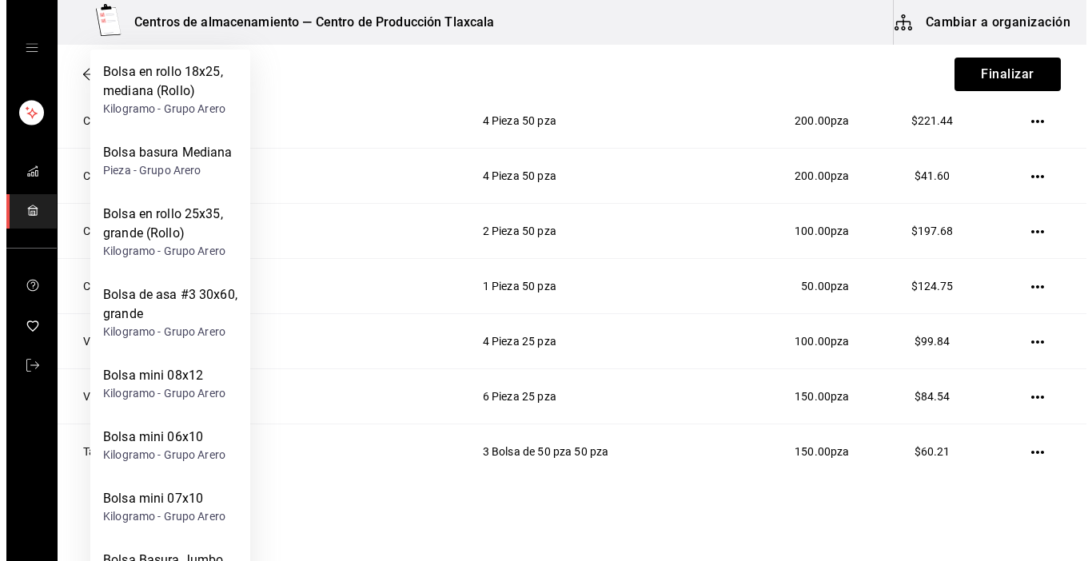
scroll to position [320, 0]
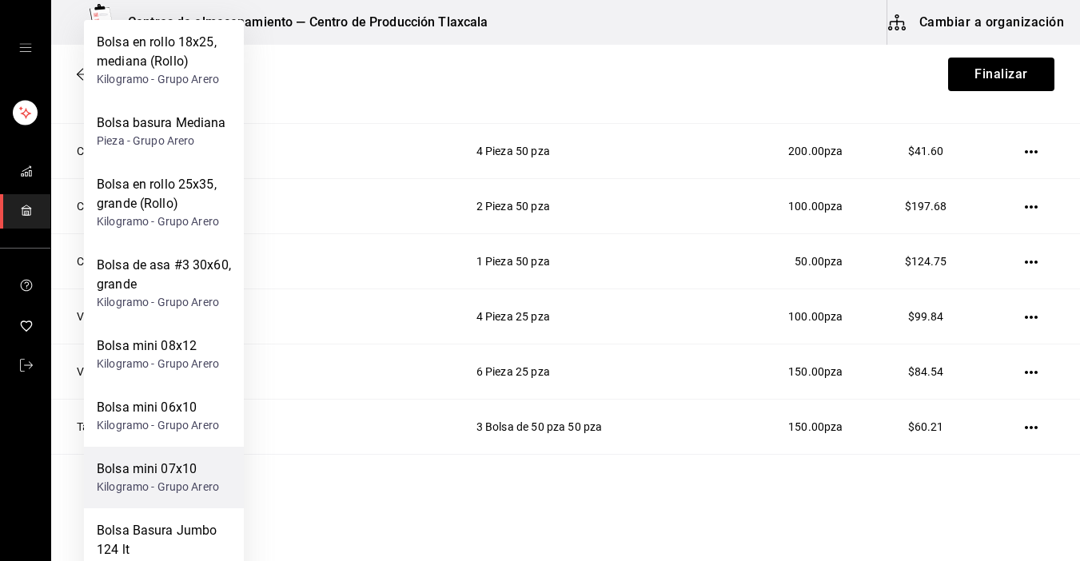
click at [188, 474] on div "Bolsa mini 07x10" at bounding box center [158, 469] width 122 height 19
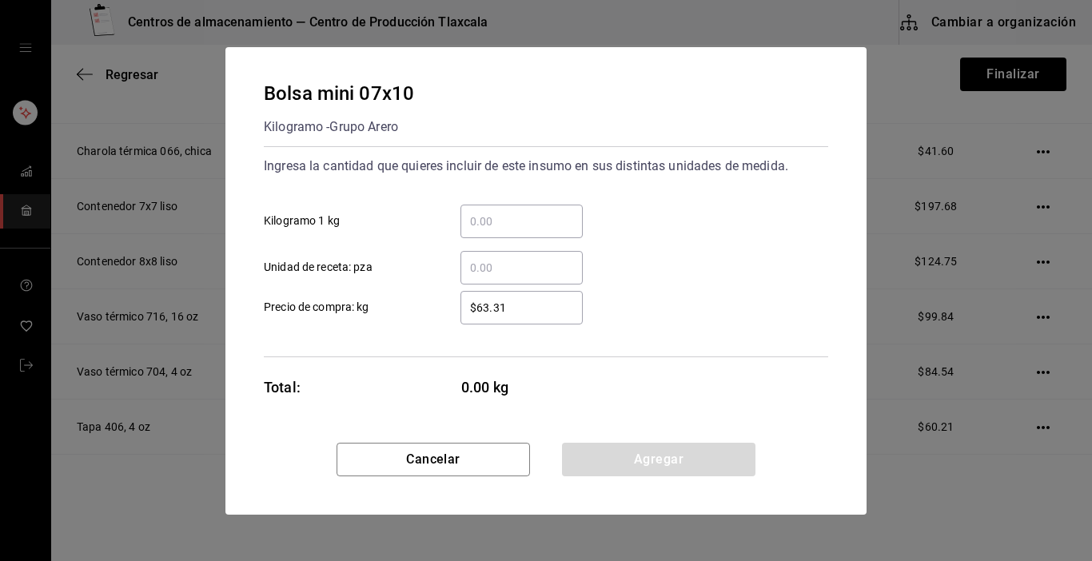
click at [539, 222] on input "​ Kilogramo 1 kg" at bounding box center [522, 221] width 122 height 19
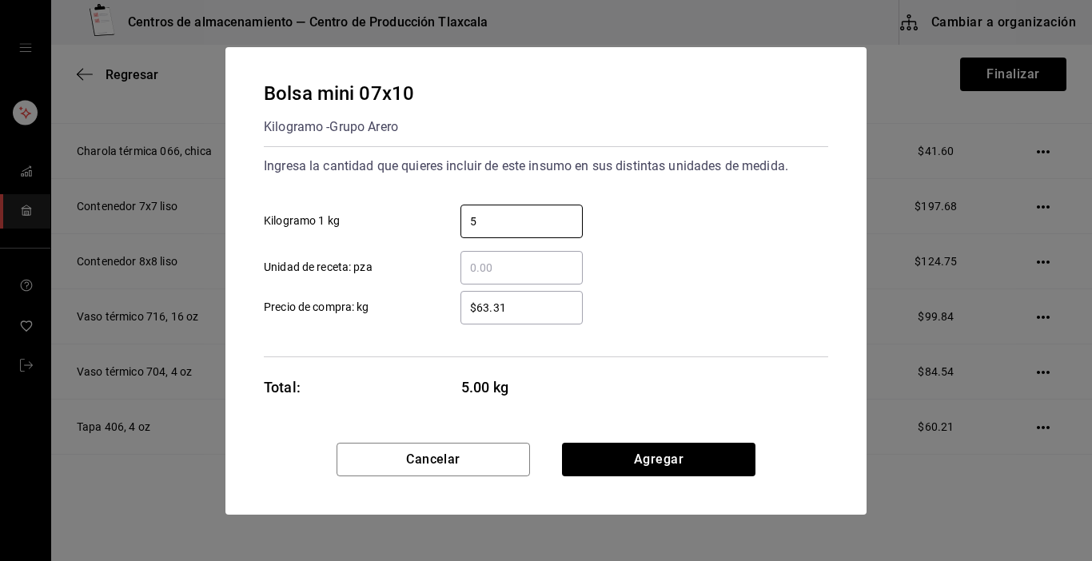
type input "5"
click at [780, 300] on div "$63.31 ​ Precio de compra: kg" at bounding box center [539, 301] width 577 height 46
click at [532, 311] on input "$63.31" at bounding box center [522, 307] width 122 height 19
type input "$6"
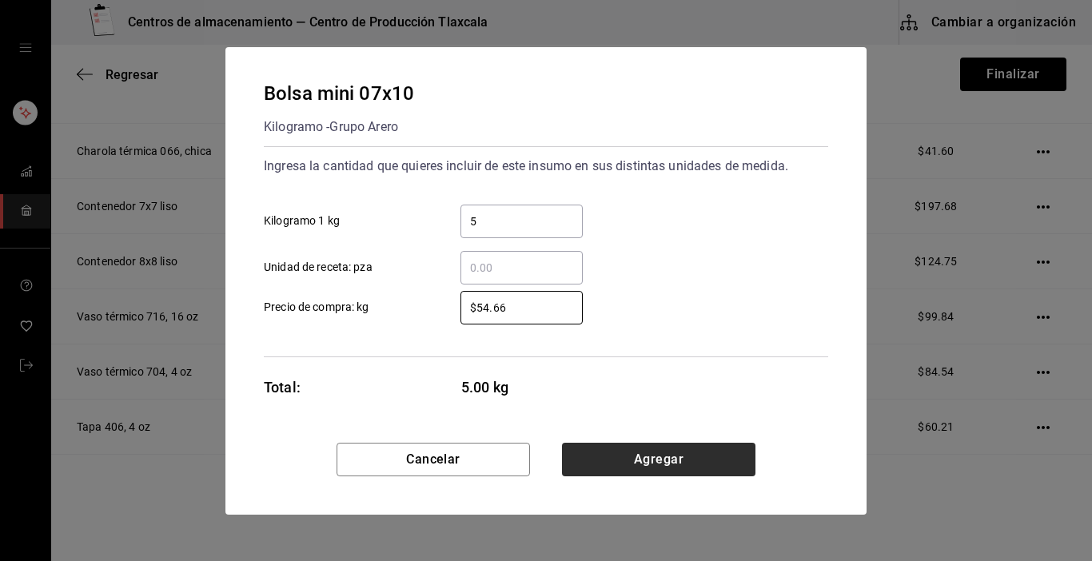
type input "$54.66"
click at [633, 457] on button "Agregar" at bounding box center [659, 460] width 194 height 34
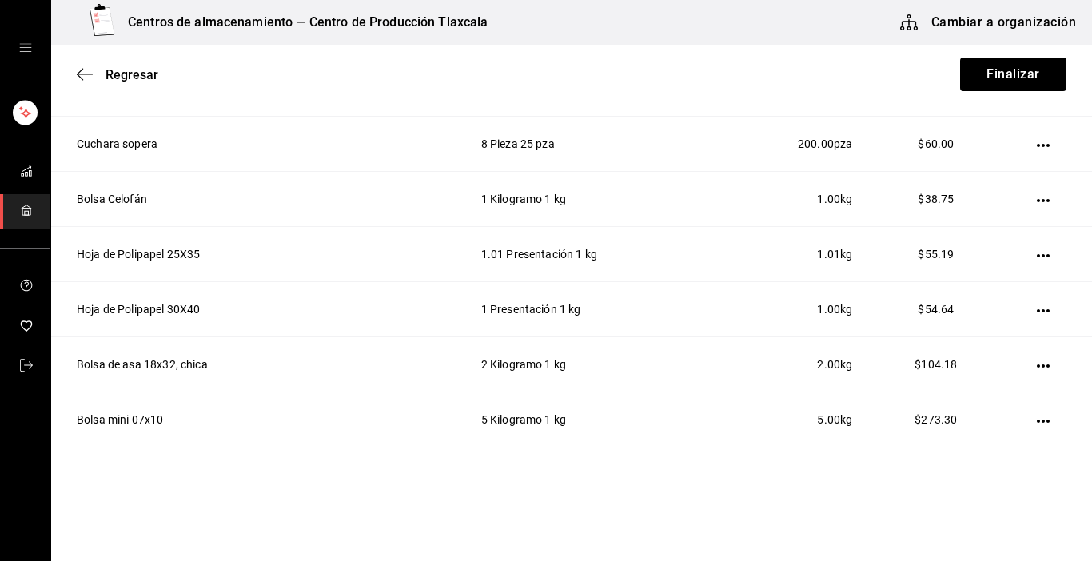
scroll to position [1017, 0]
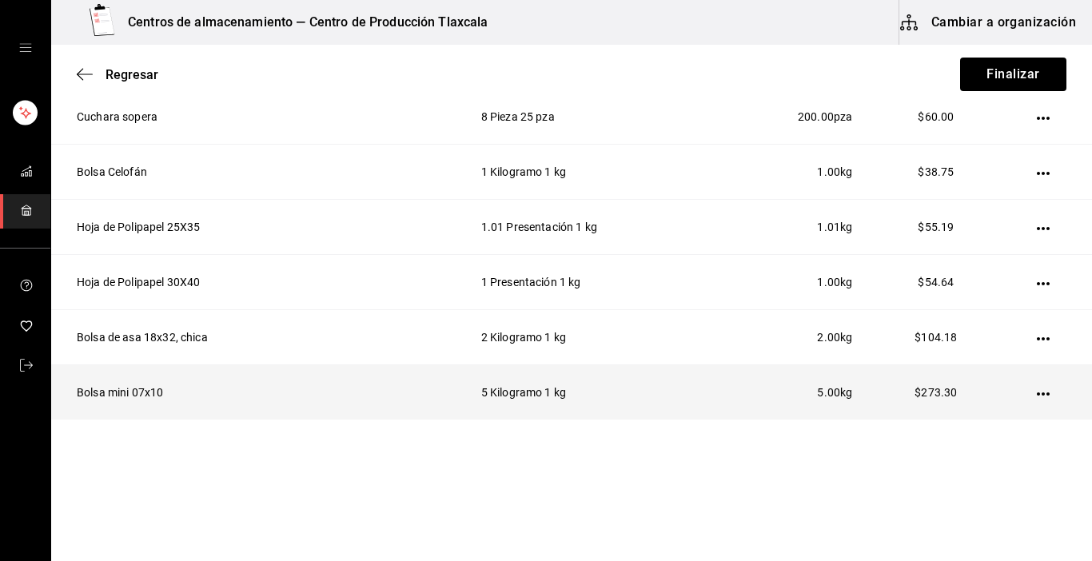
click at [1019, 393] on td at bounding box center [1046, 392] width 92 height 55
click at [1037, 393] on icon "button" at bounding box center [1043, 394] width 13 height 13
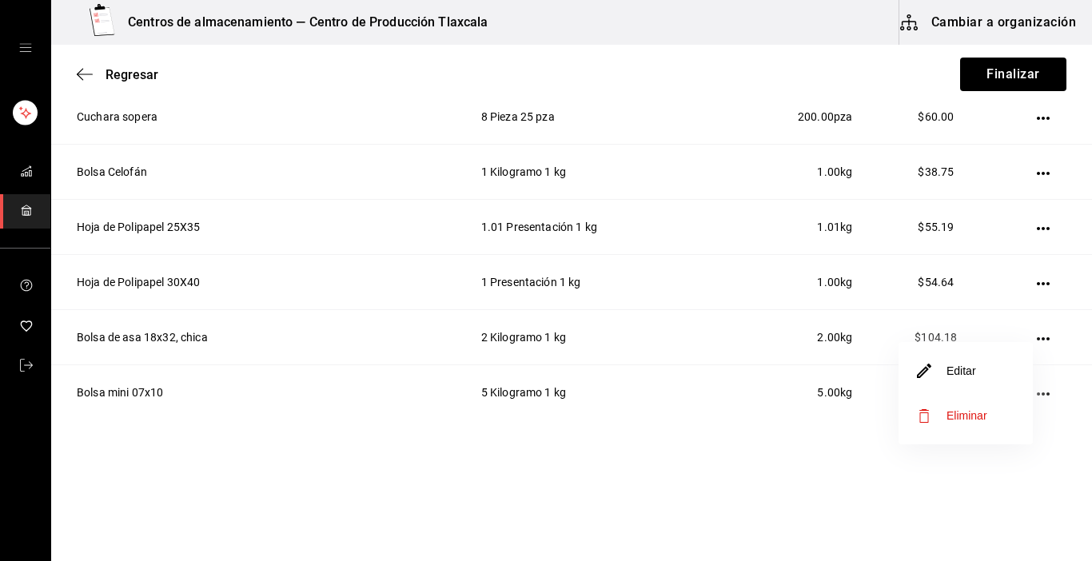
click at [997, 360] on li "Editar" at bounding box center [966, 371] width 134 height 45
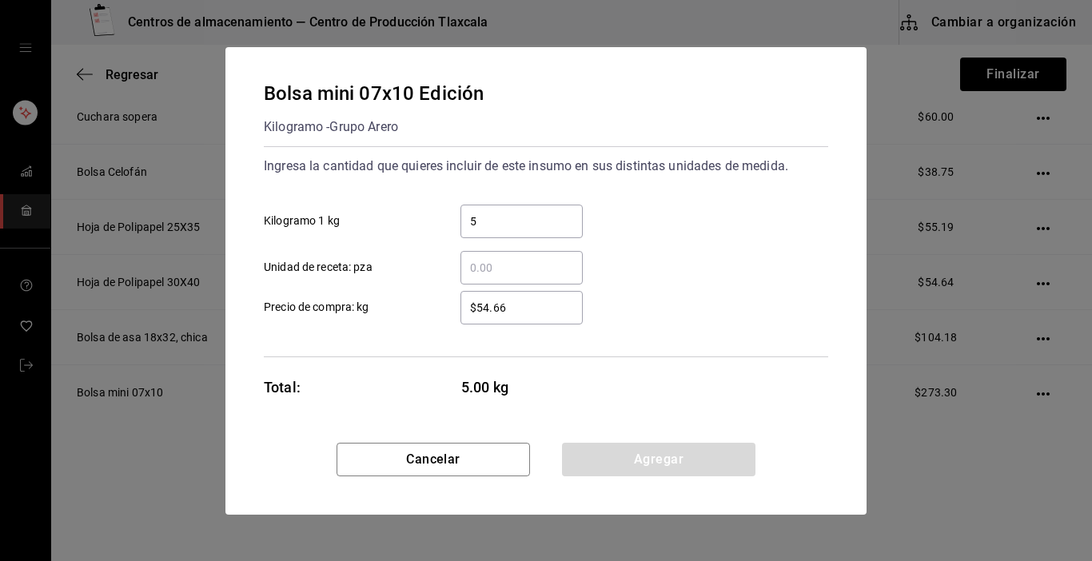
click at [537, 212] on input "5" at bounding box center [522, 221] width 122 height 19
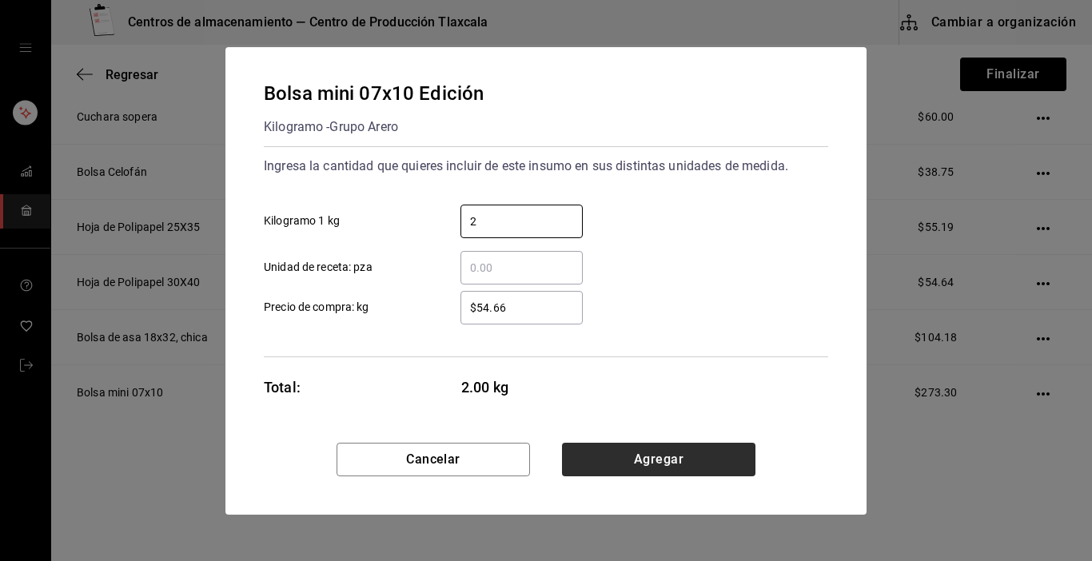
type input "2"
click at [705, 457] on button "Agregar" at bounding box center [659, 460] width 194 height 34
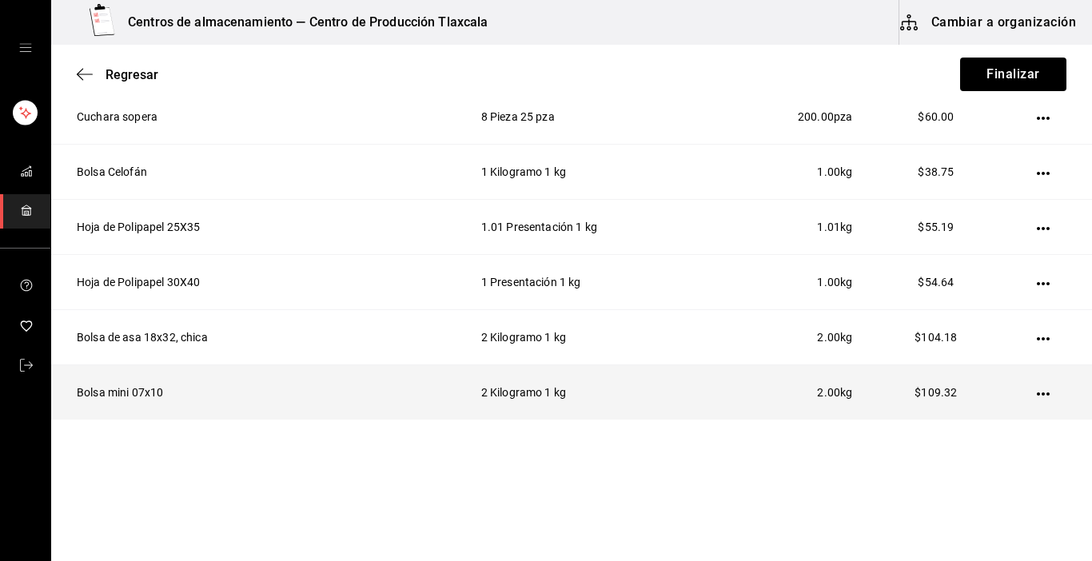
click at [1037, 388] on icon "button" at bounding box center [1043, 394] width 13 height 13
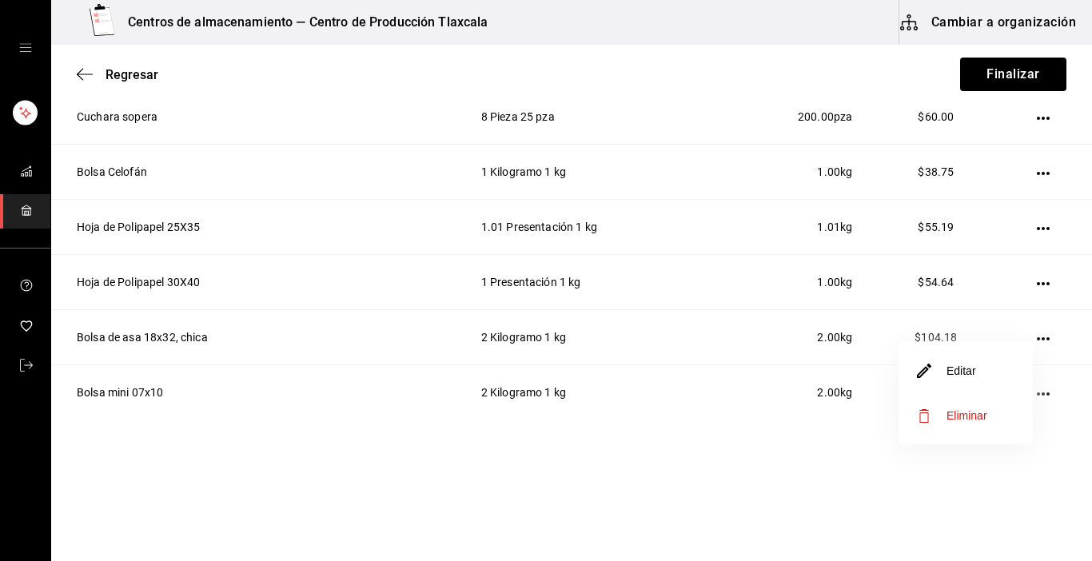
click at [1003, 377] on li "Editar" at bounding box center [966, 371] width 134 height 45
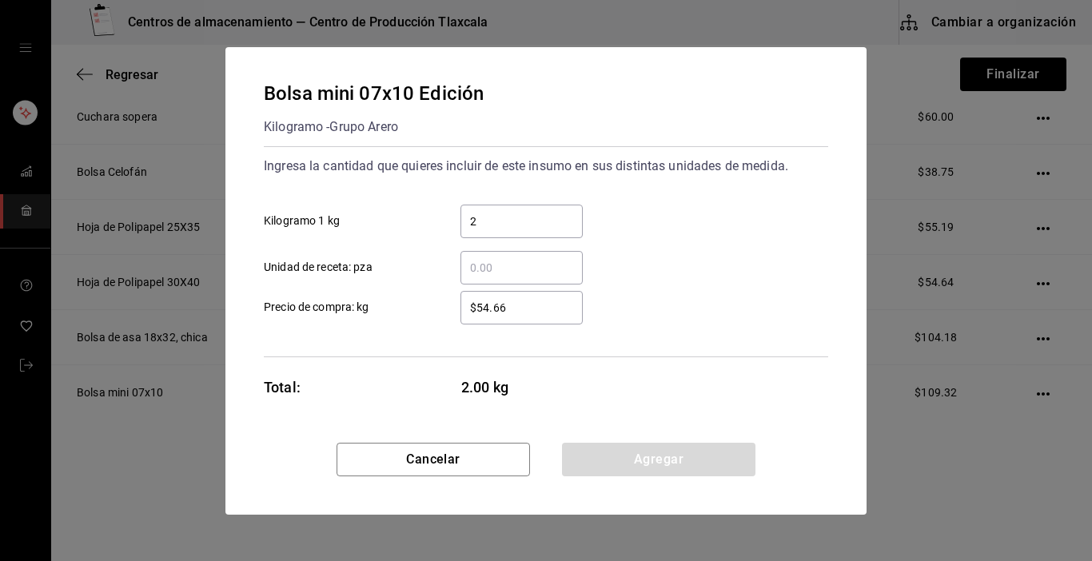
click at [537, 302] on input "$54.66" at bounding box center [522, 307] width 122 height 19
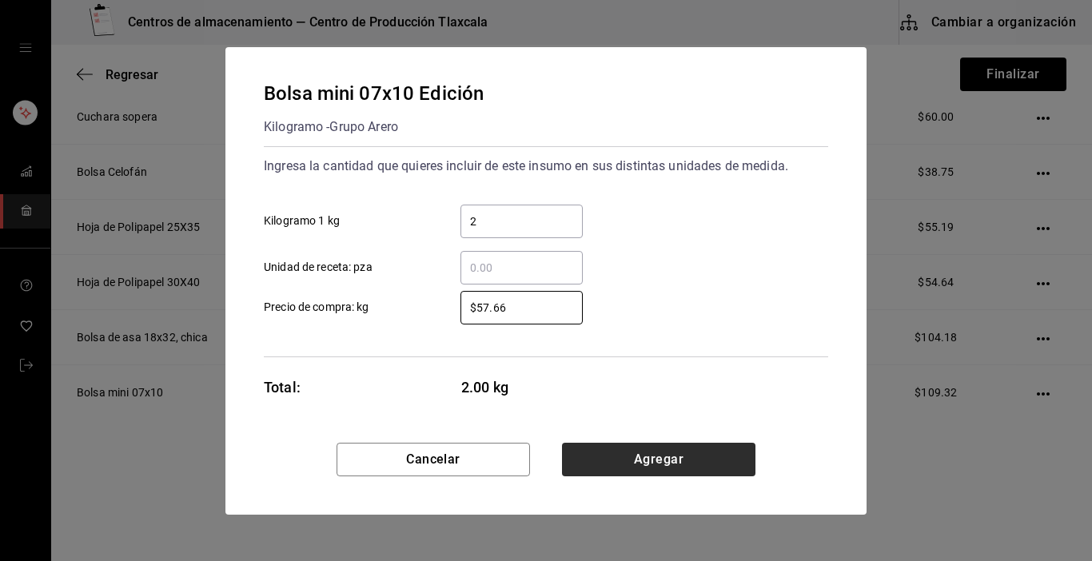
type input "$57.66"
click at [662, 455] on button "Agregar" at bounding box center [659, 460] width 194 height 34
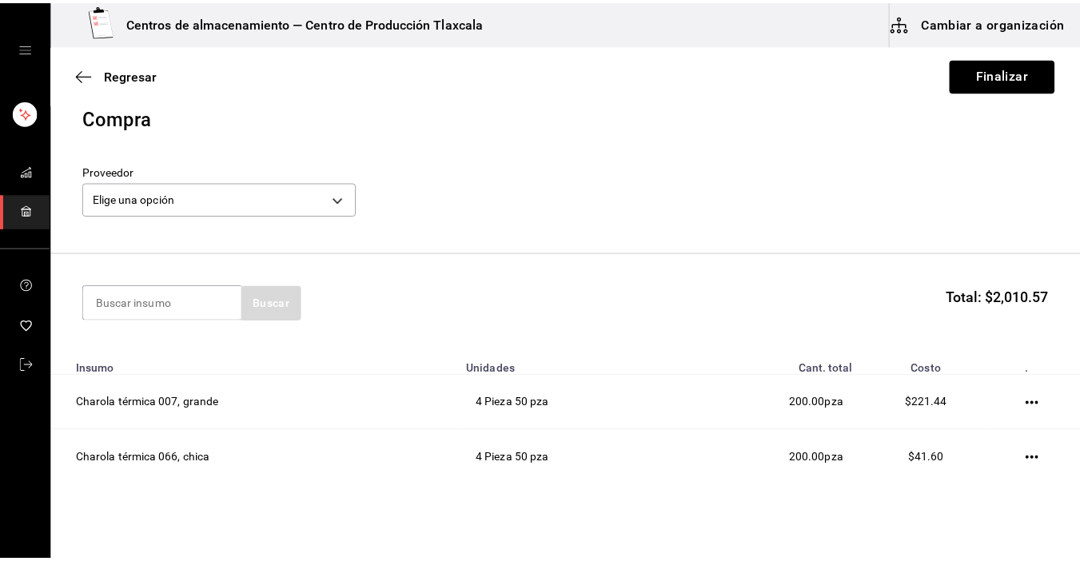
scroll to position [0, 0]
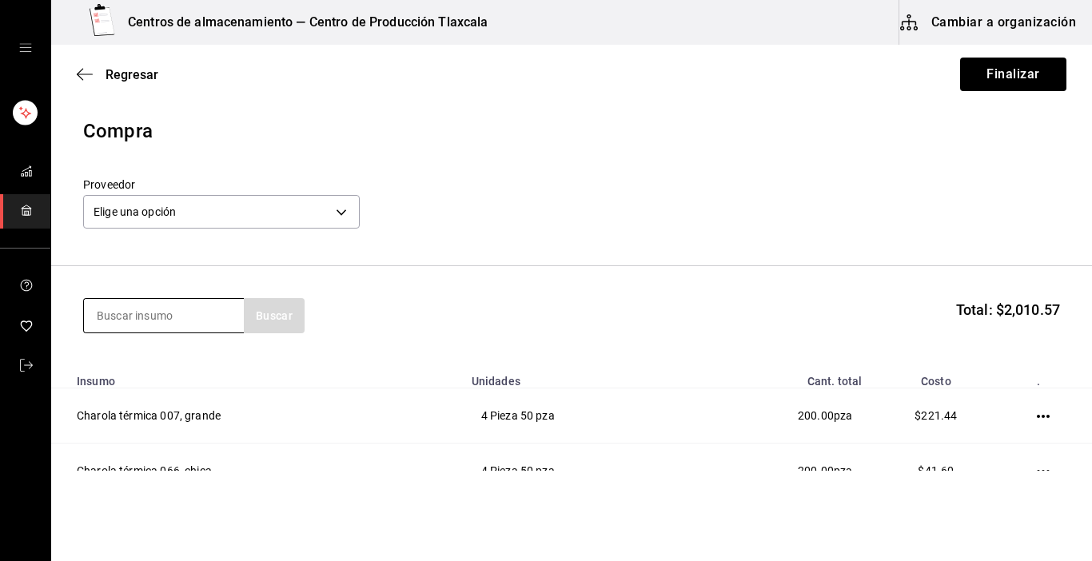
click at [158, 310] on input at bounding box center [164, 316] width 160 height 34
type input "bolsa"
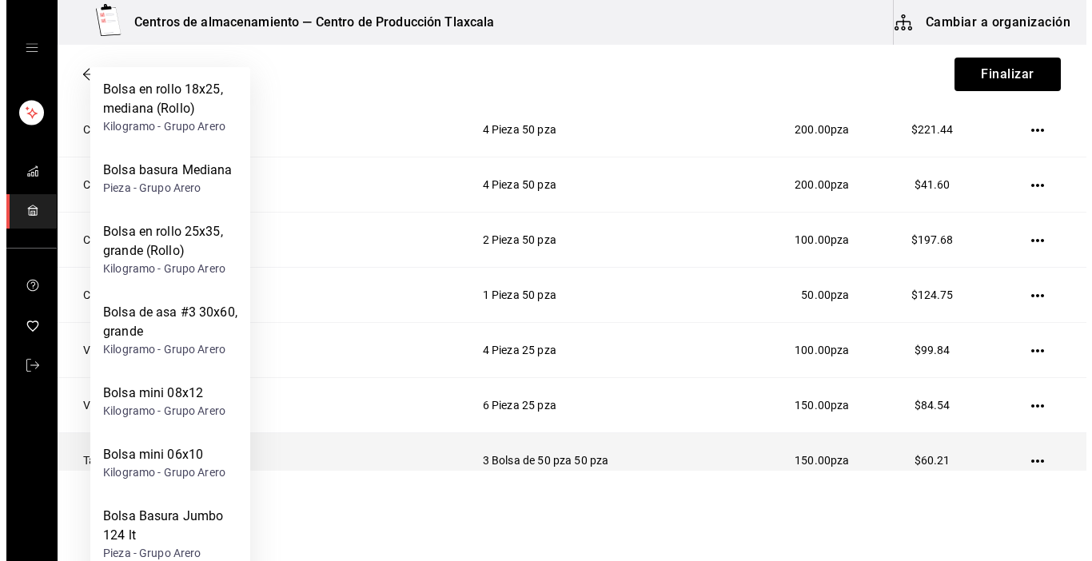
scroll to position [288, 0]
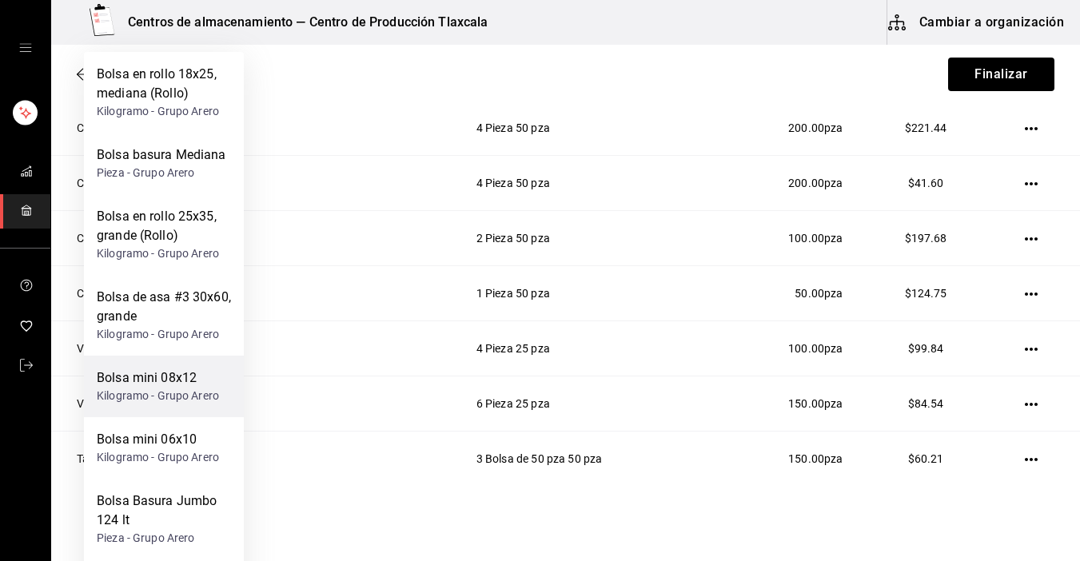
click at [141, 387] on div "Bolsa mini 08x12" at bounding box center [158, 378] width 122 height 19
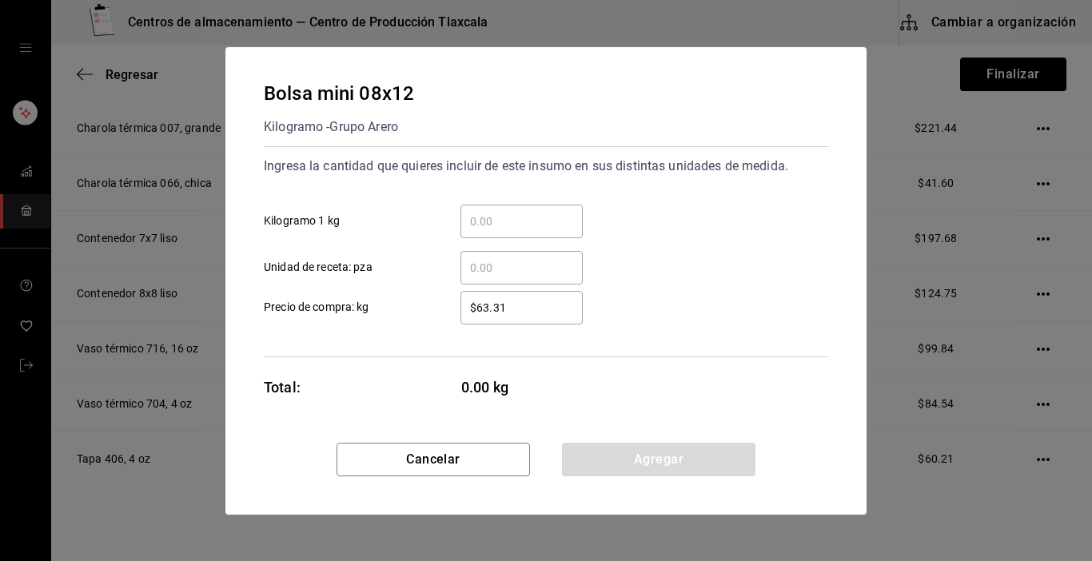
click at [477, 229] on input "​ Kilogramo 1 kg" at bounding box center [522, 221] width 122 height 19
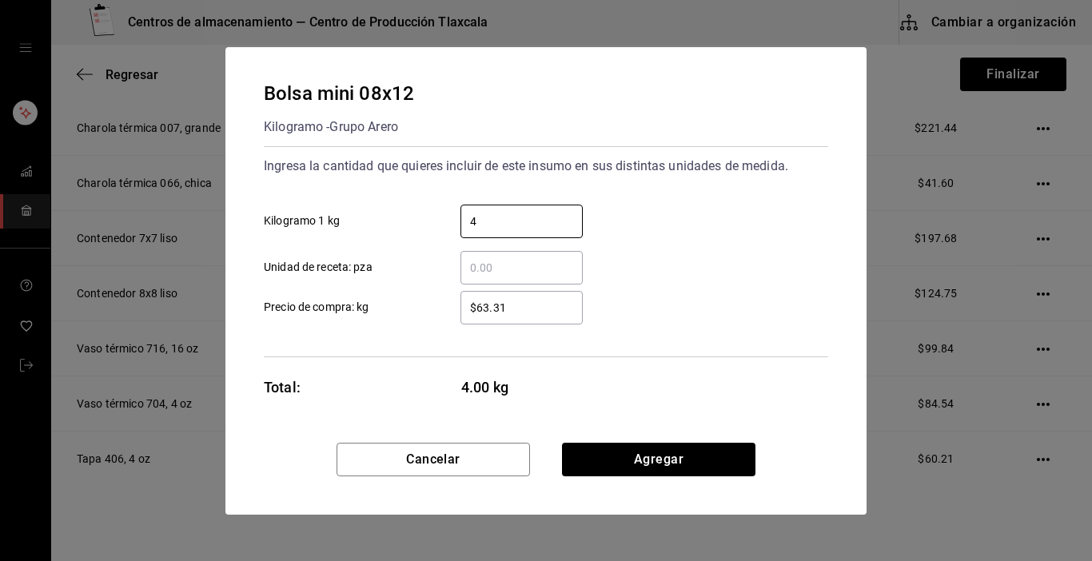
type input "4"
click at [803, 248] on div "​ Unidad de receta: pza" at bounding box center [539, 261] width 577 height 46
click at [547, 310] on input "$63.31" at bounding box center [522, 307] width 122 height 19
type input "$6"
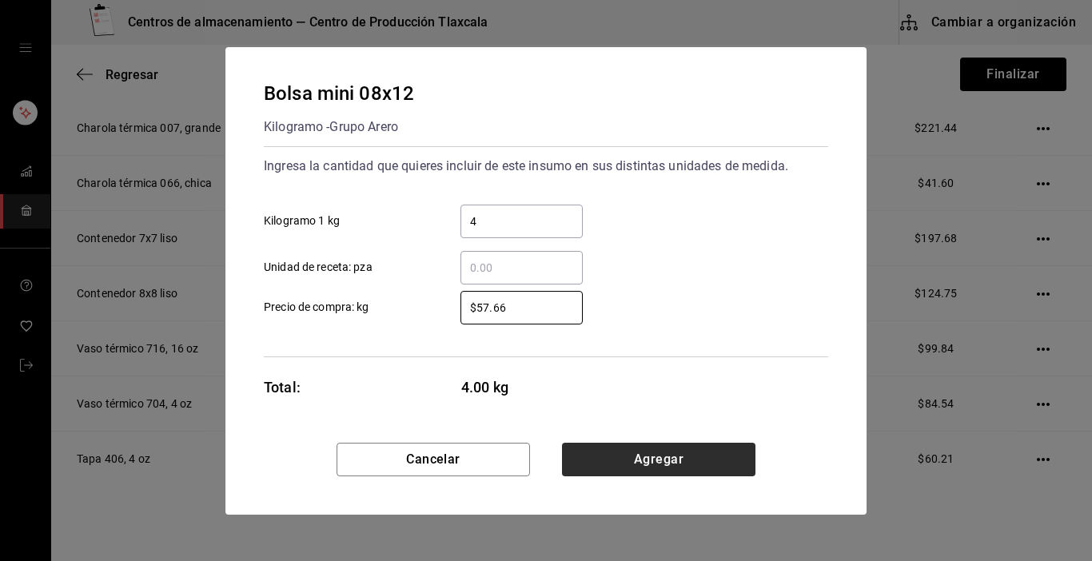
type input "$57.66"
click at [613, 453] on button "Agregar" at bounding box center [659, 460] width 194 height 34
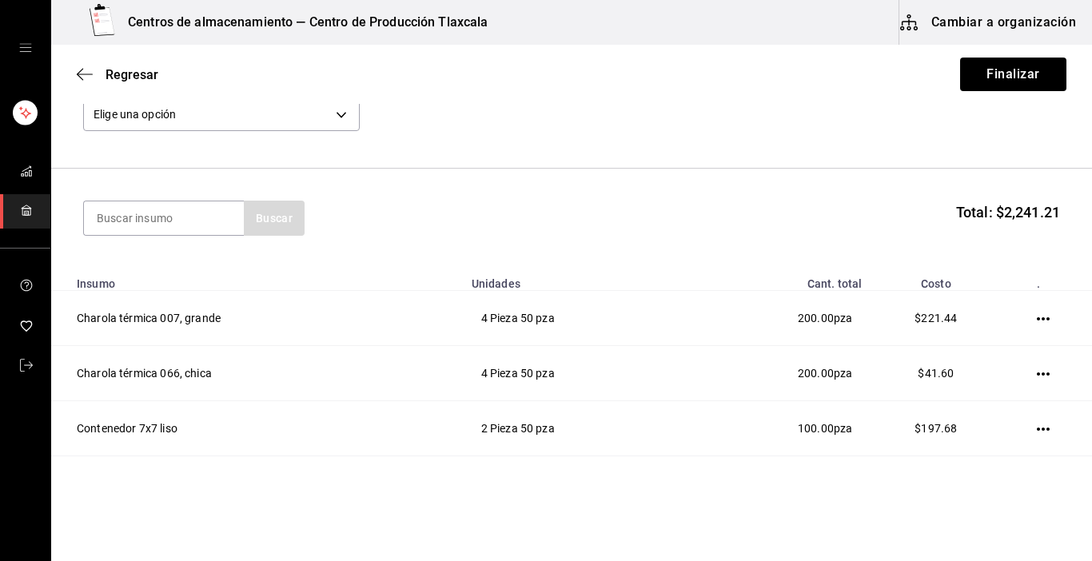
scroll to position [81, 0]
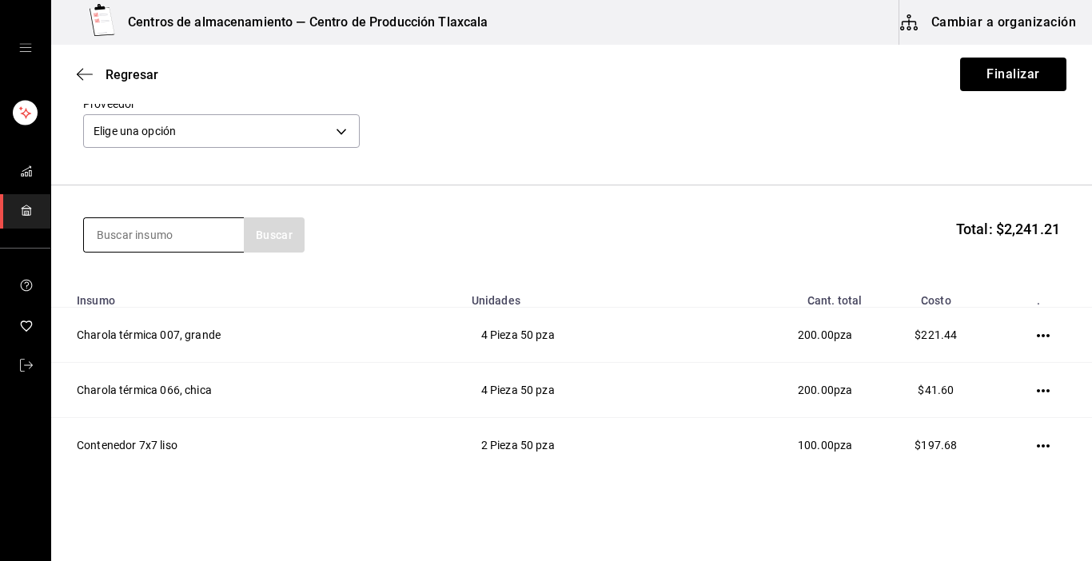
click at [192, 235] on input at bounding box center [164, 235] width 160 height 34
type input "bolsa"
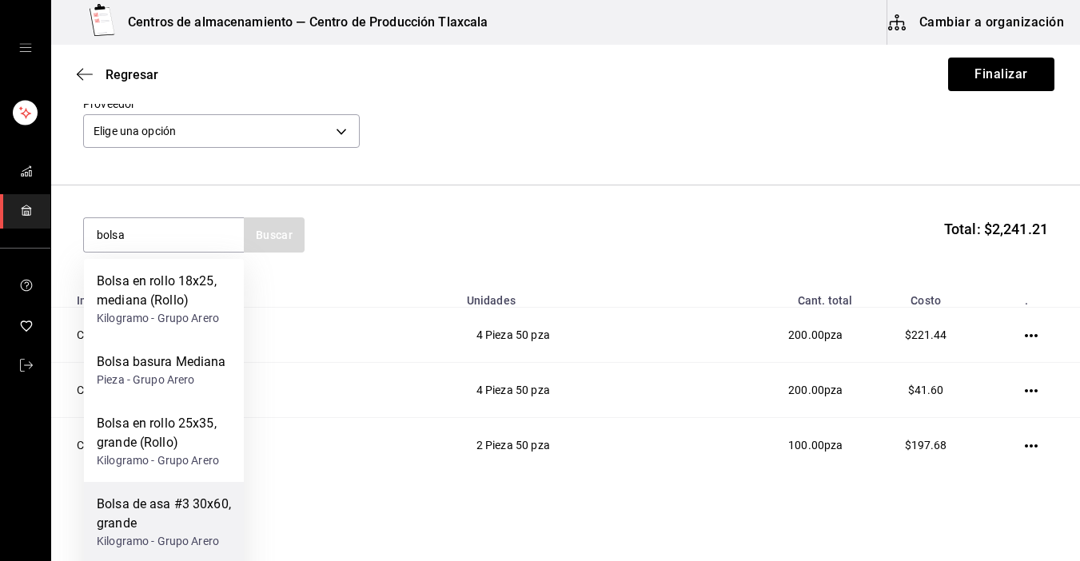
click at [189, 496] on div "Bolsa de asa #3 30x60, grande" at bounding box center [164, 514] width 134 height 38
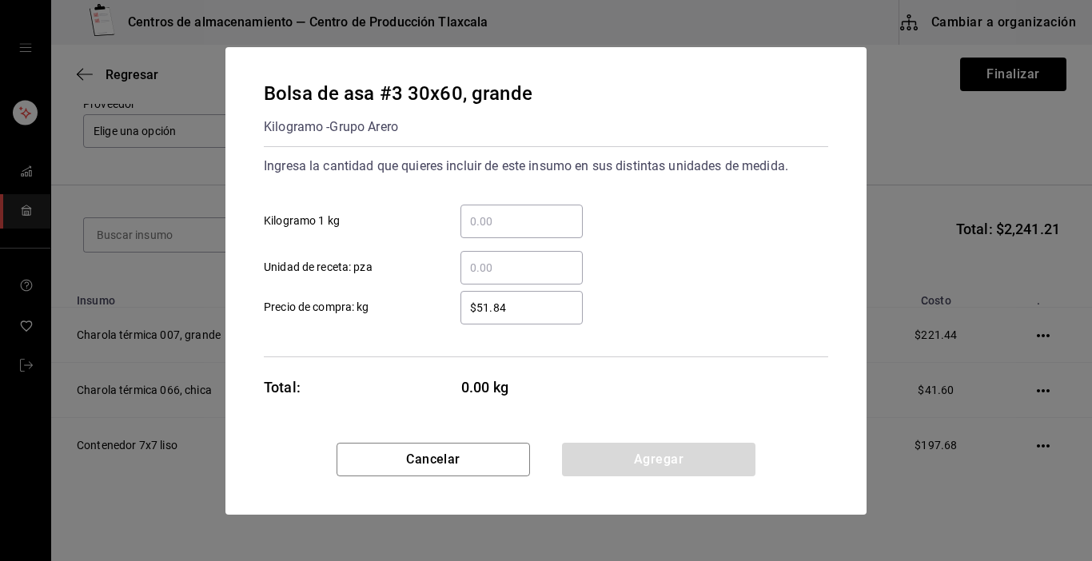
click at [471, 216] on input "​ Kilogramo 1 kg" at bounding box center [522, 221] width 122 height 19
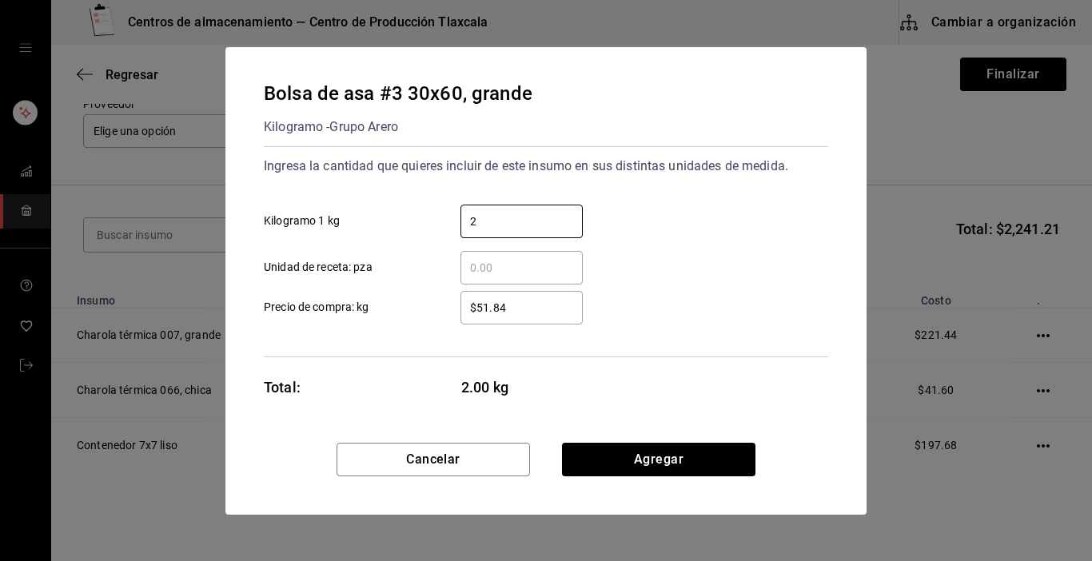
type input "2"
click at [823, 233] on div "2 ​ Kilogramo 1 kg" at bounding box center [539, 215] width 577 height 46
click at [565, 287] on div "$51.84 ​ Precio de compra: kg" at bounding box center [539, 301] width 577 height 46
click at [561, 294] on div "$51.84 ​" at bounding box center [522, 308] width 122 height 34
click at [561, 298] on input "$51.84" at bounding box center [522, 307] width 122 height 19
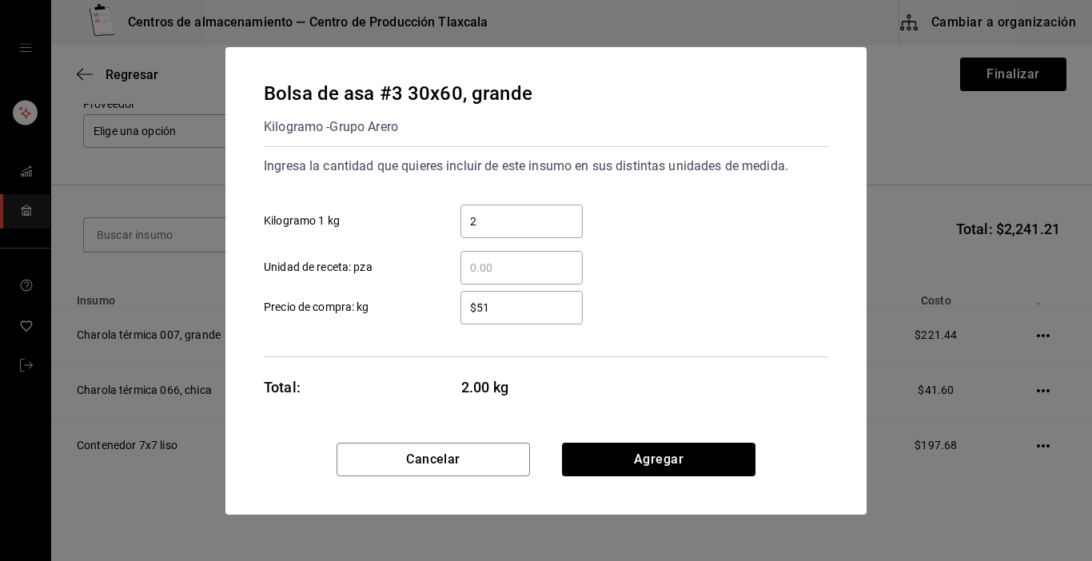
type input "$5"
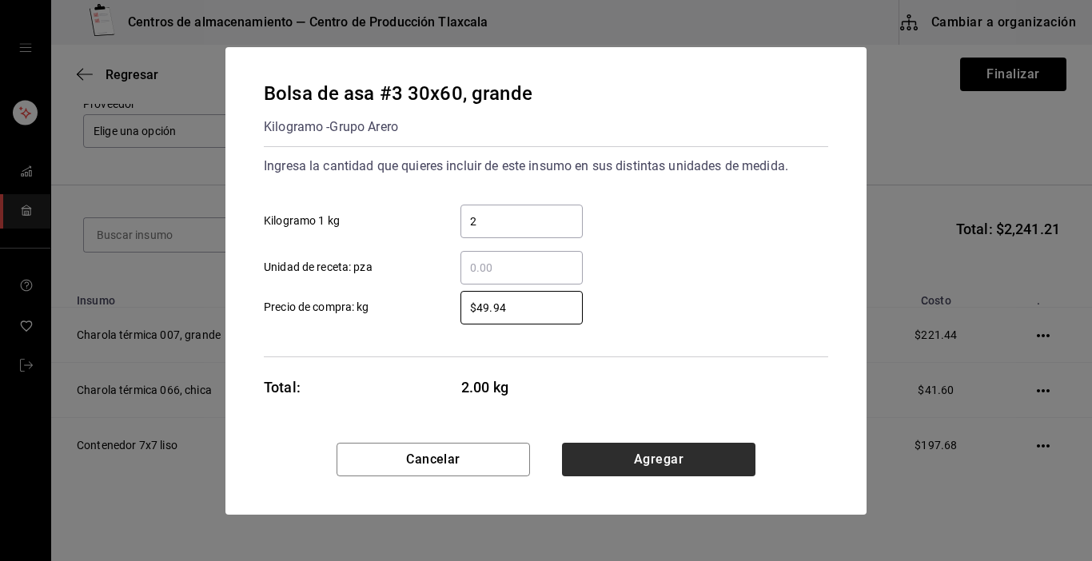
type input "$49.94"
click at [669, 465] on button "Agregar" at bounding box center [659, 460] width 194 height 34
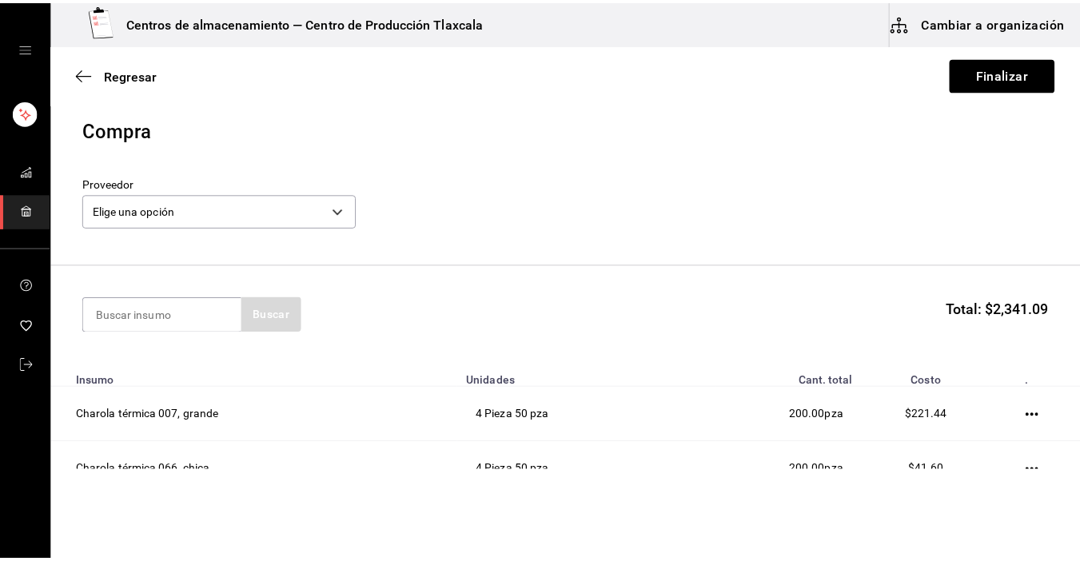
scroll to position [0, 0]
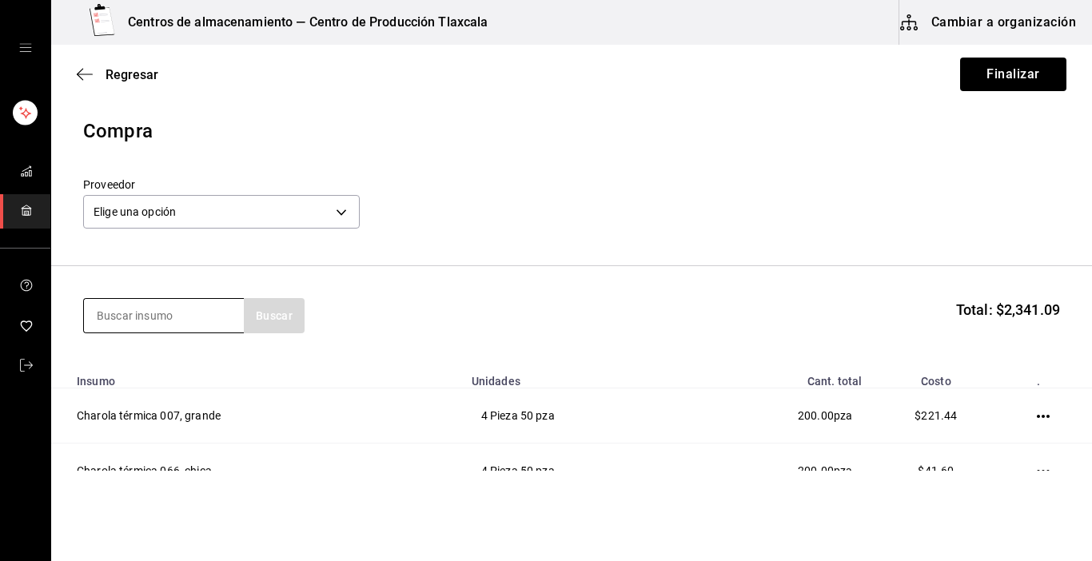
click at [190, 326] on input at bounding box center [164, 316] width 160 height 34
type input "B"
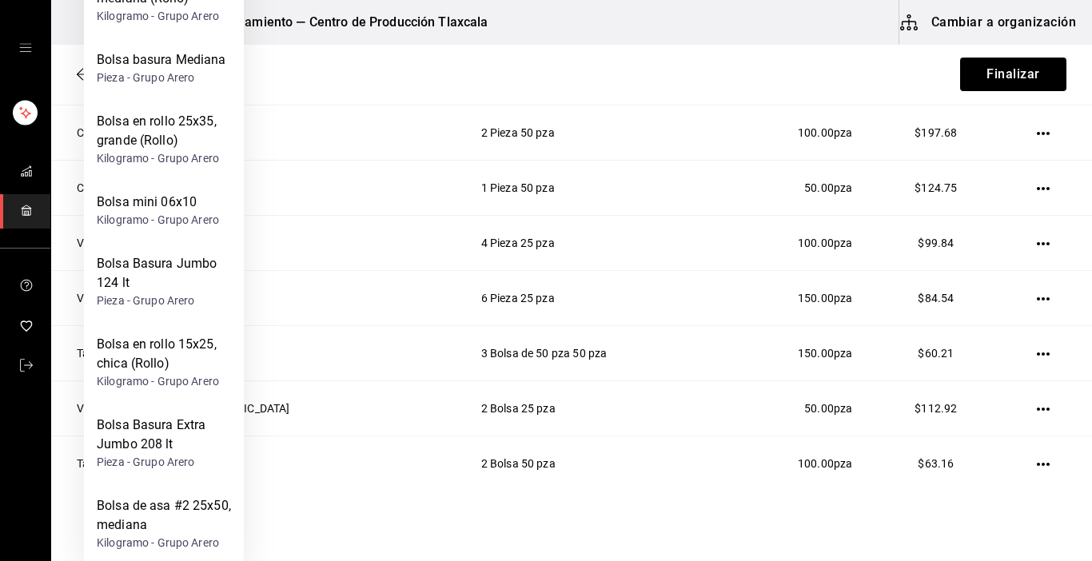
type input "bolsa"
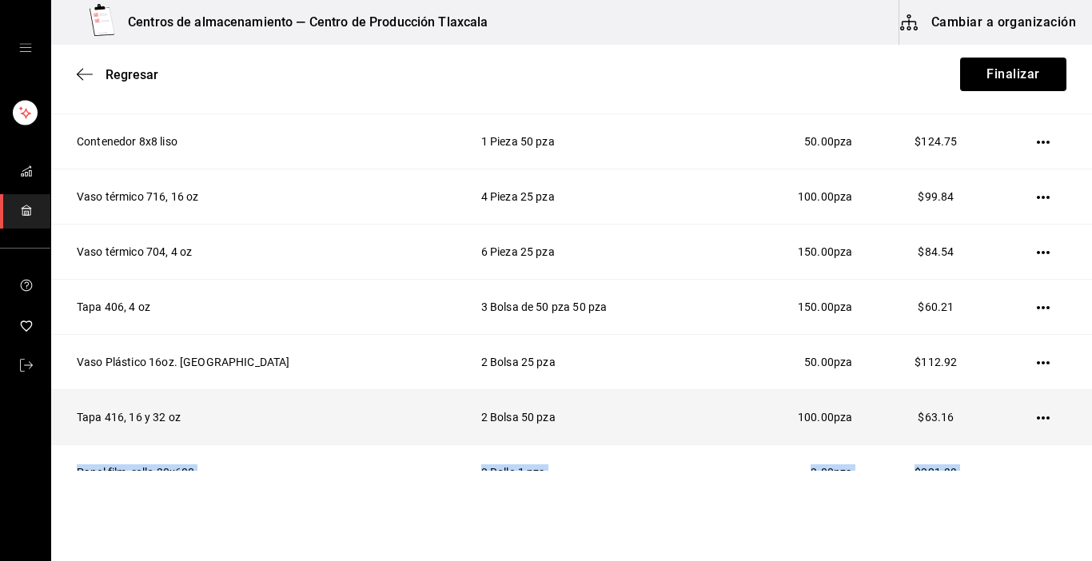
click at [1074, 462] on tbody "Charola térmica 007, grande 4 Pieza 50 pza 200.00 pza $221.44 Charola térmica 0…" at bounding box center [571, 528] width 1041 height 1159
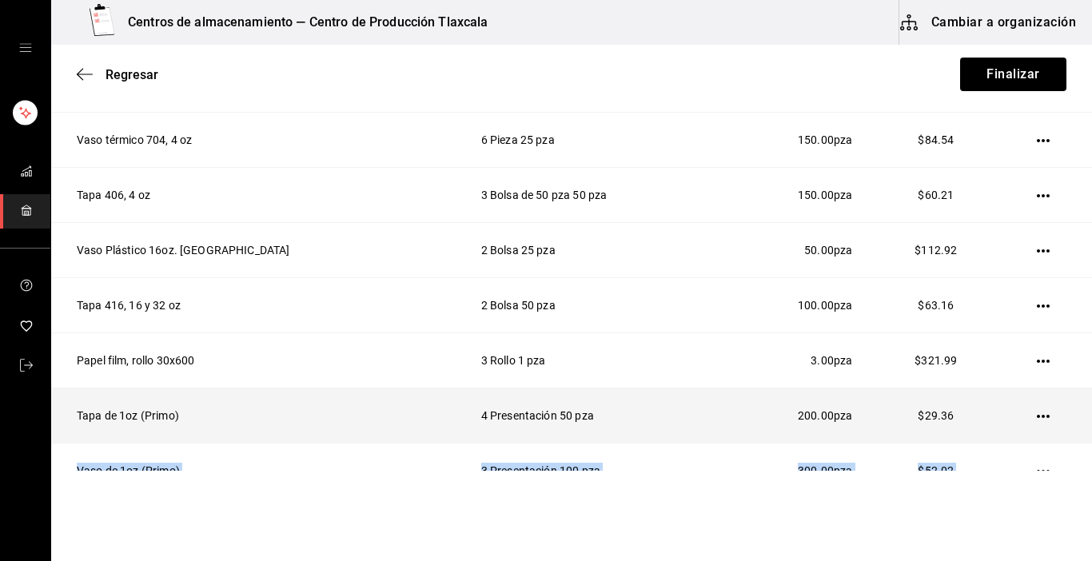
click at [1074, 462] on tbody "Charola térmica 007, grande 4 Pieza 50 pza 200.00 pza $221.44 Charola térmica 0…" at bounding box center [571, 416] width 1041 height 1159
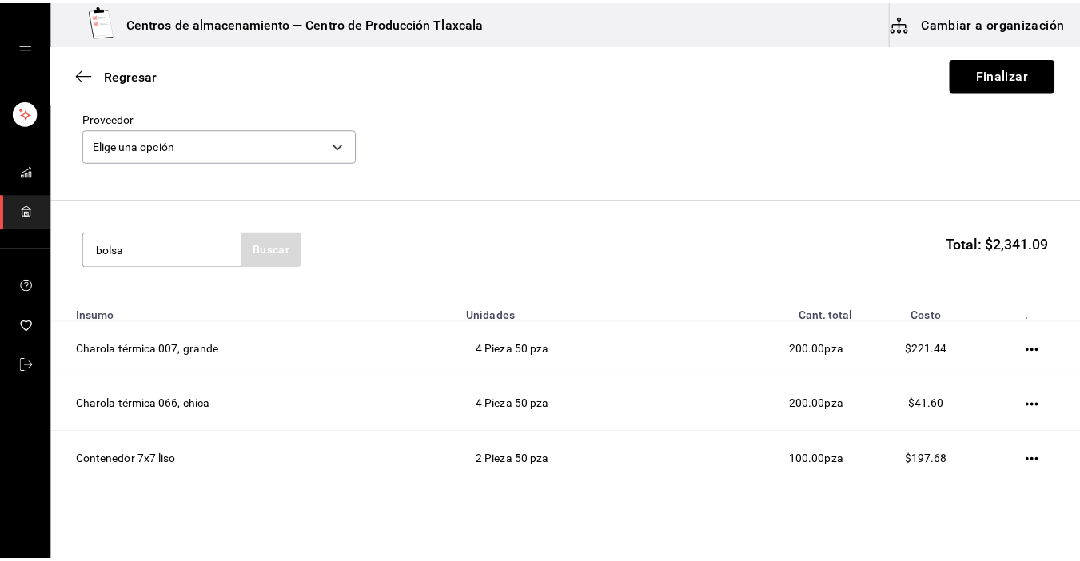
scroll to position [64, 0]
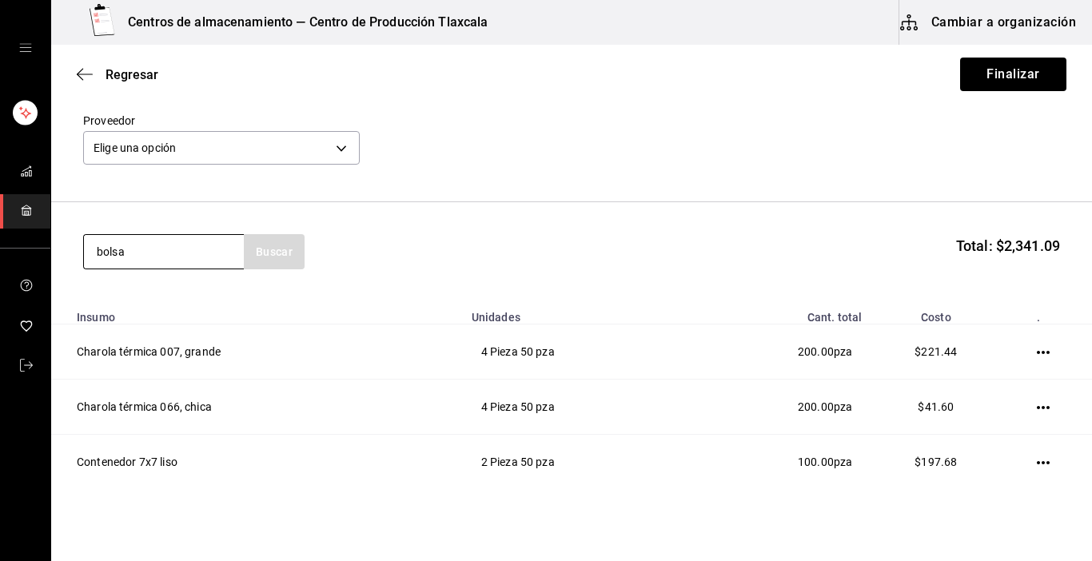
click at [157, 261] on input "bolsa" at bounding box center [164, 252] width 160 height 34
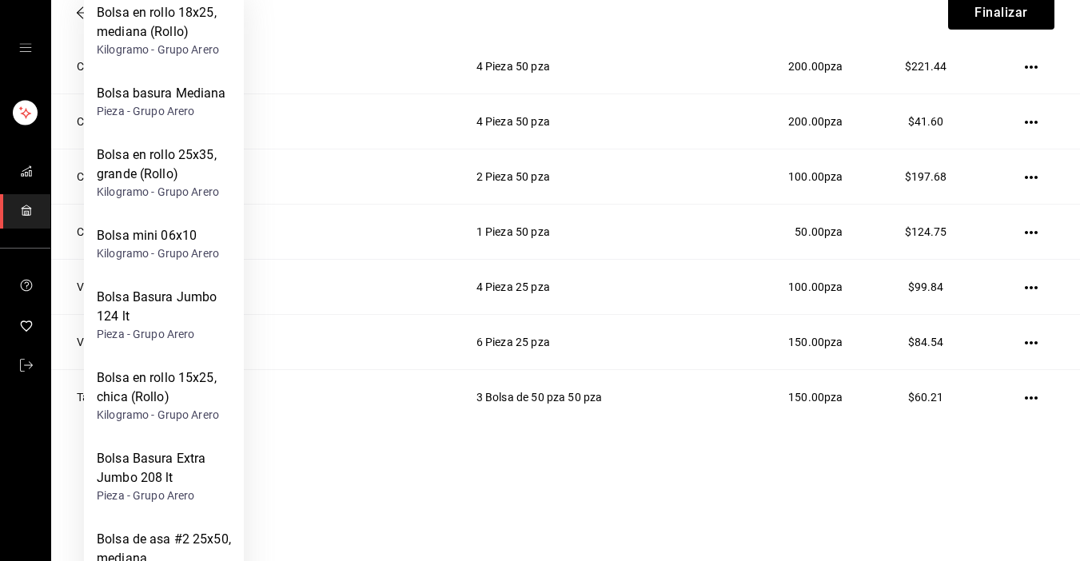
scroll to position [96, 0]
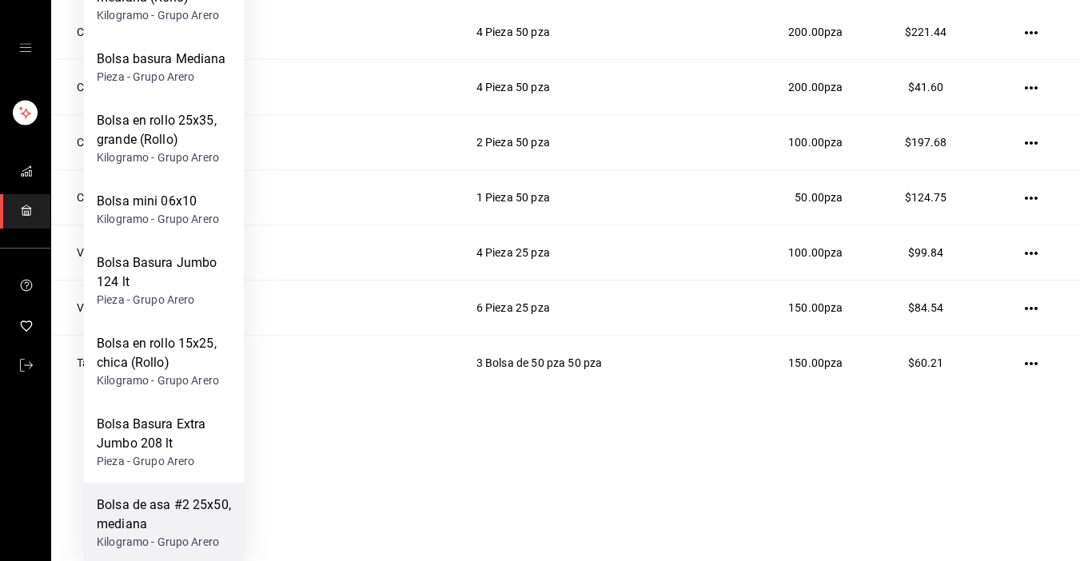
click at [172, 529] on div "Bolsa de asa #2 25x50, mediana" at bounding box center [164, 515] width 134 height 38
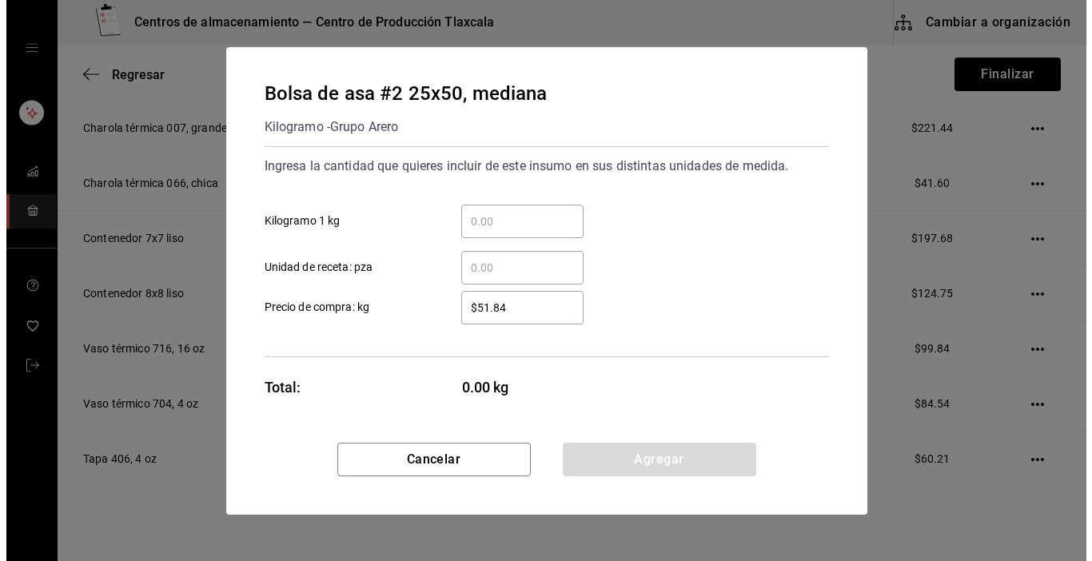
scroll to position [0, 0]
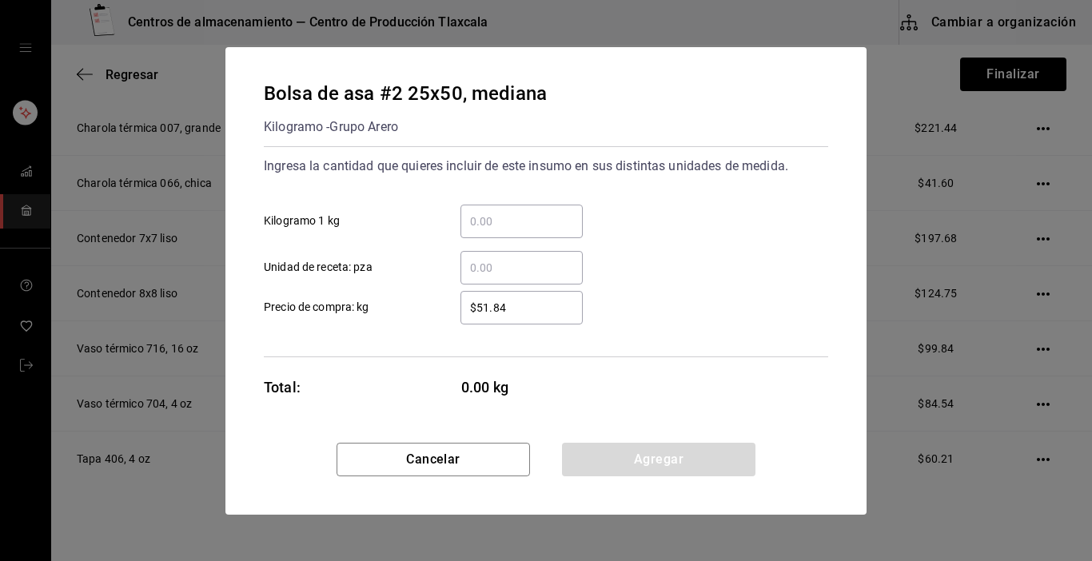
click at [500, 217] on input "​ Kilogramo 1 kg" at bounding box center [522, 221] width 122 height 19
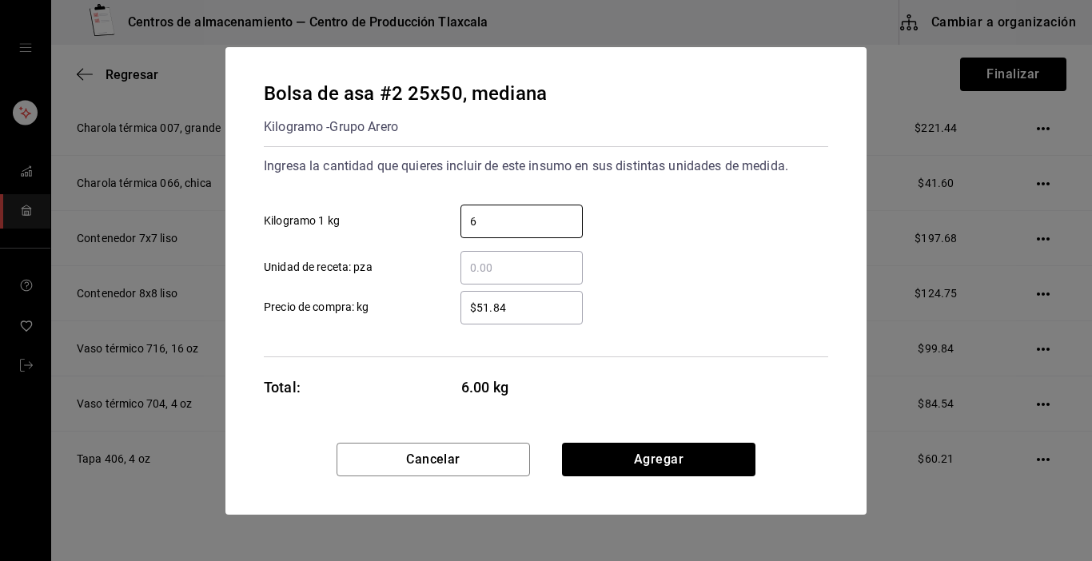
type input "6"
click at [789, 230] on div "6 ​ Kilogramo 1 kg" at bounding box center [539, 215] width 577 height 46
click at [558, 302] on input "$51.84" at bounding box center [522, 307] width 122 height 19
type input "$5"
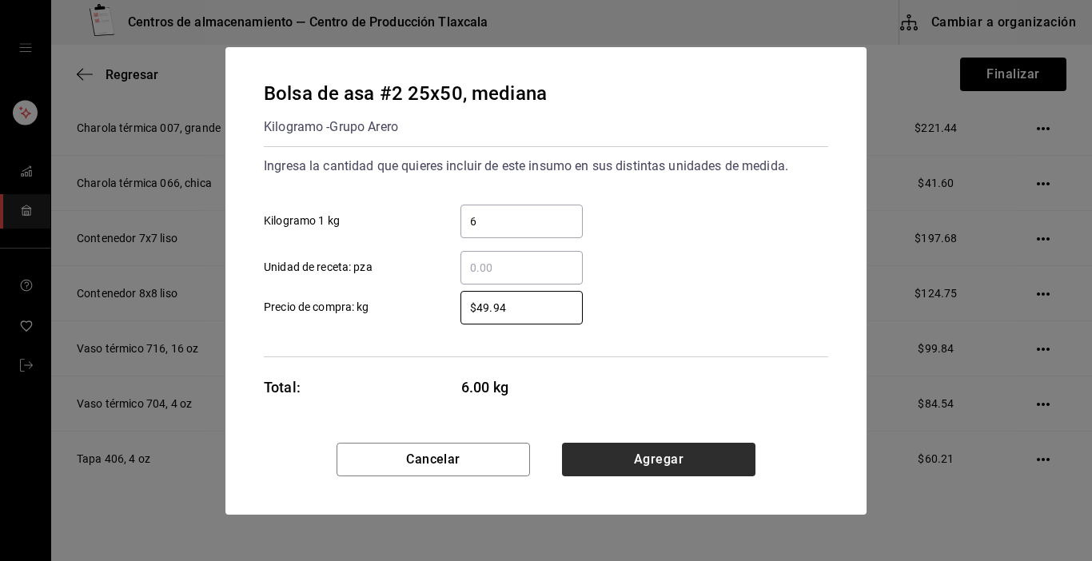
type input "$49.94"
click at [649, 459] on button "Agregar" at bounding box center [659, 460] width 194 height 34
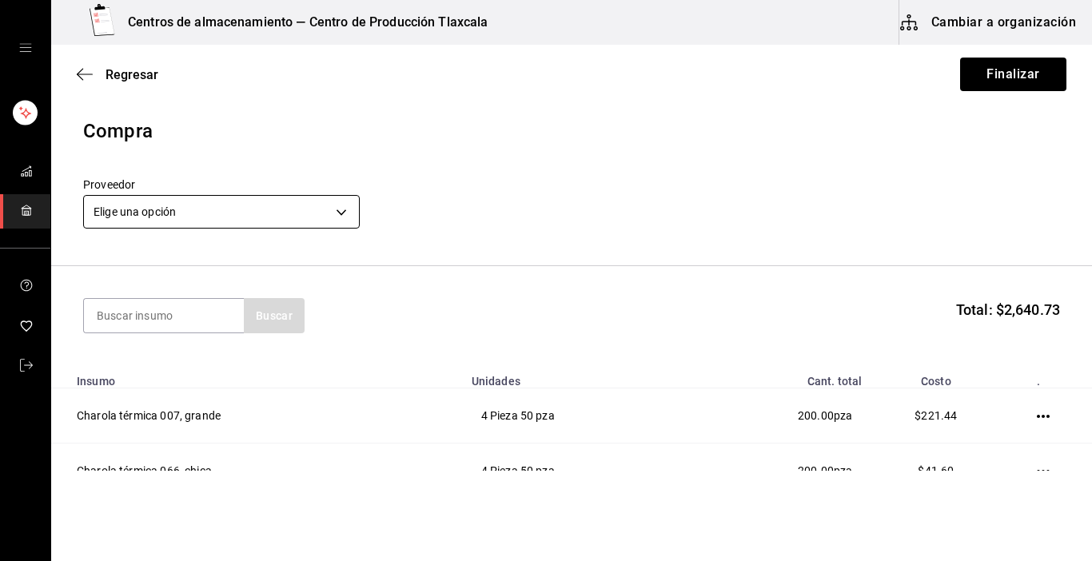
click at [349, 212] on body "Centros de almacenamiento — Centro de Producción Tlaxcala Cambiar a organizació…" at bounding box center [546, 235] width 1092 height 471
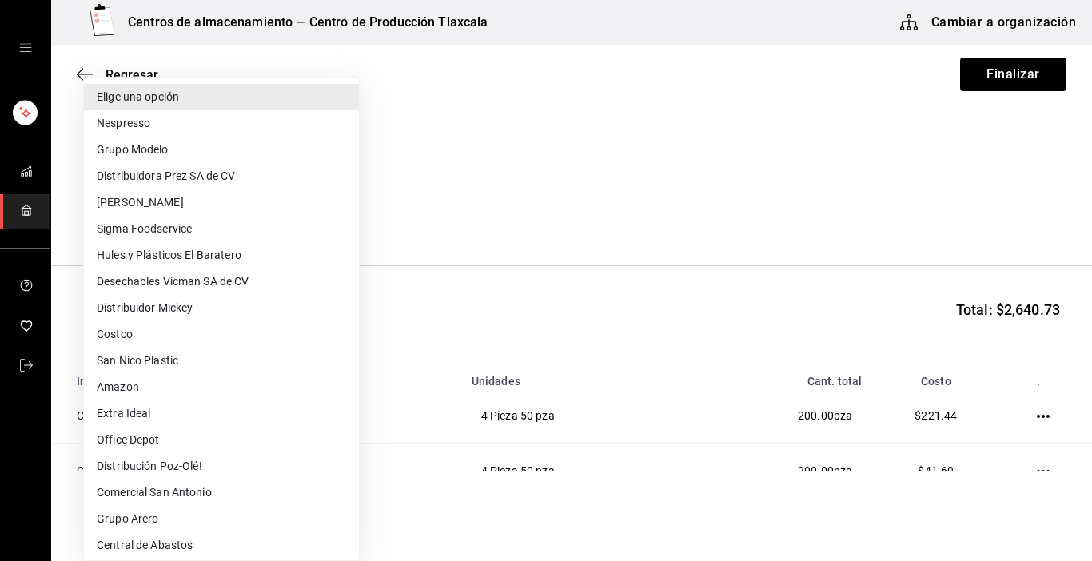
click at [217, 294] on li "Desechables Vicman SA de CV" at bounding box center [221, 282] width 275 height 26
type input "6fc09c38-b187-4ee3-a3b5-13291895aac0"
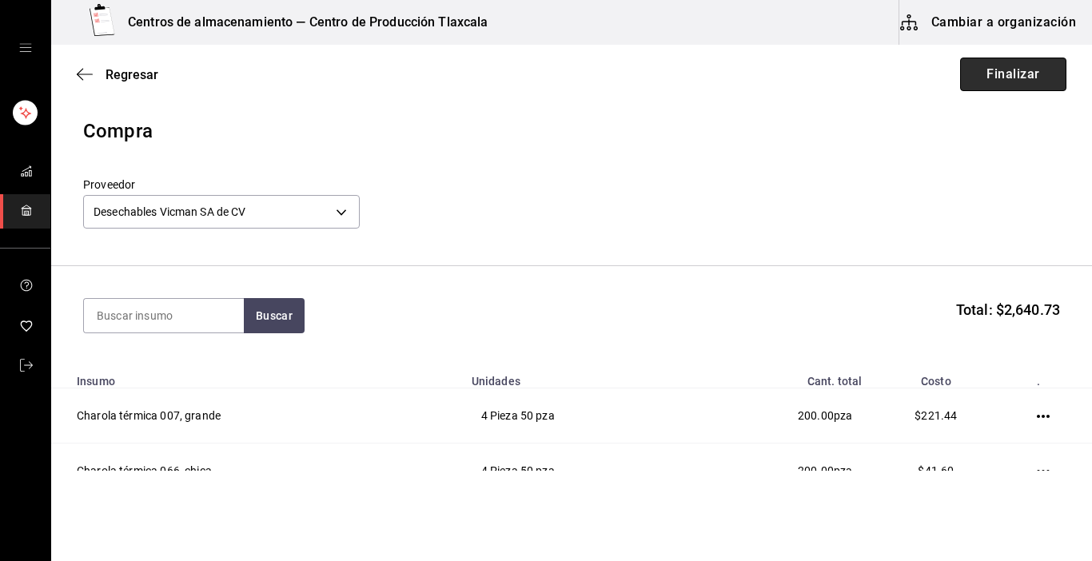
click at [1028, 80] on button "Finalizar" at bounding box center [1014, 75] width 106 height 34
